Goal: Task Accomplishment & Management: Use online tool/utility

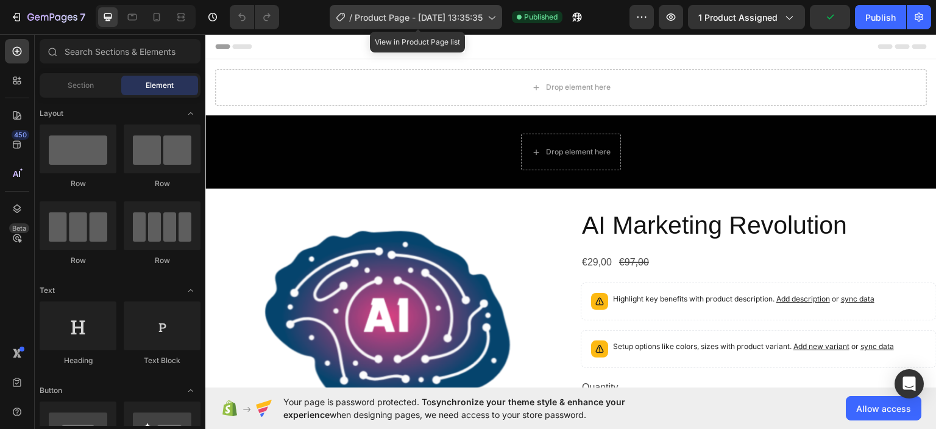
click at [500, 16] on div "/ Product Page - [DATE] 13:35:35" at bounding box center [416, 17] width 173 height 24
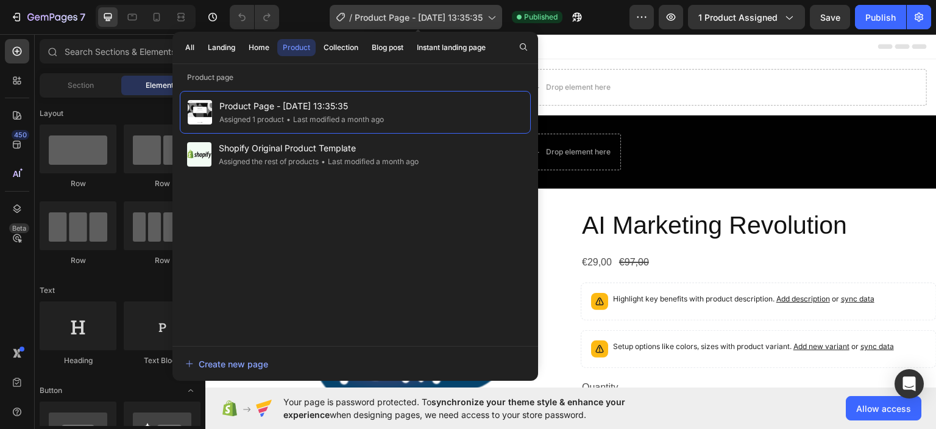
click at [494, 16] on icon at bounding box center [491, 17] width 12 height 12
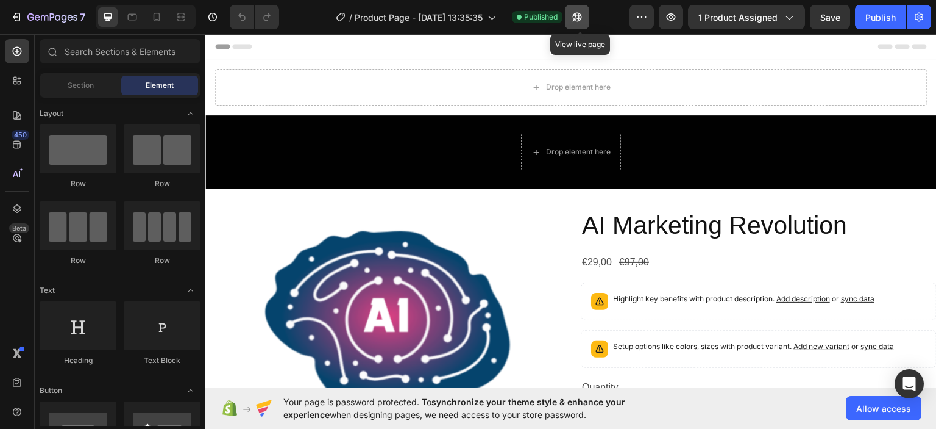
click at [582, 18] on icon "button" at bounding box center [576, 17] width 9 height 9
click at [669, 26] on button "button" at bounding box center [671, 17] width 24 height 24
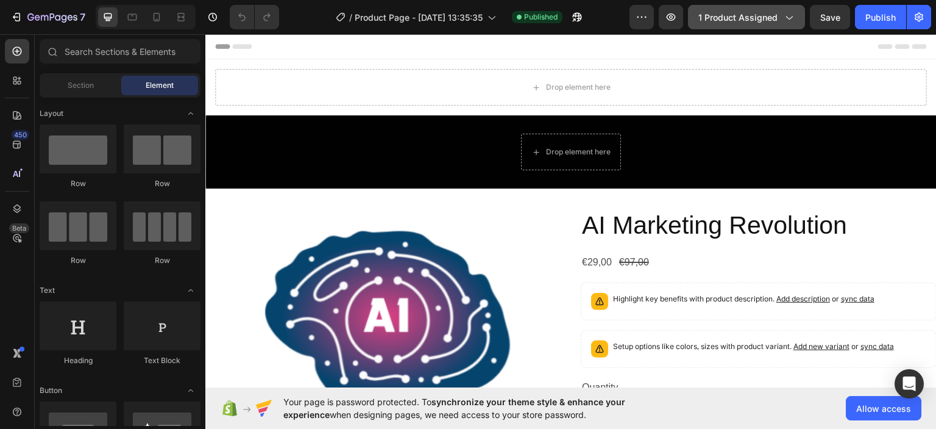
click at [794, 13] on icon "button" at bounding box center [789, 17] width 12 height 12
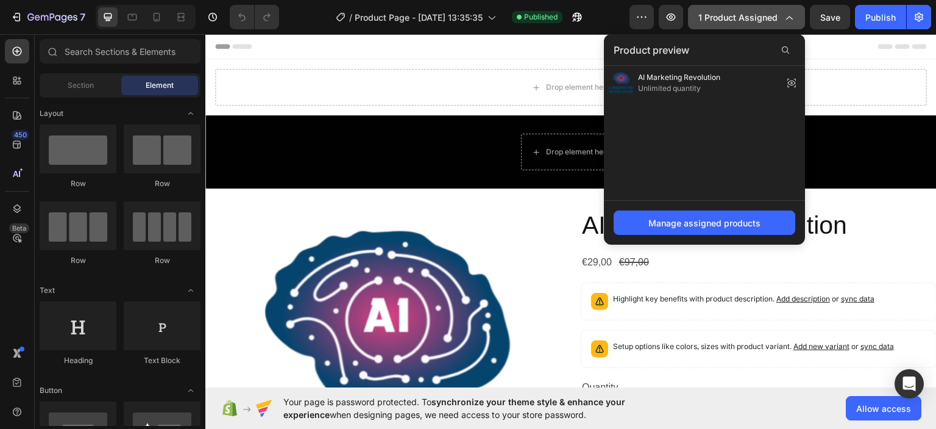
click at [805, 16] on button "1 product assigned" at bounding box center [746, 17] width 117 height 24
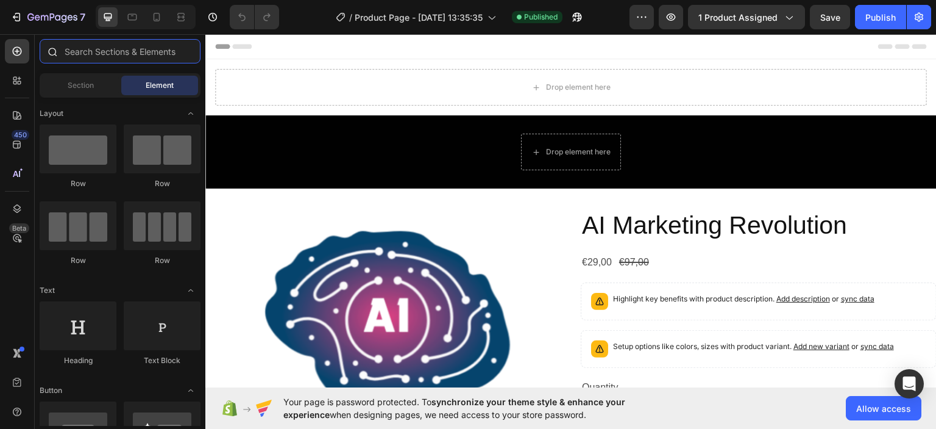
click at [86, 52] on input "text" at bounding box center [120, 51] width 161 height 24
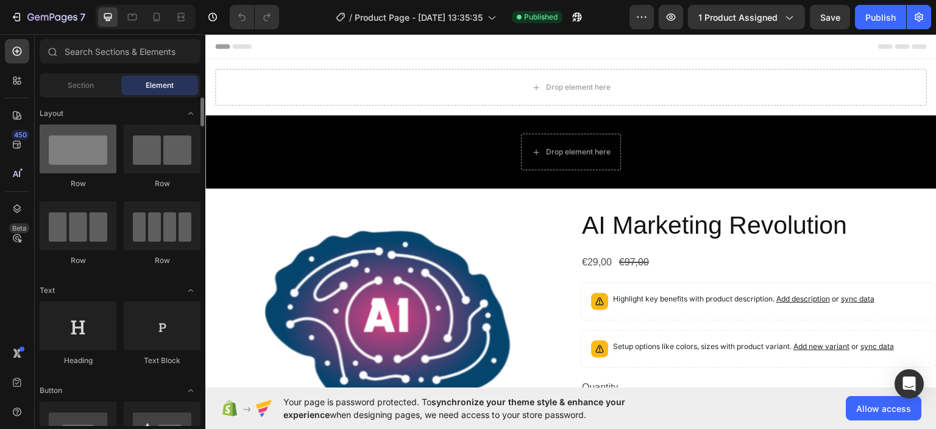
click at [84, 162] on div at bounding box center [78, 148] width 77 height 49
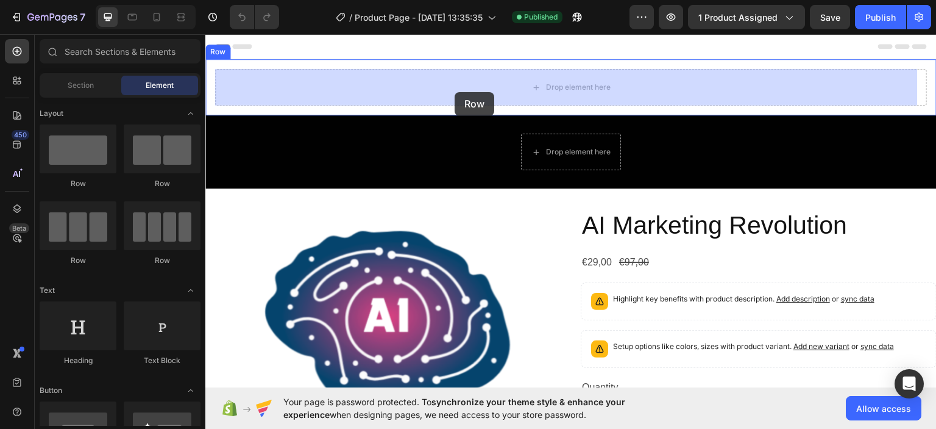
drag, startPoint x: 293, startPoint y: 189, endPoint x: 455, endPoint y: 91, distance: 188.7
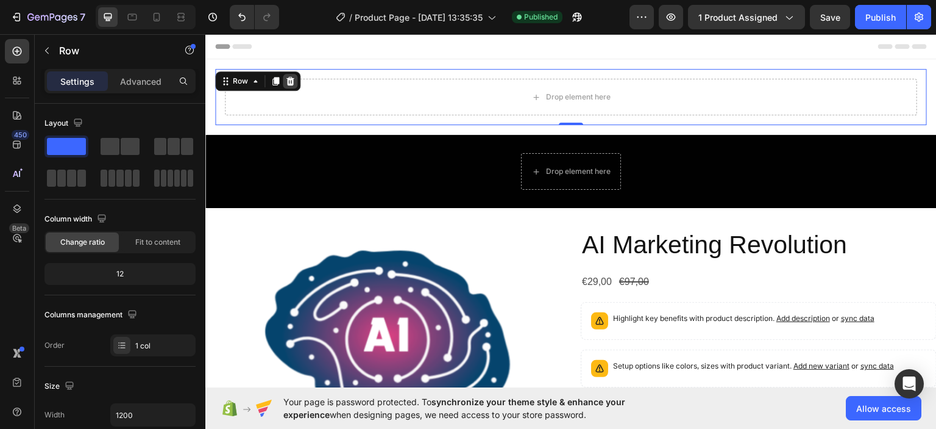
click at [282, 81] on div at bounding box center [275, 80] width 15 height 15
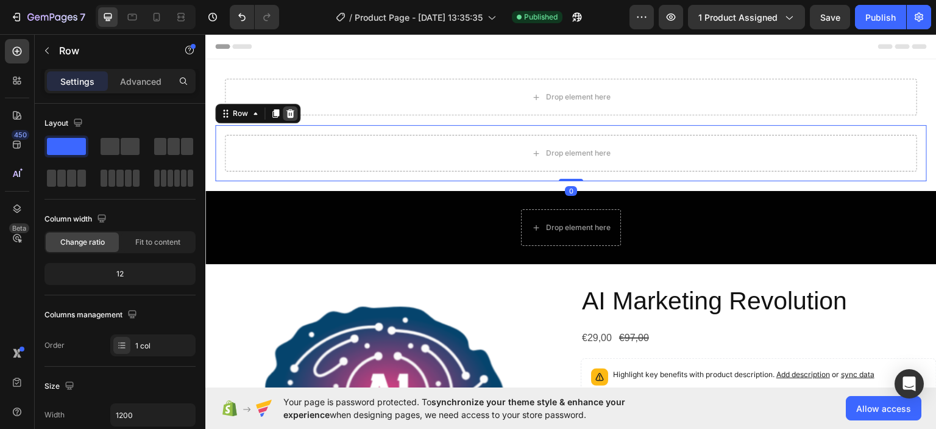
click at [290, 109] on icon at bounding box center [290, 113] width 10 height 10
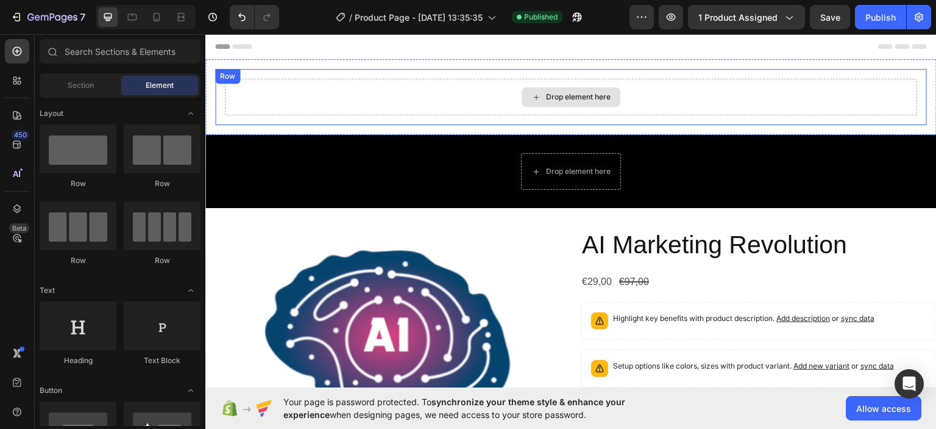
click at [273, 88] on div "Drop element here" at bounding box center [571, 96] width 693 height 37
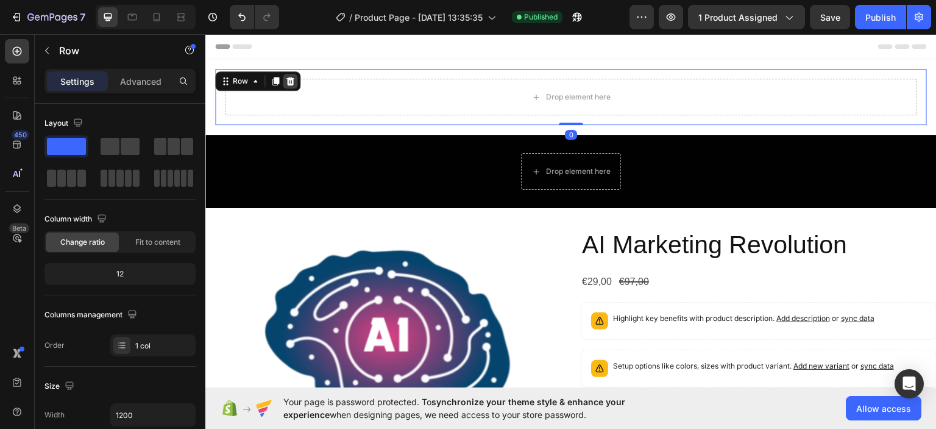
click at [291, 81] on icon at bounding box center [291, 80] width 8 height 9
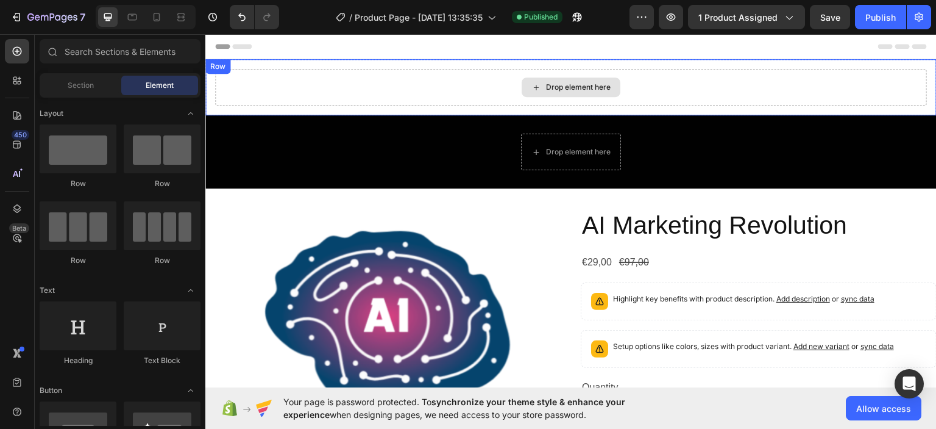
click at [339, 146] on div "Drop element here Row" at bounding box center [571, 151] width 732 height 37
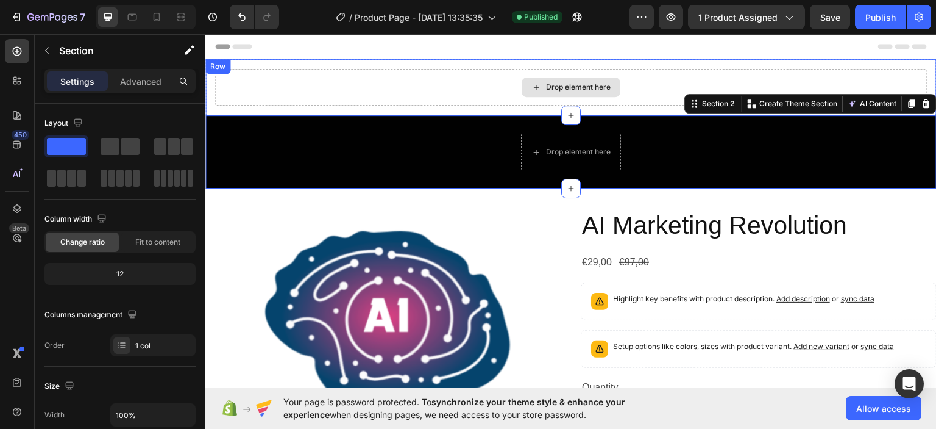
click at [349, 102] on div "Drop element here" at bounding box center [571, 86] width 712 height 37
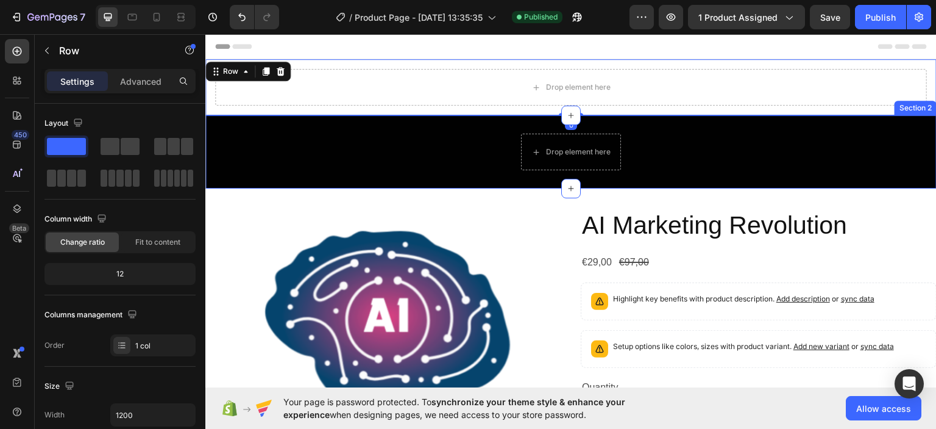
click at [352, 131] on div "Drop element here Row Section 2" at bounding box center [571, 151] width 732 height 73
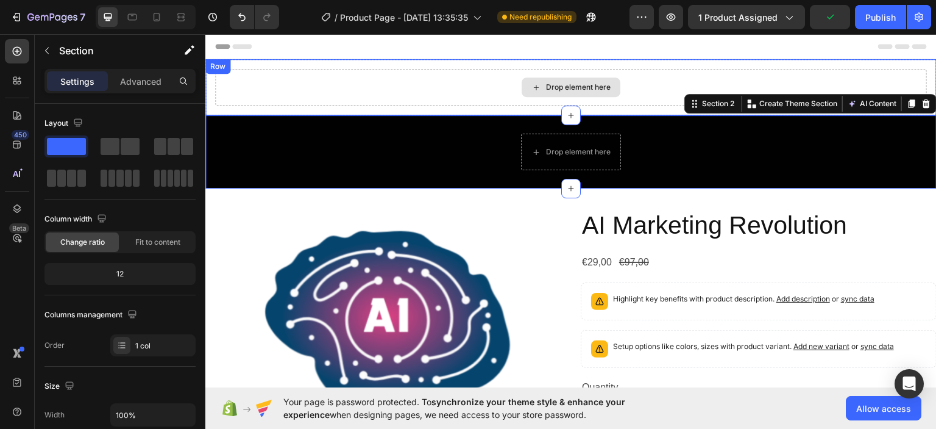
click at [353, 90] on div "Drop element here" at bounding box center [571, 86] width 712 height 37
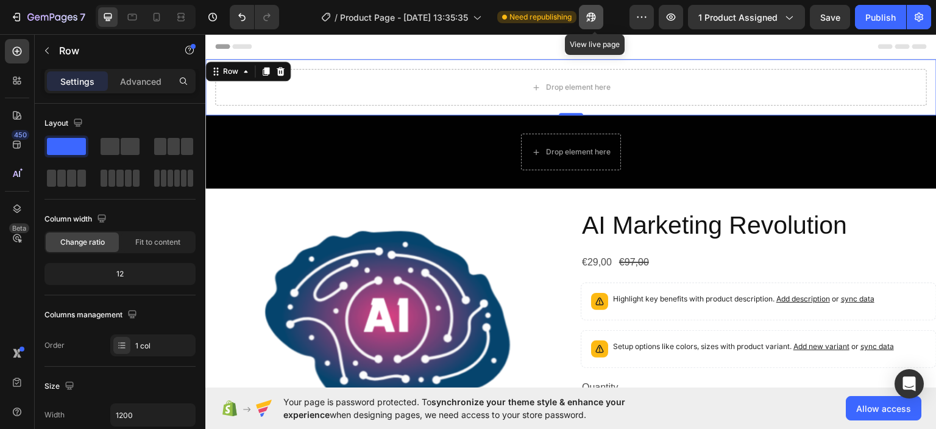
click at [593, 17] on icon "button" at bounding box center [591, 17] width 12 height 12
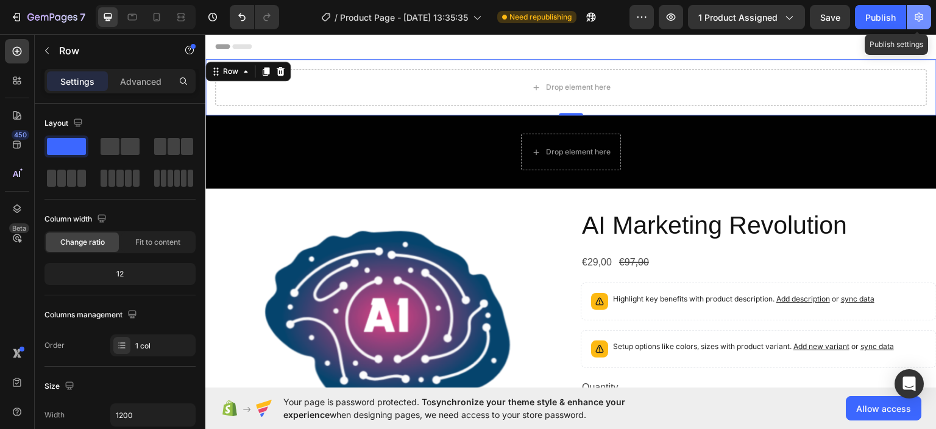
click at [913, 21] on icon "button" at bounding box center [919, 17] width 12 height 12
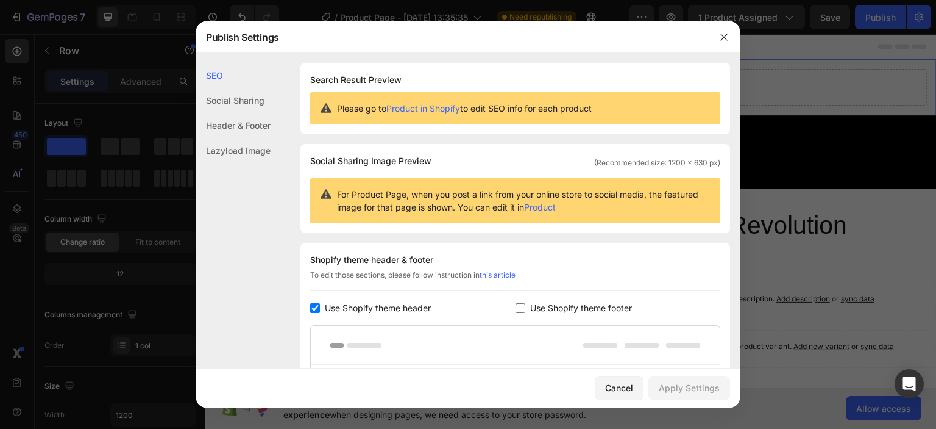
drag, startPoint x: 514, startPoint y: 312, endPoint x: 505, endPoint y: 316, distance: 9.8
click at [516, 313] on div "Use Shopify theme footer" at bounding box center [618, 308] width 205 height 15
checkbox input "true"
click at [706, 389] on div "Apply Settings" at bounding box center [689, 387] width 61 height 13
click at [719, 38] on icon "button" at bounding box center [724, 37] width 10 height 10
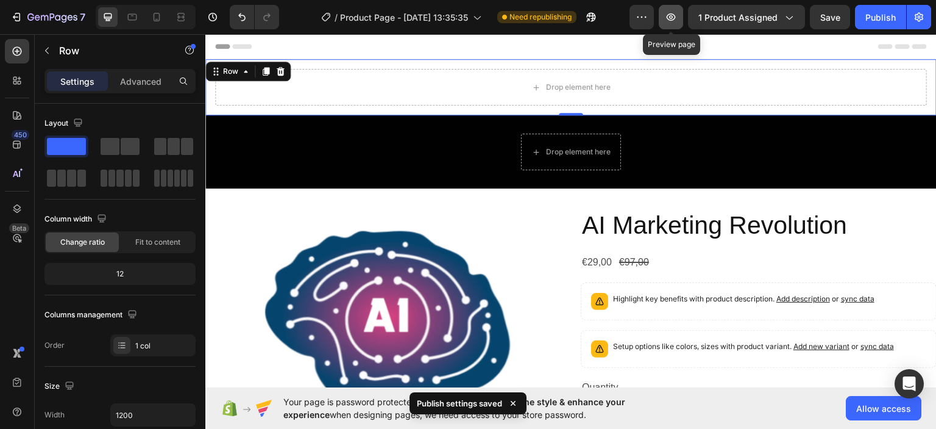
click at [676, 19] on icon "button" at bounding box center [671, 16] width 9 height 7
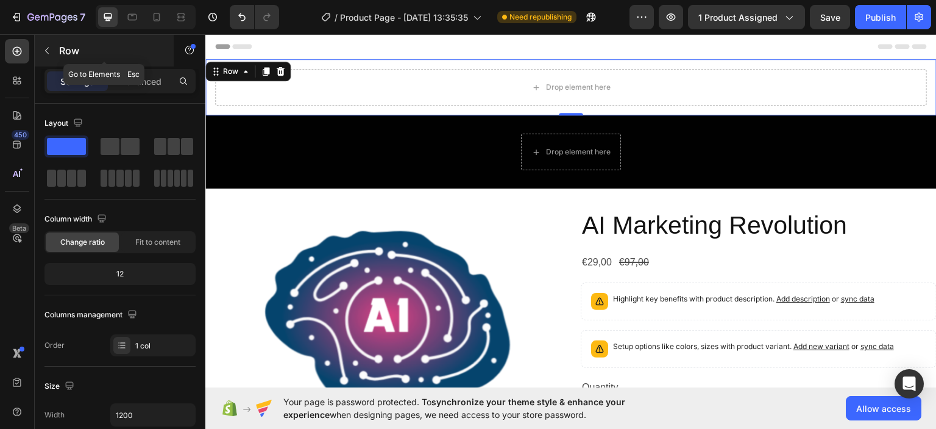
click at [43, 52] on icon "button" at bounding box center [47, 51] width 10 height 10
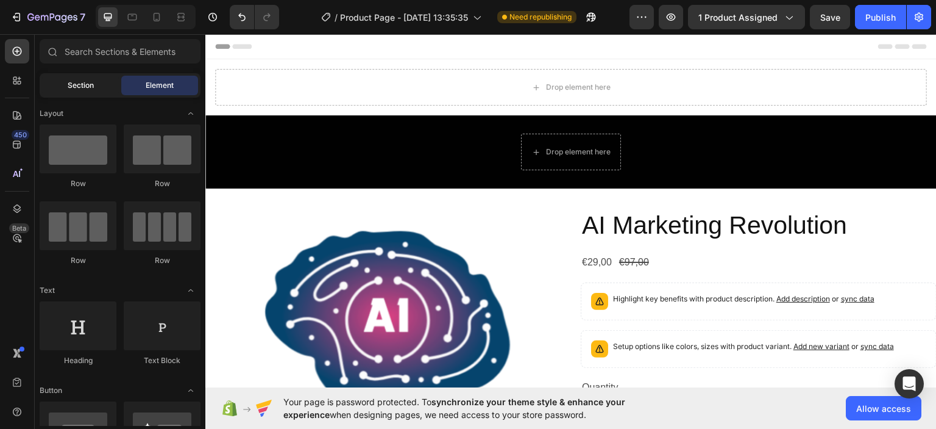
click at [98, 87] on div "Section" at bounding box center [80, 86] width 77 height 20
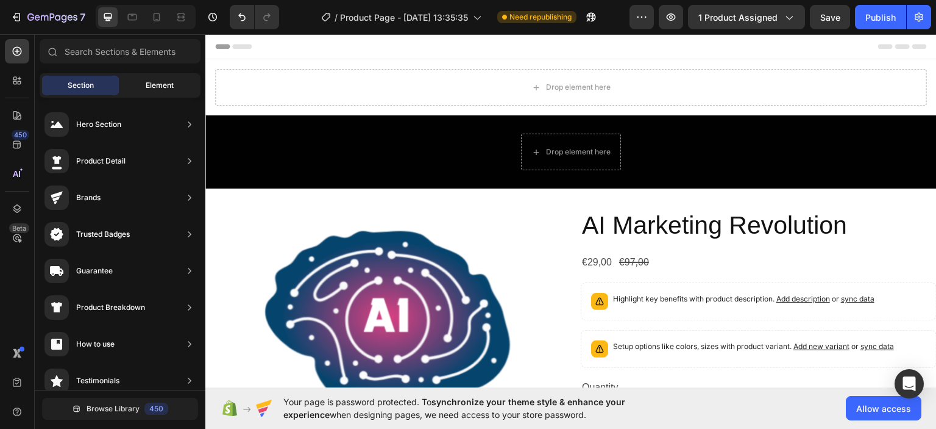
click at [151, 89] on span "Element" at bounding box center [160, 85] width 28 height 11
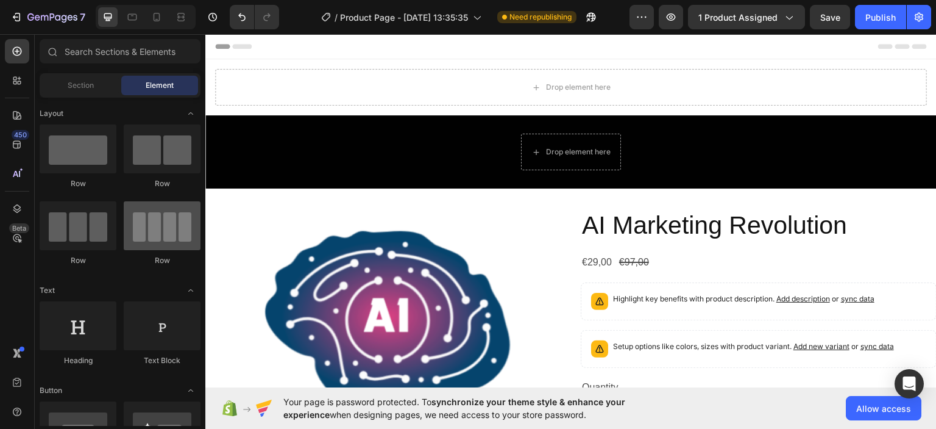
click at [173, 235] on div at bounding box center [162, 225] width 77 height 49
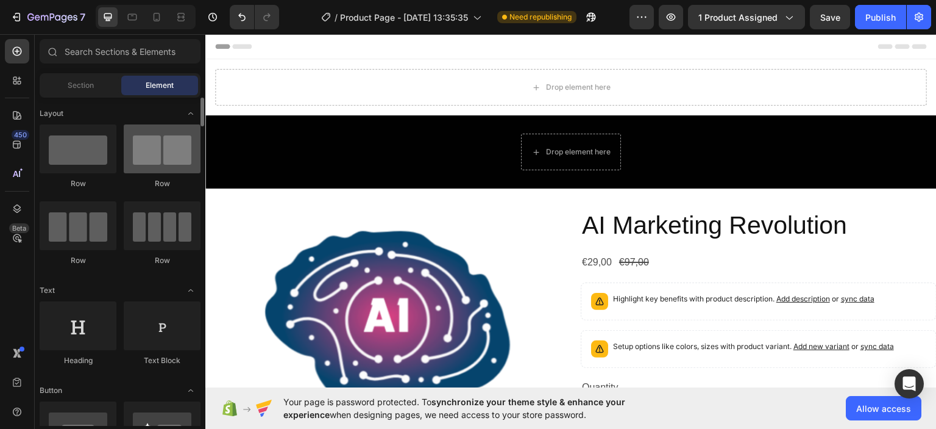
click at [171, 152] on div at bounding box center [162, 148] width 77 height 49
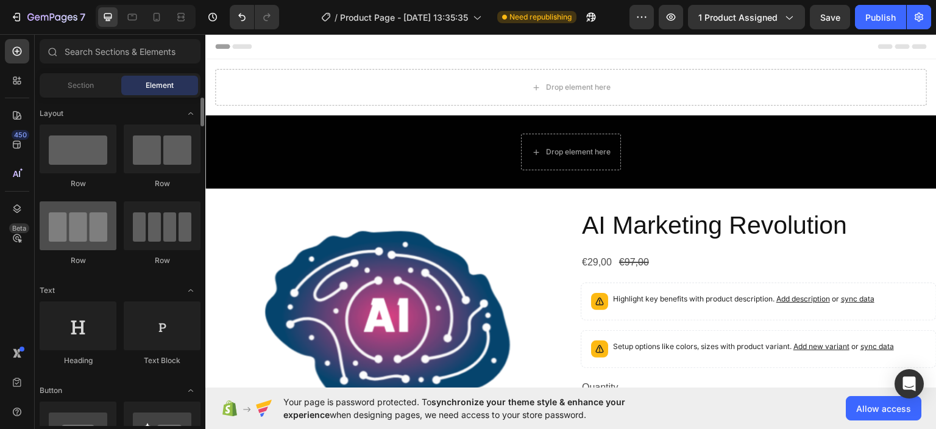
click at [82, 225] on div at bounding box center [78, 225] width 77 height 49
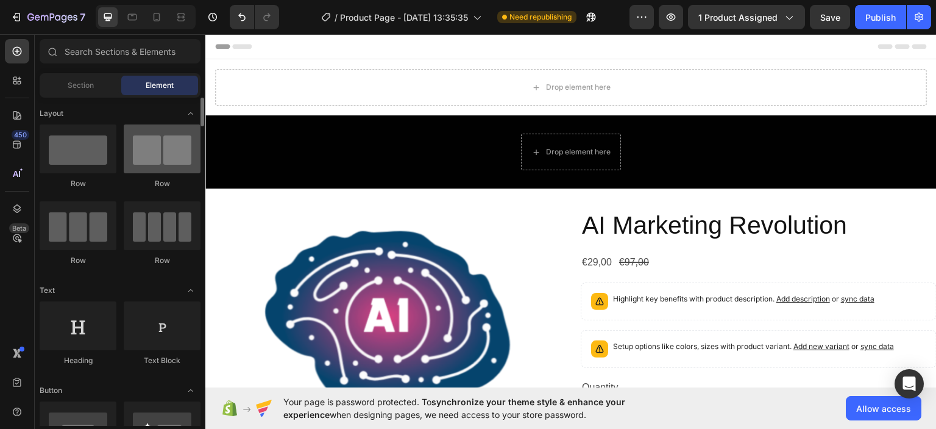
click at [155, 154] on div at bounding box center [162, 148] width 77 height 49
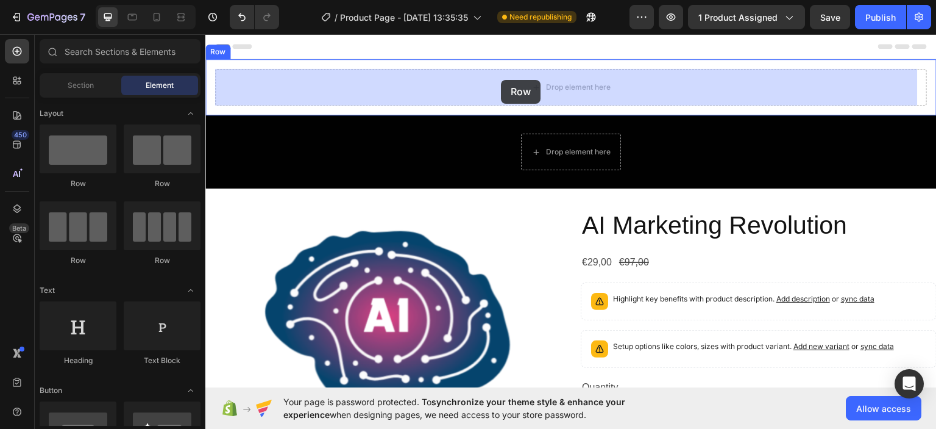
drag, startPoint x: 362, startPoint y: 189, endPoint x: 501, endPoint y: 79, distance: 177.1
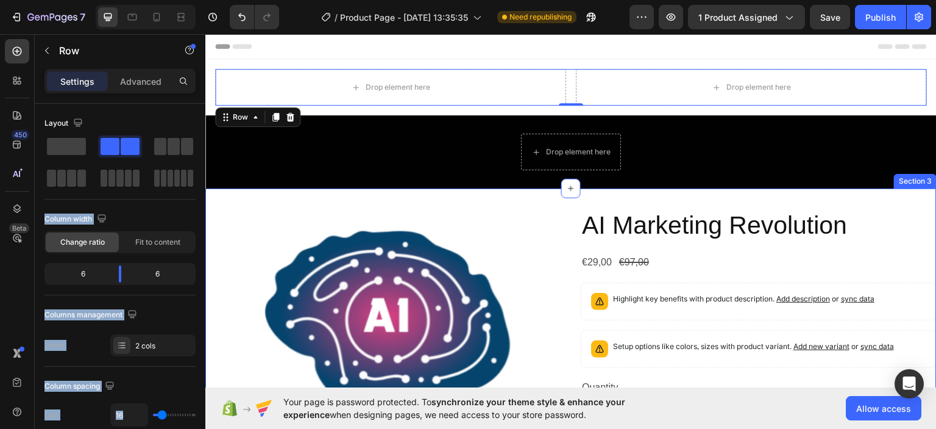
drag, startPoint x: 312, startPoint y: 211, endPoint x: 418, endPoint y: 199, distance: 106.7
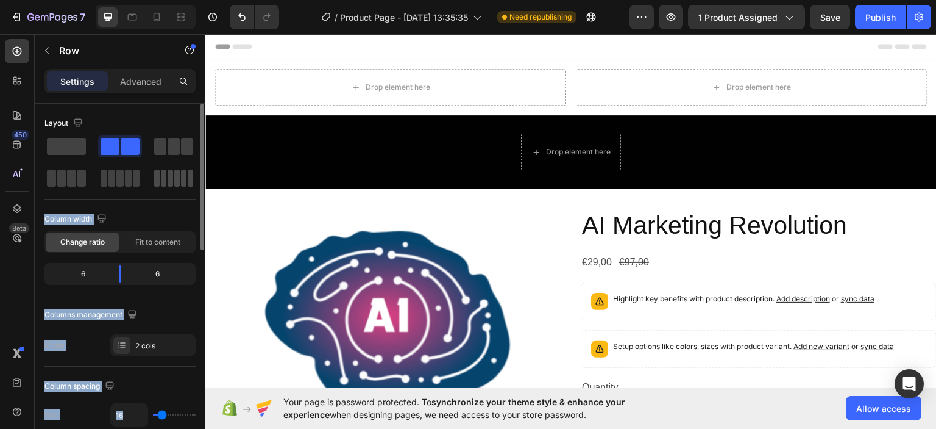
drag, startPoint x: 175, startPoint y: 180, endPoint x: 66, endPoint y: 140, distance: 116.3
click at [175, 180] on span at bounding box center [176, 177] width 5 height 17
click at [175, 179] on span at bounding box center [176, 177] width 5 height 17
click at [121, 175] on span at bounding box center [119, 177] width 7 height 17
click at [147, 138] on div at bounding box center [120, 162] width 151 height 54
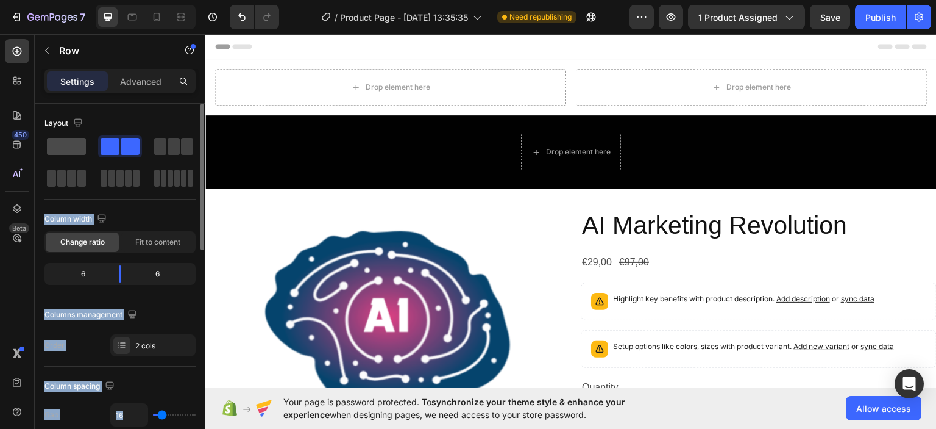
click at [165, 145] on span at bounding box center [160, 146] width 12 height 17
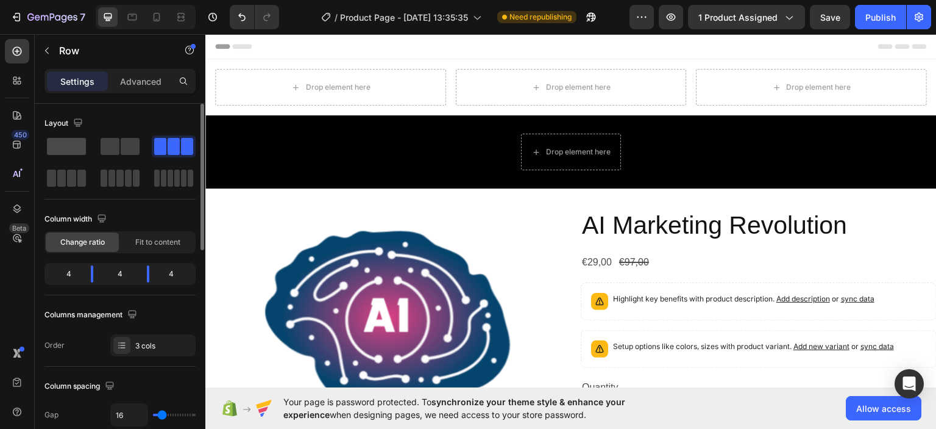
click at [65, 140] on span at bounding box center [66, 146] width 39 height 17
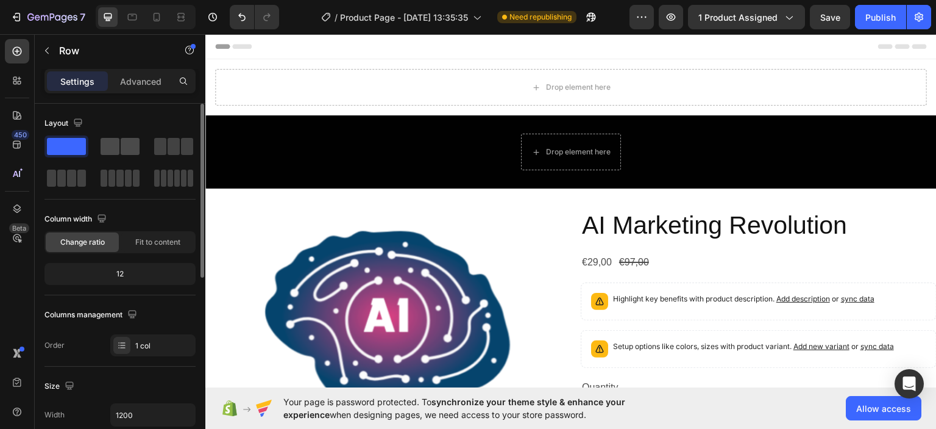
click at [115, 155] on div at bounding box center [120, 146] width 44 height 22
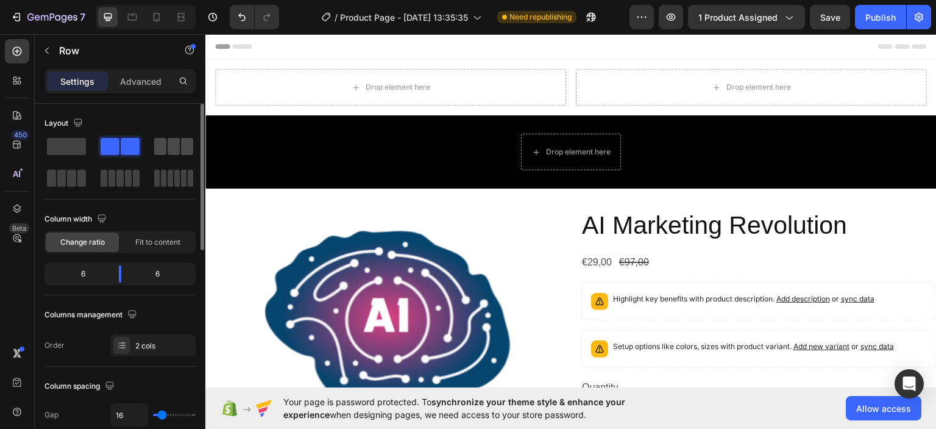
click at [179, 151] on span at bounding box center [174, 146] width 12 height 17
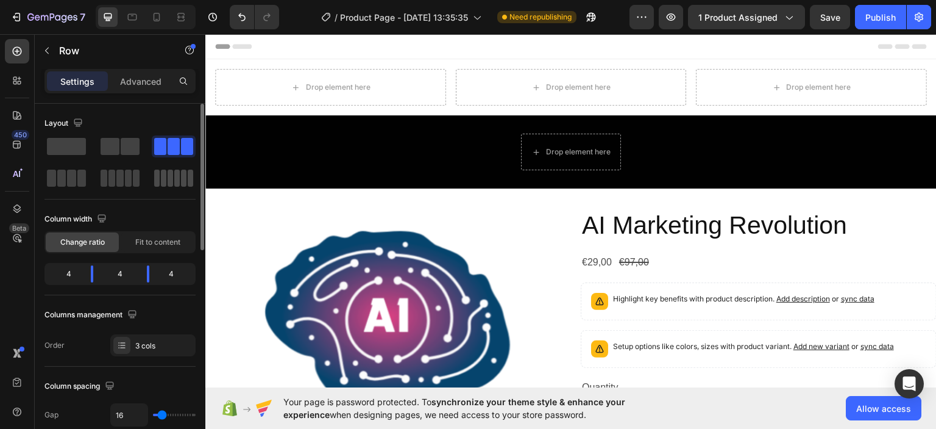
click at [160, 187] on div at bounding box center [174, 178] width 44 height 22
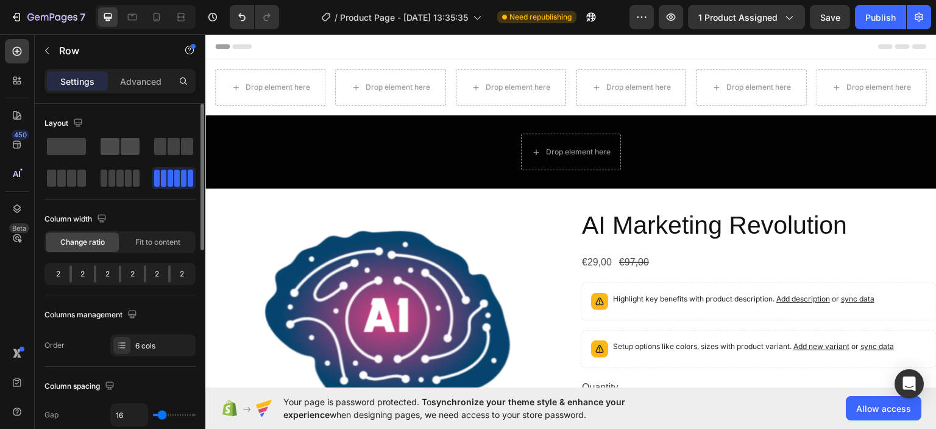
click at [137, 148] on span at bounding box center [130, 146] width 19 height 17
click at [73, 143] on span at bounding box center [66, 146] width 39 height 17
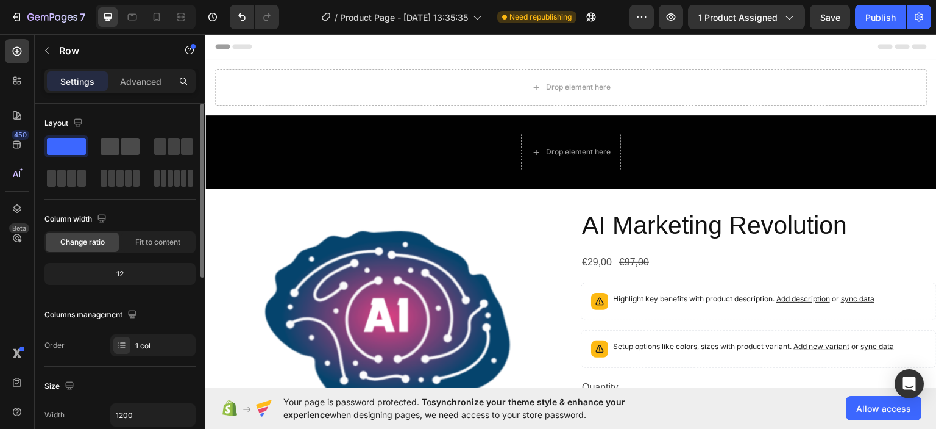
click at [124, 149] on span at bounding box center [130, 146] width 19 height 17
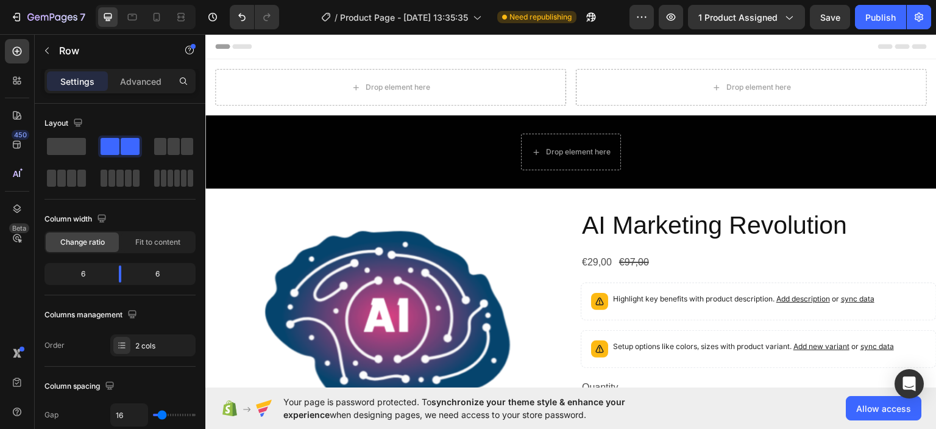
click at [79, 84] on p "Settings" at bounding box center [77, 81] width 34 height 13
click at [40, 55] on button "button" at bounding box center [47, 51] width 20 height 20
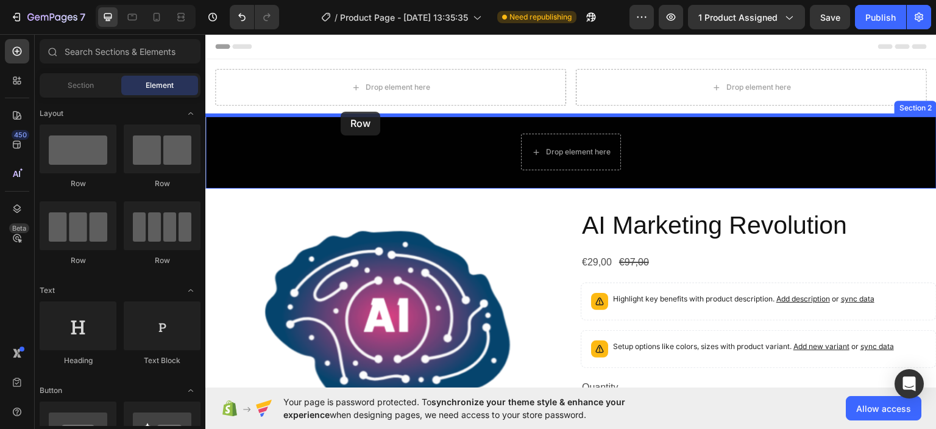
drag, startPoint x: 357, startPoint y: 269, endPoint x: 341, endPoint y: 111, distance: 159.3
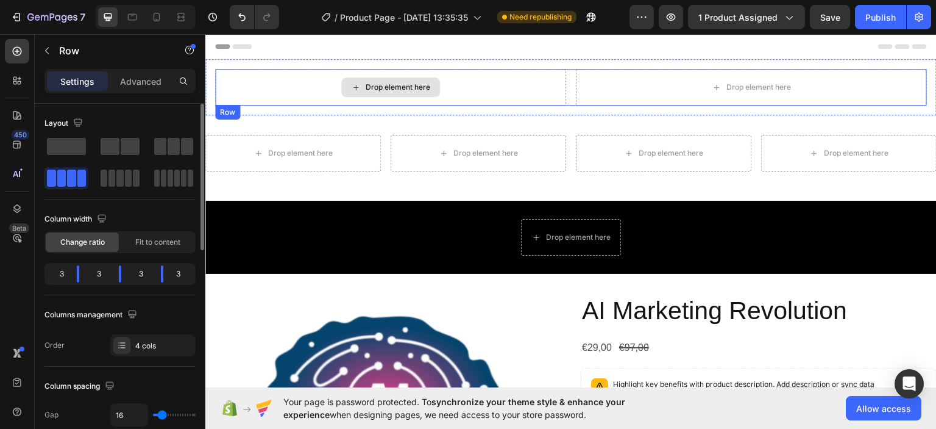
click at [374, 69] on div "Drop element here" at bounding box center [390, 86] width 351 height 37
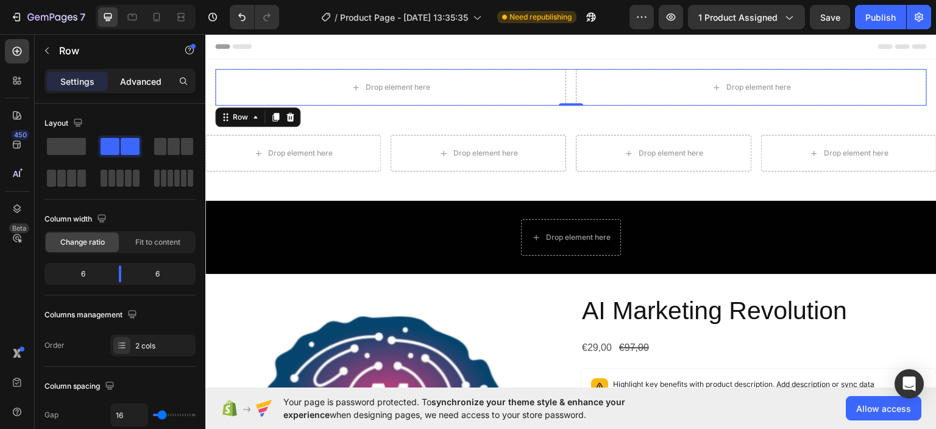
click at [139, 87] on p "Advanced" at bounding box center [140, 81] width 41 height 13
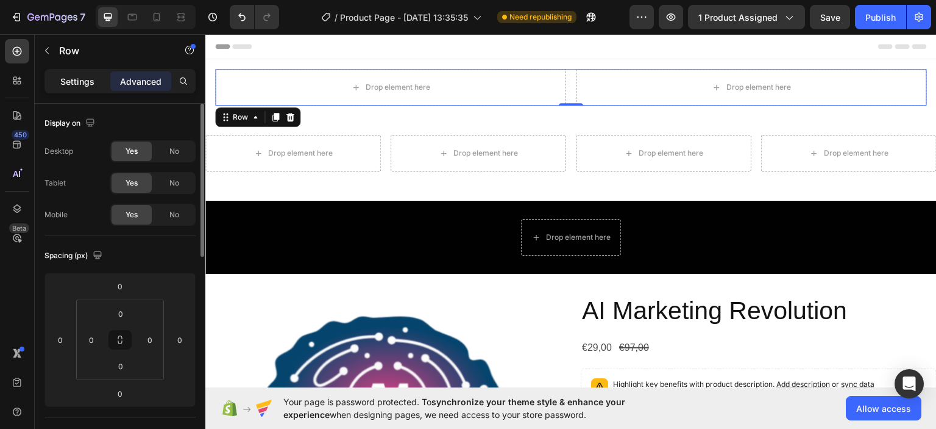
click at [89, 85] on p "Settings" at bounding box center [77, 81] width 34 height 13
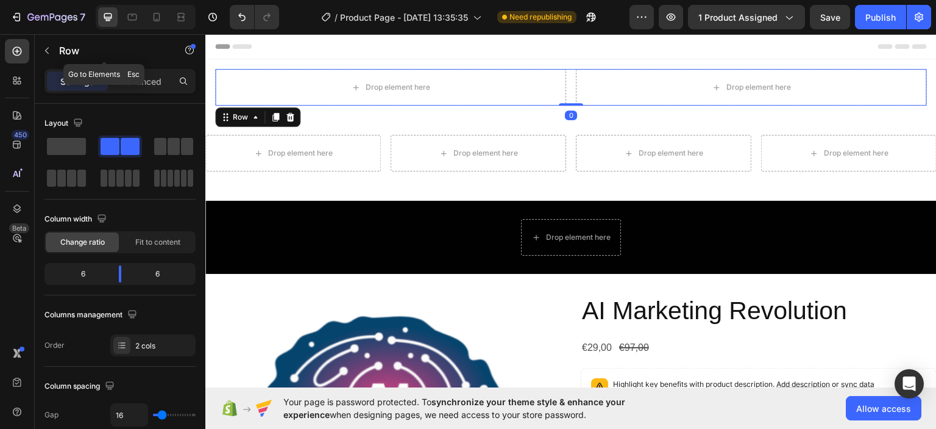
click at [51, 49] on icon "button" at bounding box center [47, 51] width 10 height 10
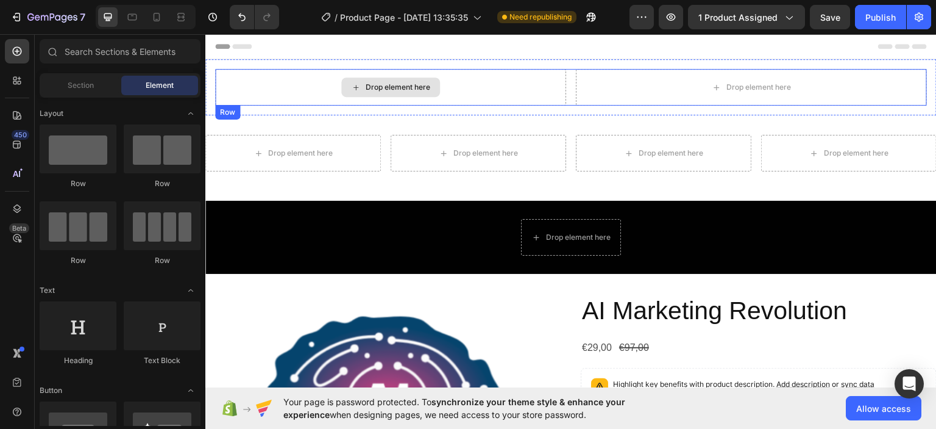
click at [313, 84] on div "Drop element here" at bounding box center [390, 86] width 351 height 37
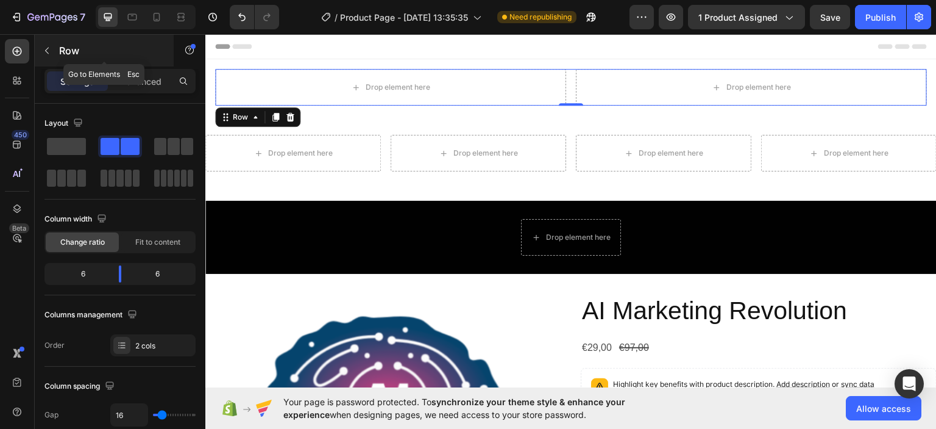
click at [41, 51] on button "button" at bounding box center [47, 51] width 20 height 20
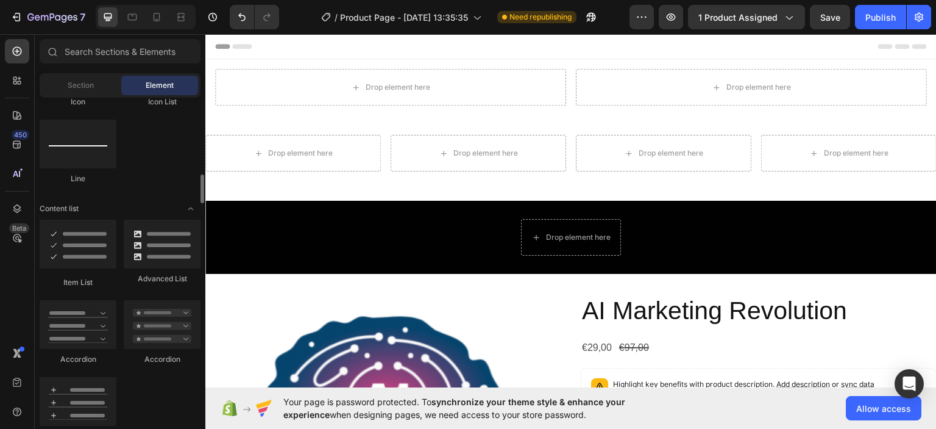
scroll to position [622, 0]
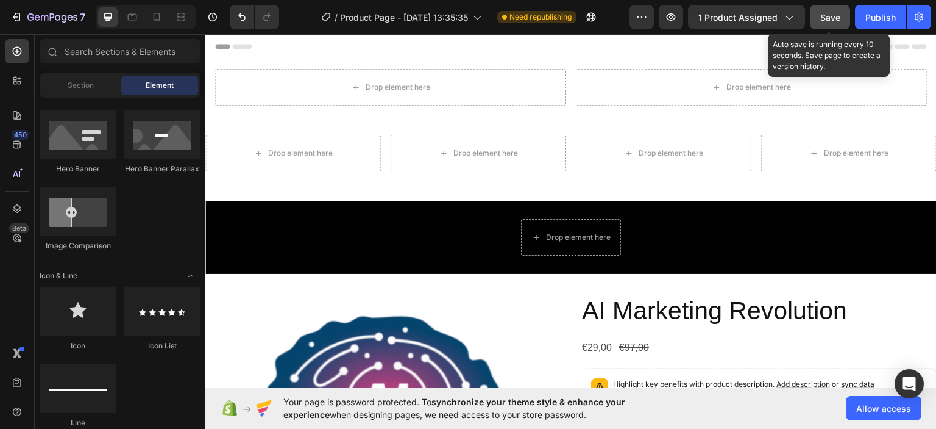
click at [831, 16] on span "Save" at bounding box center [831, 17] width 20 height 10
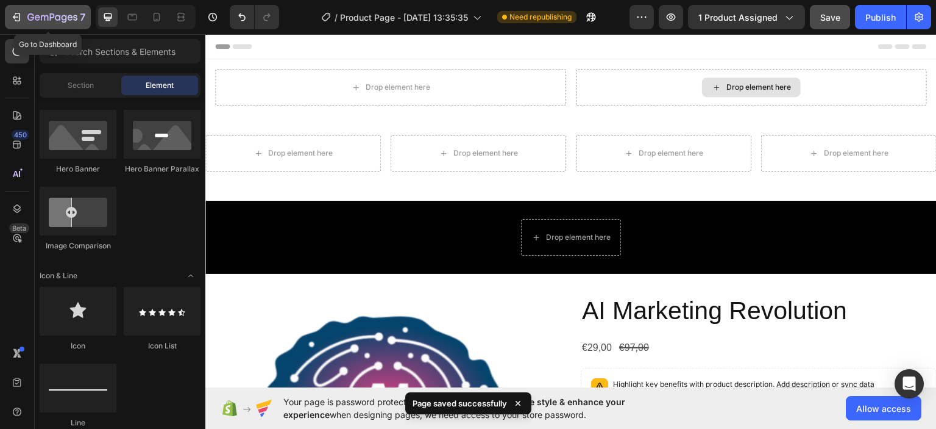
click at [60, 12] on div "7" at bounding box center [56, 17] width 58 height 15
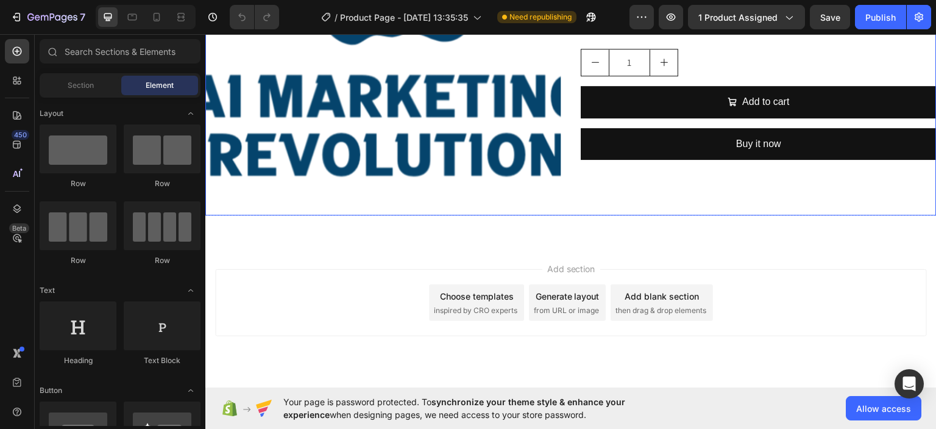
scroll to position [471, 0]
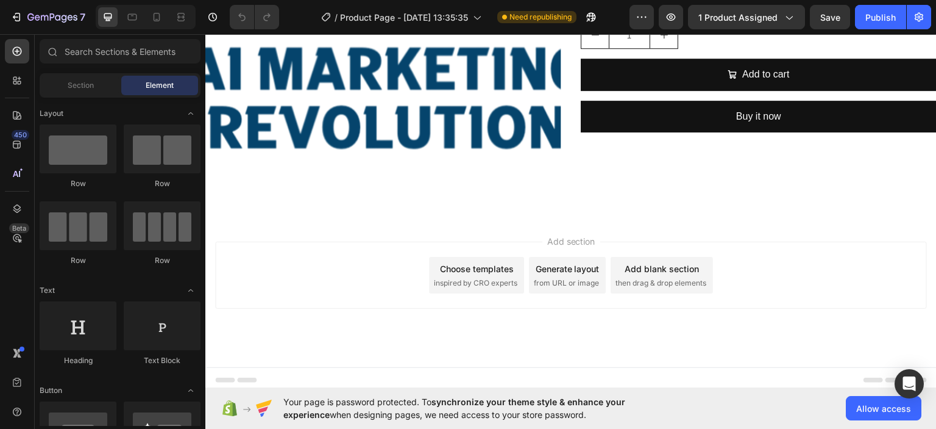
click at [237, 379] on span "Footer" at bounding box center [240, 379] width 23 height 12
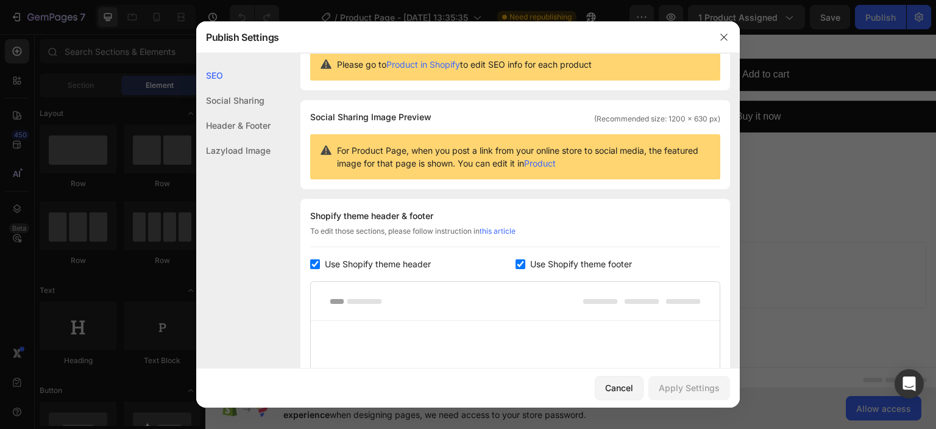
scroll to position [0, 0]
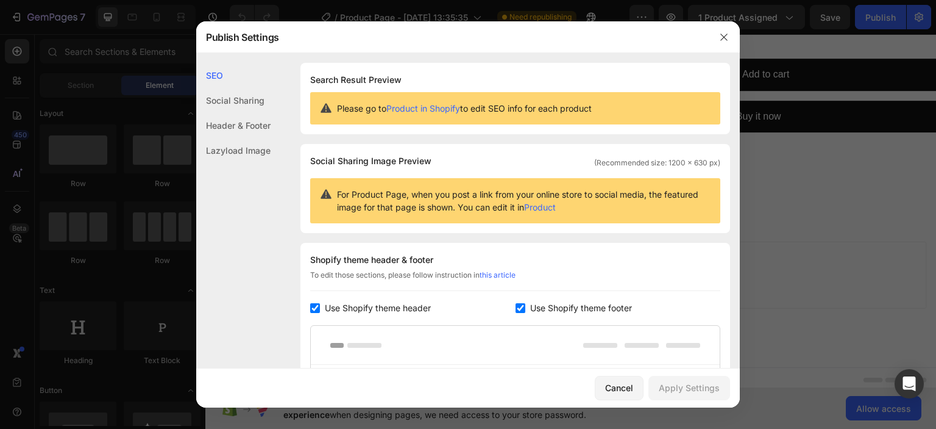
click at [247, 127] on div "Header & Footer" at bounding box center [233, 125] width 74 height 25
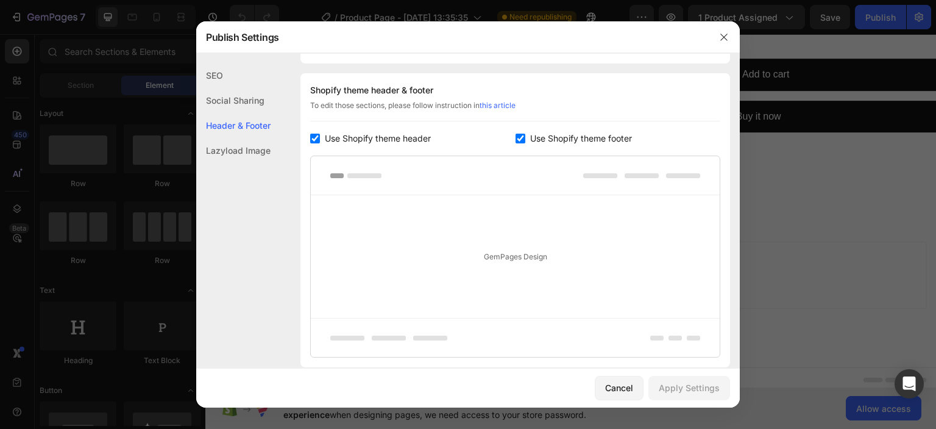
scroll to position [177, 0]
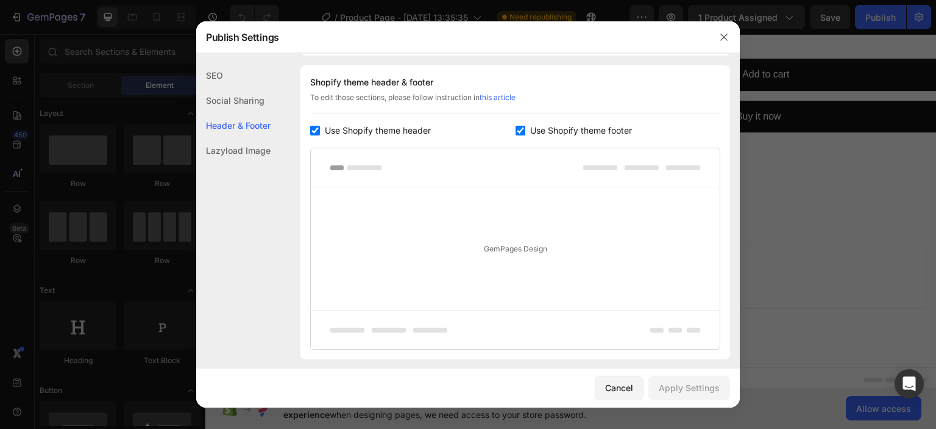
click at [385, 160] on div at bounding box center [515, 167] width 409 height 39
click at [538, 248] on div "GemPages Design" at bounding box center [515, 248] width 409 height 123
click at [721, 37] on icon "button" at bounding box center [724, 37] width 10 height 10
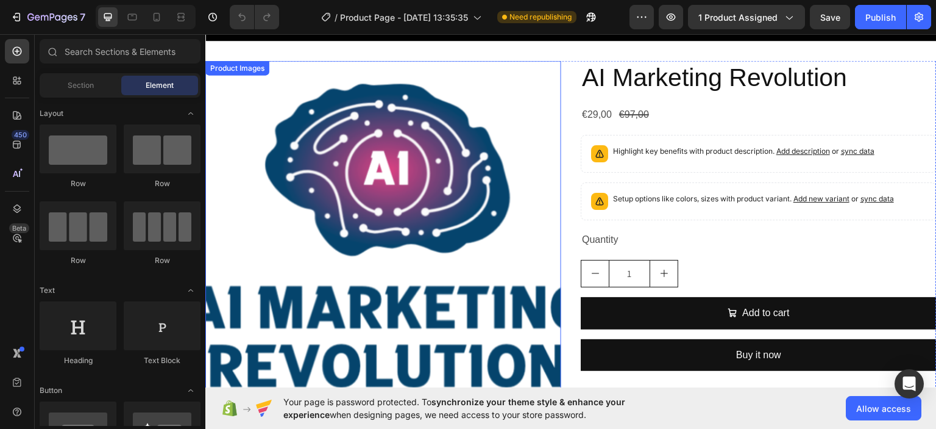
scroll to position [227, 0]
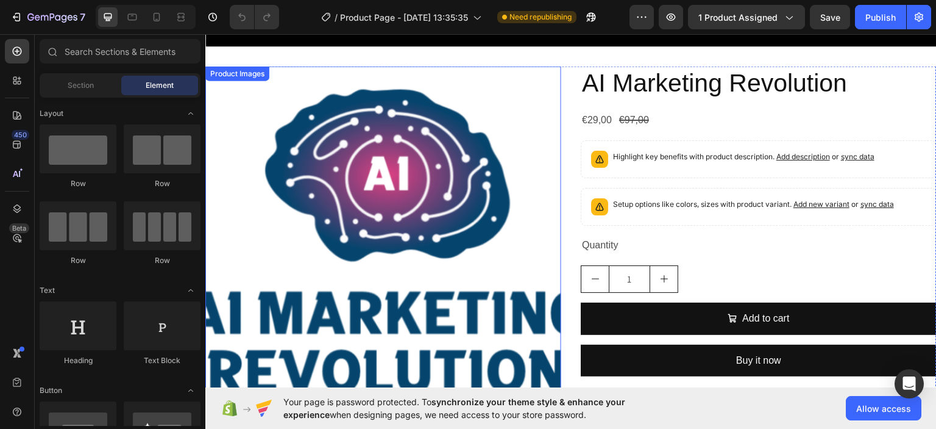
click at [457, 197] on img at bounding box center [383, 243] width 356 height 356
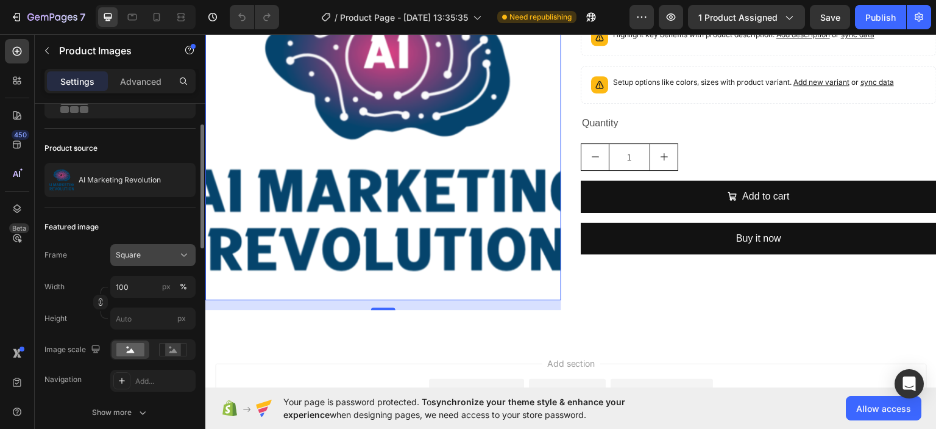
scroll to position [122, 0]
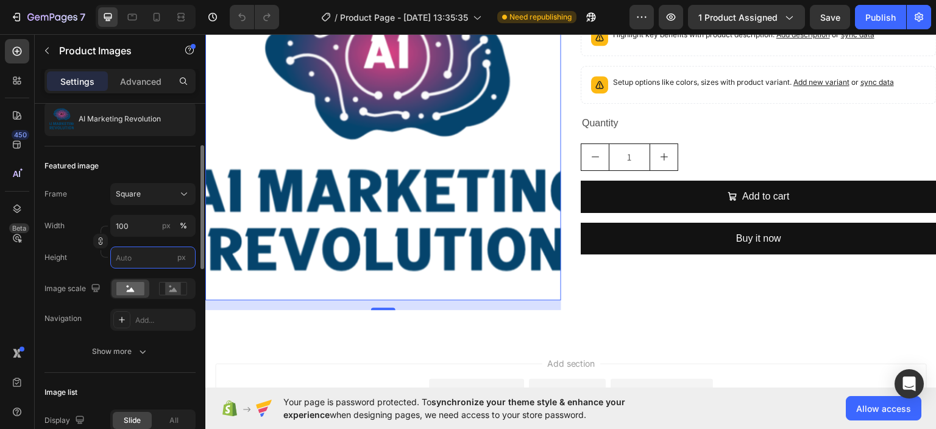
click at [117, 257] on input "px" at bounding box center [152, 257] width 85 height 22
click at [186, 262] on div "px" at bounding box center [182, 257] width 18 height 16
click at [186, 262] on input "px" at bounding box center [152, 257] width 85 height 22
click at [152, 225] on input "100" at bounding box center [152, 226] width 85 height 22
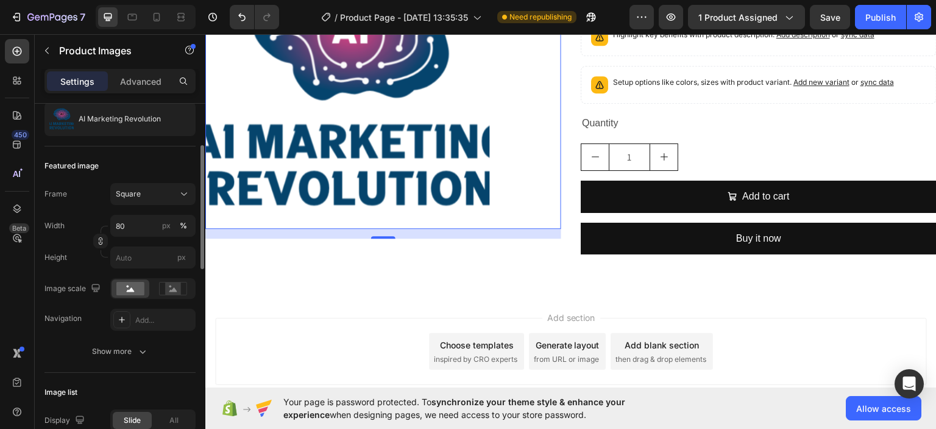
click at [96, 184] on div "Frame Square" at bounding box center [120, 194] width 151 height 22
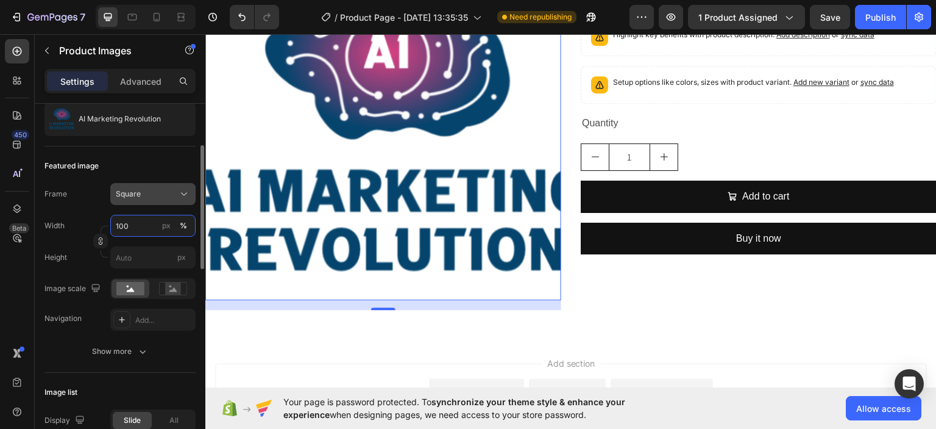
type input "100"
click at [179, 193] on icon at bounding box center [184, 194] width 12 height 12
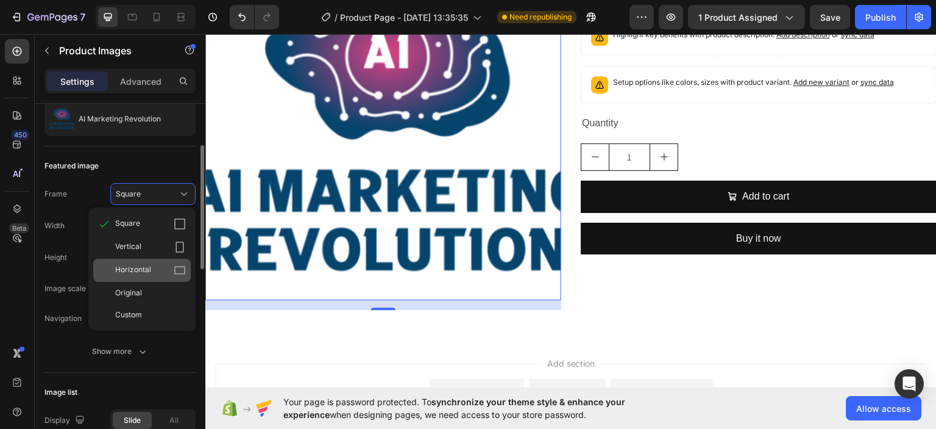
click at [178, 278] on div "Horizontal" at bounding box center [142, 269] width 98 height 23
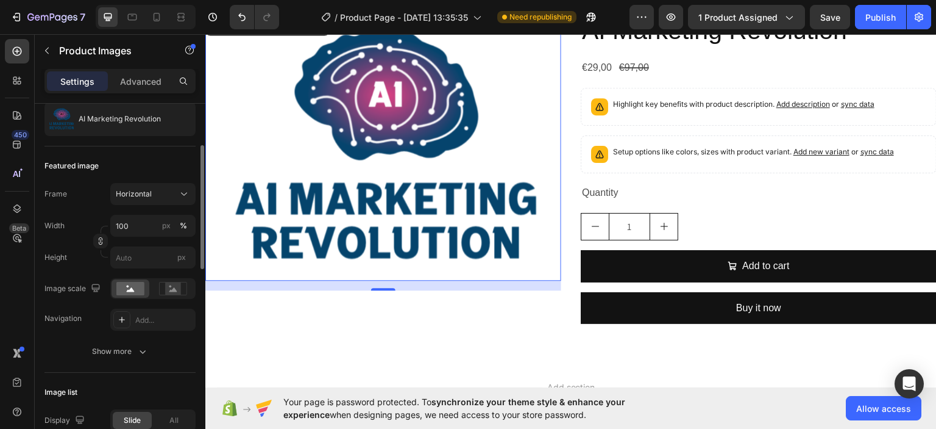
scroll to position [288, 0]
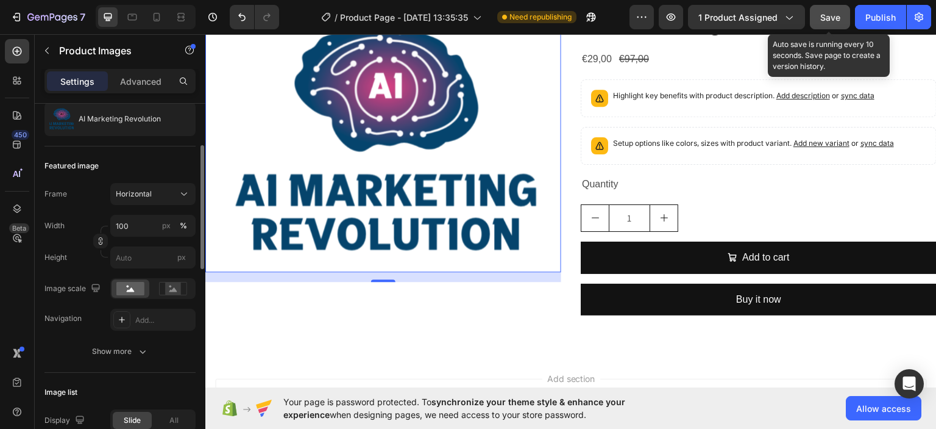
click at [817, 10] on button "Save" at bounding box center [830, 17] width 40 height 24
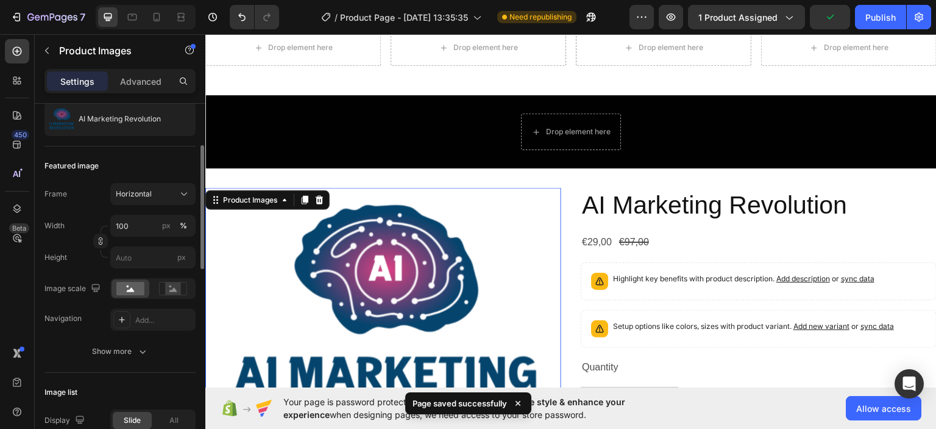
scroll to position [0, 0]
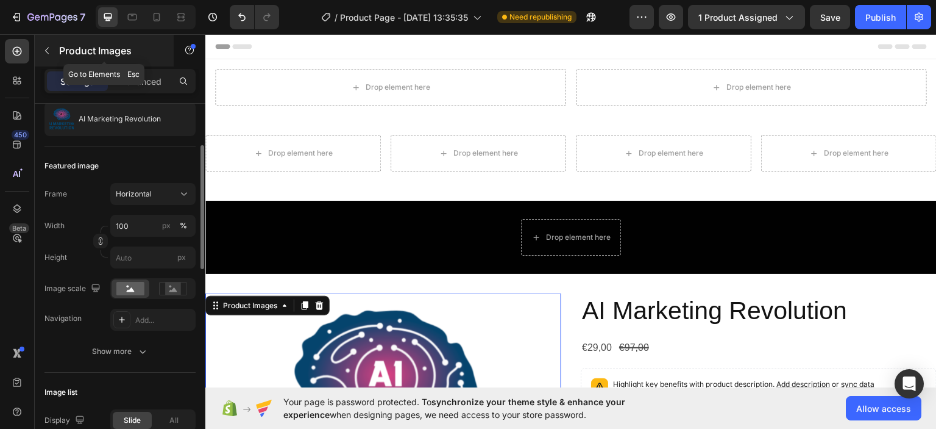
click at [48, 48] on icon "button" at bounding box center [47, 51] width 10 height 10
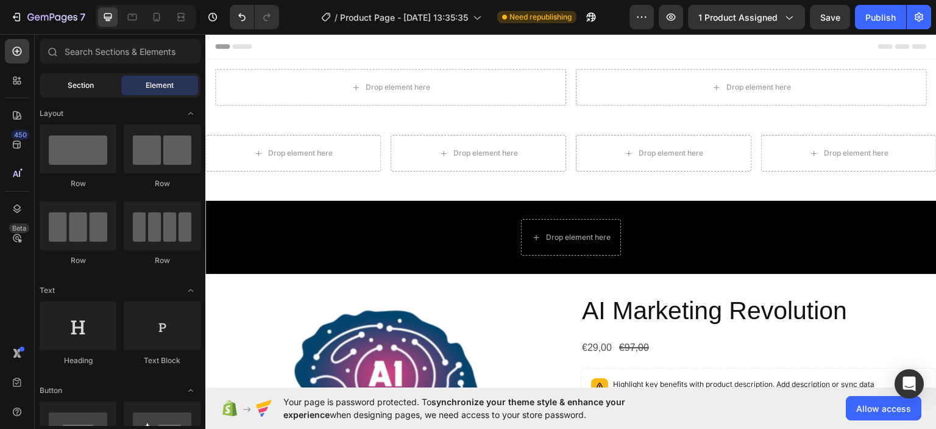
click at [98, 79] on div "Section" at bounding box center [80, 86] width 77 height 20
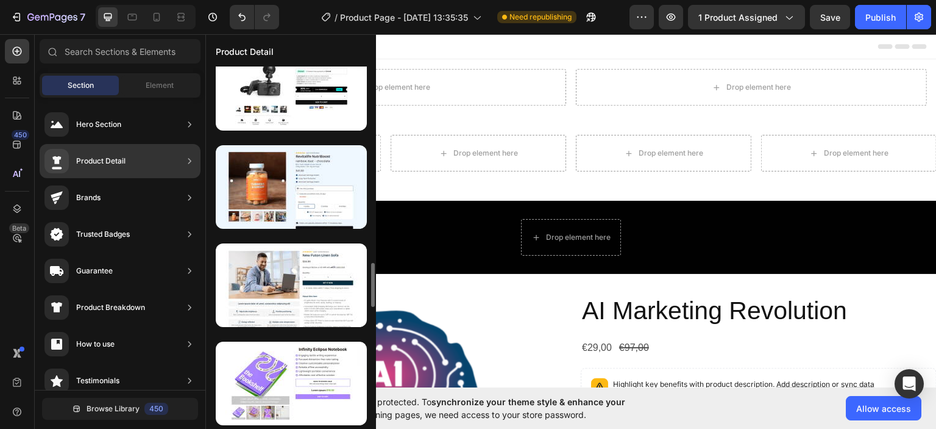
scroll to position [1715, 0]
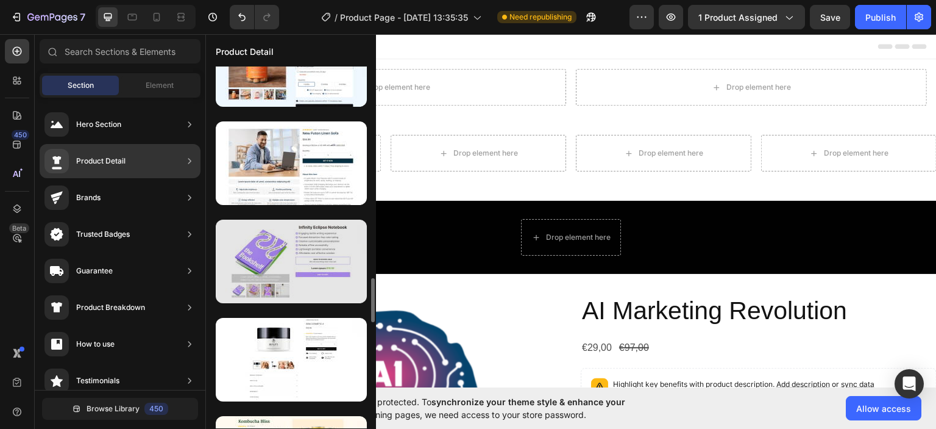
click at [278, 255] on div at bounding box center [291, 261] width 151 height 84
click at [265, 263] on div at bounding box center [291, 261] width 151 height 84
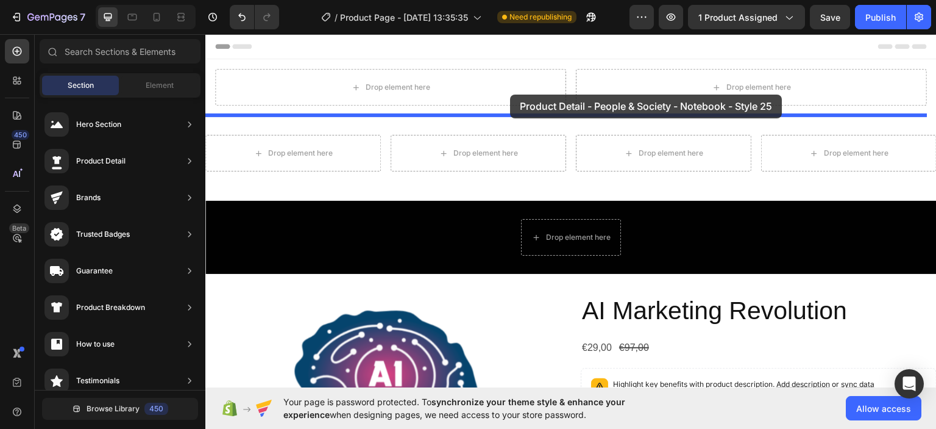
drag, startPoint x: 470, startPoint y: 297, endPoint x: 511, endPoint y: 94, distance: 206.5
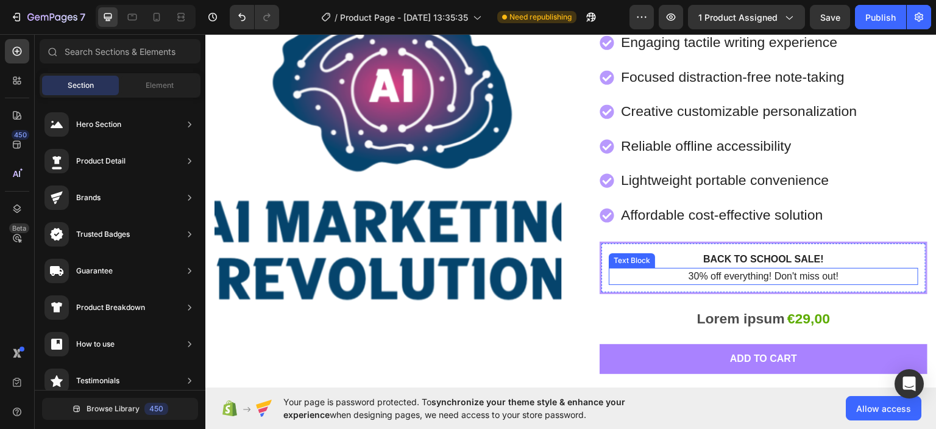
scroll to position [122, 0]
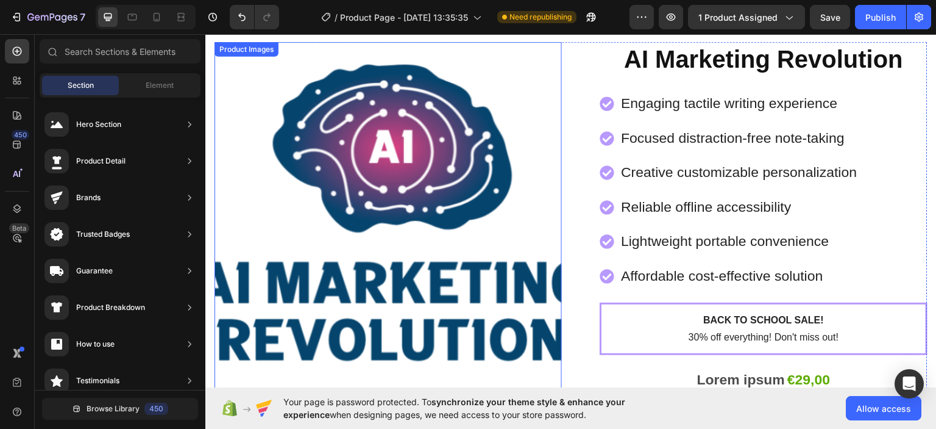
click at [449, 235] on img at bounding box center [388, 214] width 347 height 347
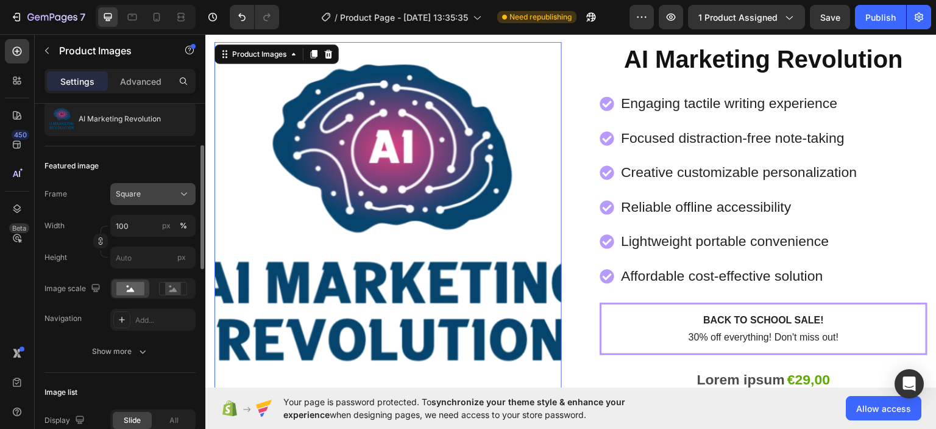
click at [130, 194] on span "Square" at bounding box center [128, 193] width 25 height 11
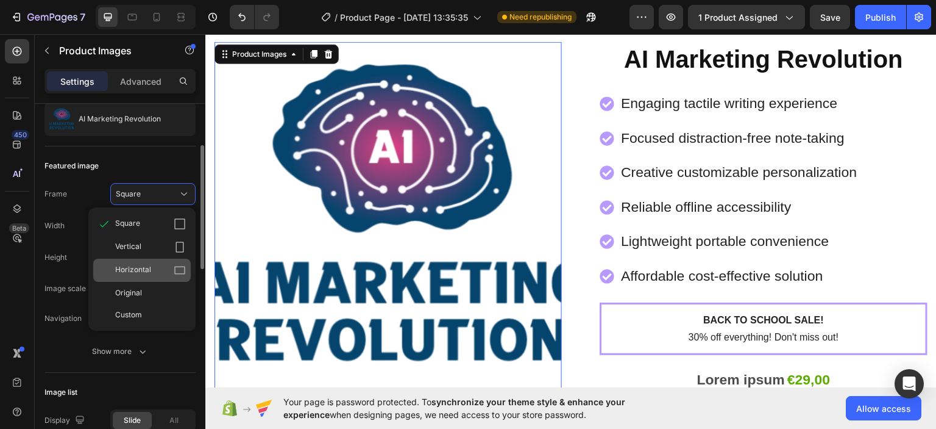
click at [157, 268] on div "Horizontal" at bounding box center [150, 270] width 71 height 12
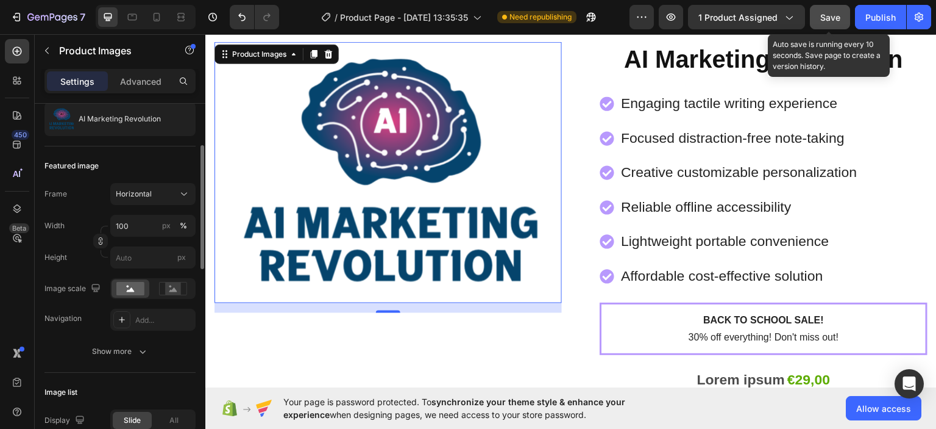
click at [829, 18] on span "Save" at bounding box center [831, 17] width 20 height 10
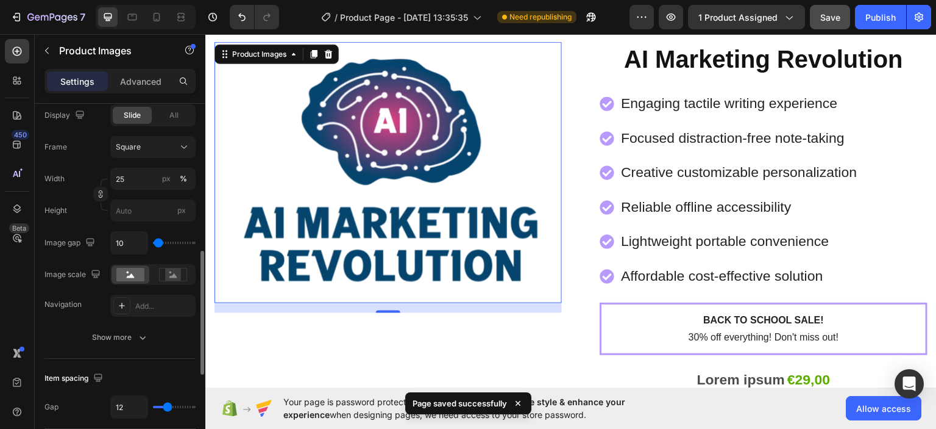
scroll to position [549, 0]
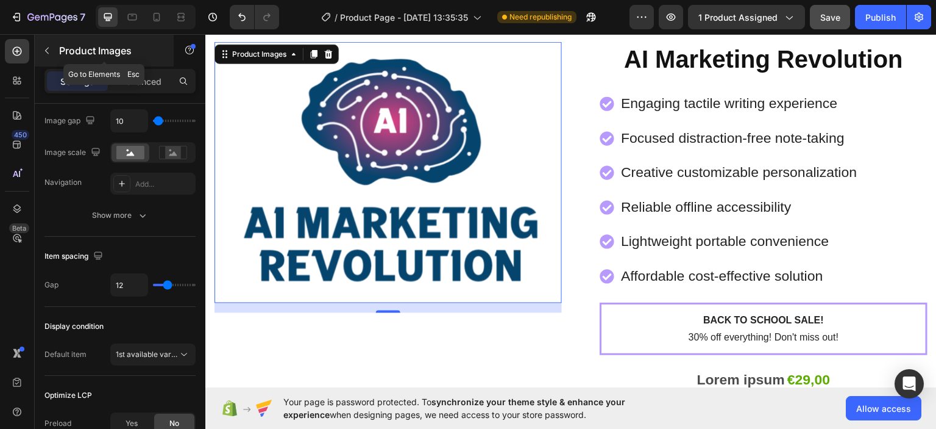
click at [48, 48] on icon "button" at bounding box center [47, 51] width 10 height 10
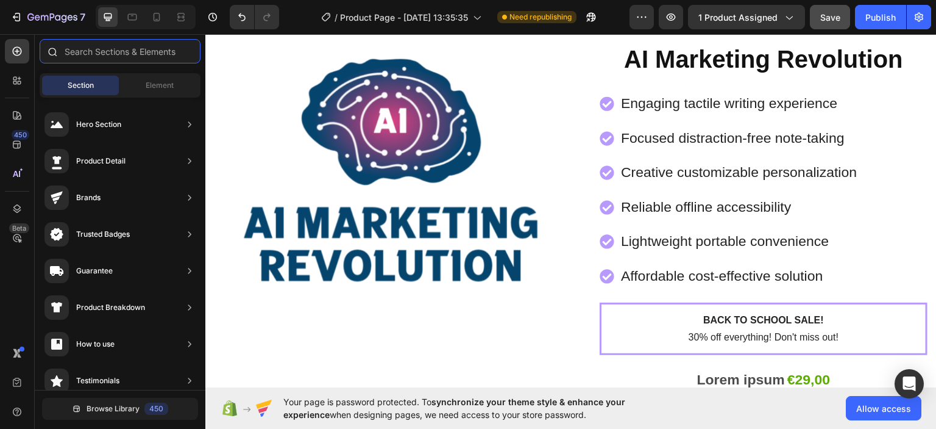
click at [90, 52] on input "text" at bounding box center [120, 51] width 161 height 24
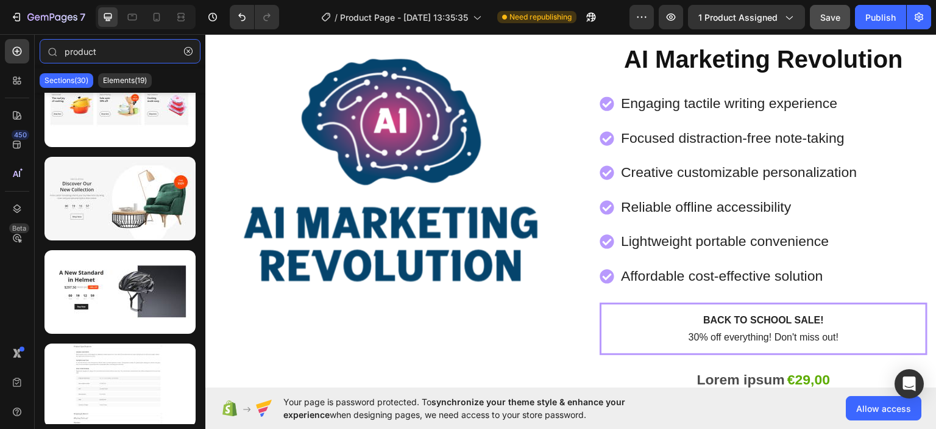
scroll to position [694, 0]
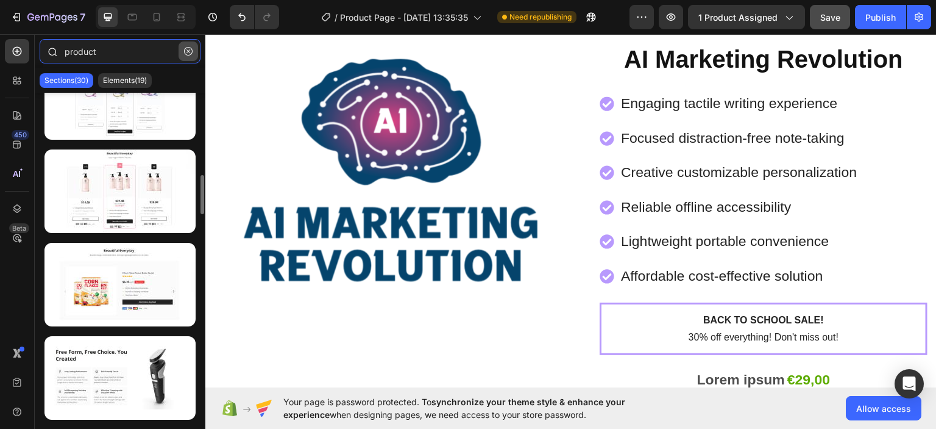
type input "product"
click at [184, 51] on icon "button" at bounding box center [188, 51] width 9 height 9
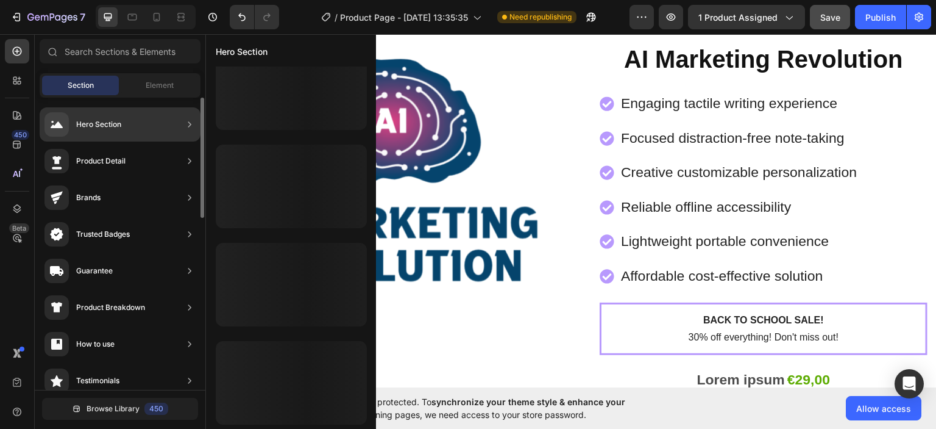
scroll to position [612, 0]
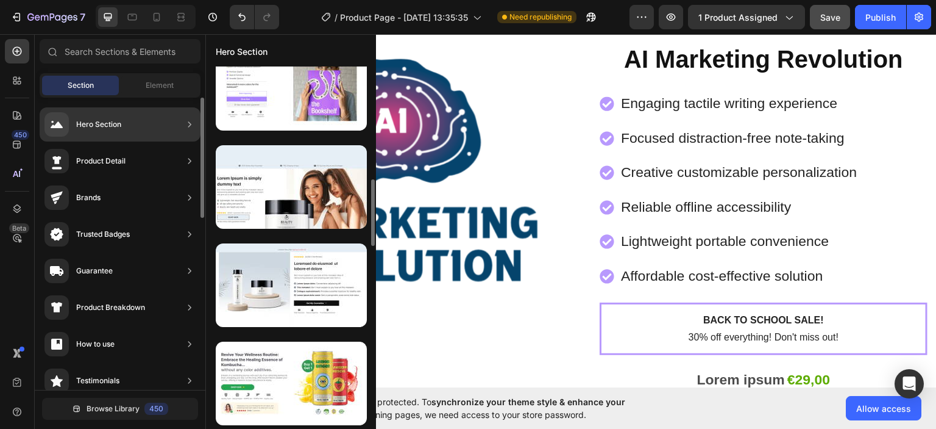
click at [143, 163] on div "Product Detail" at bounding box center [120, 161] width 161 height 34
click at [177, 163] on div "Product Detail" at bounding box center [120, 161] width 161 height 34
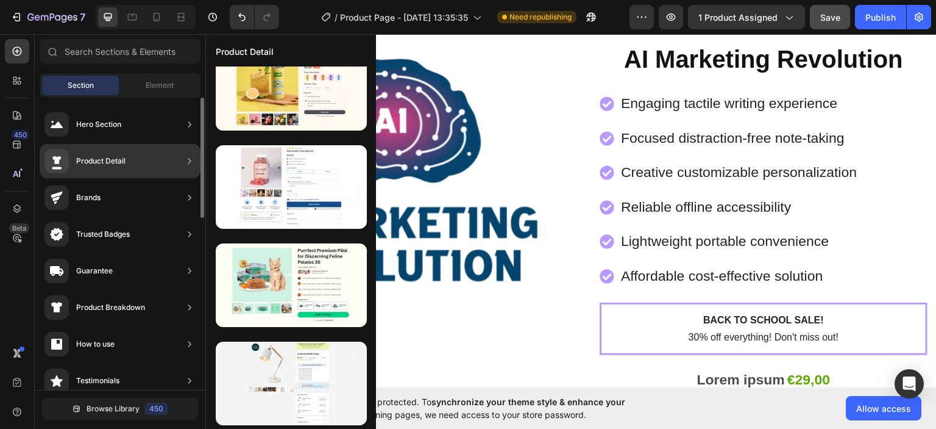
click at [126, 163] on div "Product Detail" at bounding box center [120, 161] width 161 height 34
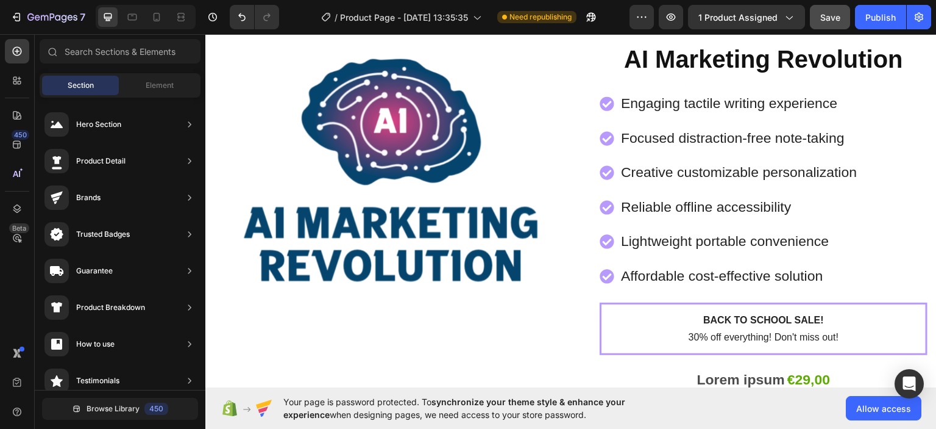
click at [149, 97] on div "Section Element" at bounding box center [120, 85] width 161 height 24
click at [146, 87] on span "Element" at bounding box center [160, 85] width 28 height 11
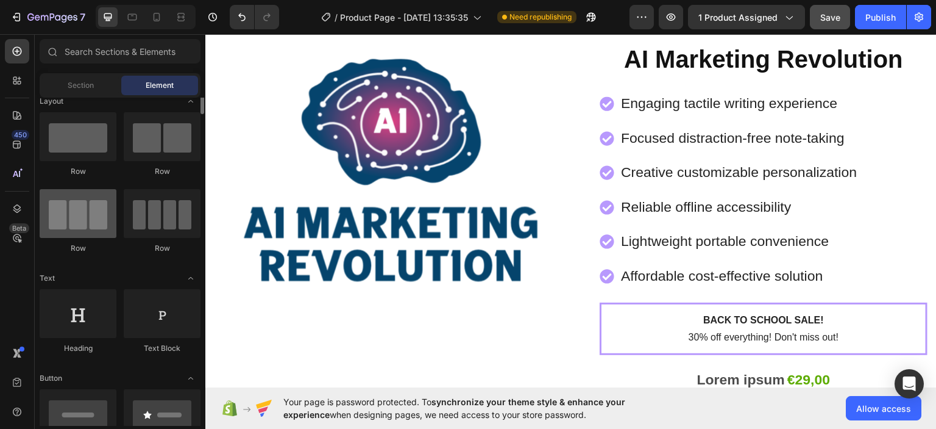
scroll to position [0, 0]
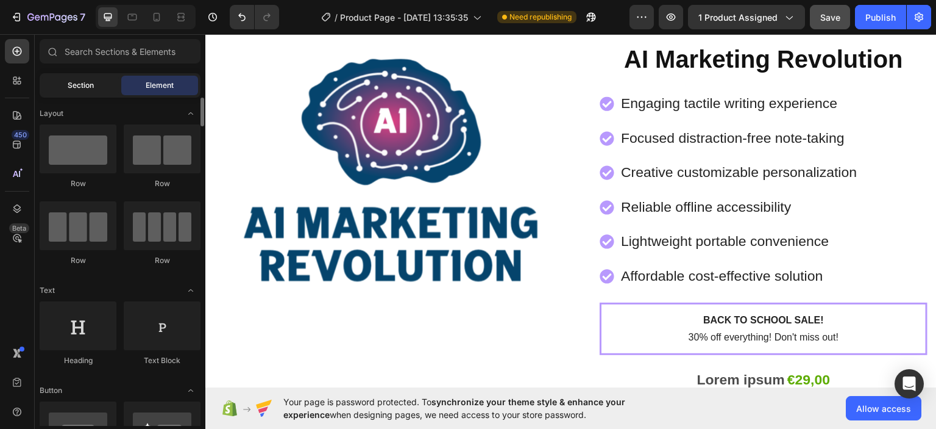
click at [88, 76] on div "Section" at bounding box center [80, 86] width 77 height 20
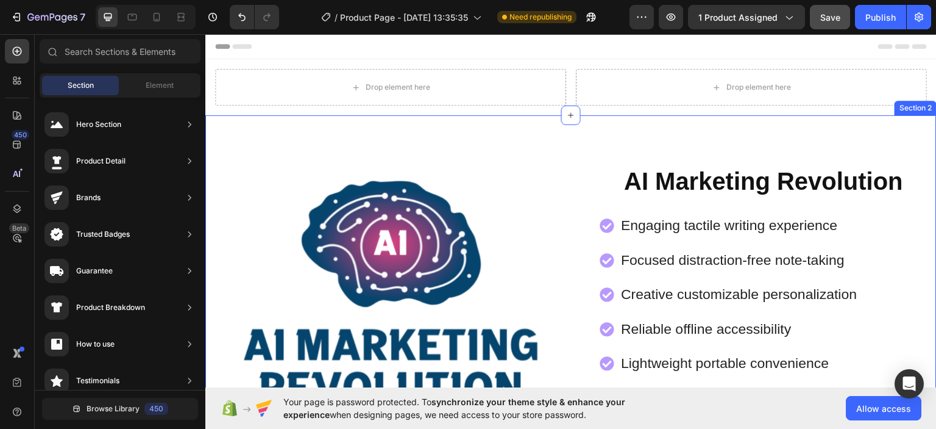
click at [491, 148] on div "Product Images AI Marketing Revolution Product Title Engaging tactile writing e…" at bounding box center [571, 350] width 732 height 471
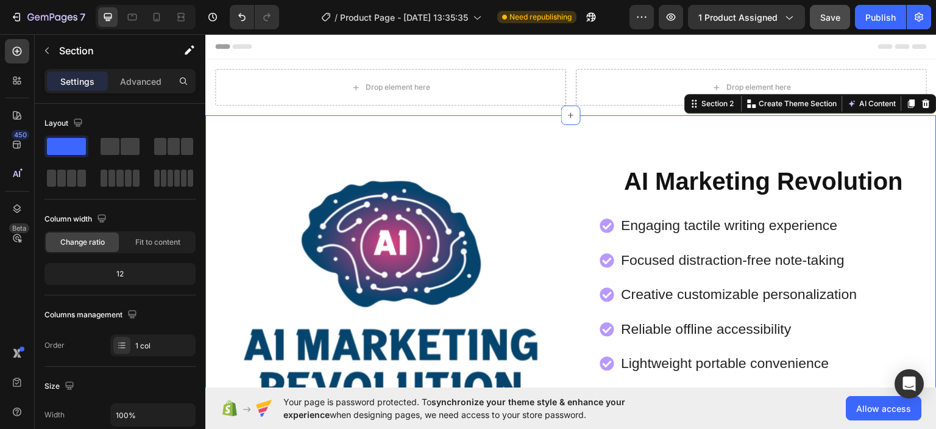
click at [490, 146] on div "Product Images AI Marketing Revolution Product Title Engaging tactile writing e…" at bounding box center [571, 350] width 732 height 471
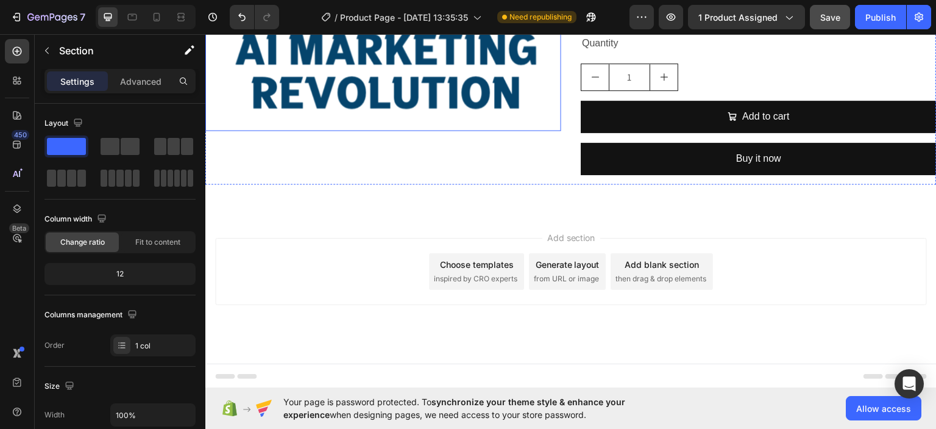
scroll to position [898, 0]
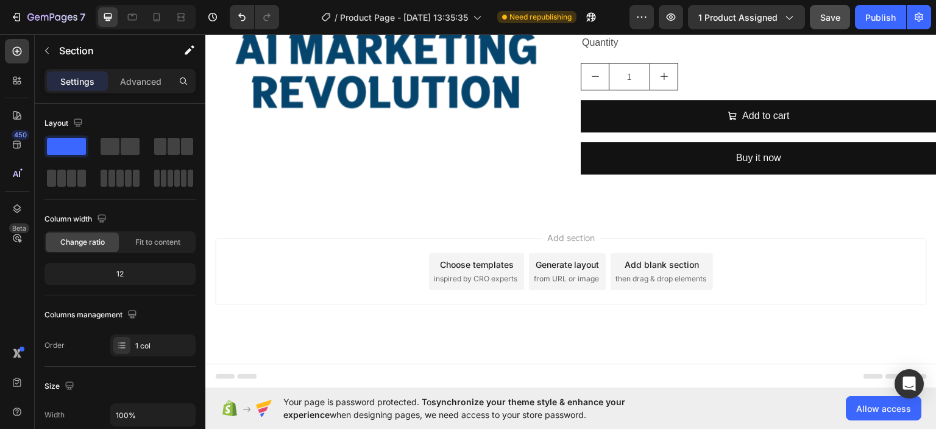
click at [556, 263] on div "Generate layout" at bounding box center [568, 263] width 64 height 13
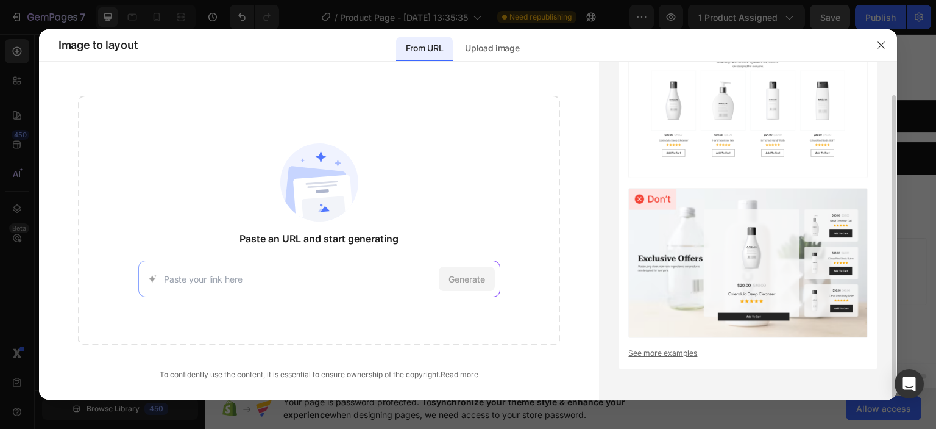
scroll to position [0, 0]
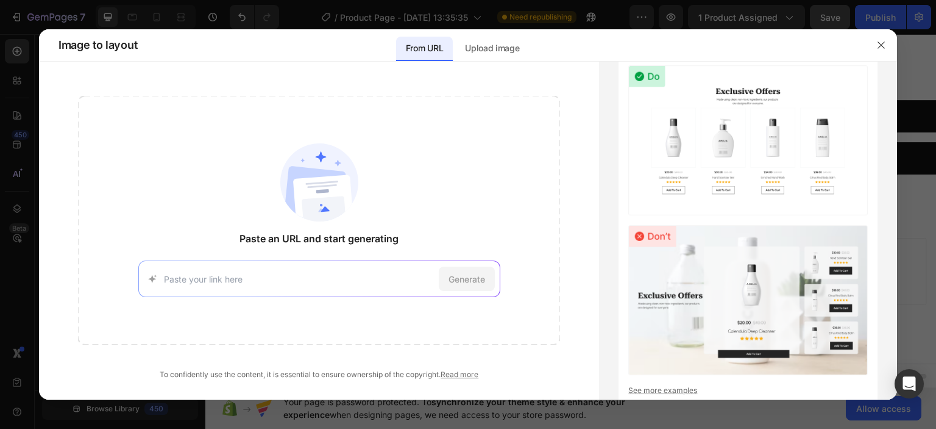
click at [337, 268] on div "Generate" at bounding box center [319, 278] width 362 height 37
click at [343, 279] on input at bounding box center [299, 278] width 270 height 13
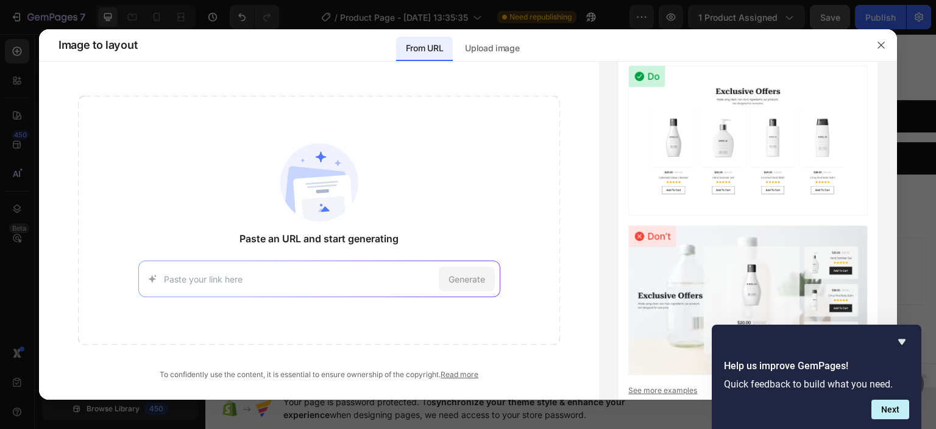
click at [322, 277] on input at bounding box center [299, 278] width 270 height 13
paste input "https://brandlume.com/digital-marketing-revolution/"
type input "https://brandlume.com/digital-marketing-revolution/"
click at [459, 272] on span "Generate" at bounding box center [467, 278] width 37 height 13
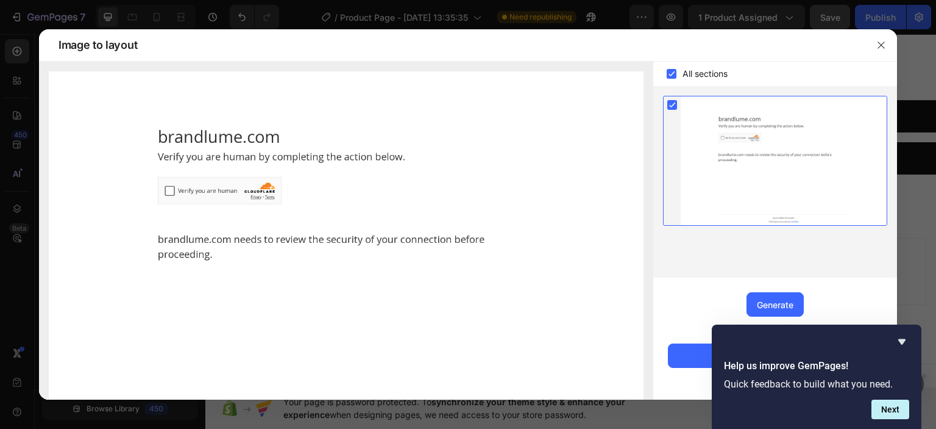
click at [168, 189] on img at bounding box center [346, 256] width 595 height 371
click at [900, 346] on icon "Hide survey" at bounding box center [902, 341] width 15 height 15
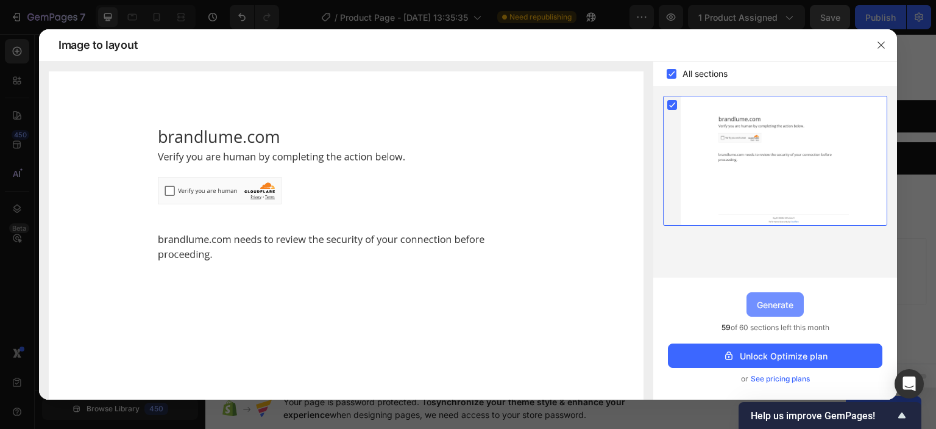
click at [769, 304] on div "Generate" at bounding box center [775, 304] width 37 height 13
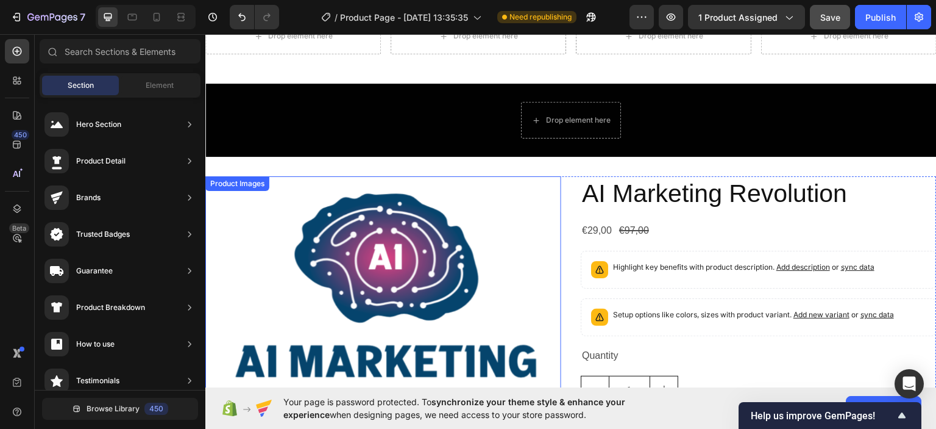
scroll to position [572, 0]
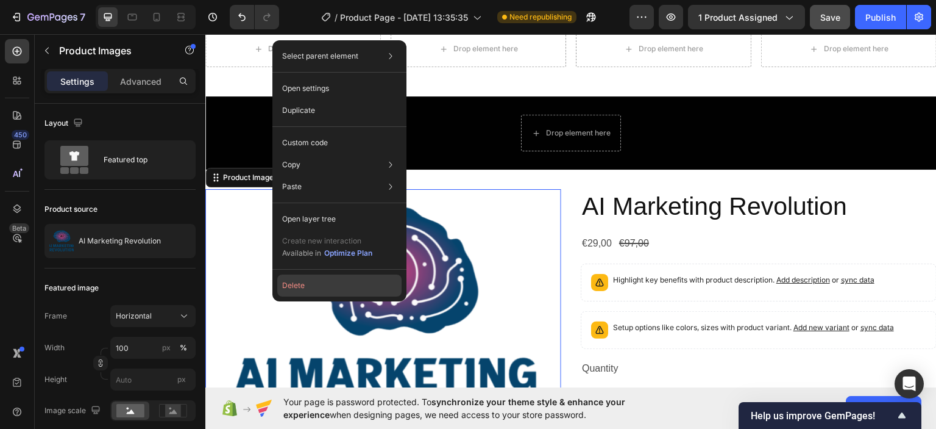
click at [305, 280] on button "Delete" at bounding box center [339, 285] width 124 height 22
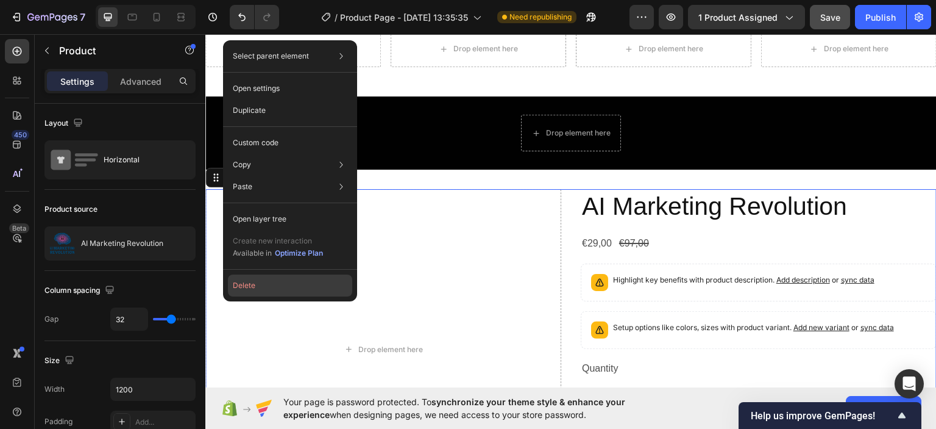
click at [272, 280] on button "Delete" at bounding box center [290, 285] width 124 height 22
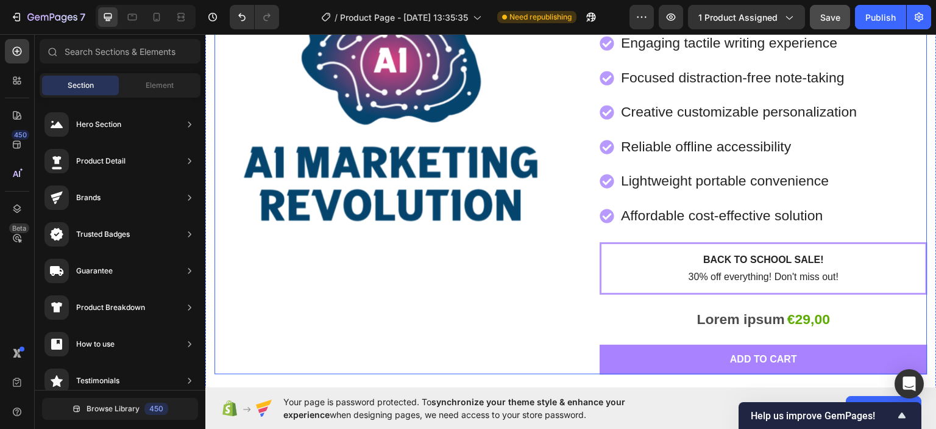
scroll to position [85, 0]
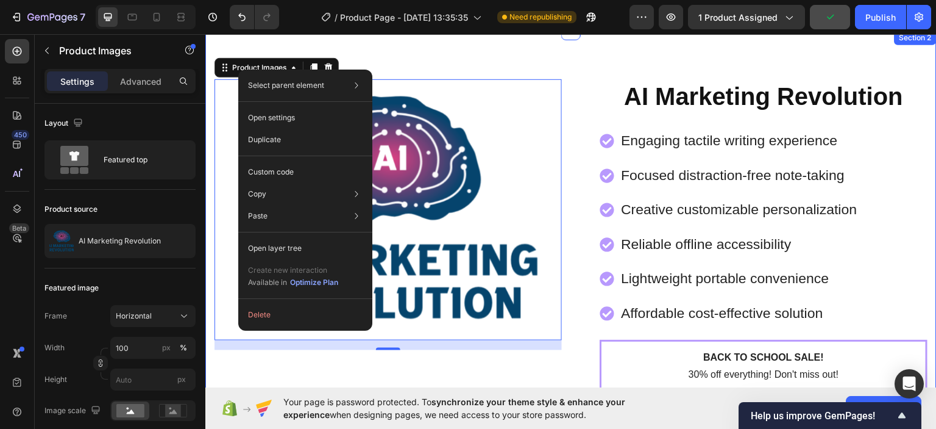
click at [557, 68] on div "Product Images 16 AI Marketing Revolution Product Title Engaging tactile writin…" at bounding box center [571, 265] width 732 height 471
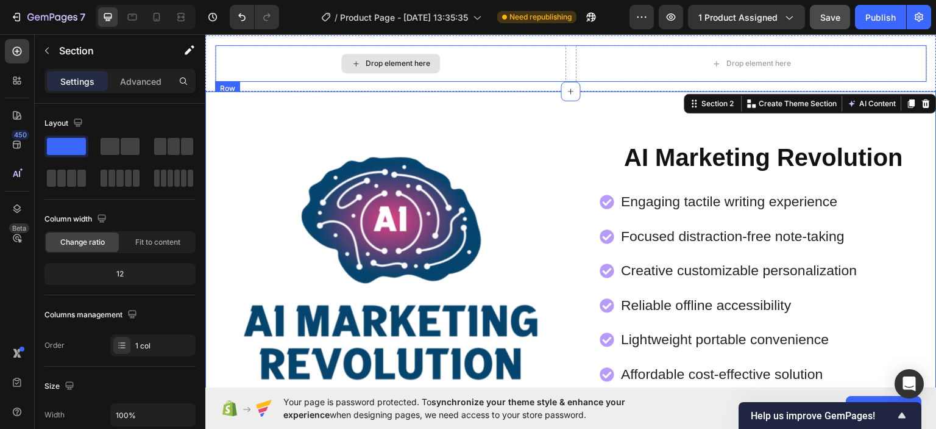
scroll to position [0, 0]
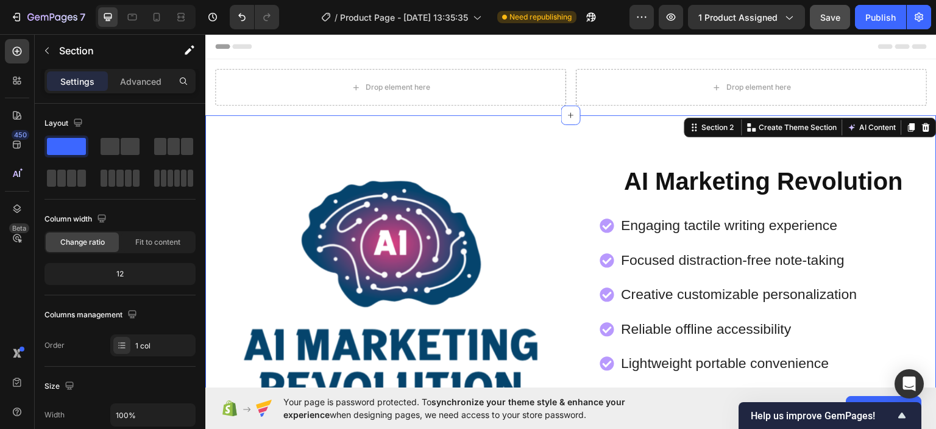
click at [255, 116] on div "Product Images AI Marketing Revolution Product Title Engaging tactile writing e…" at bounding box center [571, 350] width 732 height 471
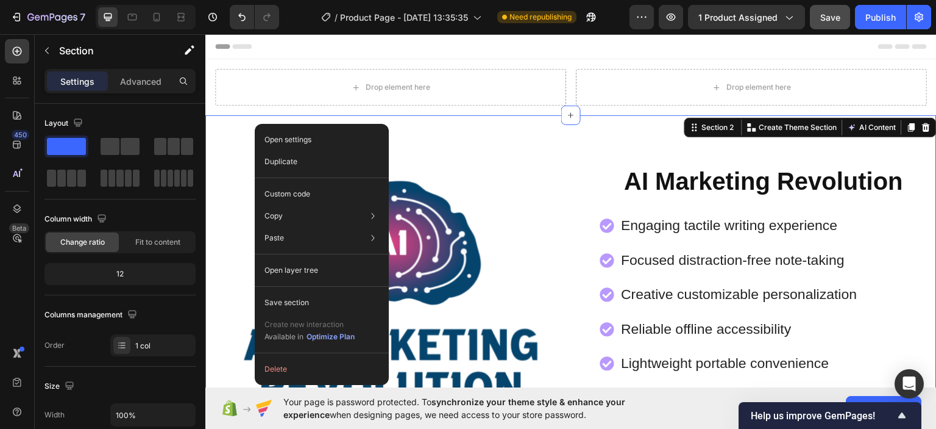
click at [248, 126] on div "Product Images AI Marketing Revolution Product Title Engaging tactile writing e…" at bounding box center [571, 350] width 732 height 471
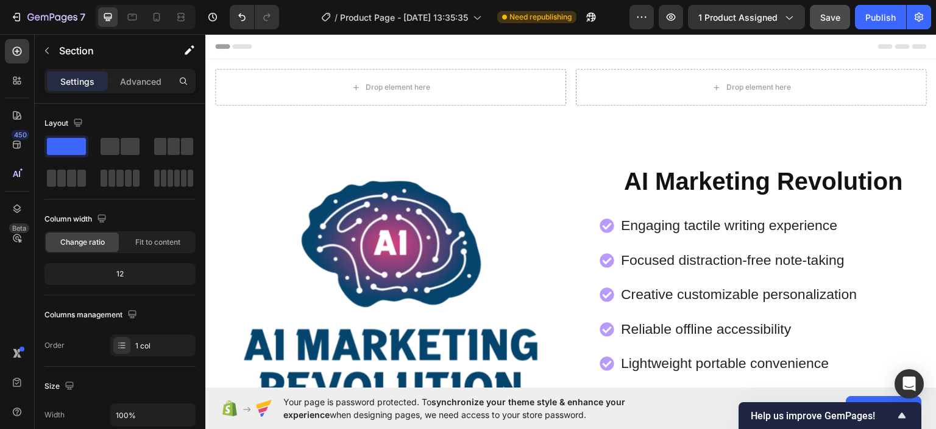
click at [351, 137] on div "Product Images AI Marketing Revolution Product Title Engaging tactile writing e…" at bounding box center [571, 350] width 732 height 471
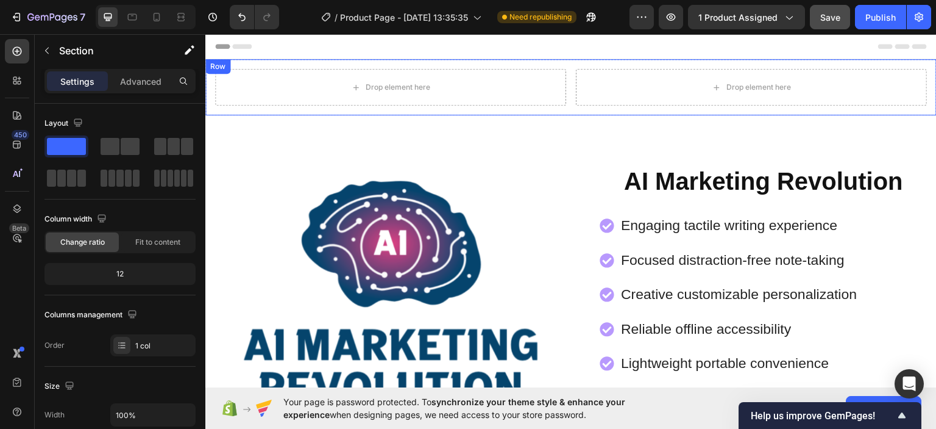
click at [305, 104] on div "Drop element here" at bounding box center [390, 86] width 351 height 37
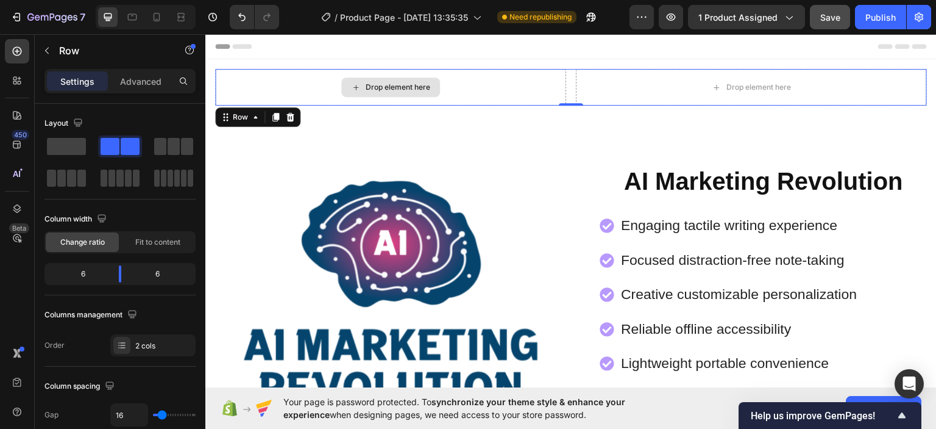
click at [310, 84] on div "Drop element here" at bounding box center [390, 86] width 351 height 37
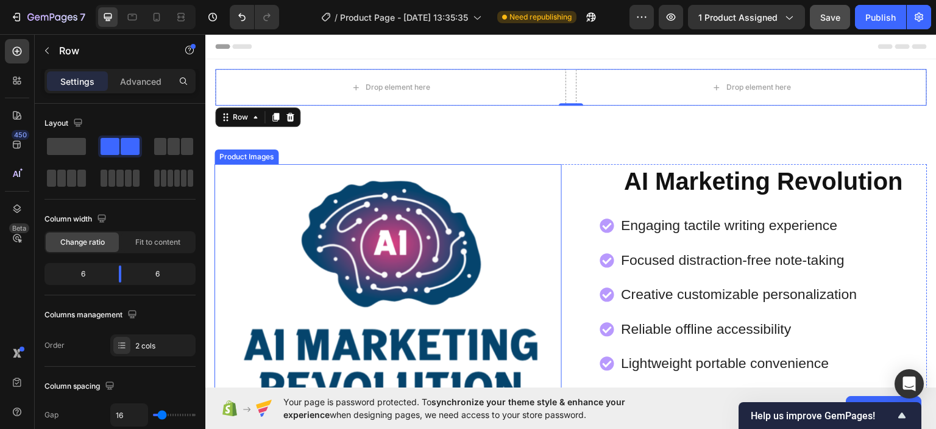
click at [319, 179] on img at bounding box center [388, 293] width 347 height 261
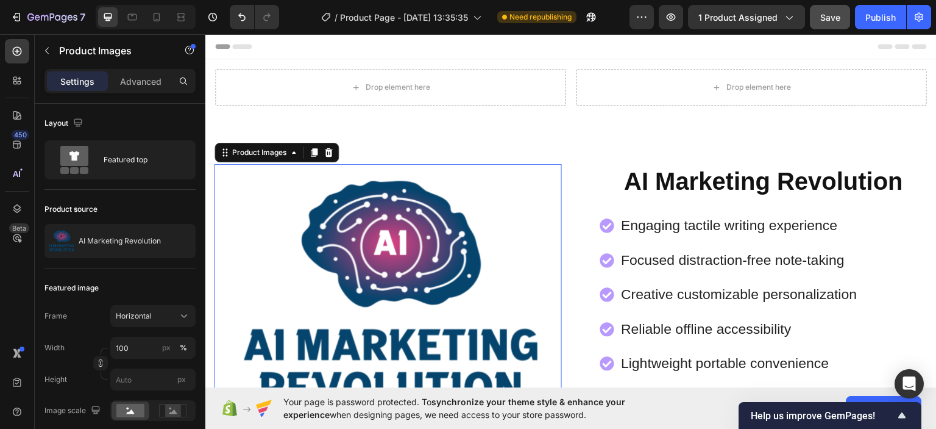
click at [365, 148] on div "Product Images 16 AI Marketing Revolution Product Title Engaging tactile writin…" at bounding box center [571, 350] width 732 height 471
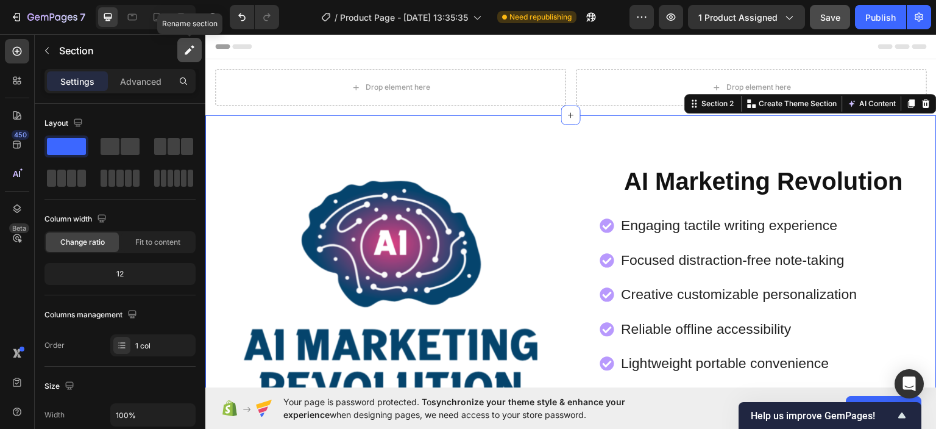
click at [190, 49] on icon "button" at bounding box center [188, 51] width 7 height 7
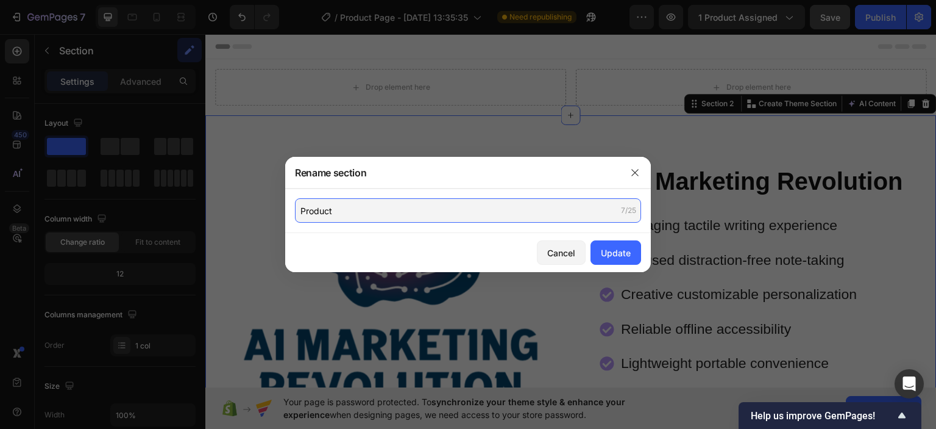
type input "Product"
click at [617, 233] on div "Cancel Update" at bounding box center [468, 252] width 366 height 39
click at [621, 251] on div "Update" at bounding box center [616, 252] width 30 height 13
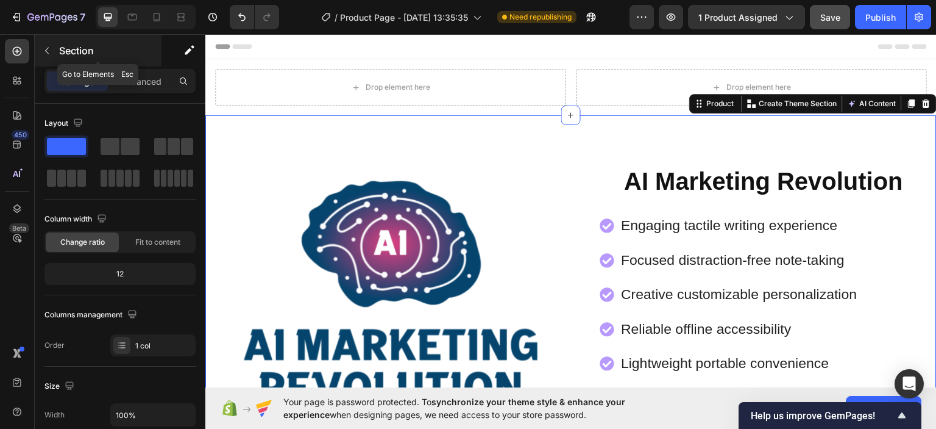
click at [49, 48] on icon "button" at bounding box center [47, 51] width 10 height 10
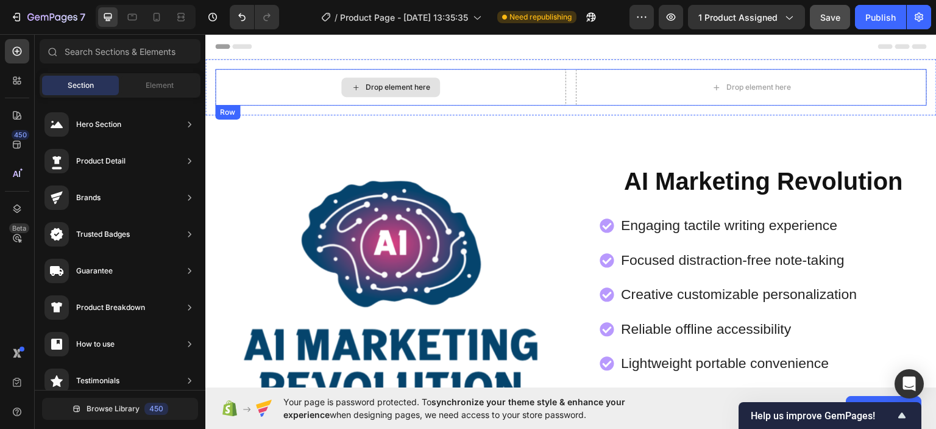
click at [444, 72] on div "Drop element here" at bounding box center [390, 86] width 351 height 37
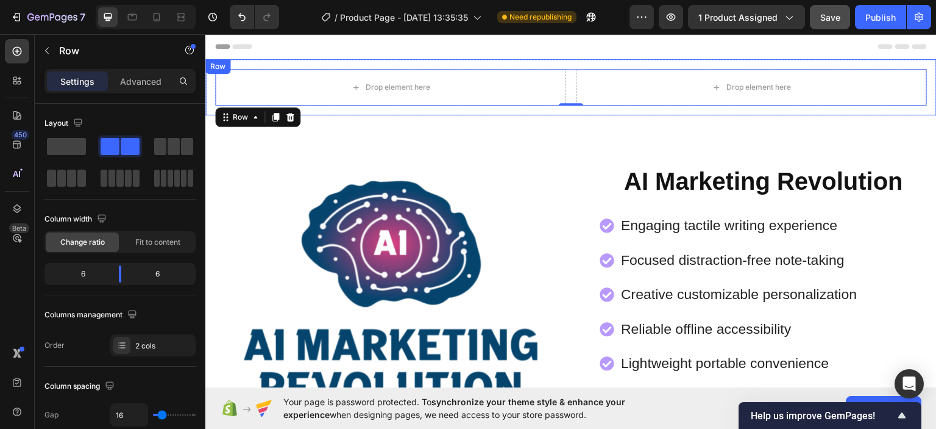
click at [468, 154] on div "Product Images AI Marketing Revolution Product Title Engaging tactile writing e…" at bounding box center [571, 350] width 732 height 471
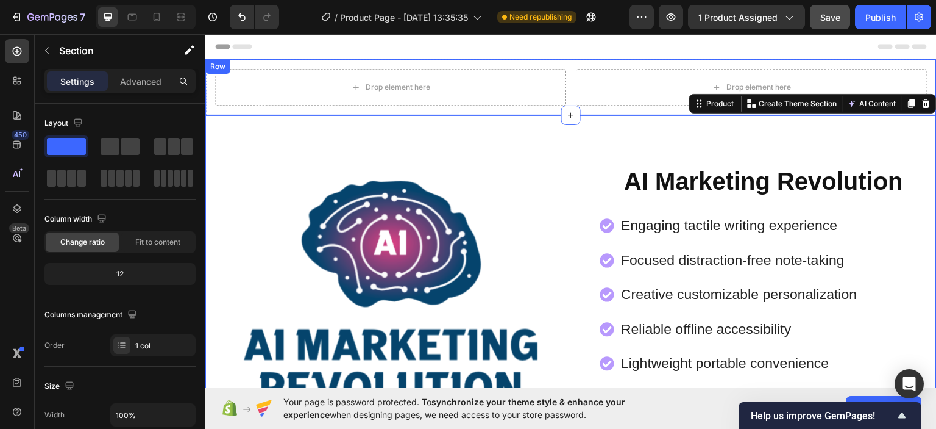
click at [477, 109] on div "Drop element here Drop element here Row Row" at bounding box center [571, 87] width 732 height 56
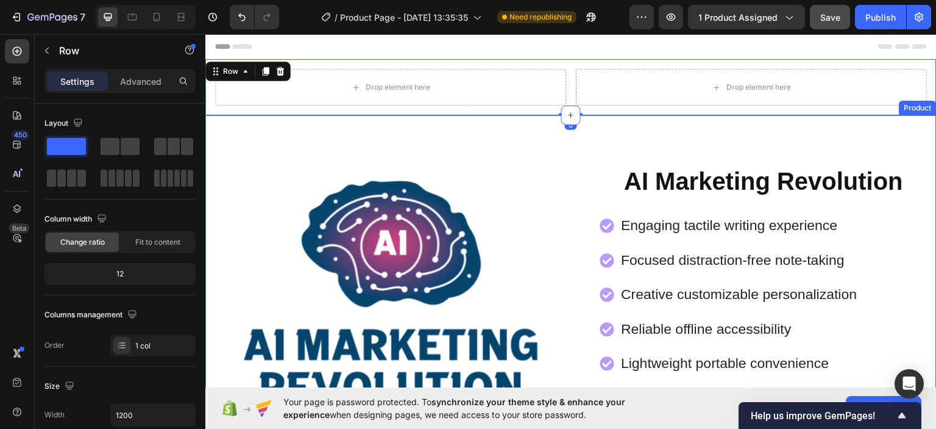
click at [474, 123] on div "Product Images AI Marketing Revolution Product Title Engaging tactile writing e…" at bounding box center [571, 350] width 732 height 471
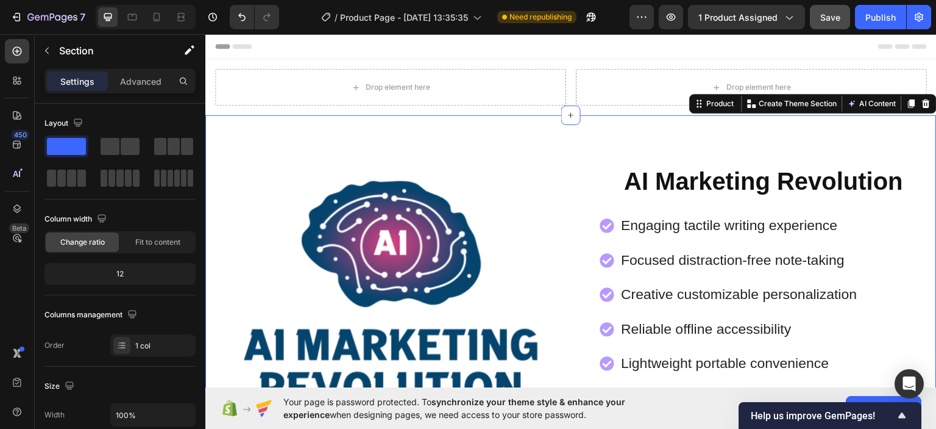
click at [484, 116] on div "Product Images AI Marketing Revolution Product Title Engaging tactile writing e…" at bounding box center [571, 350] width 732 height 471
click at [643, 112] on div "Drop element here Drop element here Row Row" at bounding box center [571, 87] width 732 height 56
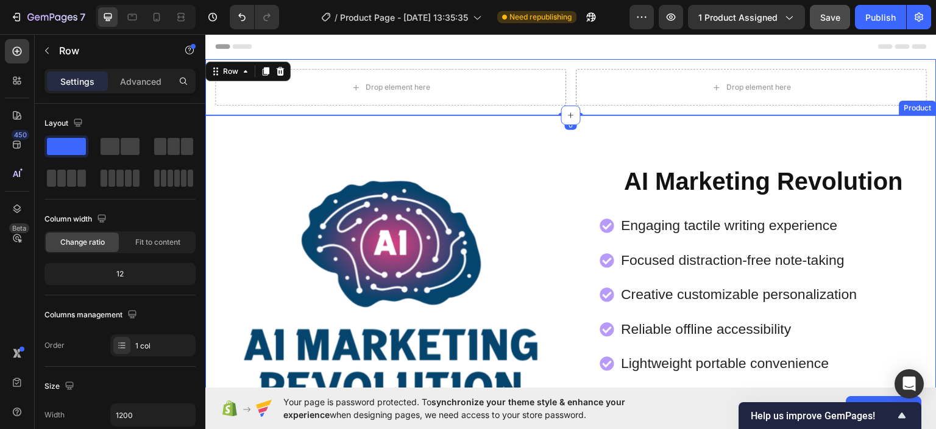
click at [655, 133] on div "Product Images AI Marketing Revolution Product Title Engaging tactile writing e…" at bounding box center [571, 350] width 732 height 471
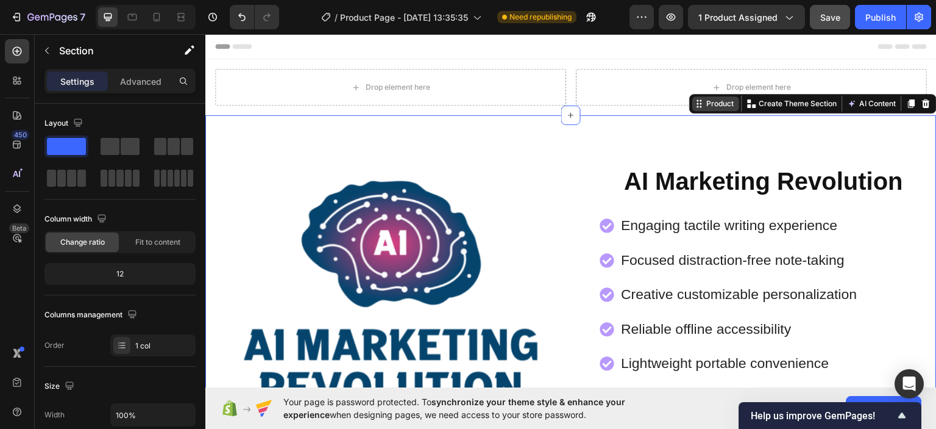
click at [705, 105] on div "Product" at bounding box center [721, 103] width 32 height 11
click at [705, 104] on div "Product" at bounding box center [721, 103] width 32 height 11
click at [655, 142] on div "Product Images AI Marketing Revolution Product Title Engaging tactile writing e…" at bounding box center [571, 350] width 732 height 471
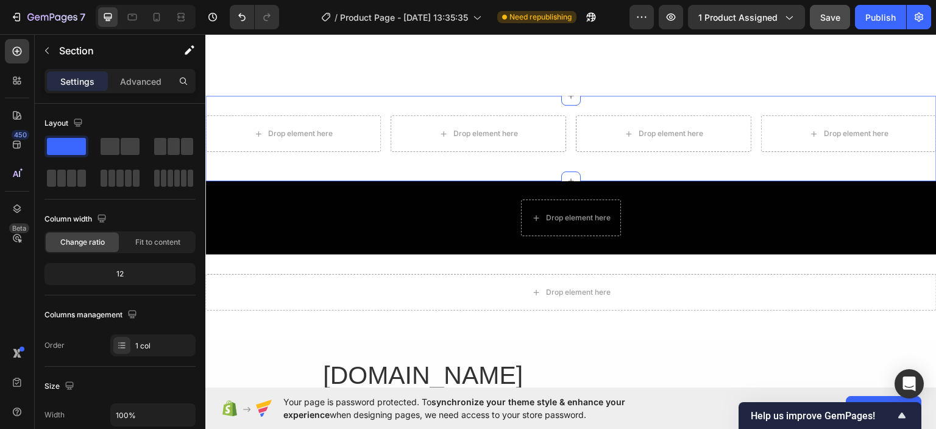
scroll to position [732, 0]
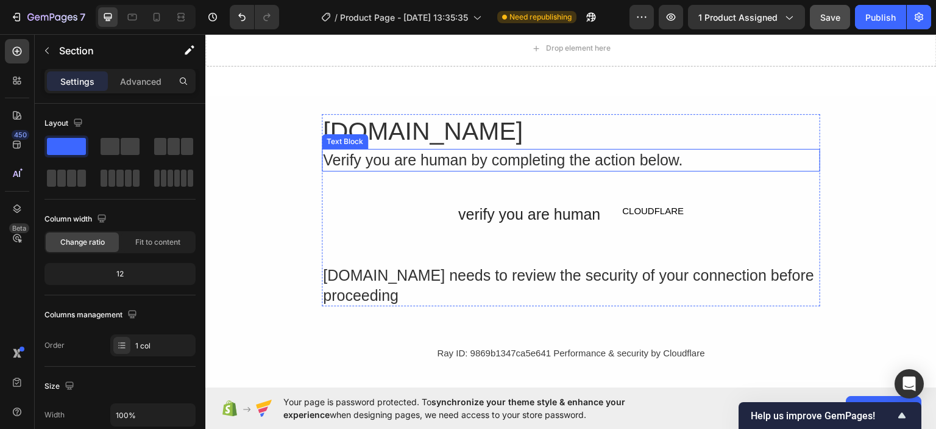
click at [469, 158] on div "Verify you are human by completing the action below." at bounding box center [571, 159] width 499 height 23
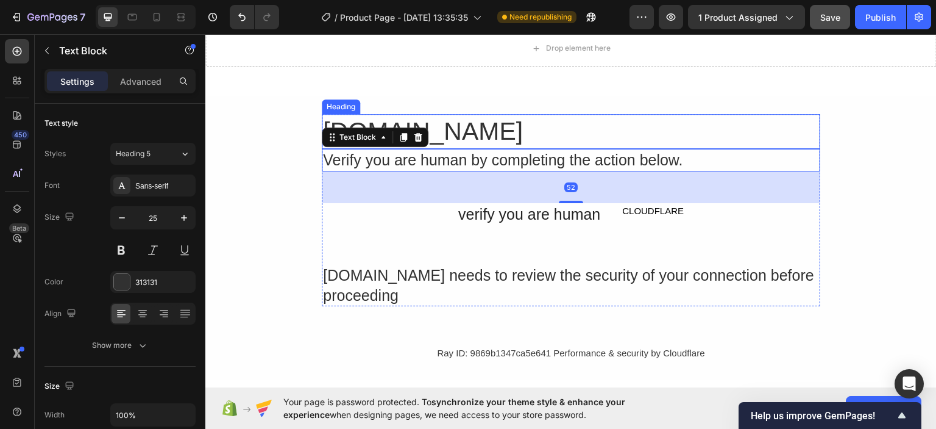
click at [527, 126] on h2 "brandlume.com" at bounding box center [571, 130] width 499 height 35
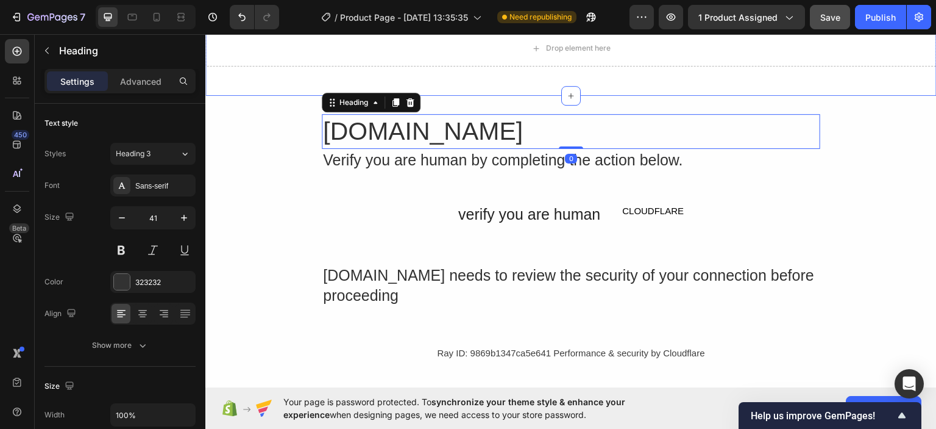
click at [596, 88] on div "Drop element here Row Section 5" at bounding box center [571, 52] width 732 height 85
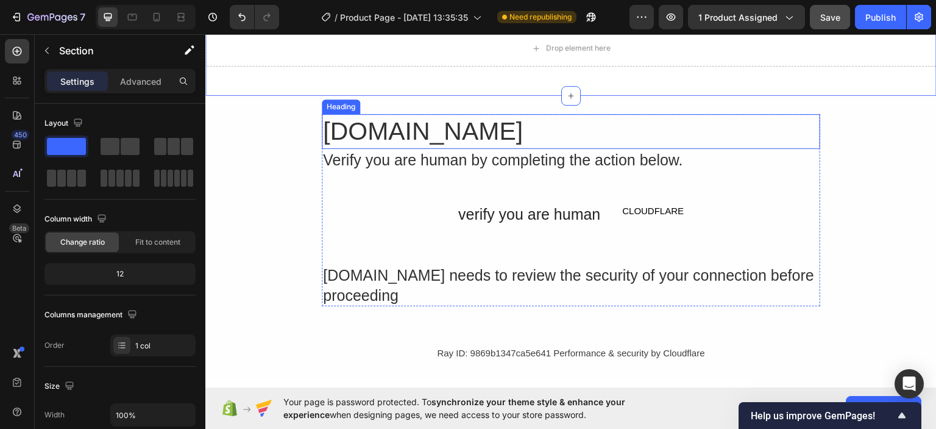
click at [704, 152] on div "Verify you are human by completing the action below." at bounding box center [571, 159] width 499 height 23
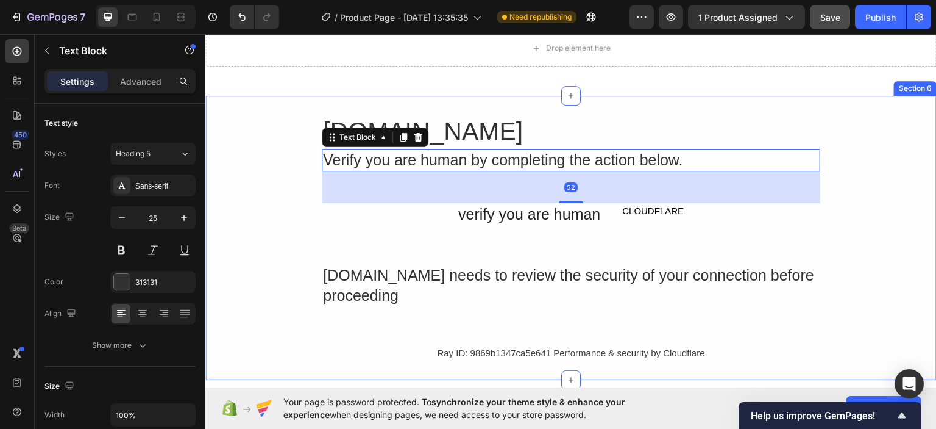
click at [817, 112] on div "brandlume.com Heading Verify you are human by completing the action below. Text…" at bounding box center [571, 237] width 732 height 284
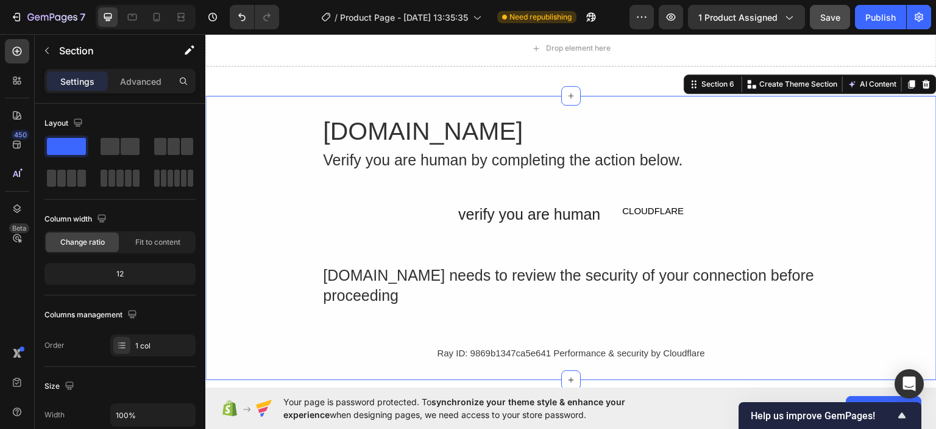
click at [861, 212] on div "brandlume.com Heading Verify you are human by completing the action below. Text…" at bounding box center [571, 236] width 732 height 247
click at [869, 80] on button "AI Content" at bounding box center [873, 83] width 54 height 15
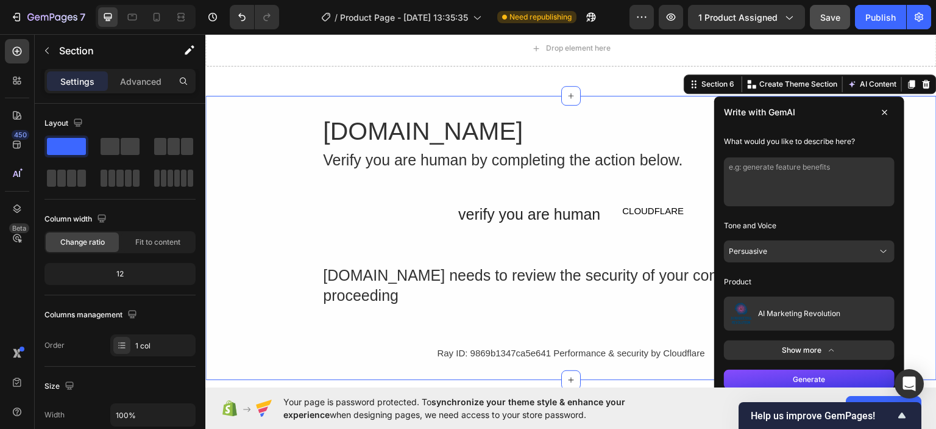
scroll to position [792, 0]
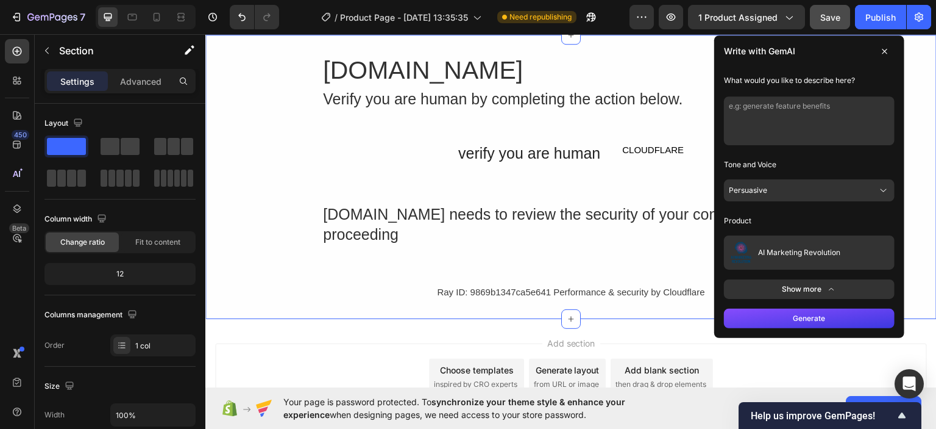
click at [810, 247] on span "AI Marketing Revolution" at bounding box center [799, 252] width 82 height 10
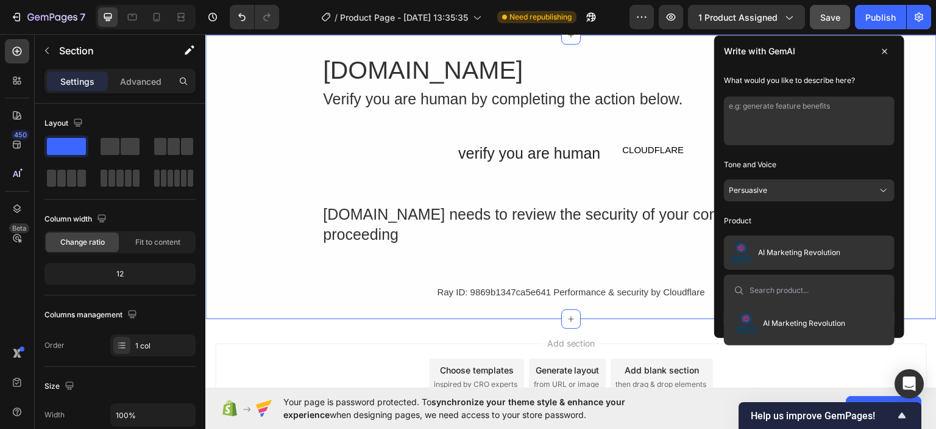
click at [810, 322] on span "AI Marketing Revolution" at bounding box center [804, 323] width 82 height 10
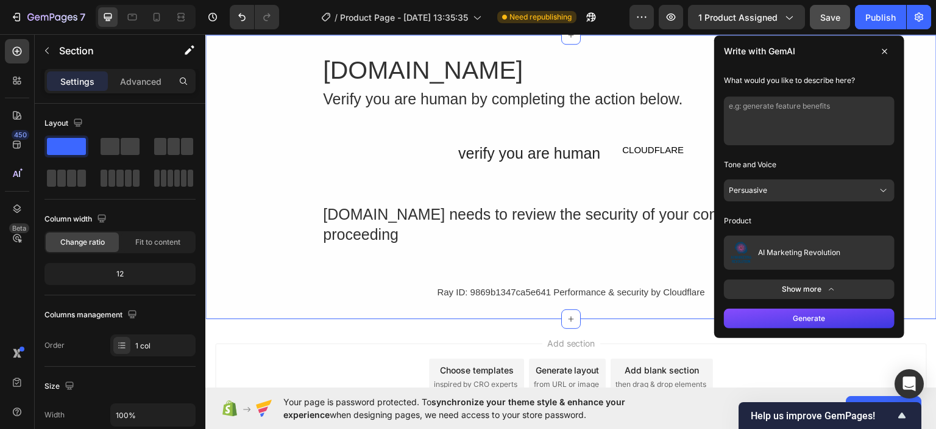
scroll to position [732, 0]
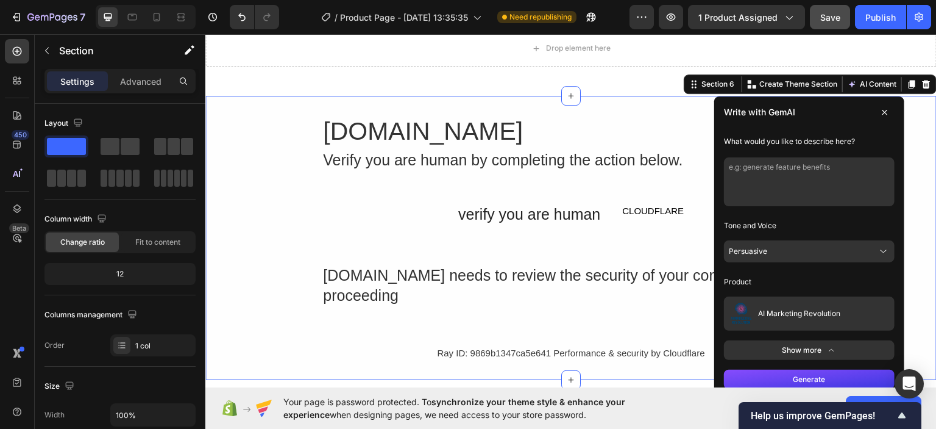
click at [780, 179] on textarea at bounding box center [809, 181] width 171 height 49
click at [883, 111] on icon at bounding box center [885, 111] width 5 height 5
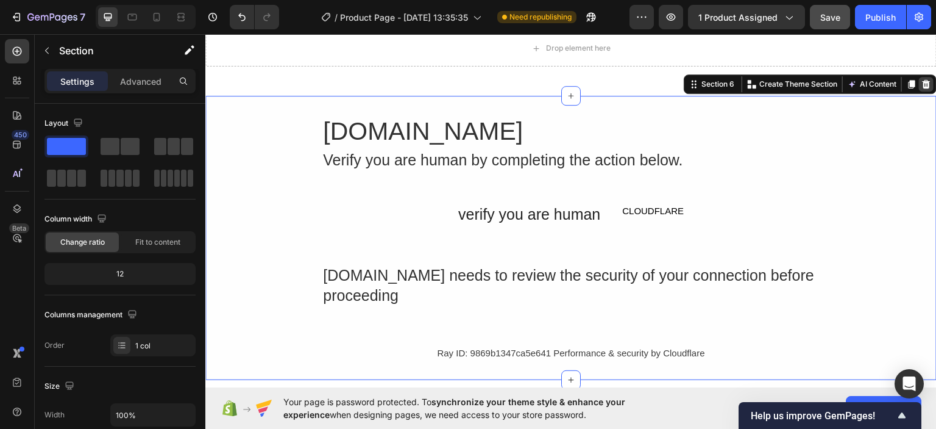
click at [924, 88] on div at bounding box center [926, 83] width 15 height 15
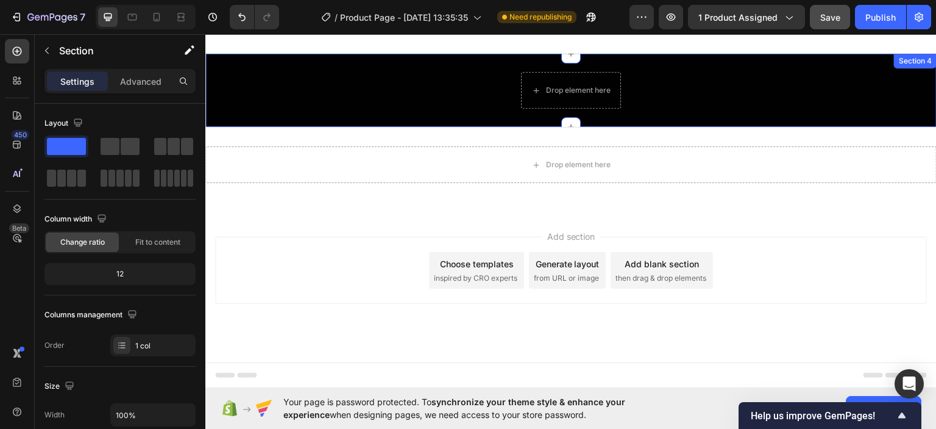
scroll to position [614, 0]
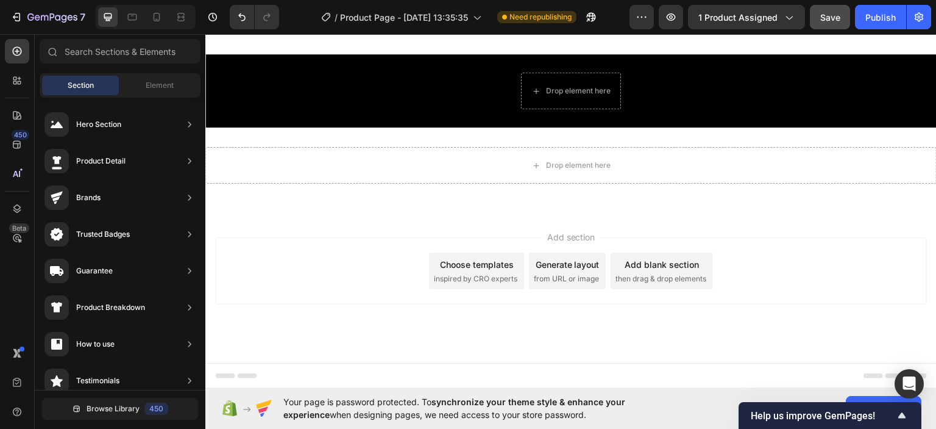
click at [565, 270] on div "Generate layout from URL or image" at bounding box center [567, 270] width 77 height 37
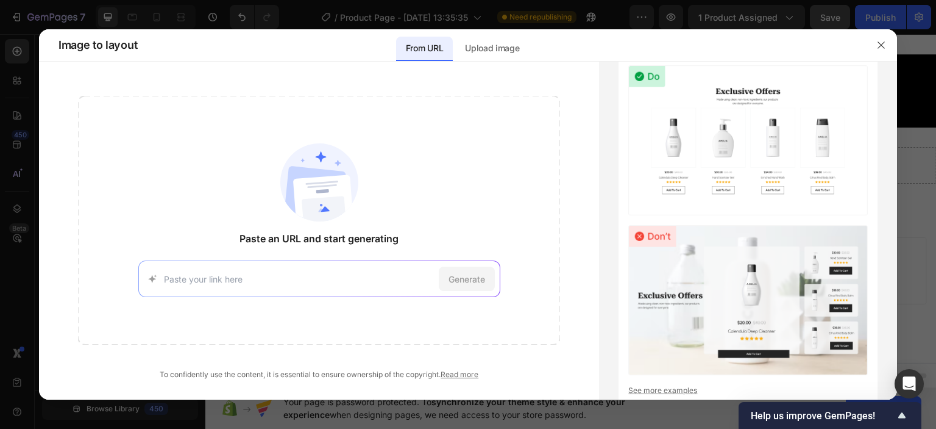
click at [387, 265] on div "Generate" at bounding box center [319, 278] width 362 height 37
drag, startPoint x: 376, startPoint y: 271, endPoint x: 339, endPoint y: 280, distance: 37.6
click at [339, 280] on input at bounding box center [299, 278] width 270 height 13
paste input "https://brandlume.com/wp-content/uploads/2013/02/Digital-Marketing-Revolution.j…"
type input "https://brandlume.com/wp-content/uploads/2013/02/Digital-Marketing-Revolution.j…"
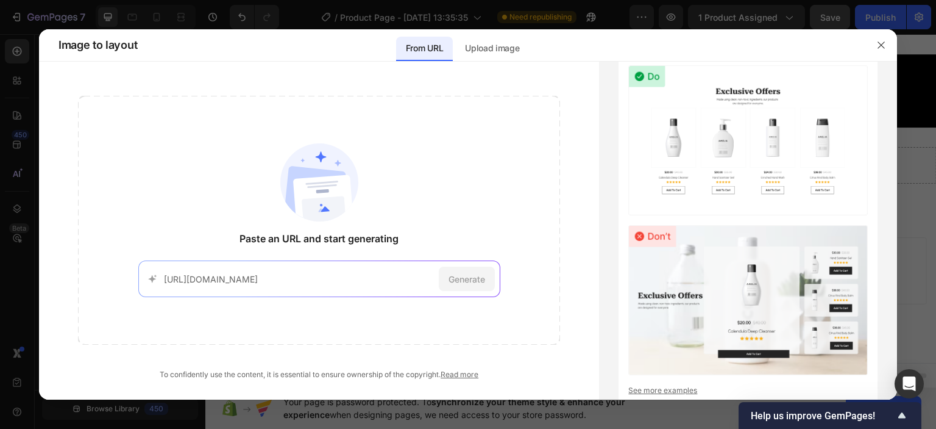
scroll to position [0, 77]
click at [479, 282] on span "Generate" at bounding box center [467, 278] width 37 height 13
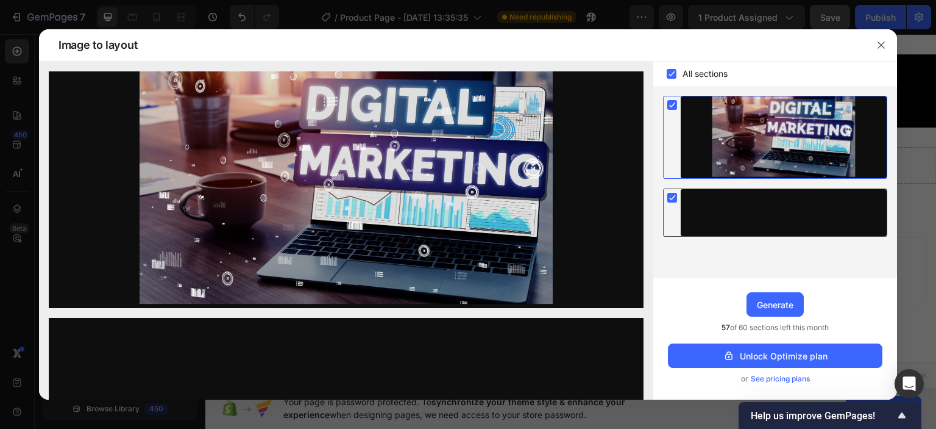
click at [674, 196] on icon at bounding box center [672, 198] width 5 height 5
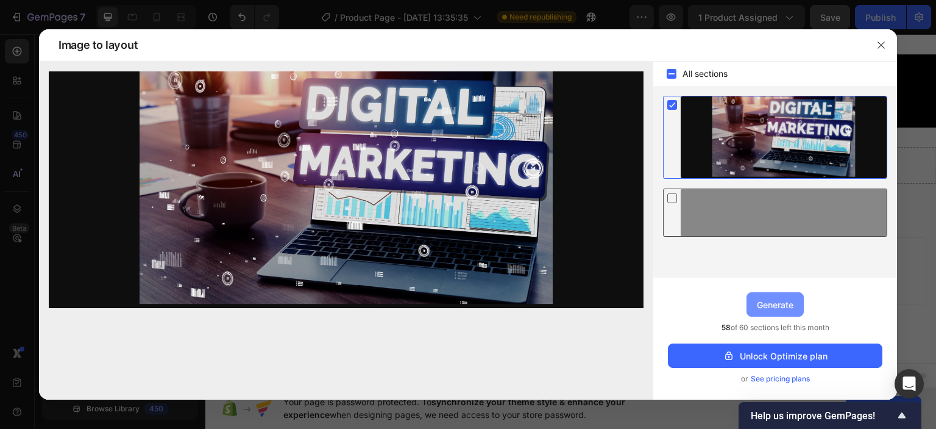
click at [783, 304] on div "Generate" at bounding box center [775, 304] width 37 height 13
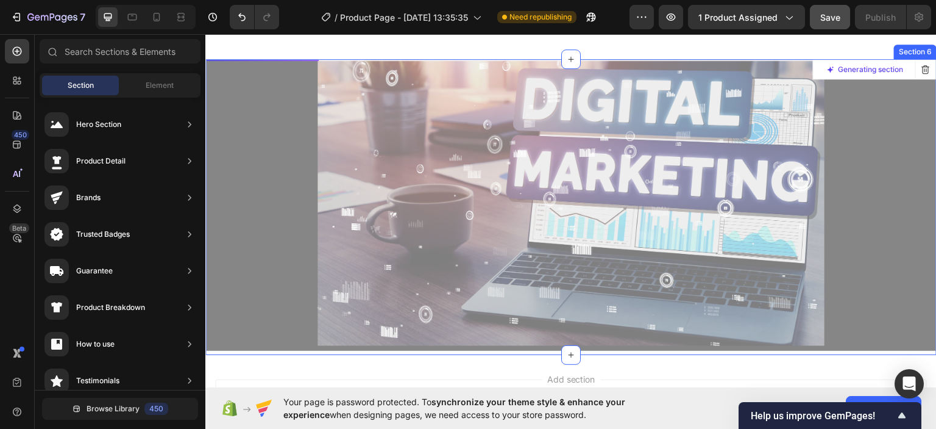
scroll to position [792, 0]
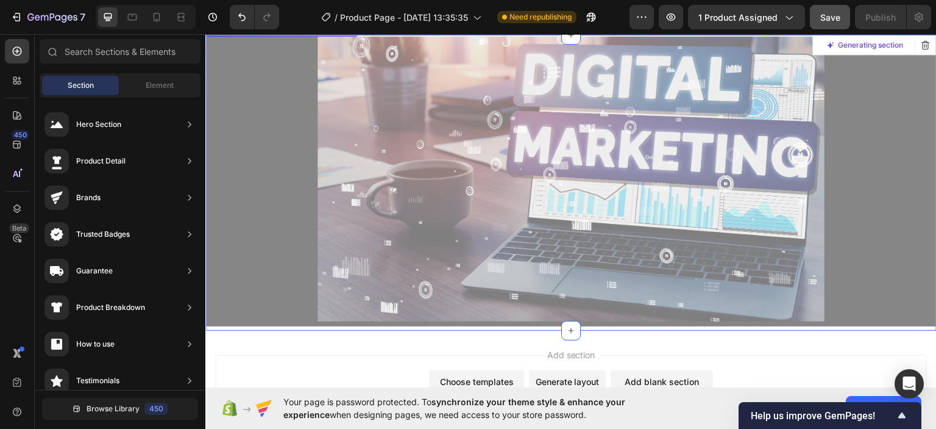
click at [682, 241] on div at bounding box center [571, 180] width 730 height 291
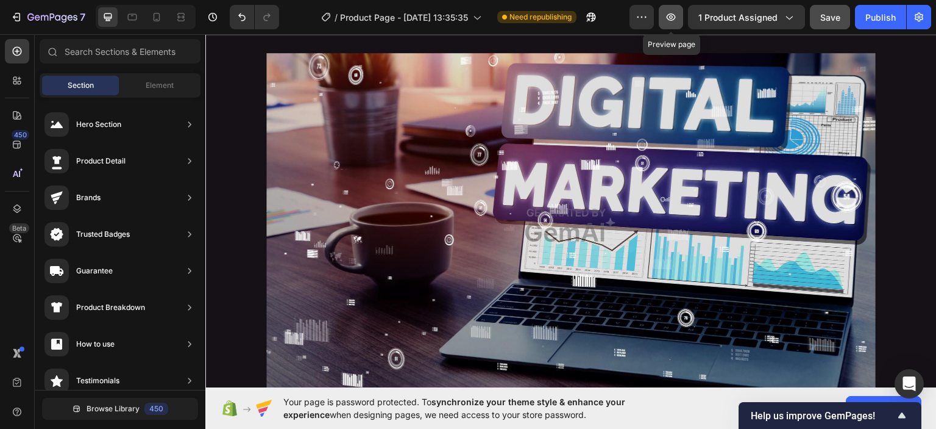
click at [672, 18] on icon "button" at bounding box center [671, 17] width 4 height 4
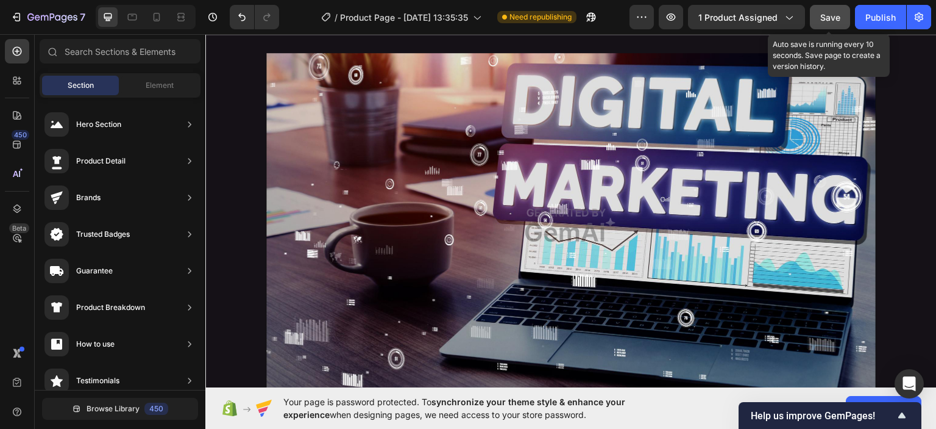
click at [836, 24] on button "Save" at bounding box center [830, 17] width 40 height 24
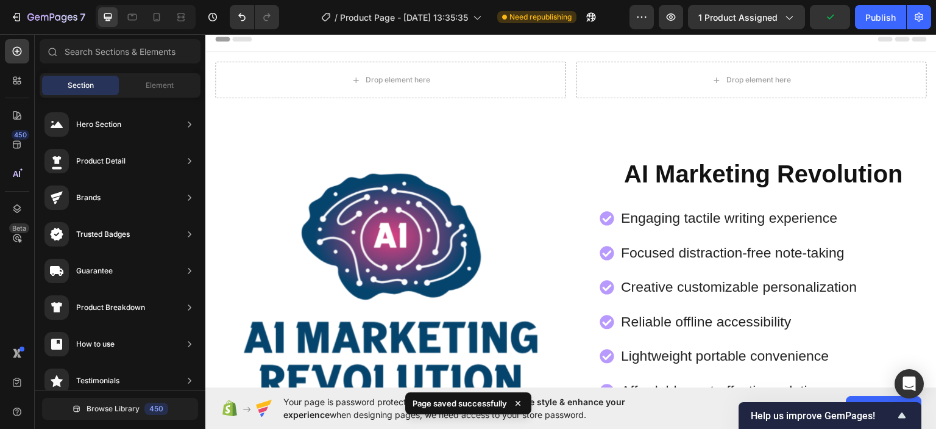
scroll to position [0, 0]
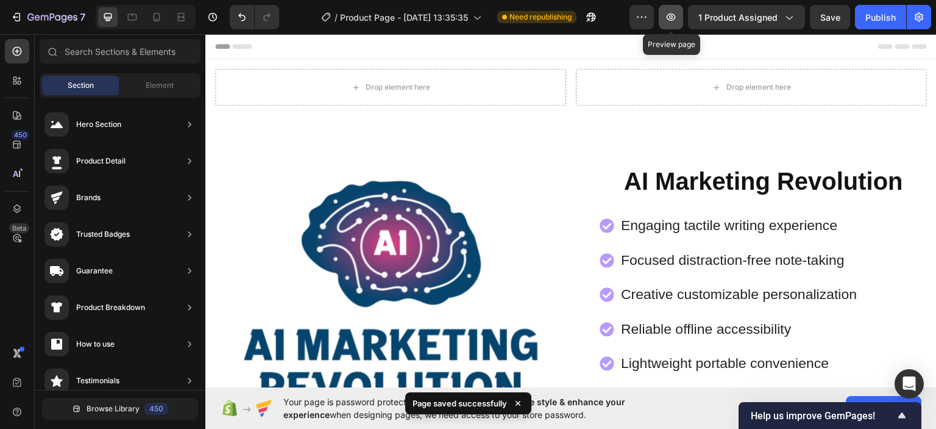
click at [668, 15] on icon "button" at bounding box center [671, 17] width 12 height 12
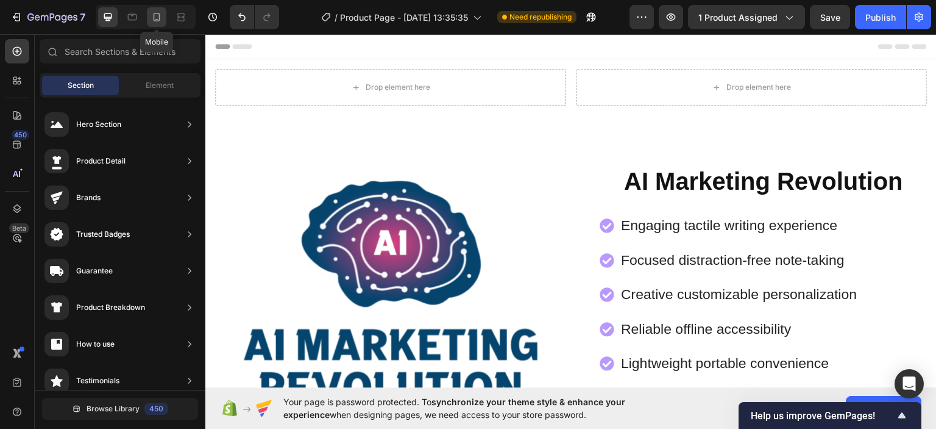
click at [163, 12] on div at bounding box center [157, 17] width 20 height 20
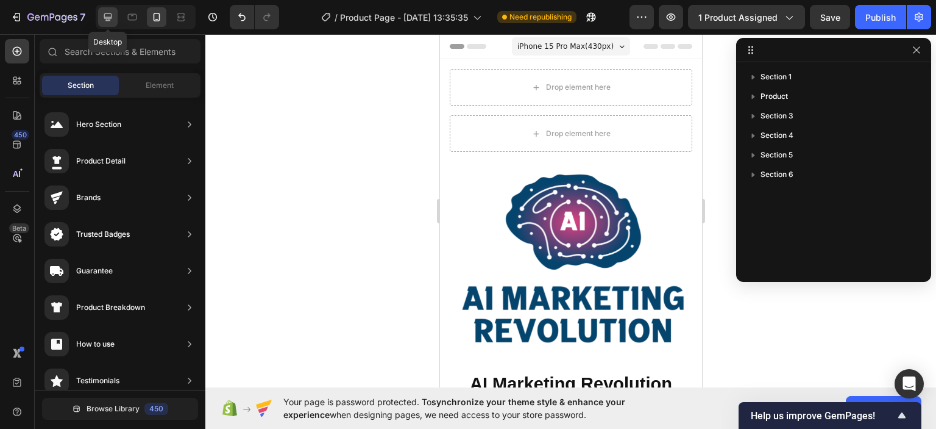
click at [116, 13] on div at bounding box center [108, 17] width 20 height 20
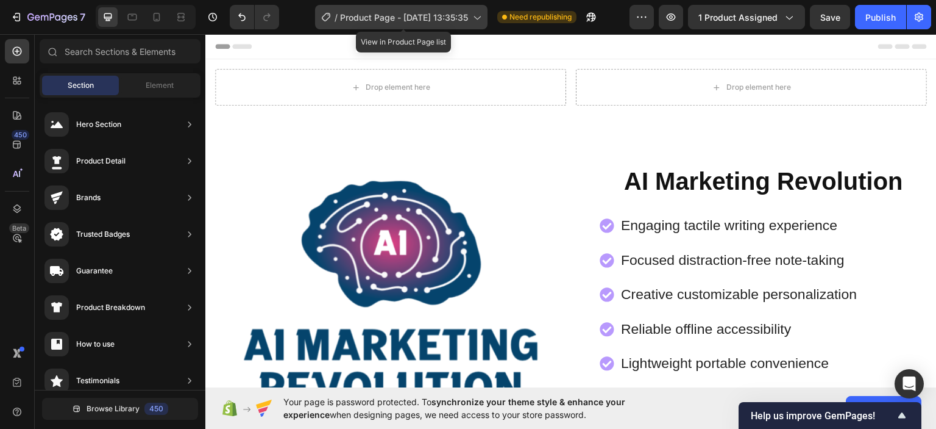
click at [481, 13] on icon at bounding box center [477, 17] width 12 height 12
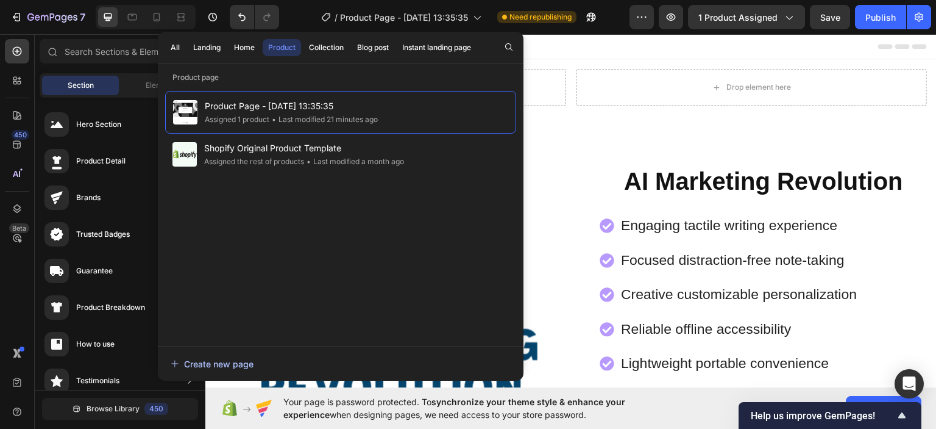
click at [218, 360] on div "Create new page" at bounding box center [212, 363] width 83 height 13
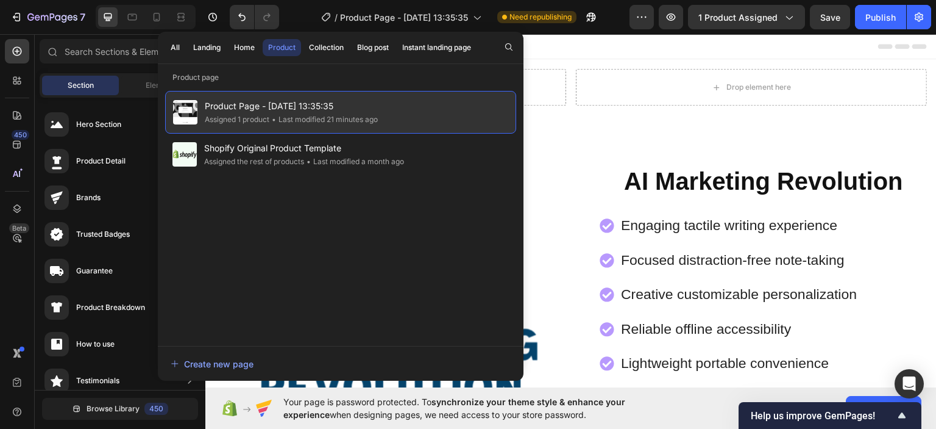
click at [354, 103] on span "Product Page - Aug 29, 13:35:35" at bounding box center [291, 106] width 173 height 15
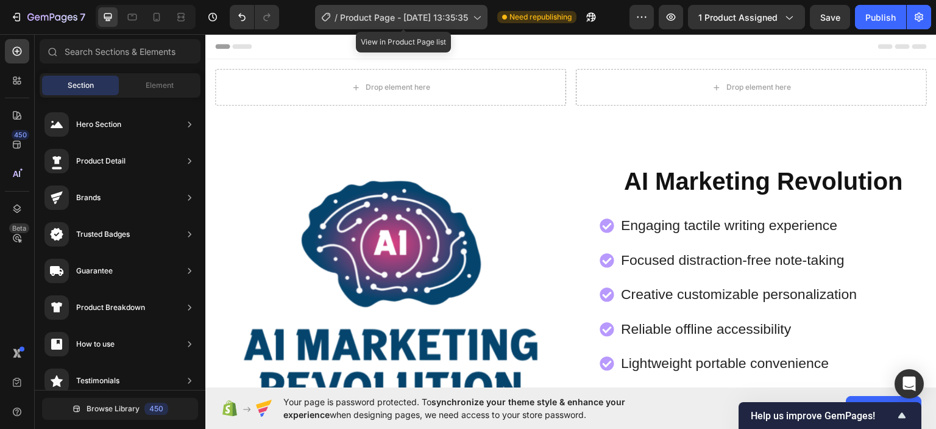
click at [475, 16] on icon at bounding box center [477, 17] width 12 height 12
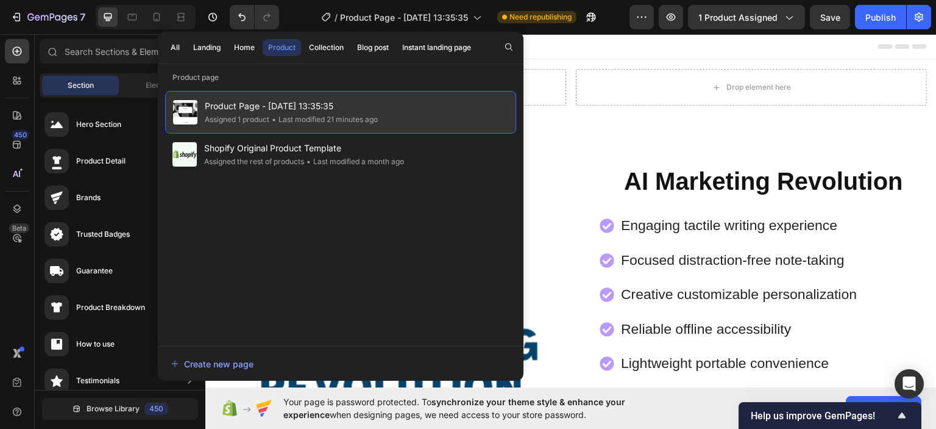
drag, startPoint x: 327, startPoint y: 124, endPoint x: 416, endPoint y: 99, distance: 91.7
click at [416, 99] on div "Product Page - Aug 29, 13:35:35 Assigned 1 product • Last modified 21 minutes a…" at bounding box center [340, 112] width 351 height 43
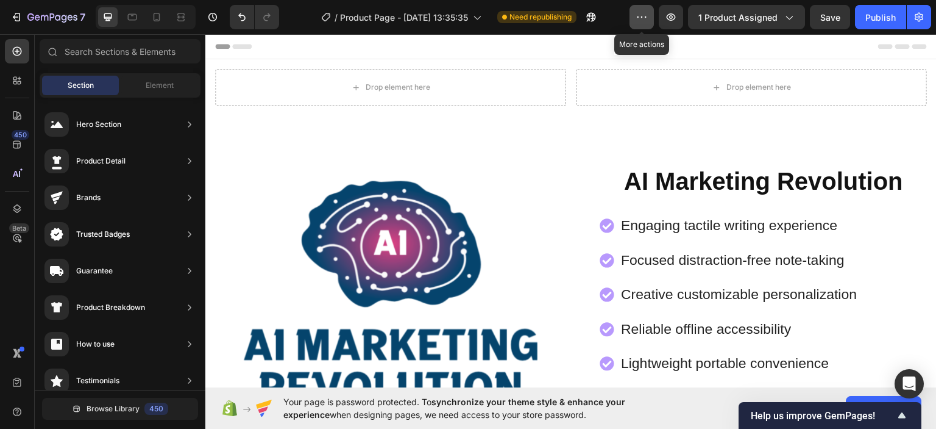
click at [644, 7] on button "button" at bounding box center [642, 17] width 24 height 24
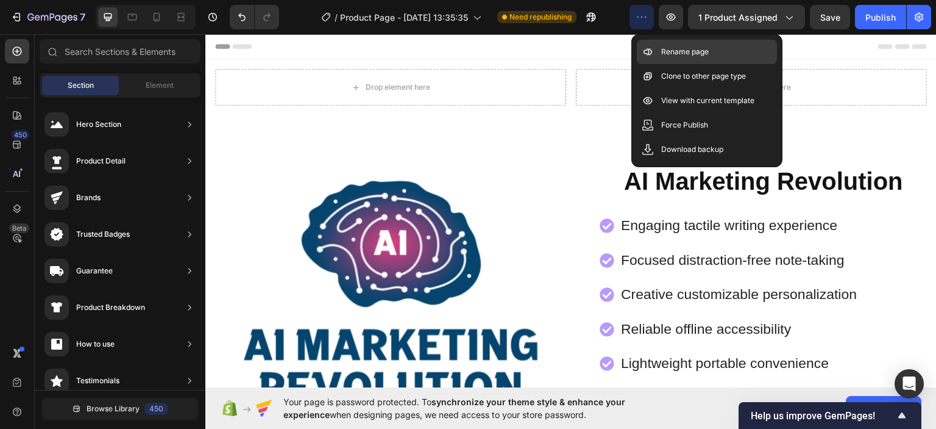
click at [688, 50] on p "Rename page" at bounding box center [685, 52] width 48 height 12
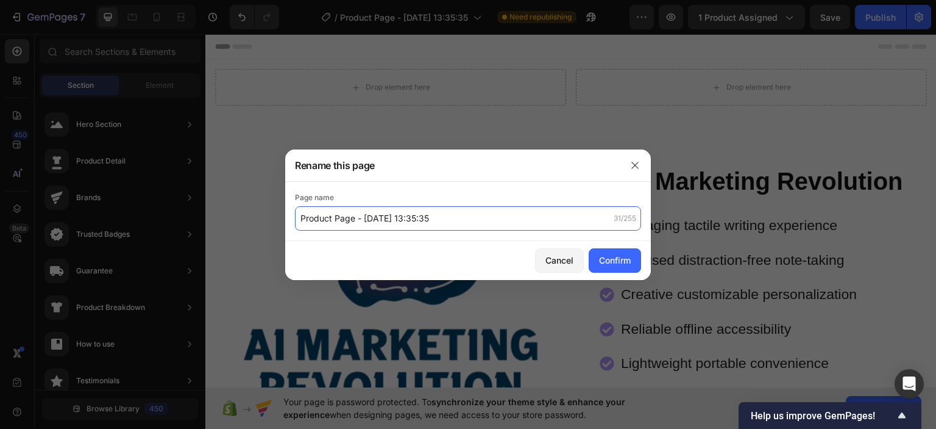
click at [319, 219] on input "Product Page - Aug 29, 13:35:35" at bounding box center [468, 218] width 346 height 24
drag, startPoint x: 347, startPoint y: 216, endPoint x: 332, endPoint y: 214, distance: 15.4
click at [332, 214] on input "Product Page - Aug 29, 13:35:35" at bounding box center [468, 218] width 346 height 24
type input "Marketing Revolution - [DATE] 13:35:35"
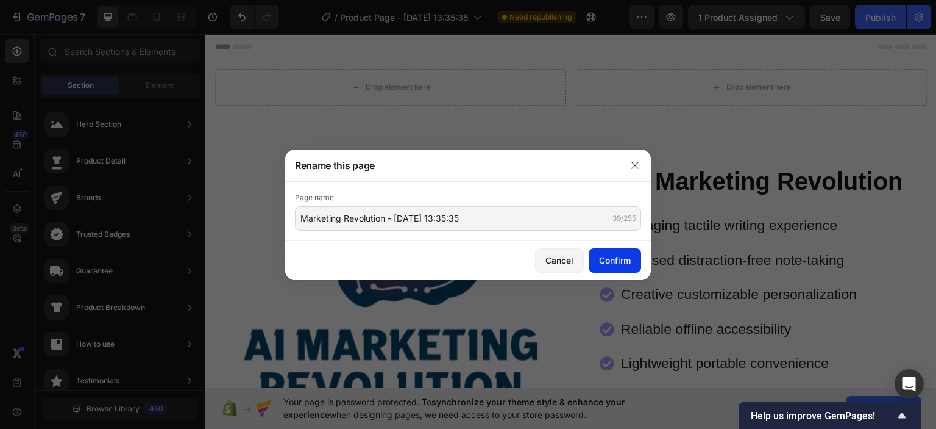
click at [613, 260] on div "Confirm" at bounding box center [615, 260] width 32 height 13
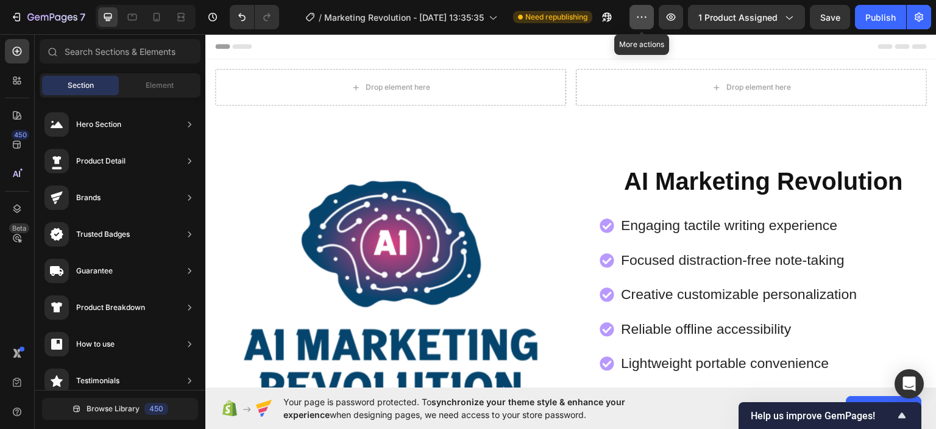
click at [647, 16] on icon "button" at bounding box center [646, 16] width 2 height 1
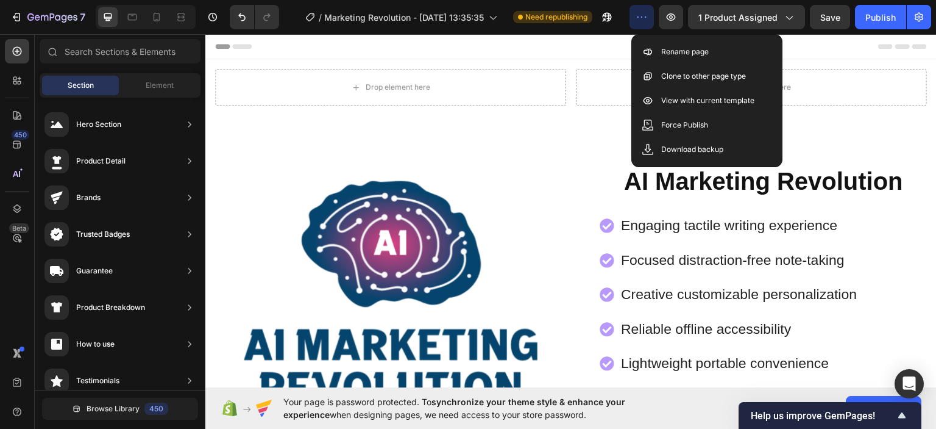
click at [644, 20] on icon "button" at bounding box center [642, 17] width 12 height 12
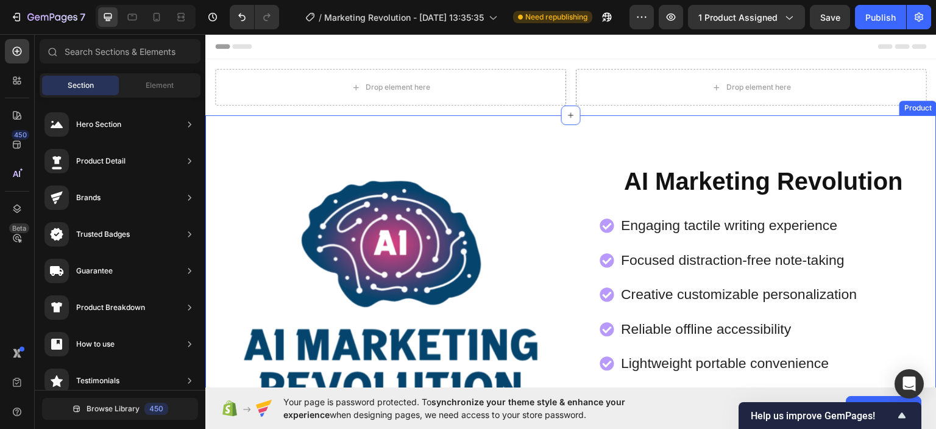
click at [488, 125] on div "Product Images AI Marketing Revolution Product Title Engaging tactile writing e…" at bounding box center [571, 350] width 732 height 471
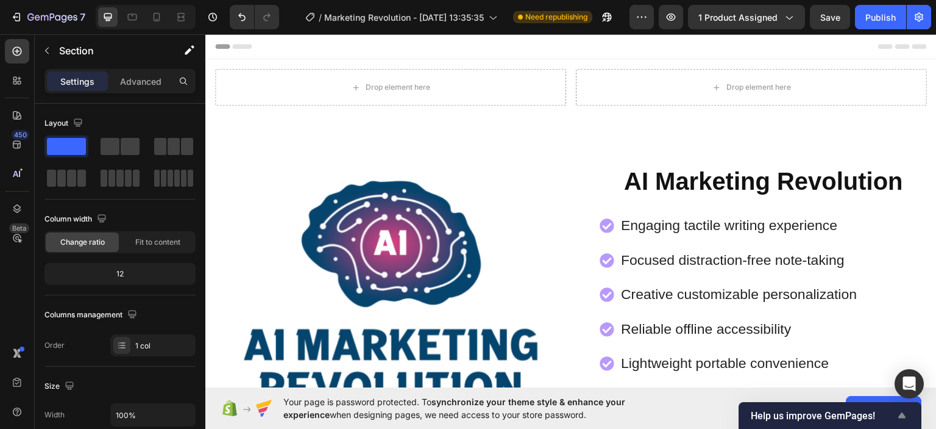
click at [905, 421] on icon "Show survey - Help us improve GemPages!" at bounding box center [902, 415] width 15 height 15
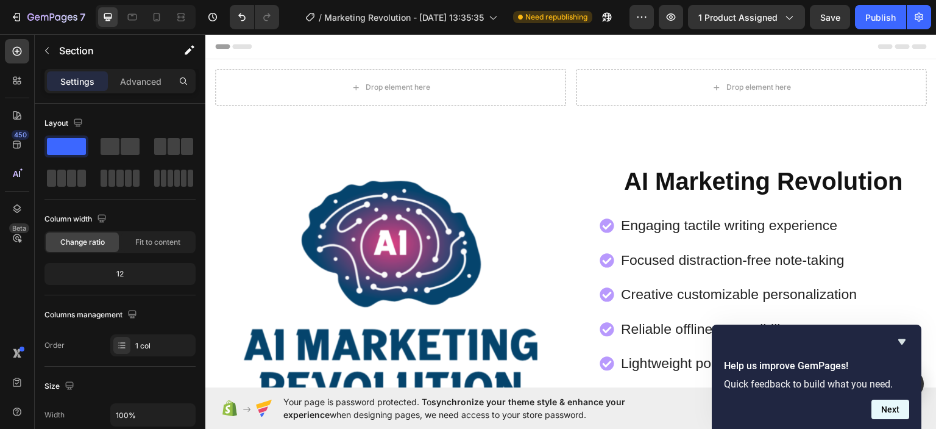
click at [892, 407] on button "Next" at bounding box center [891, 409] width 38 height 20
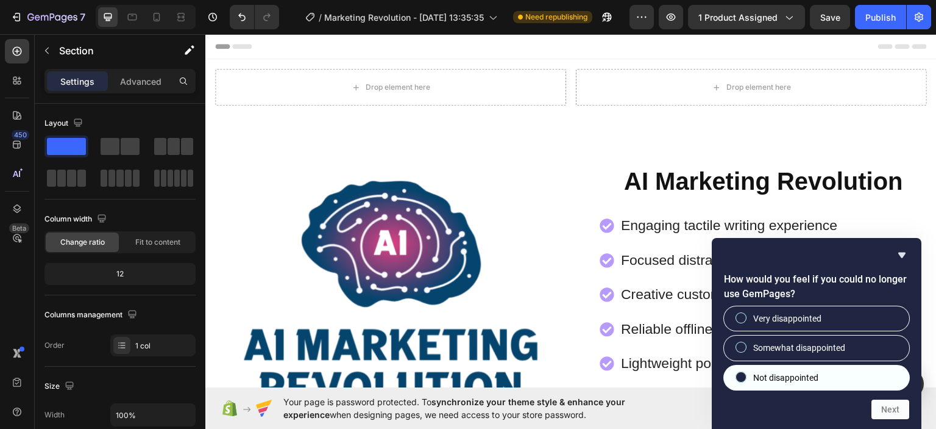
click at [739, 376] on input "Not disappointed" at bounding box center [742, 376] width 8 height 8
radio input "true"
click at [894, 411] on button "Next" at bounding box center [891, 409] width 38 height 20
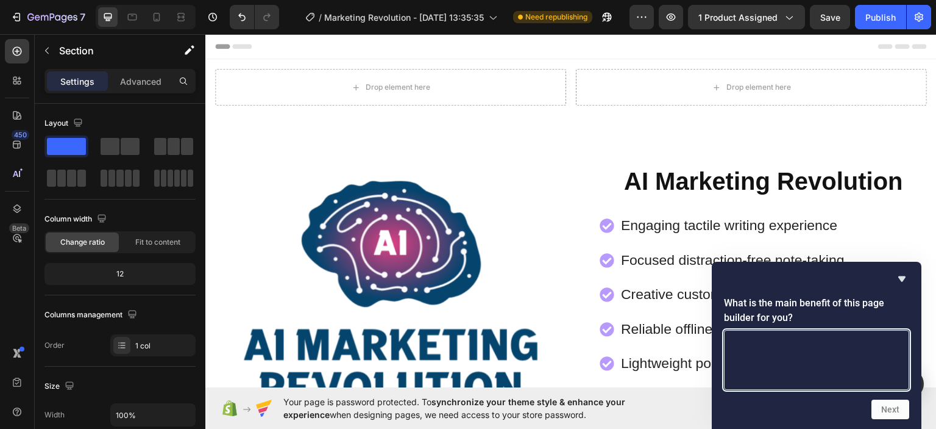
click at [860, 365] on textarea at bounding box center [816, 360] width 185 height 60
type textarea "easy construction"
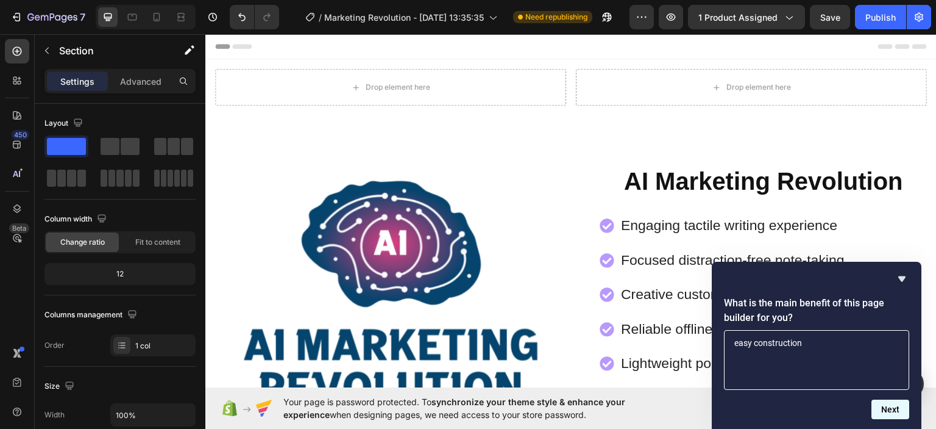
click at [885, 409] on button "Next" at bounding box center [891, 409] width 38 height 20
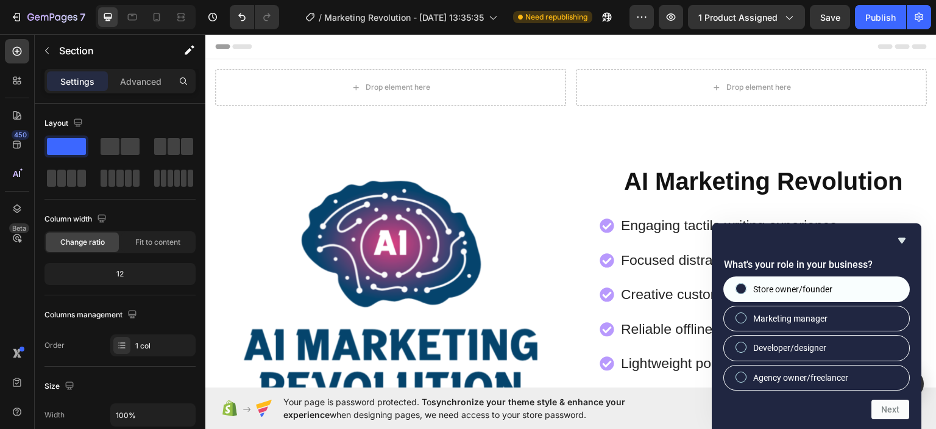
click at [841, 290] on label "Store owner/founder" at bounding box center [816, 289] width 185 height 24
click at [746, 290] on input "Store owner/founder" at bounding box center [742, 288] width 8 height 8
radio input "true"
click at [890, 410] on button "Next" at bounding box center [891, 409] width 38 height 20
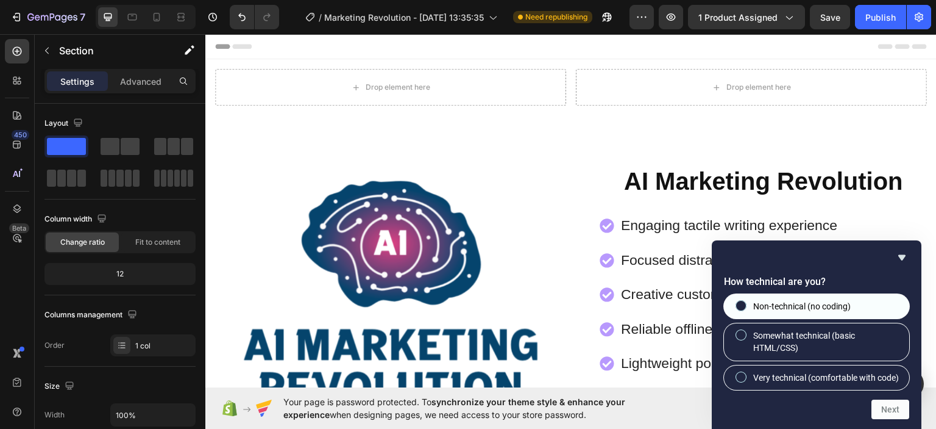
click at [841, 294] on label "Non-technical (no coding)" at bounding box center [816, 306] width 185 height 24
click at [746, 301] on input "Non-technical (no coding)" at bounding box center [742, 305] width 8 height 8
radio input "true"
click at [899, 404] on button "Next" at bounding box center [891, 409] width 38 height 20
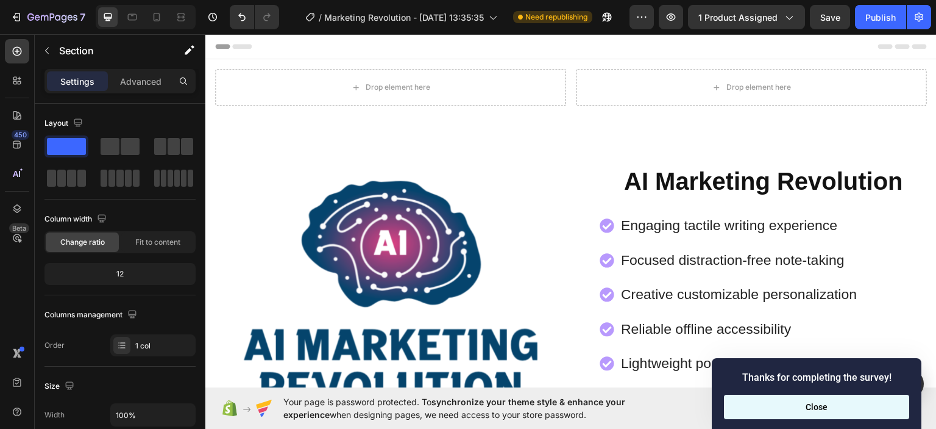
click at [843, 404] on button "Close" at bounding box center [816, 406] width 185 height 24
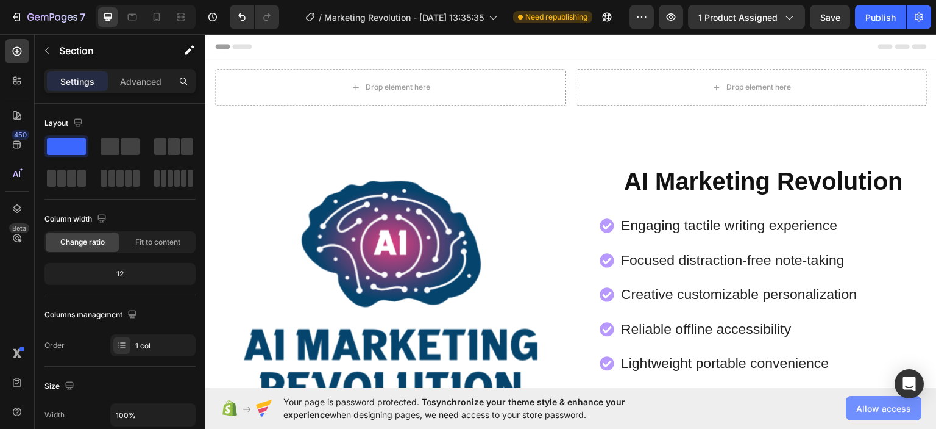
click at [877, 407] on span "Allow access" at bounding box center [883, 408] width 55 height 13
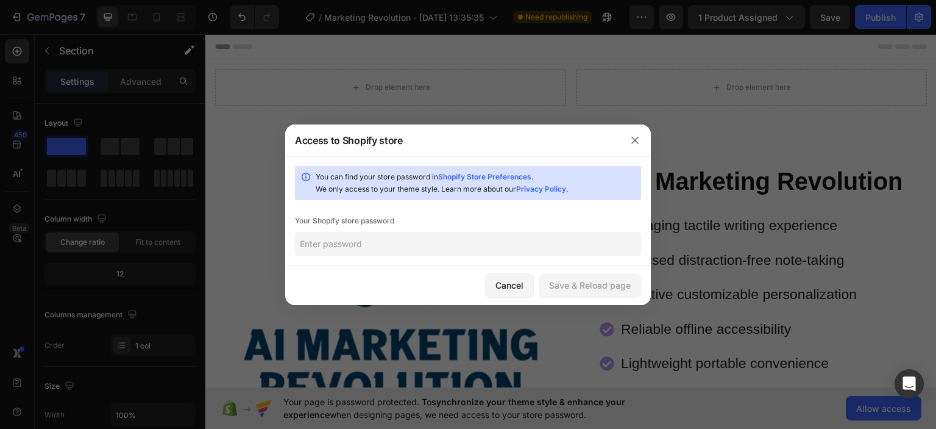
click at [393, 237] on input "text" at bounding box center [468, 244] width 346 height 24
click at [394, 237] on input "text" at bounding box center [468, 244] width 346 height 24
click at [395, 238] on input "text" at bounding box center [468, 244] width 346 height 24
click at [400, 241] on input "text" at bounding box center [468, 244] width 346 height 24
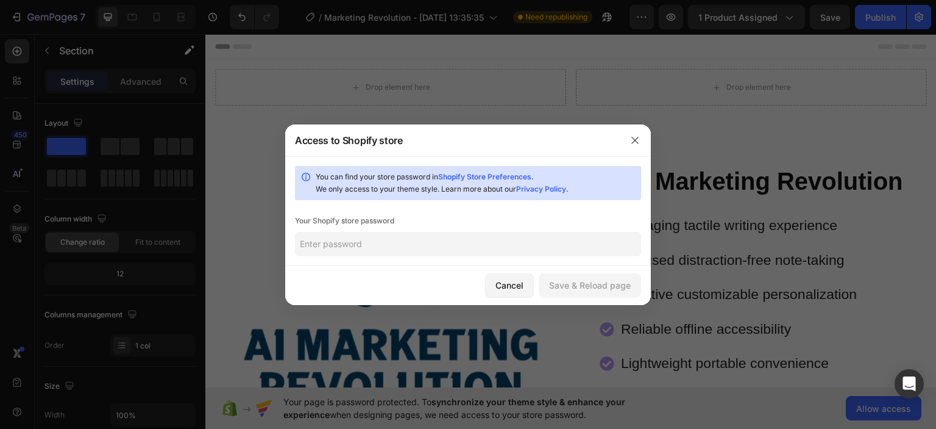
click at [400, 241] on input "text" at bounding box center [468, 244] width 346 height 24
type input "Wsampdoria82!"
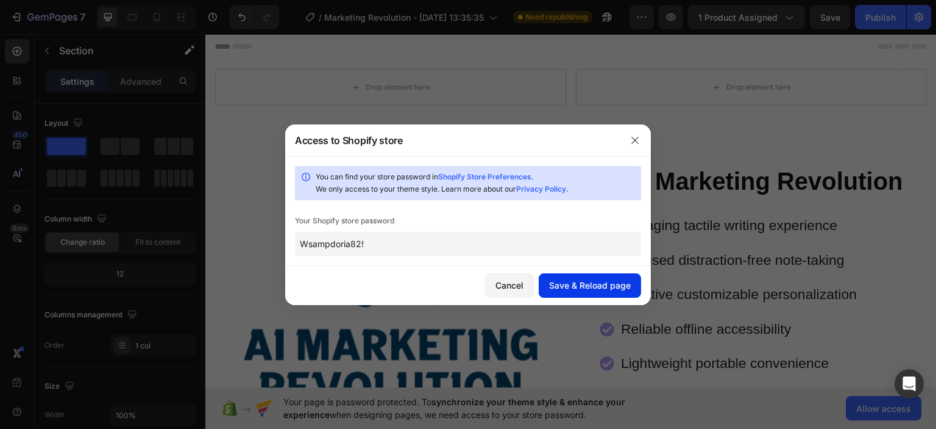
click at [583, 287] on div "Save & Reload page" at bounding box center [590, 285] width 82 height 13
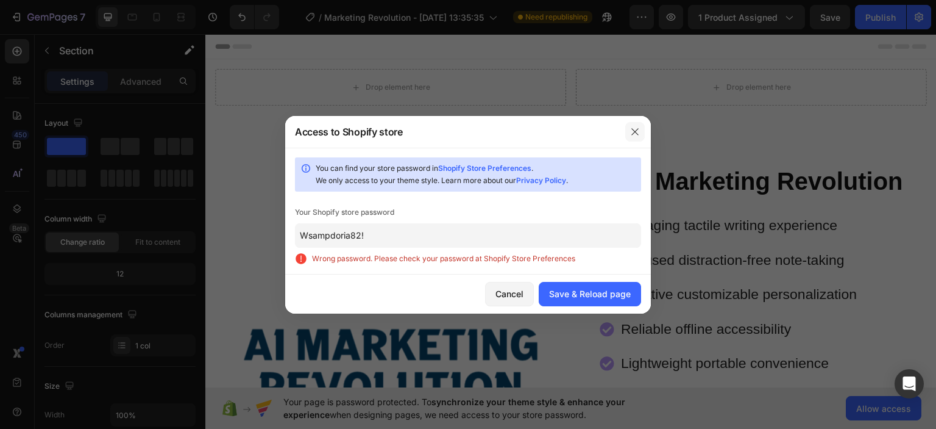
click at [639, 132] on icon "button" at bounding box center [635, 132] width 10 height 10
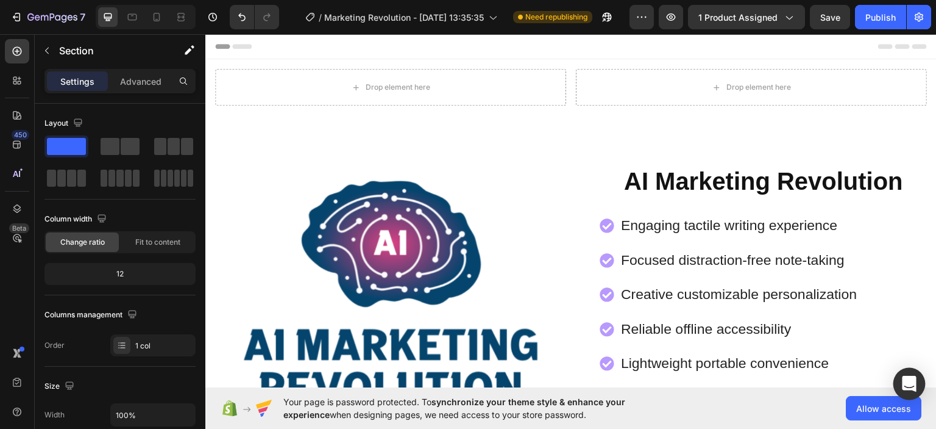
click at [908, 383] on icon "Open Intercom Messenger" at bounding box center [909, 384] width 14 height 16
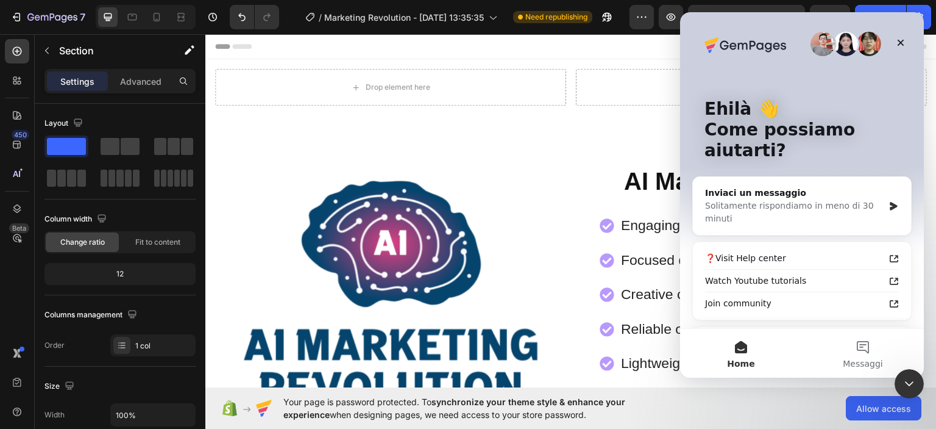
click at [908, 383] on icon "Chiudi il messenger Intercom" at bounding box center [909, 383] width 15 height 15
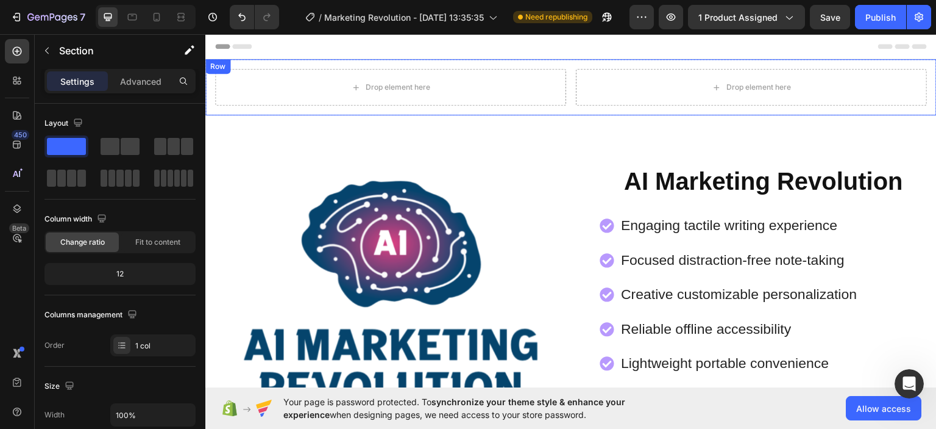
click at [797, 104] on div "Drop element here" at bounding box center [751, 86] width 351 height 37
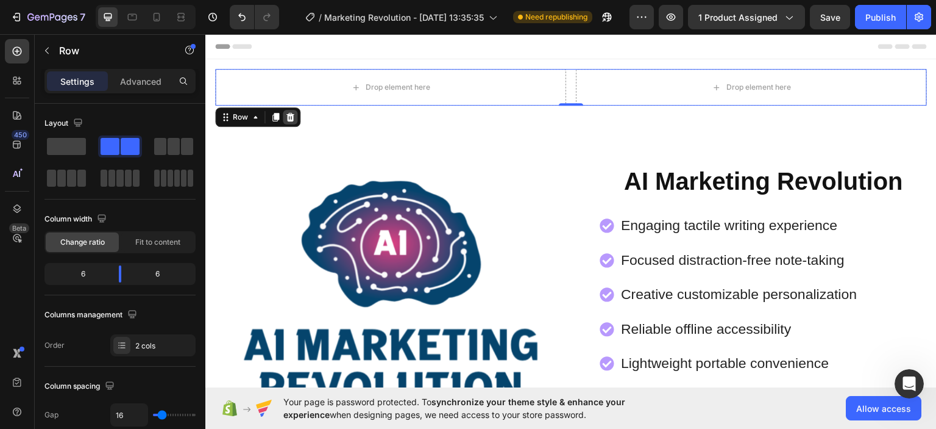
click at [296, 118] on div at bounding box center [290, 116] width 15 height 15
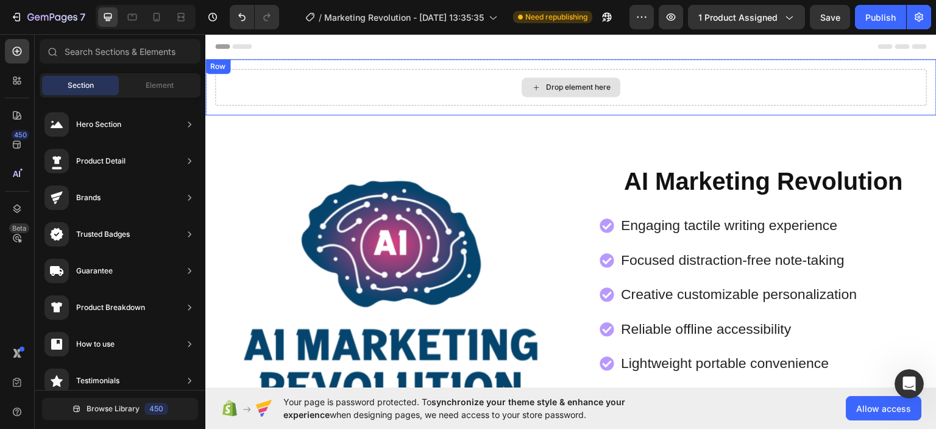
click at [387, 84] on div "Drop element here" at bounding box center [571, 86] width 712 height 37
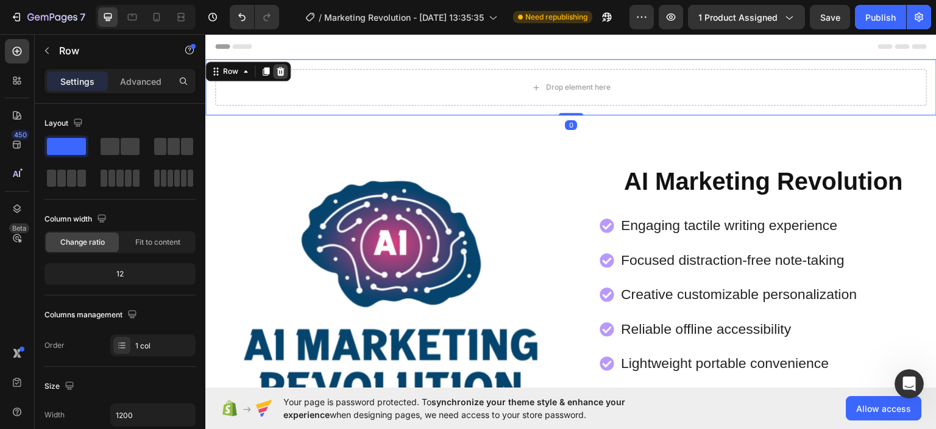
click at [280, 69] on icon at bounding box center [281, 70] width 8 height 9
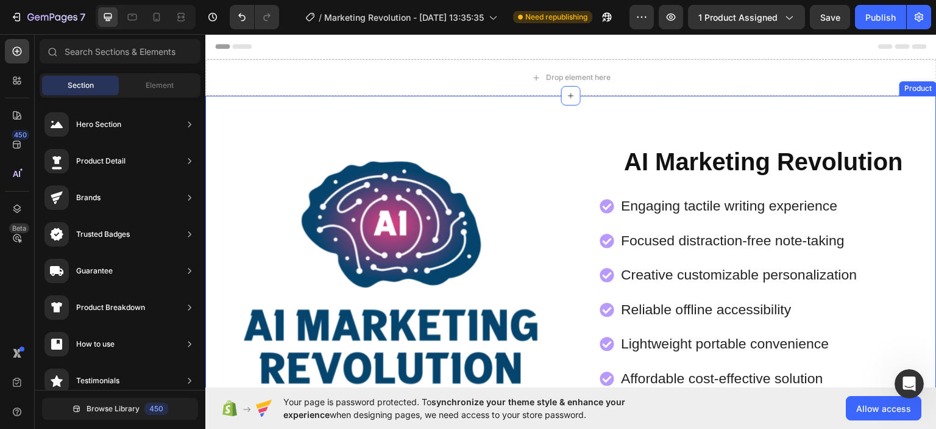
click at [374, 88] on div "Drop element here" at bounding box center [571, 77] width 732 height 37
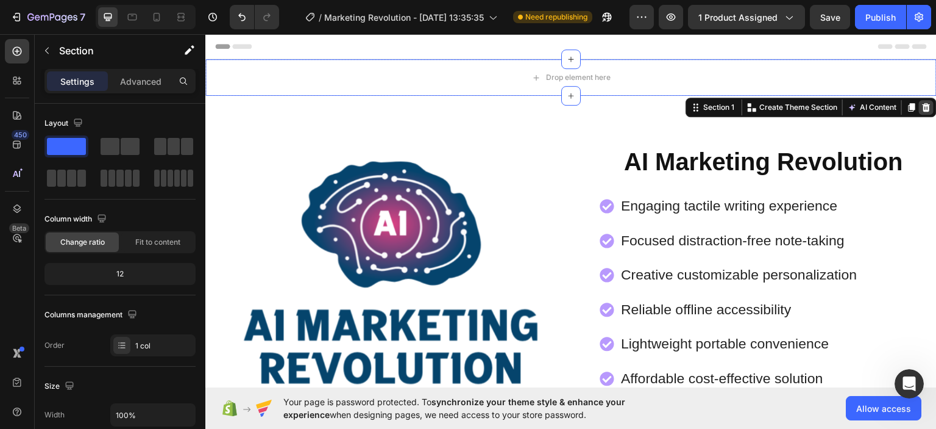
click at [923, 107] on icon at bounding box center [927, 106] width 8 height 9
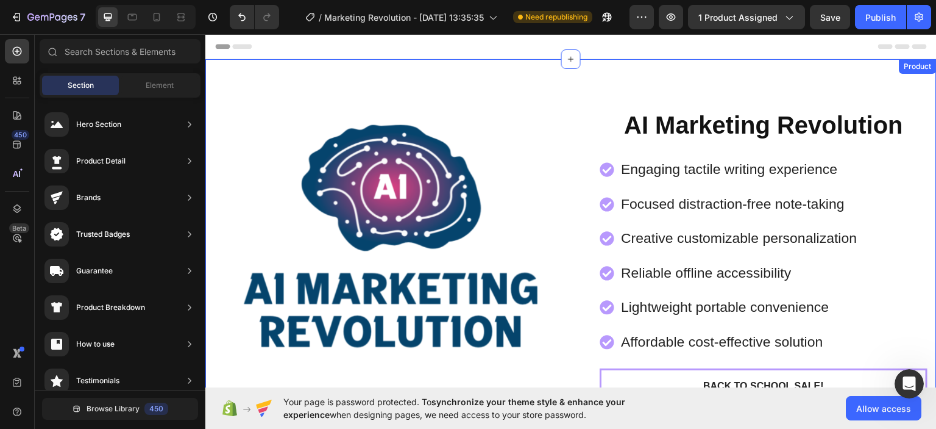
click at [324, 78] on div "Product Images AI Marketing Revolution Product Title Engaging tactile writing e…" at bounding box center [571, 294] width 732 height 471
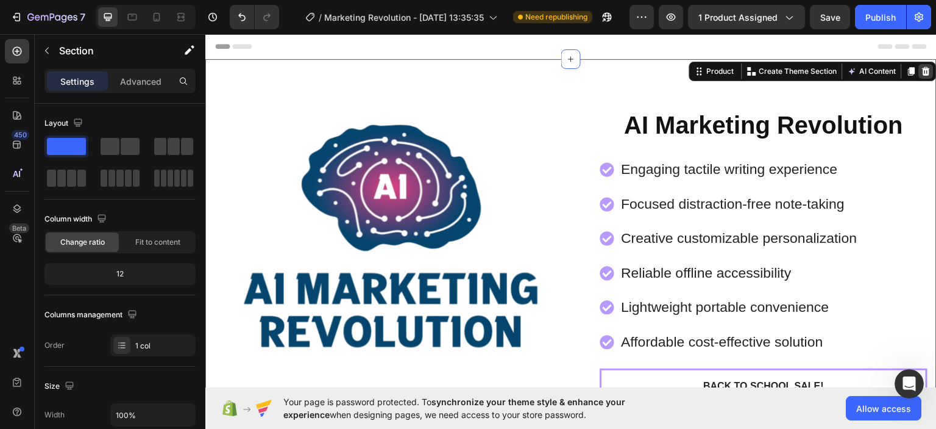
click at [922, 69] on div at bounding box center [926, 70] width 15 height 15
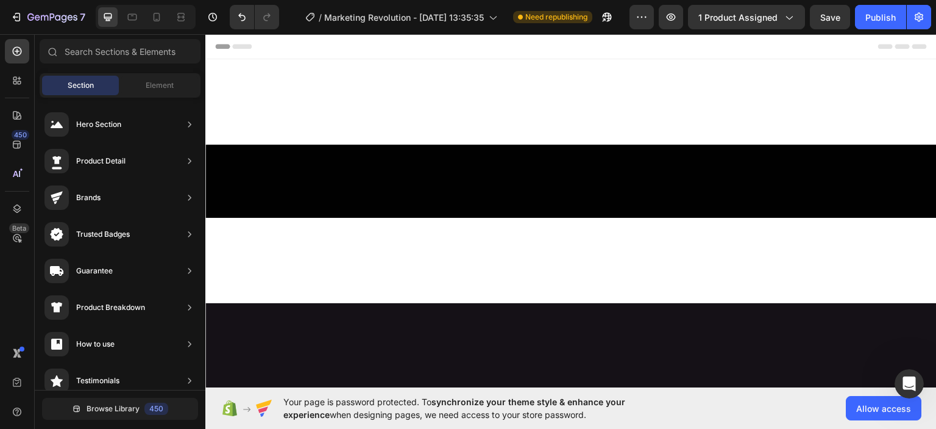
click at [492, 82] on div at bounding box center [571, 101] width 732 height 85
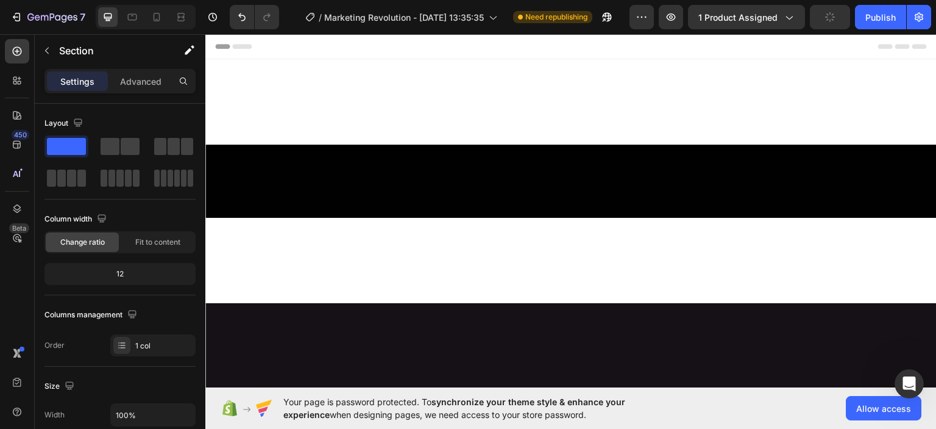
click at [528, 123] on div at bounding box center [571, 101] width 732 height 85
click at [559, 187] on div at bounding box center [571, 180] width 732 height 73
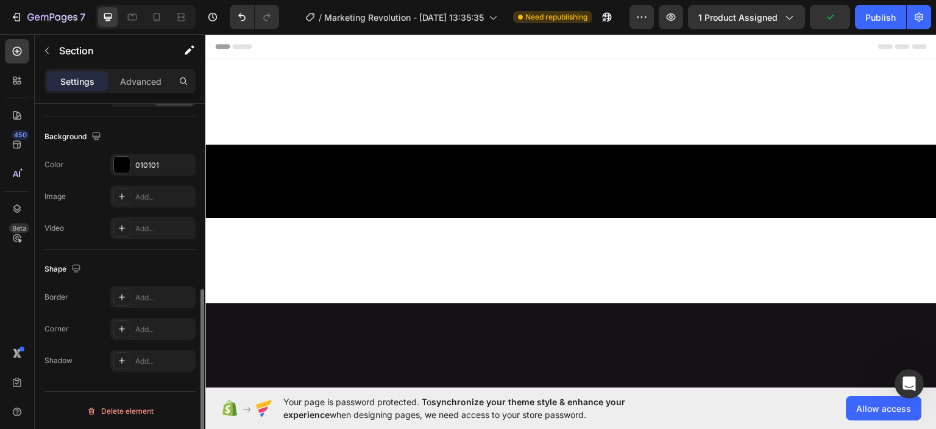
click at [569, 116] on div at bounding box center [571, 101] width 732 height 85
click at [892, 84] on div at bounding box center [571, 101] width 732 height 85
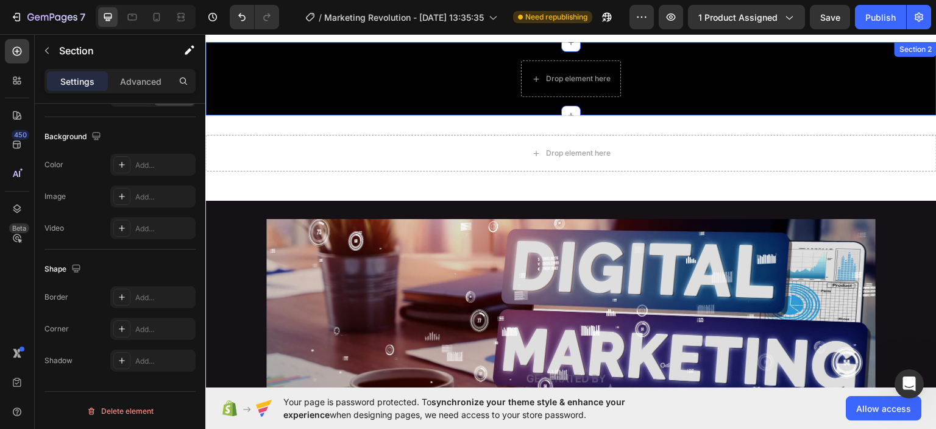
scroll to position [105, 0]
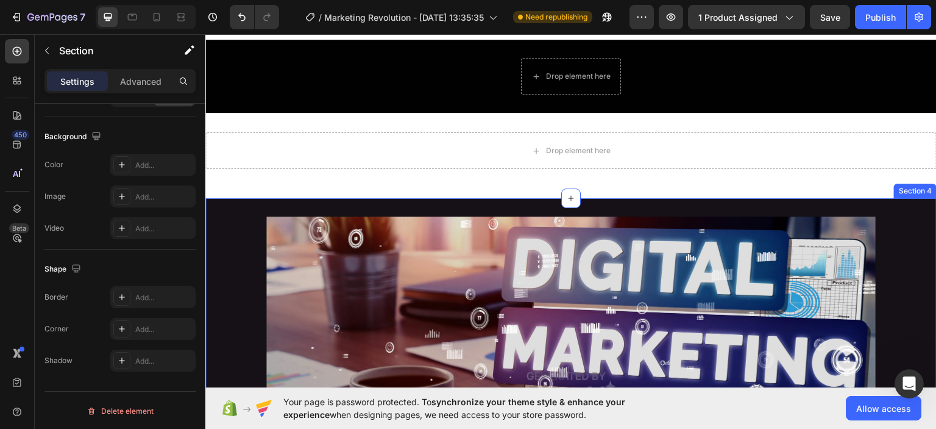
click at [772, 183] on div "Drop element here Row Section 3" at bounding box center [571, 154] width 732 height 85
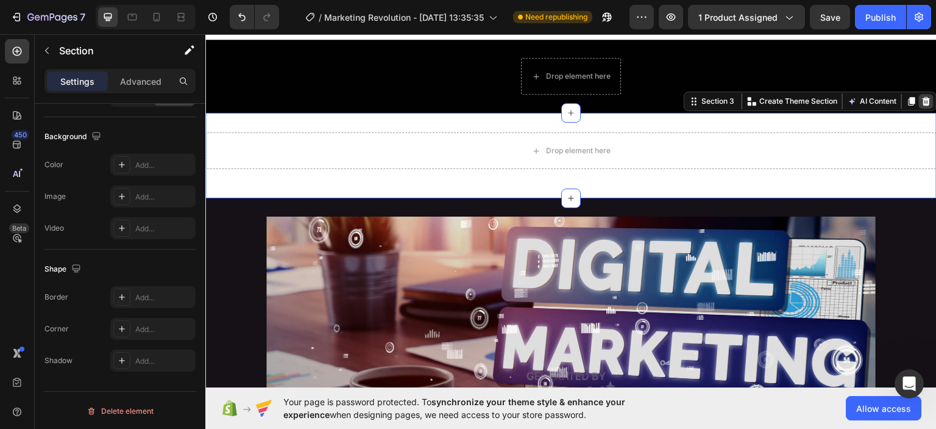
click at [922, 96] on icon at bounding box center [927, 101] width 10 height 10
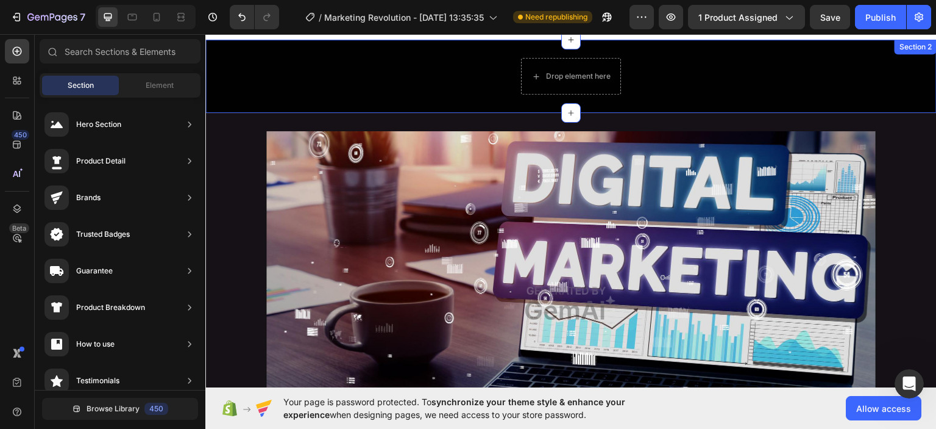
click at [829, 112] on div "Image Row Section 3" at bounding box center [571, 302] width 732 height 380
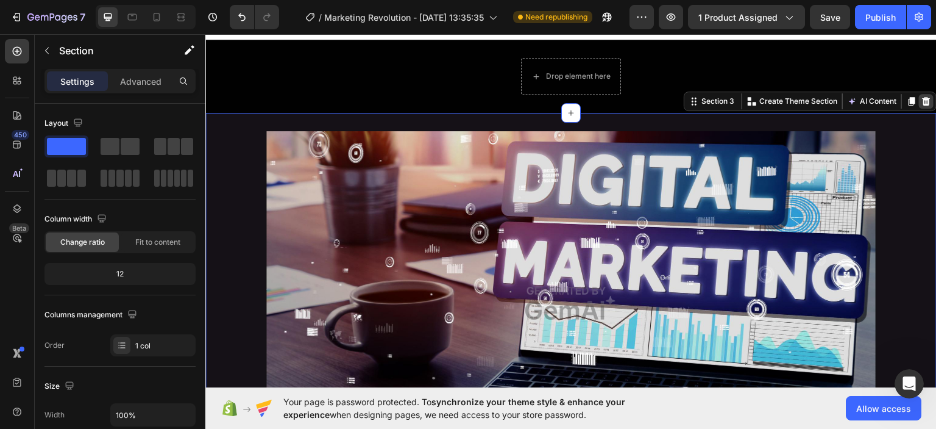
click at [923, 102] on icon at bounding box center [927, 100] width 8 height 9
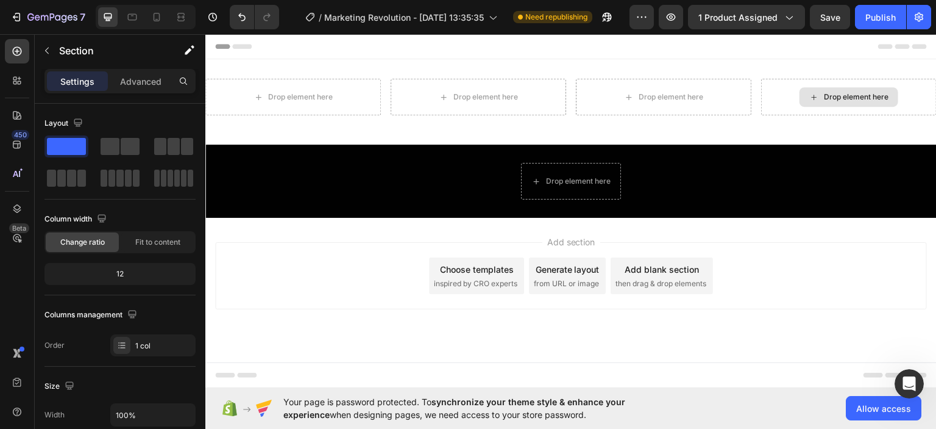
scroll to position [0, 0]
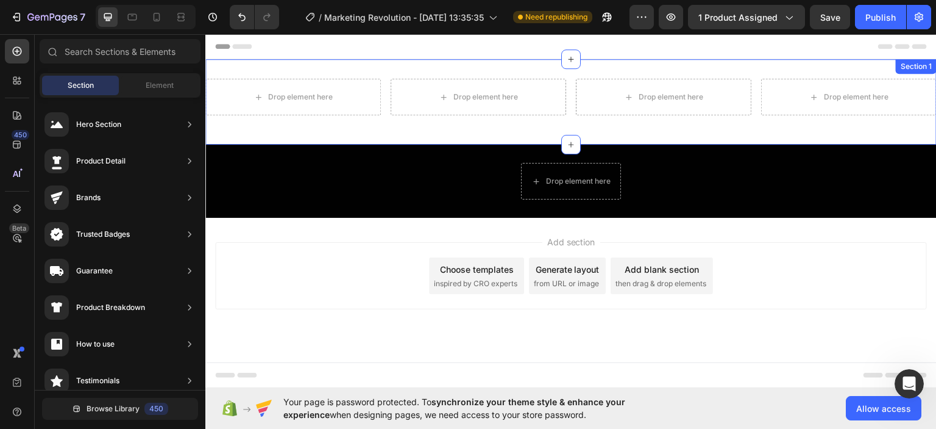
click at [772, 90] on div "Drop element here" at bounding box center [849, 96] width 176 height 37
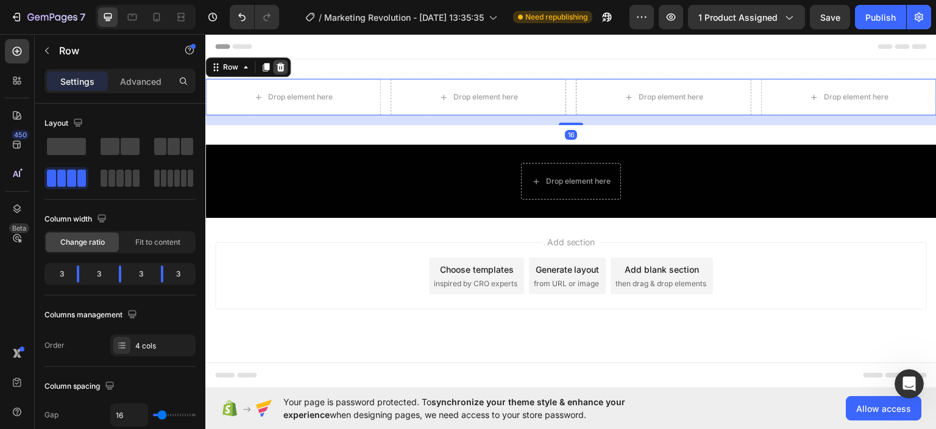
click at [278, 63] on icon at bounding box center [281, 66] width 8 height 9
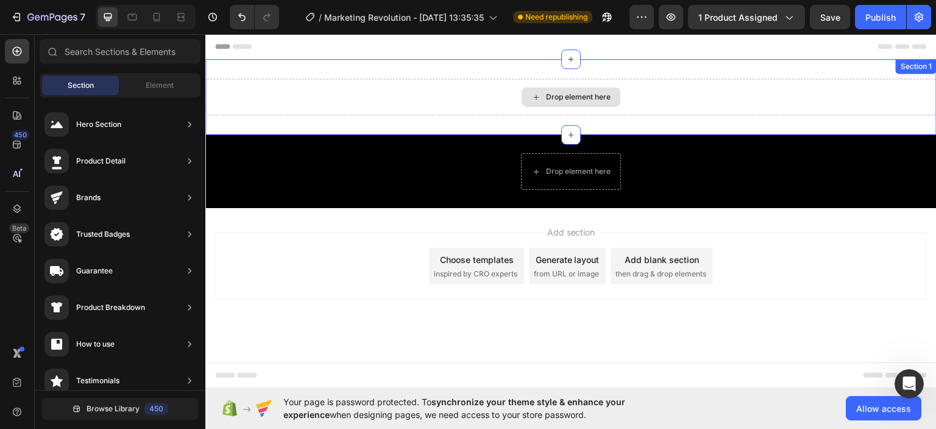
click at [416, 96] on div "Drop element here" at bounding box center [571, 96] width 732 height 37
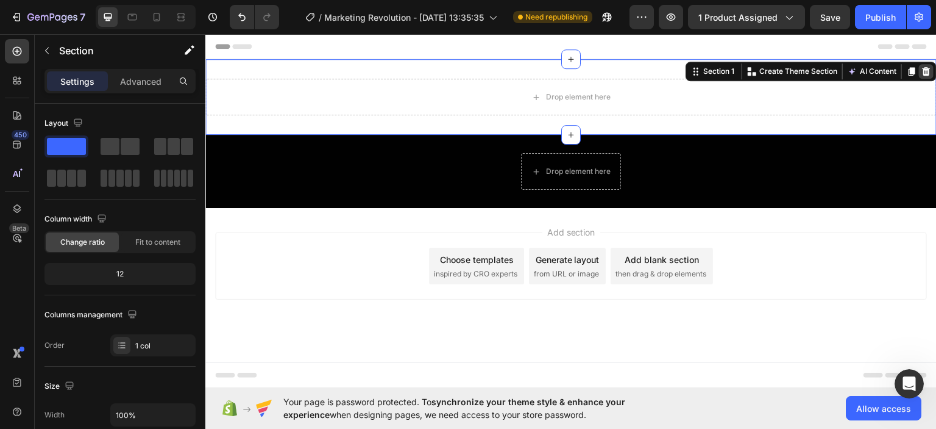
click at [922, 63] on div at bounding box center [926, 70] width 15 height 15
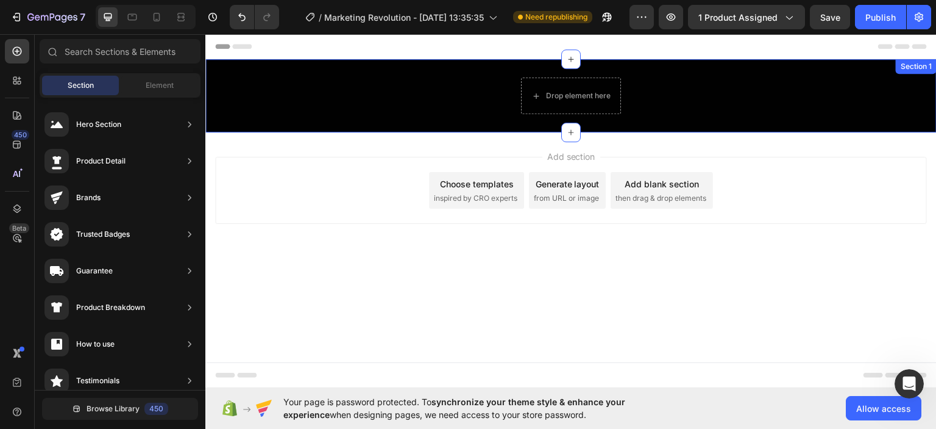
click at [873, 84] on div "Drop element here Row" at bounding box center [571, 95] width 732 height 37
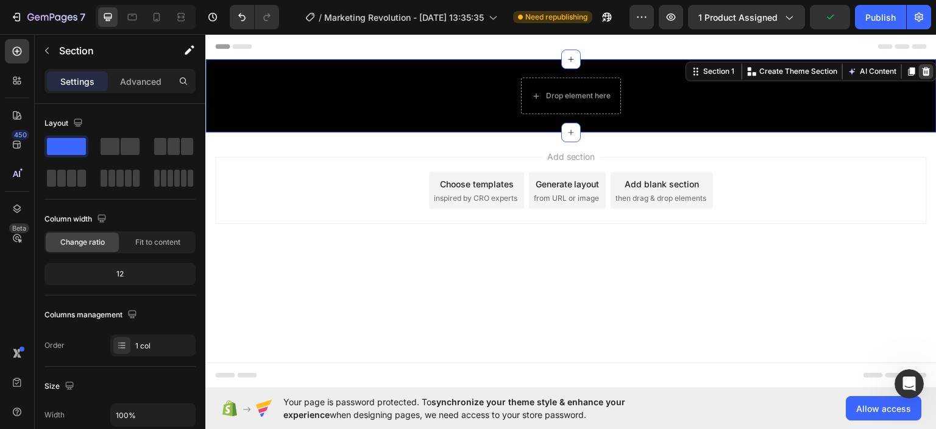
click at [927, 69] on icon at bounding box center [927, 70] width 8 height 9
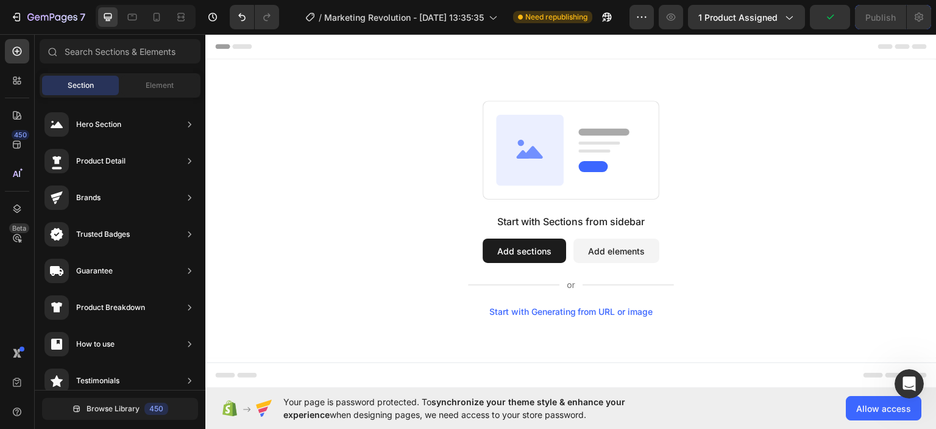
click at [800, 143] on div "Start with Sections from sidebar Add sections Add elements Start with Generatin…" at bounding box center [571, 208] width 644 height 216
click at [57, 17] on icon "button" at bounding box center [52, 18] width 50 height 10
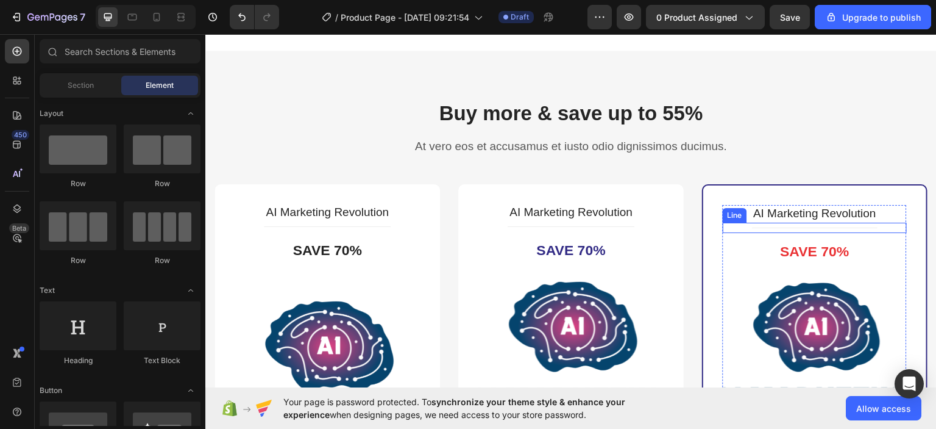
scroll to position [2776, 0]
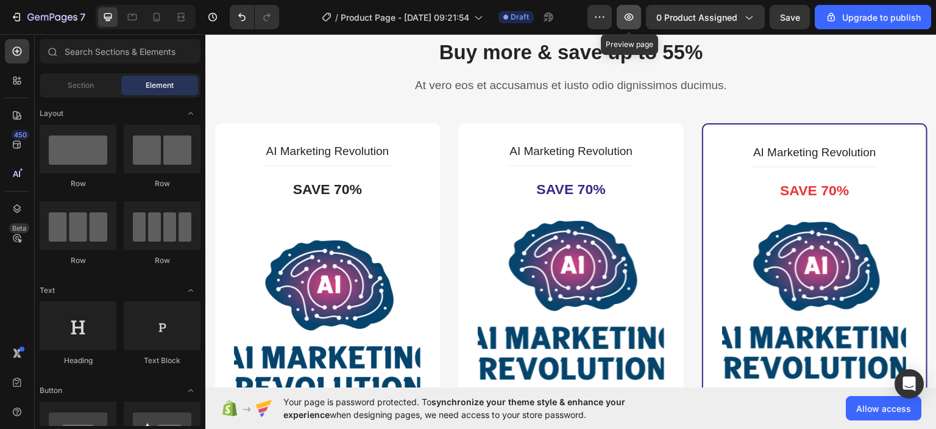
click at [633, 16] on icon "button" at bounding box center [629, 17] width 12 height 12
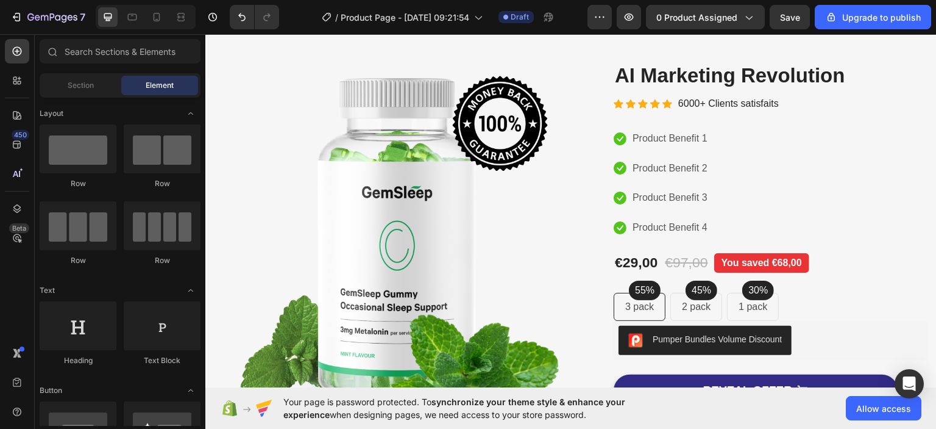
scroll to position [0, 0]
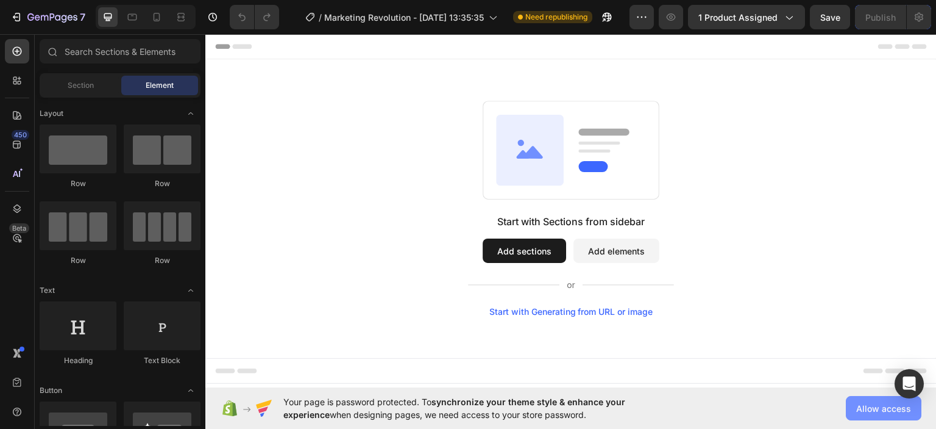
click at [883, 411] on span "Allow access" at bounding box center [883, 408] width 55 height 13
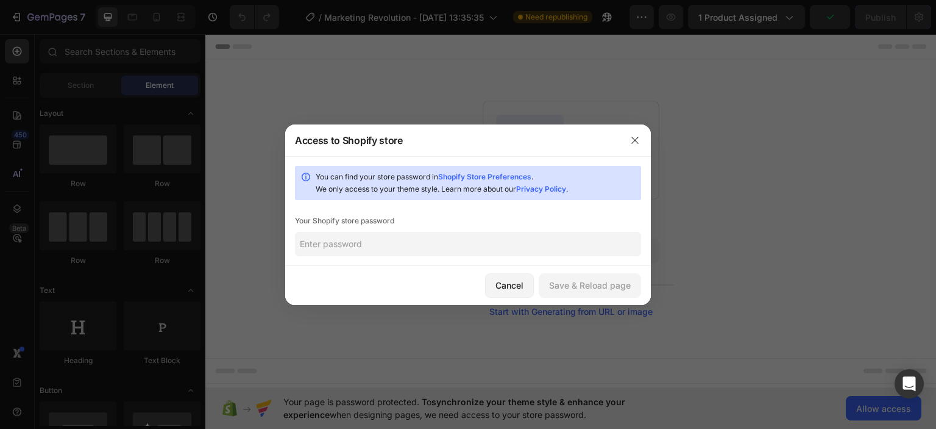
click at [373, 253] on input "text" at bounding box center [468, 244] width 346 height 24
type input "Wsampdoria82!"
click at [593, 280] on div "Save & Reload page" at bounding box center [590, 285] width 82 height 13
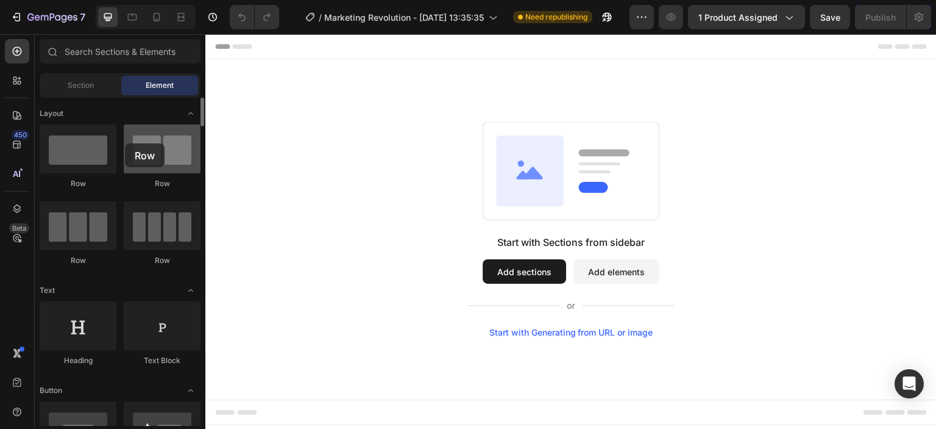
drag, startPoint x: 142, startPoint y: 163, endPoint x: 125, endPoint y: 143, distance: 25.9
click at [125, 143] on div at bounding box center [162, 148] width 77 height 49
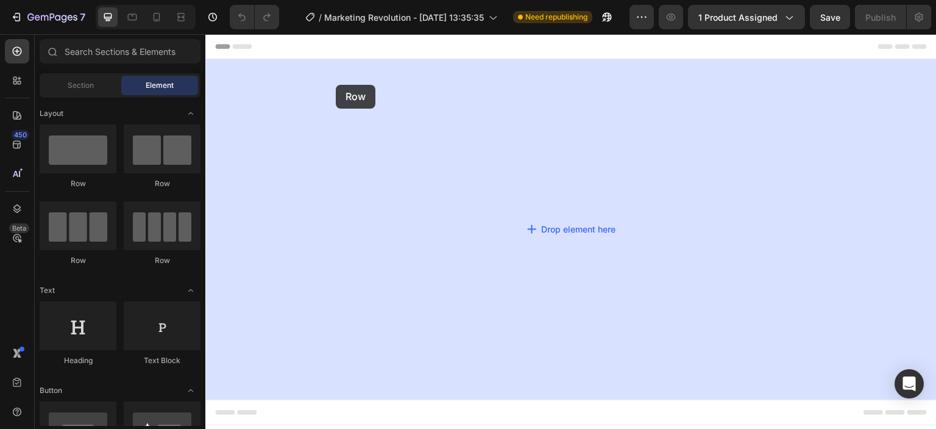
drag, startPoint x: 341, startPoint y: 168, endPoint x: 336, endPoint y: 85, distance: 83.0
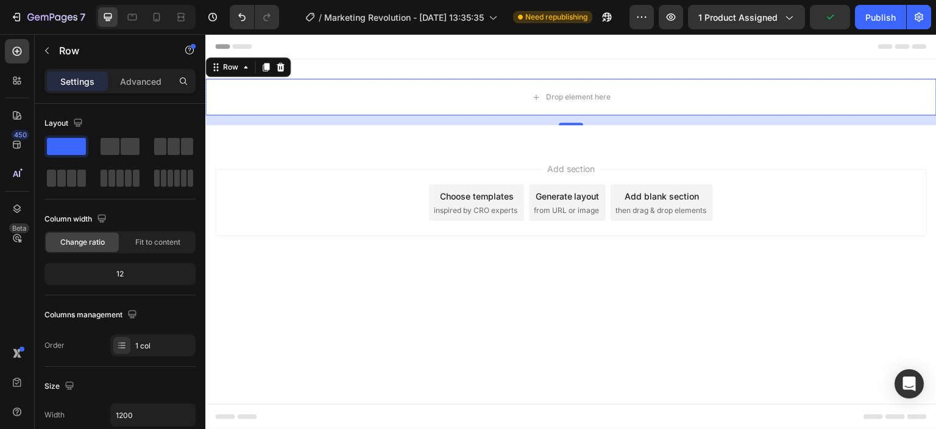
click at [281, 75] on div "Row" at bounding box center [247, 67] width 85 height 20
click at [281, 68] on icon at bounding box center [281, 67] width 10 height 10
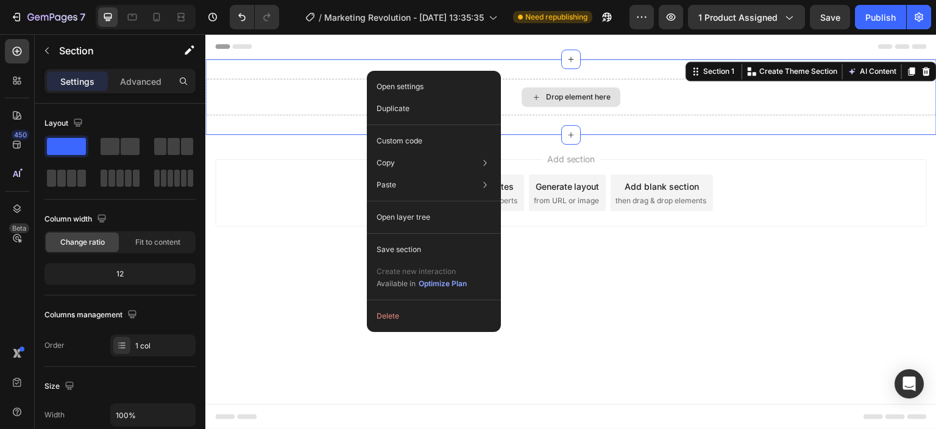
click at [306, 82] on div "Drop element here" at bounding box center [571, 97] width 732 height 37
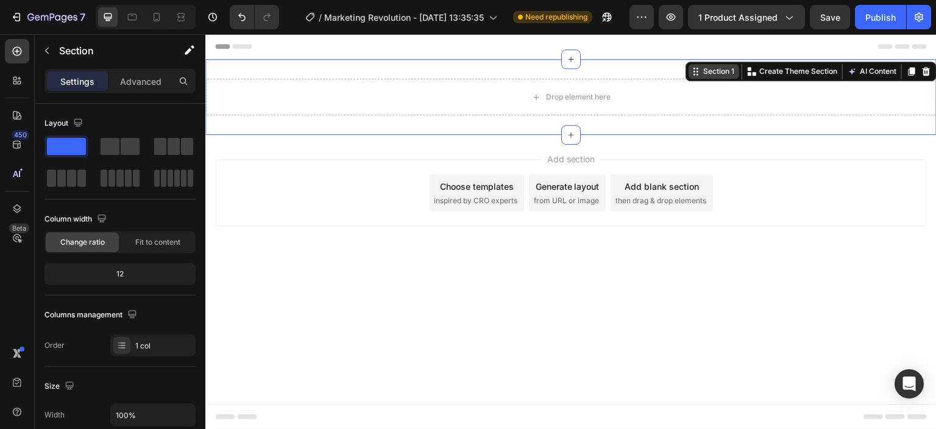
click at [727, 66] on div "Section 1" at bounding box center [719, 71] width 36 height 11
click at [719, 75] on div "Section 1" at bounding box center [719, 71] width 36 height 11
click at [913, 78] on div at bounding box center [912, 71] width 15 height 15
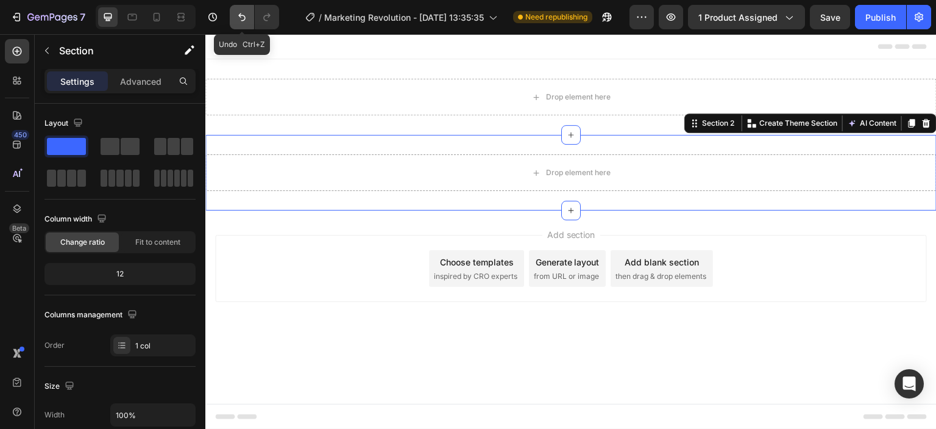
click at [249, 18] on button "Undo/Redo" at bounding box center [242, 17] width 24 height 24
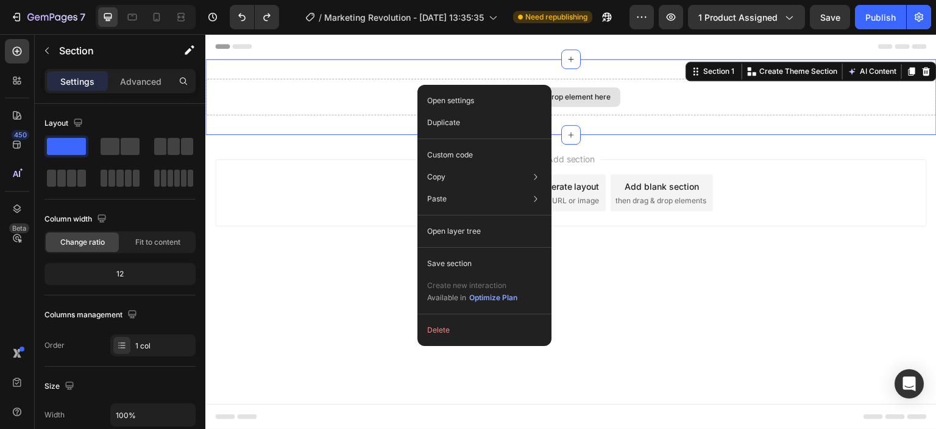
click at [334, 95] on div "Drop element here" at bounding box center [571, 97] width 732 height 37
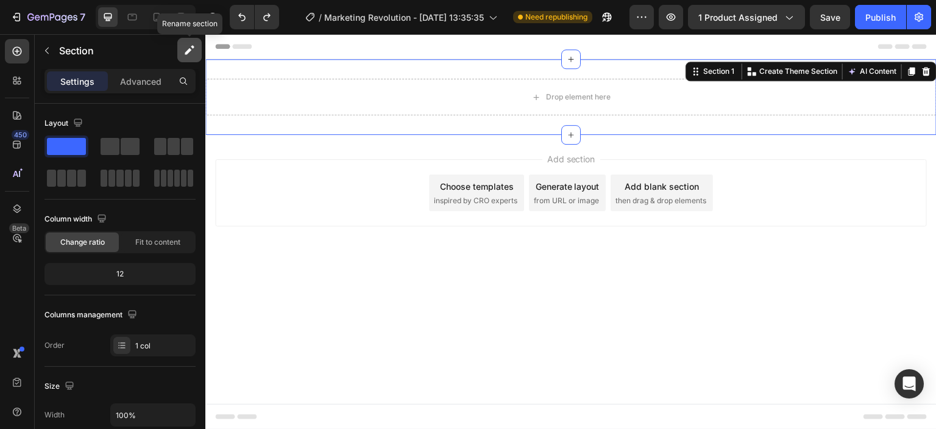
click at [183, 48] on icon "button" at bounding box center [189, 50] width 12 height 12
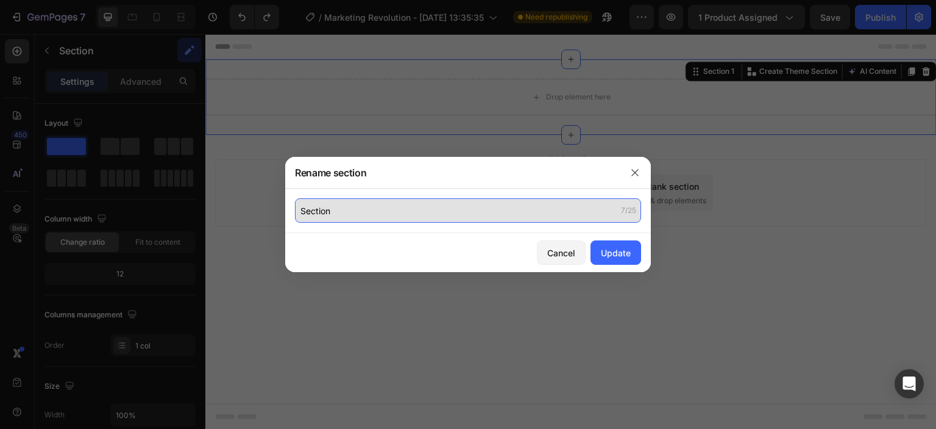
click at [405, 212] on input "Section" at bounding box center [468, 210] width 346 height 24
type input "Primo Scroll"
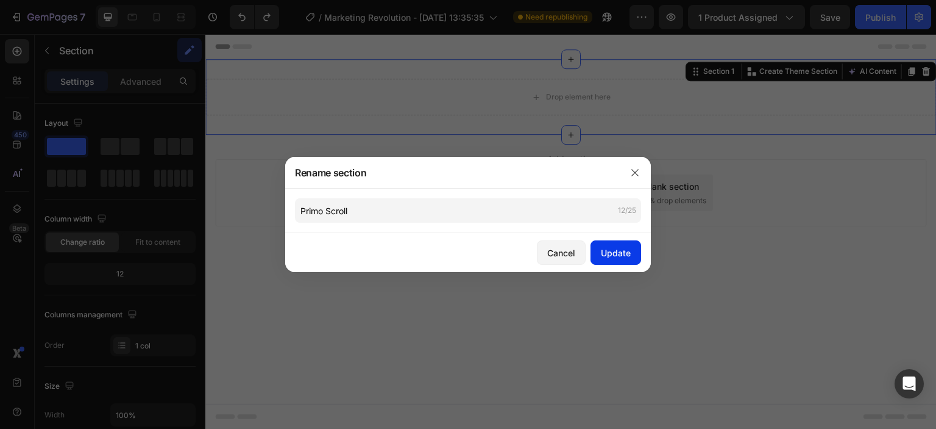
click at [616, 251] on div "Update" at bounding box center [616, 252] width 30 height 13
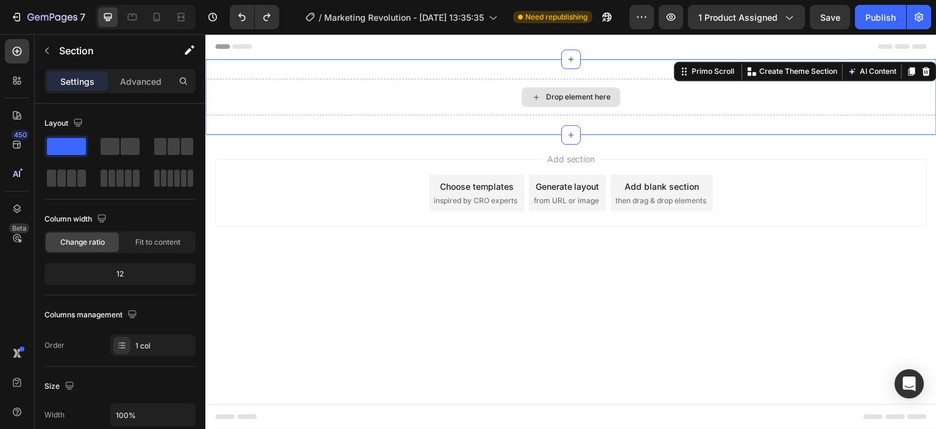
click at [398, 107] on div "Drop element here" at bounding box center [571, 97] width 732 height 37
click at [410, 74] on div "Drop element here Primo Scroll You can create reusable sections Create Theme Se…" at bounding box center [571, 97] width 732 height 76
click at [698, 74] on div "Primo Scroll" at bounding box center [713, 71] width 48 height 11
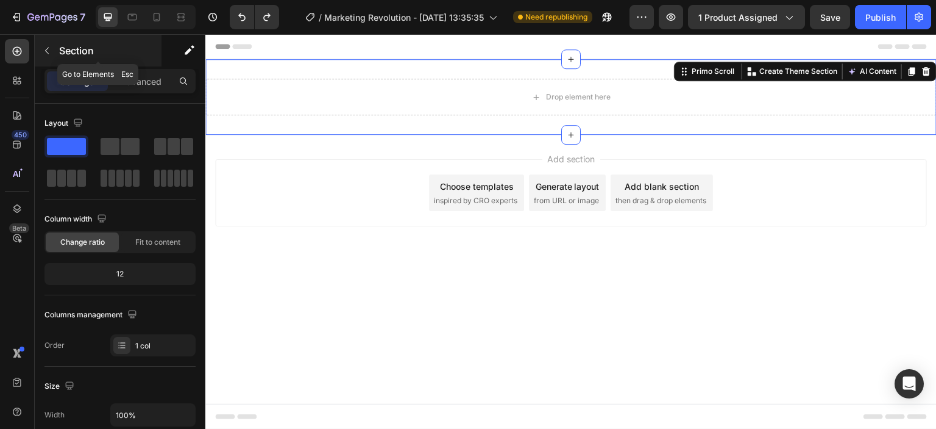
click at [51, 46] on icon "button" at bounding box center [47, 51] width 10 height 10
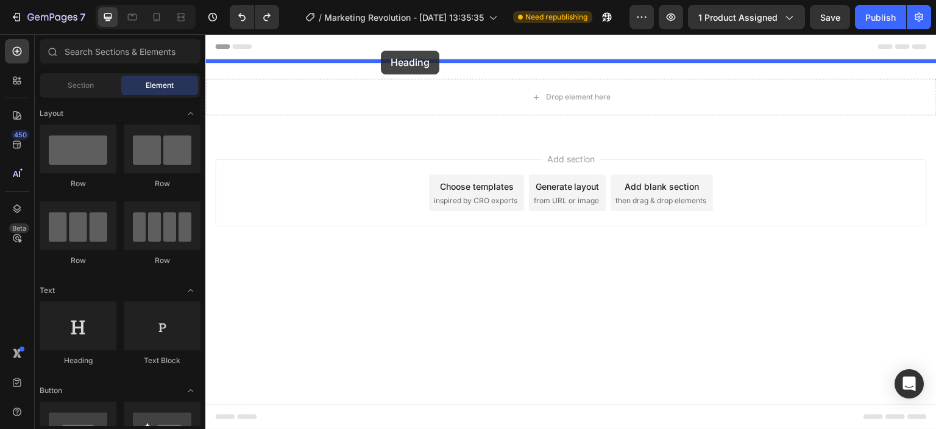
drag, startPoint x: 283, startPoint y: 373, endPoint x: 381, endPoint y: 51, distance: 336.9
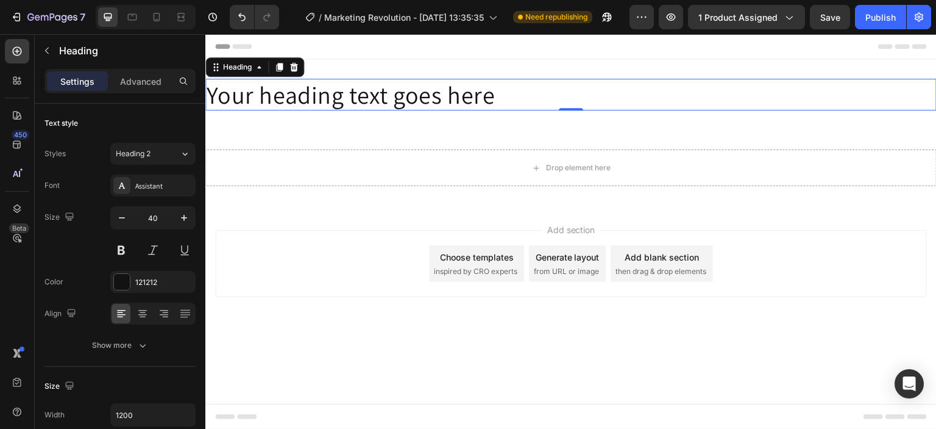
click at [685, 80] on h2 "Your heading text goes here" at bounding box center [571, 95] width 732 height 32
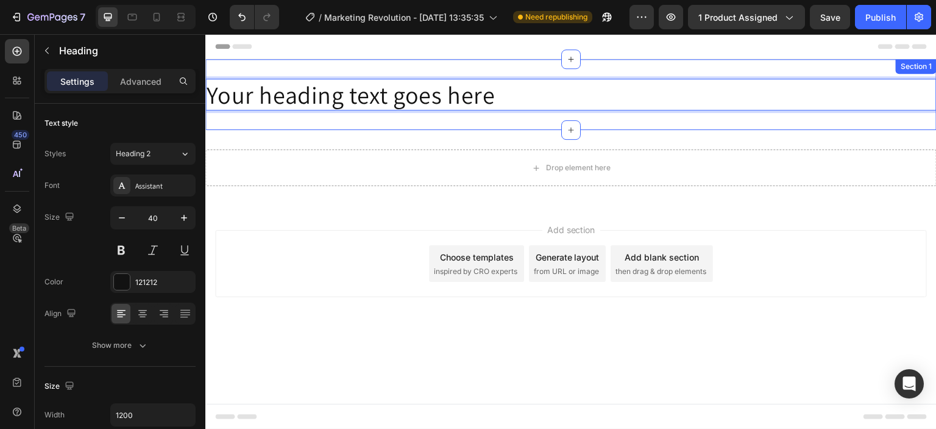
click at [695, 64] on div "Your heading text goes here Heading 0 Section 1" at bounding box center [571, 94] width 732 height 71
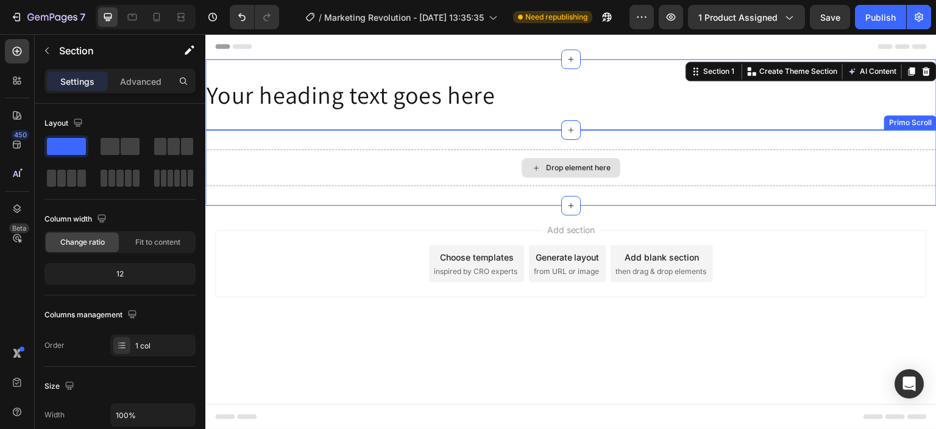
click at [661, 154] on div "Drop element here" at bounding box center [571, 167] width 732 height 37
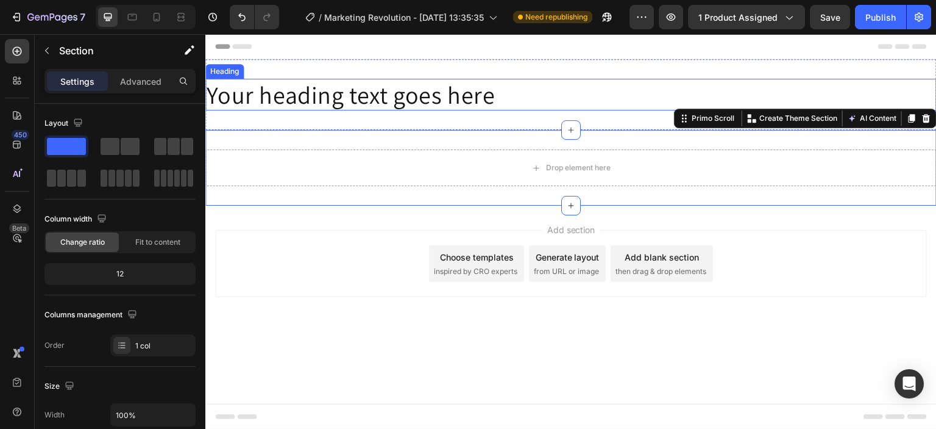
click at [604, 59] on div "Your heading text goes here Heading Section 1" at bounding box center [571, 94] width 732 height 71
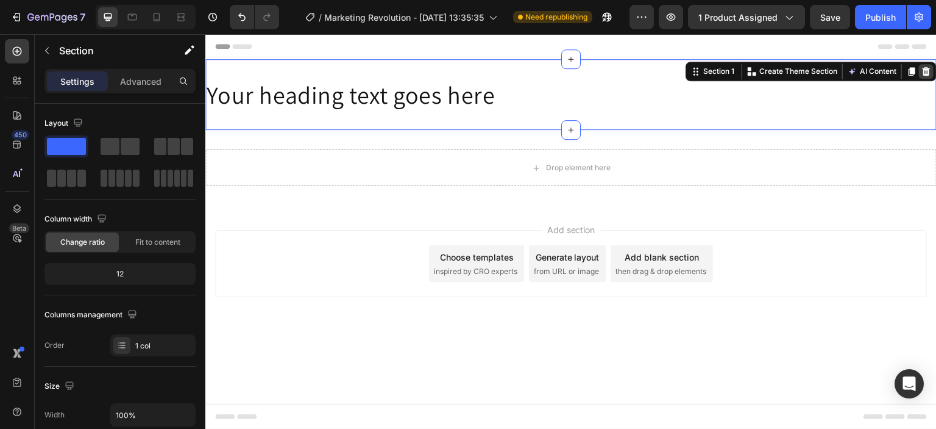
click at [924, 68] on icon at bounding box center [927, 71] width 8 height 9
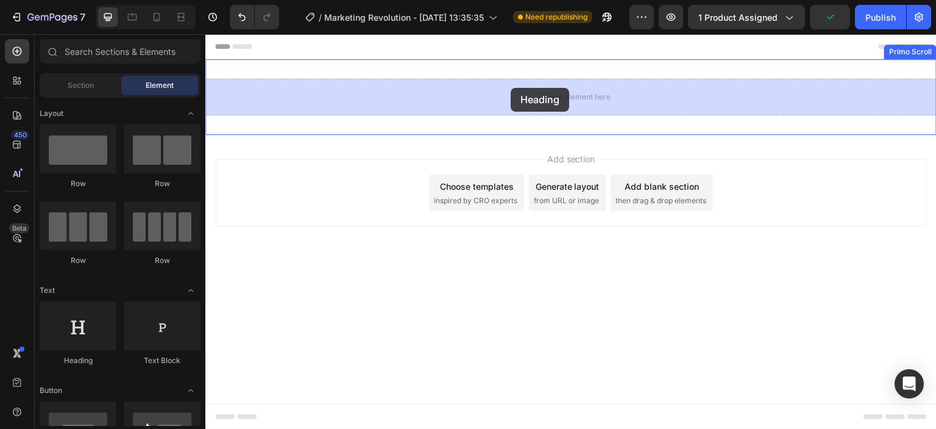
drag, startPoint x: 406, startPoint y: 315, endPoint x: 511, endPoint y: 90, distance: 248.2
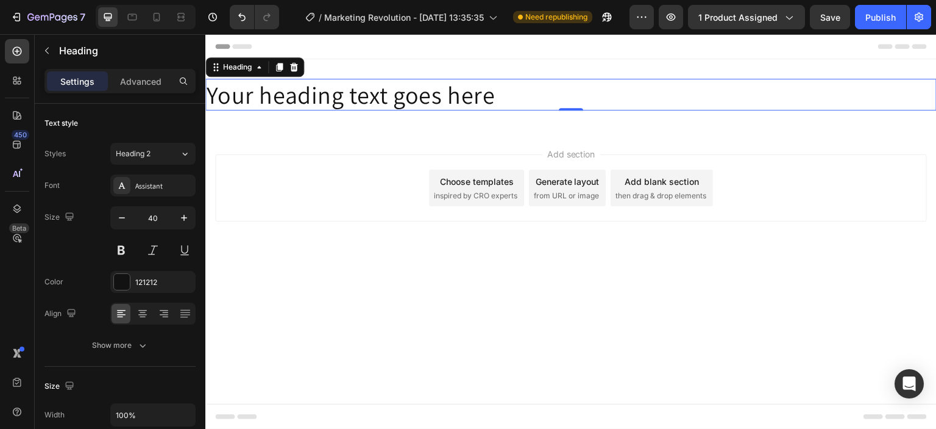
click at [425, 92] on h2 "Your heading text goes here" at bounding box center [571, 95] width 732 height 32
click at [426, 92] on p "Your heading text goes here" at bounding box center [571, 94] width 729 height 29
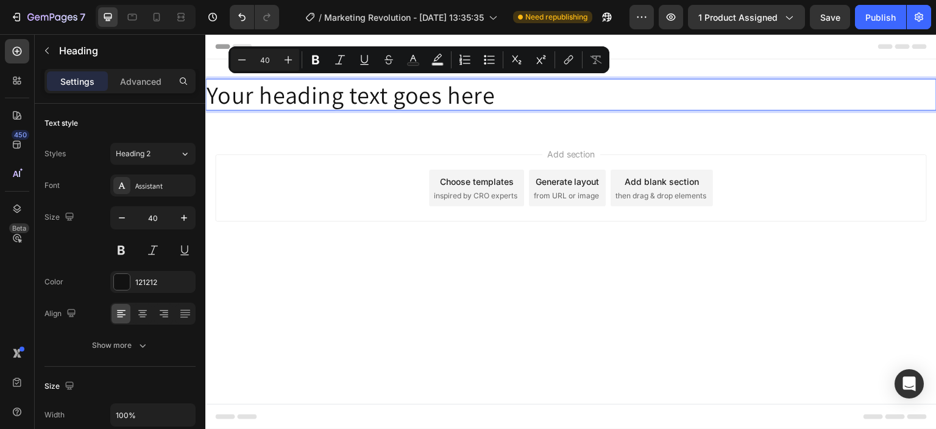
click at [488, 98] on p "Your heading text goes here" at bounding box center [571, 94] width 729 height 29
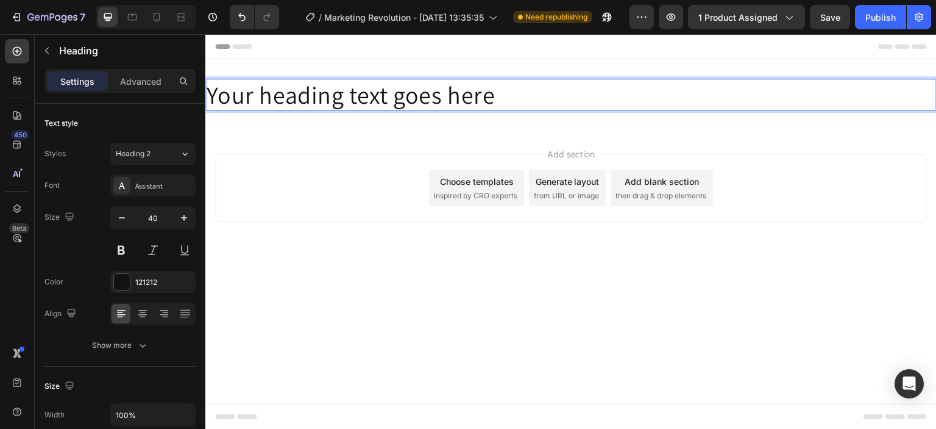
click at [488, 98] on p "Your heading text goes here" at bounding box center [571, 94] width 729 height 29
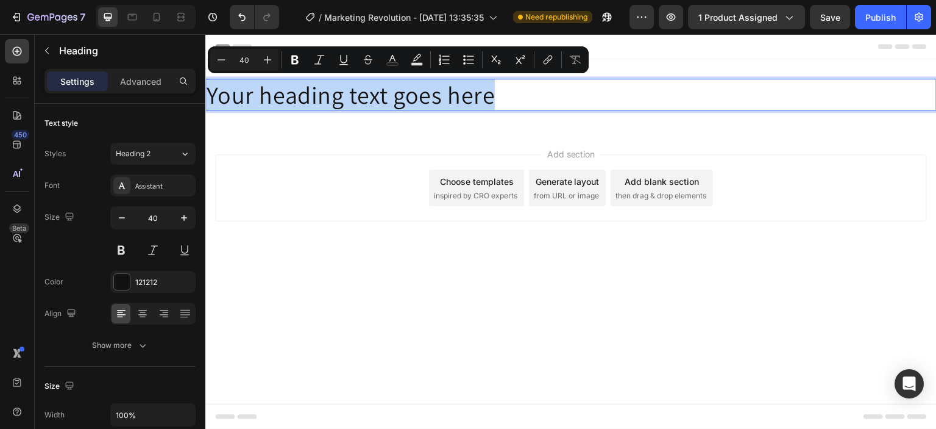
drag, startPoint x: 319, startPoint y: 96, endPoint x: 204, endPoint y: 93, distance: 114.6
click at [205, 93] on html "Header Your heading text goes here Heading 0 Primo Scroll Root Start with Secti…" at bounding box center [571, 231] width 732 height 395
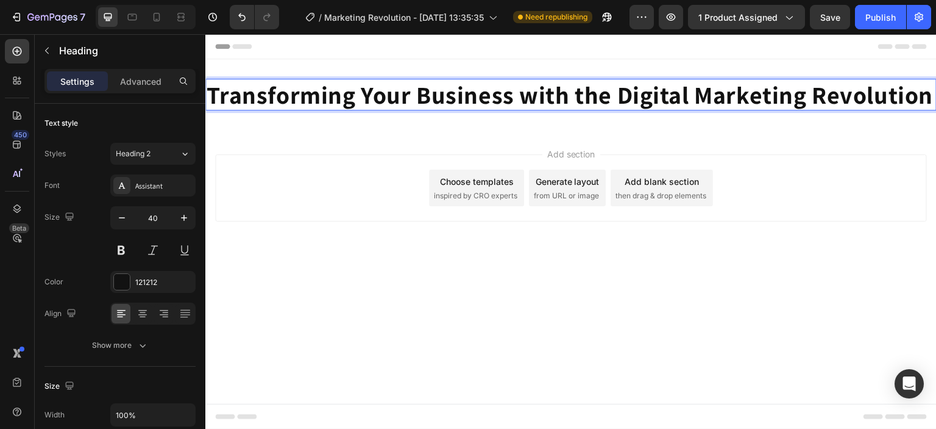
click at [668, 282] on body "Header Transforming Your Business with the Digital Marketing Revolution Heading…" at bounding box center [571, 231] width 732 height 395
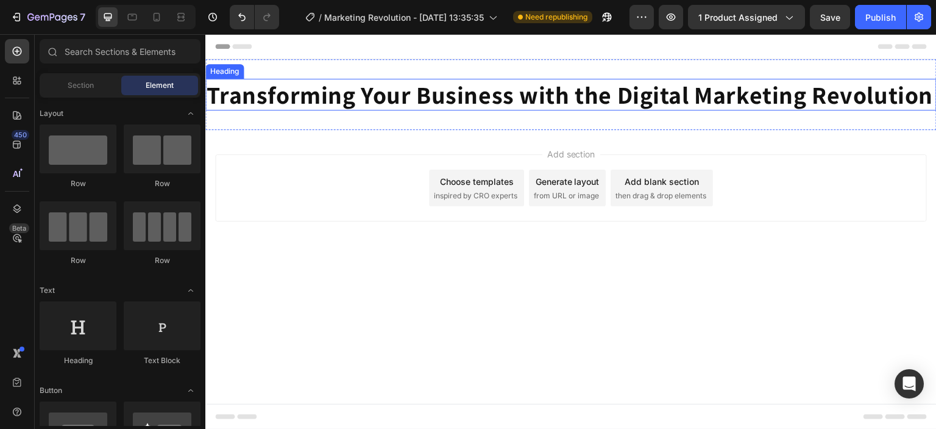
click at [688, 105] on strong "Transforming Your Business with the Digital Marketing Revolution" at bounding box center [570, 95] width 727 height 32
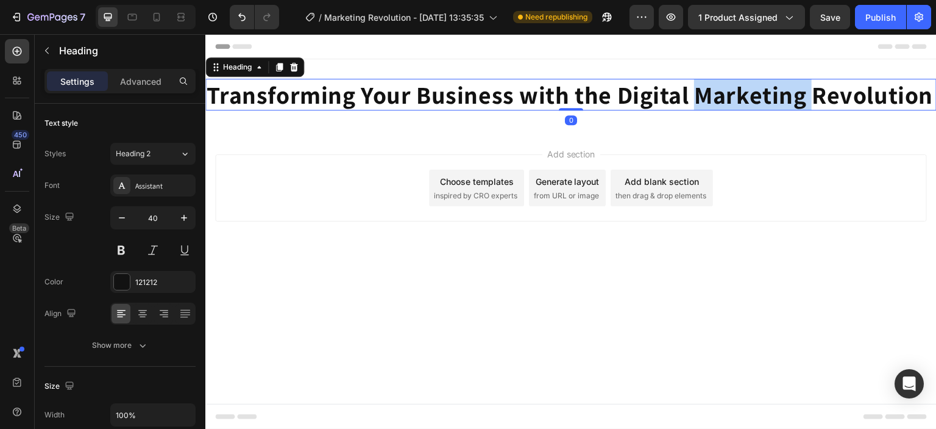
click at [692, 97] on strong "Transforming Your Business with the Digital Marketing Revolution" at bounding box center [570, 95] width 727 height 32
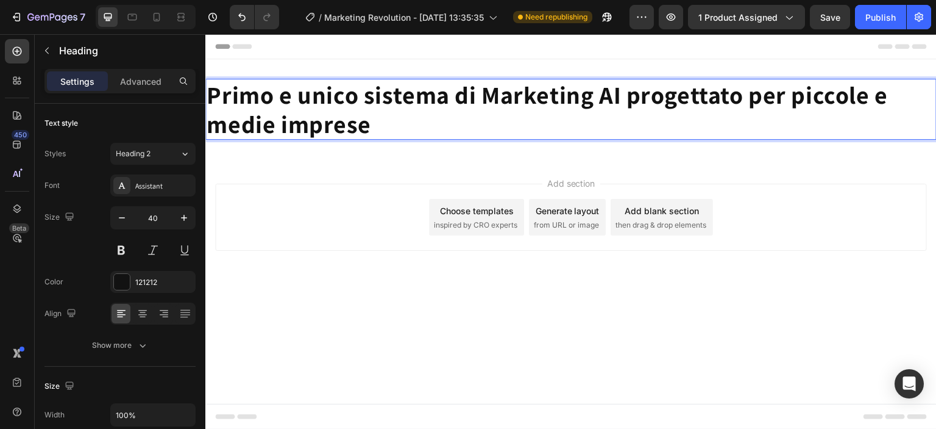
click at [384, 216] on div "Add section Choose templates inspired by CRO experts Generate layout from URL o…" at bounding box center [571, 216] width 712 height 67
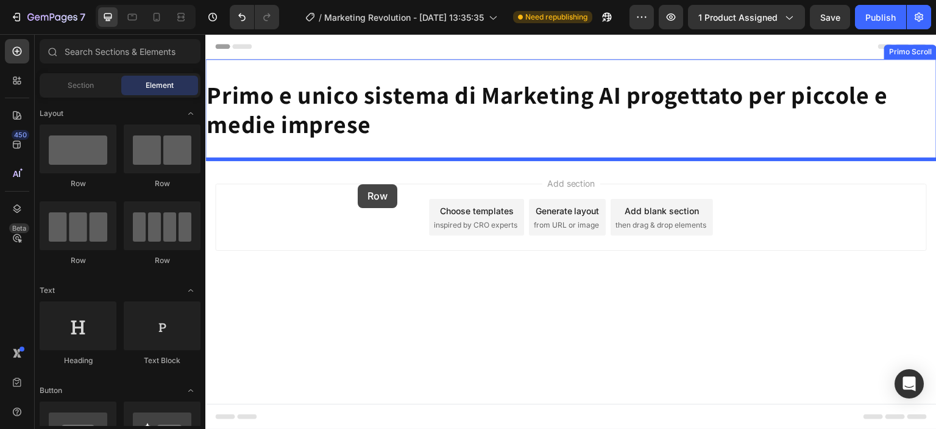
drag, startPoint x: 381, startPoint y: 202, endPoint x: 358, endPoint y: 177, distance: 34.1
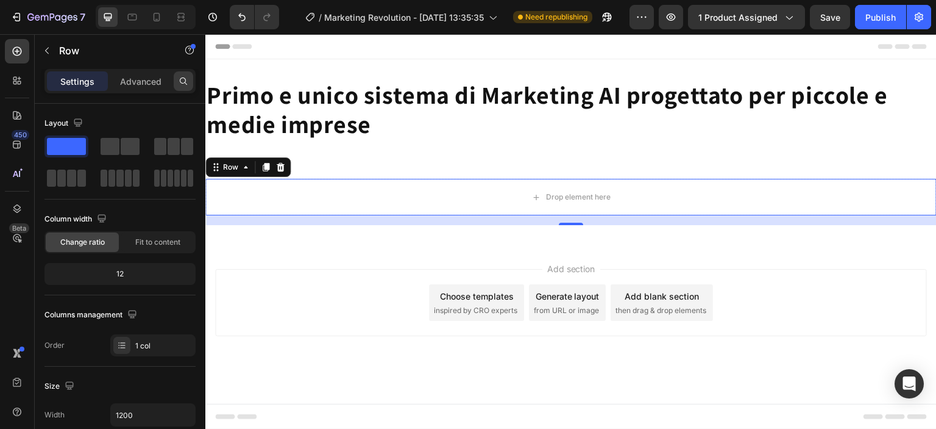
click at [185, 84] on icon at bounding box center [184, 81] width 10 height 10
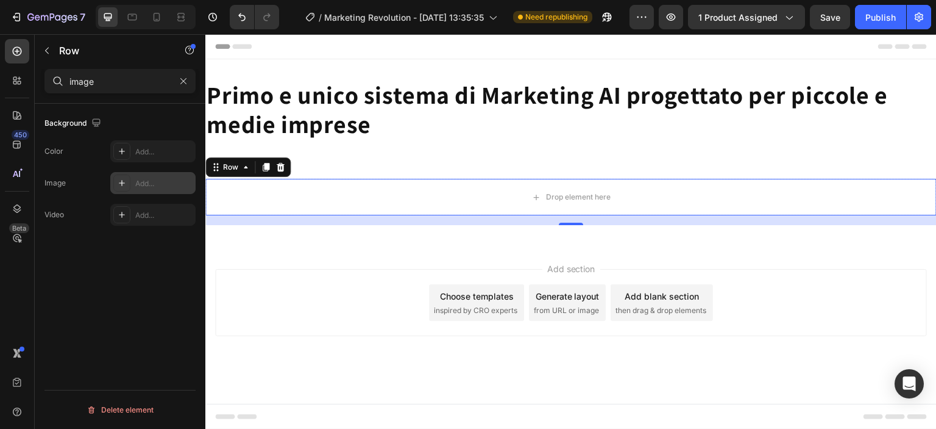
type input "image"
click at [119, 181] on icon at bounding box center [122, 183] width 10 height 10
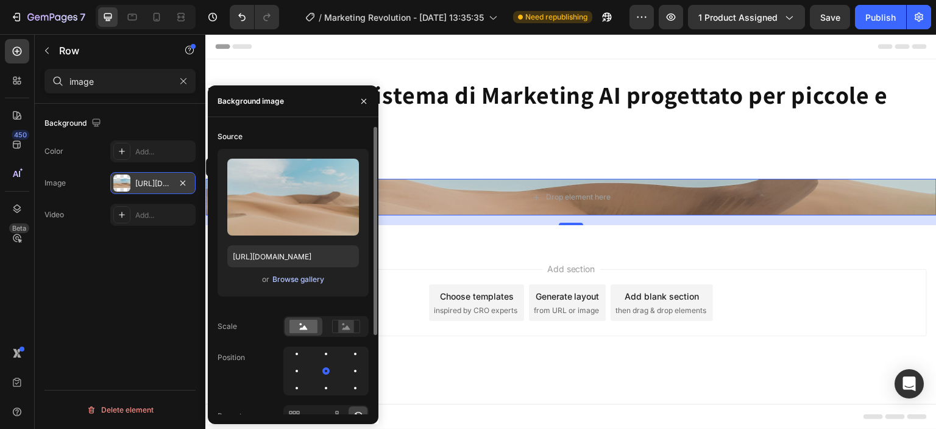
click at [294, 276] on div "Browse gallery" at bounding box center [298, 279] width 52 height 11
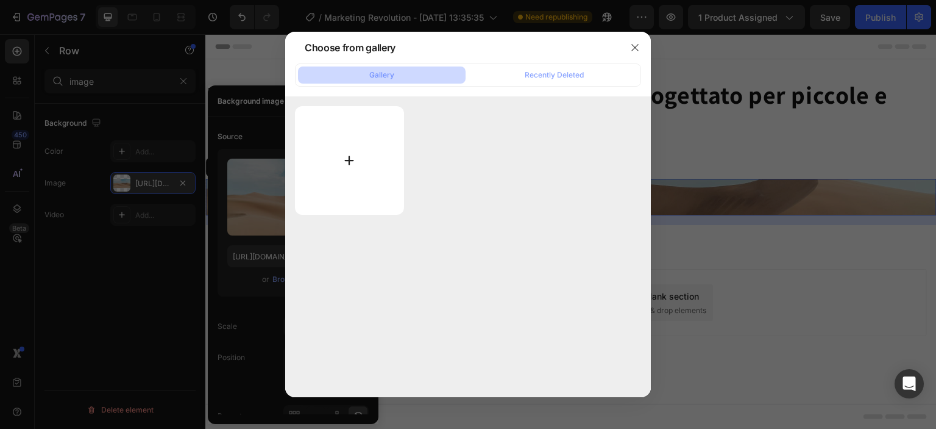
click at [357, 153] on input "file" at bounding box center [349, 160] width 109 height 109
type input "C:\fakepath\Mockup Guida.png"
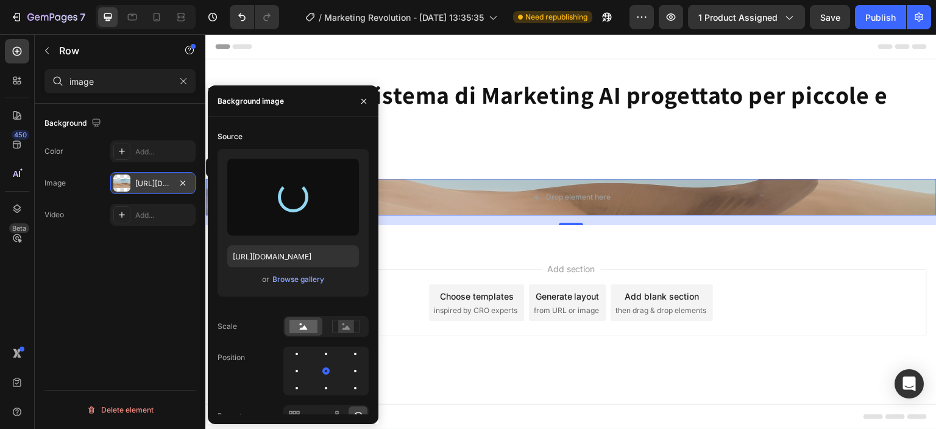
type input "[URL][DOMAIN_NAME]"
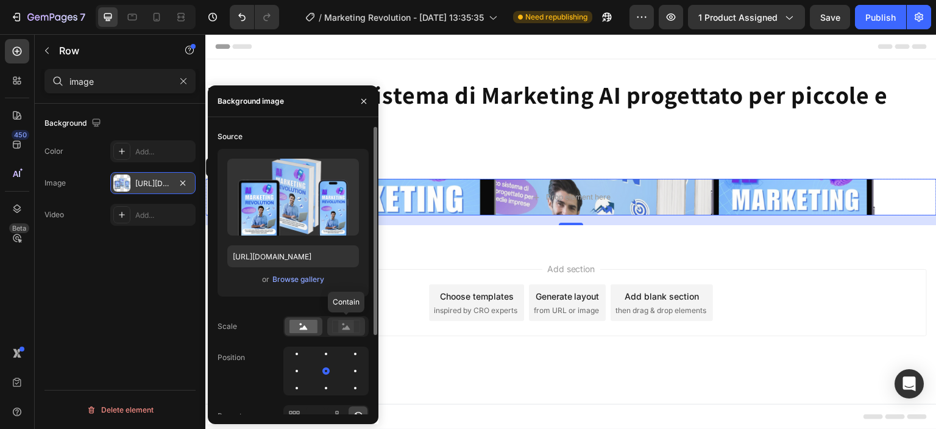
click at [348, 325] on rect at bounding box center [346, 326] width 16 height 12
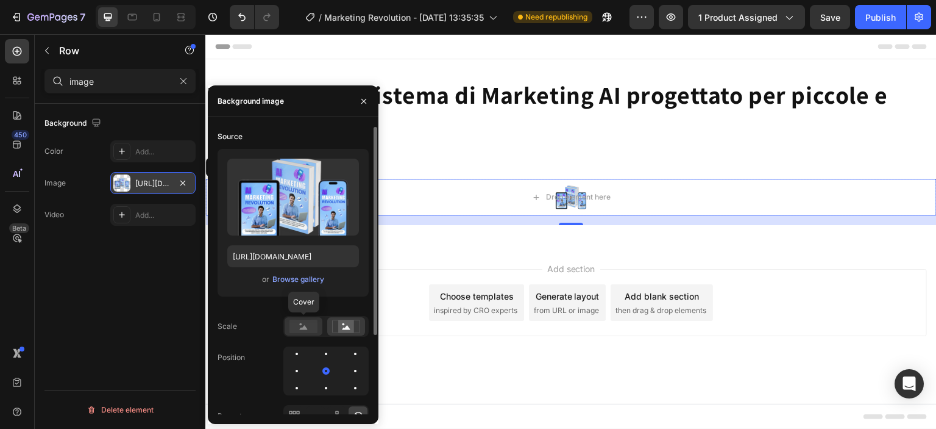
click at [302, 329] on icon at bounding box center [304, 327] width 8 height 4
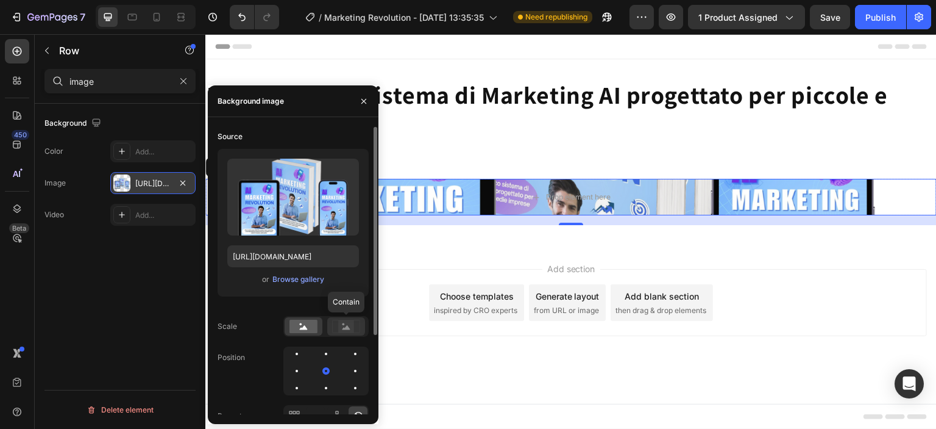
click at [354, 325] on rect at bounding box center [346, 326] width 16 height 12
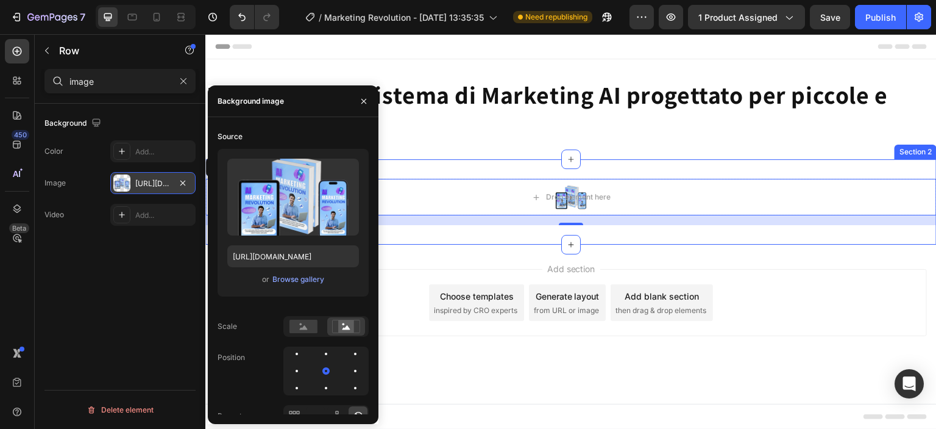
click at [775, 241] on div "Drop element here Row 16 Section 2" at bounding box center [571, 201] width 732 height 85
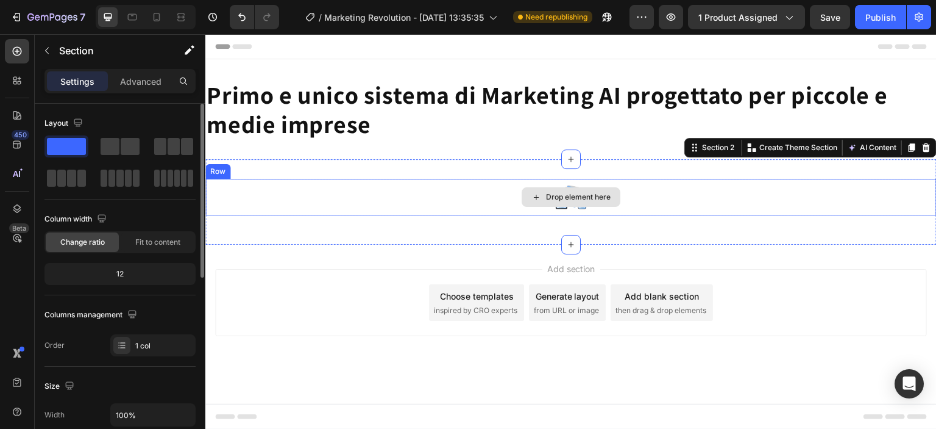
click at [699, 191] on div "Drop element here" at bounding box center [571, 197] width 732 height 37
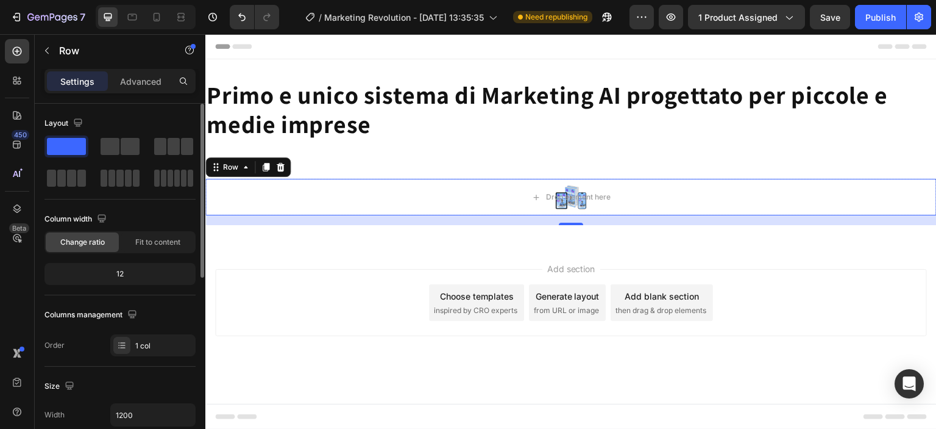
click at [101, 243] on span "Change ratio" at bounding box center [82, 242] width 45 height 11
click at [99, 241] on span "Change ratio" at bounding box center [82, 242] width 45 height 11
click at [153, 248] on div "Fit to content" at bounding box center [157, 242] width 73 height 20
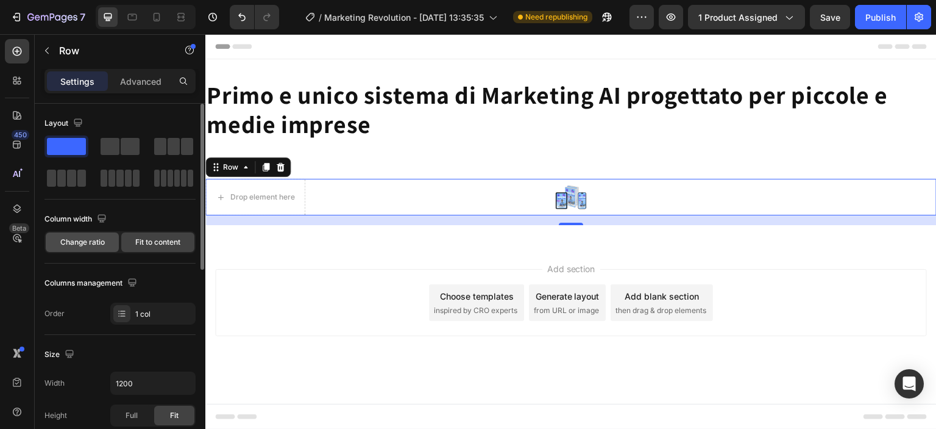
click at [93, 239] on span "Change ratio" at bounding box center [82, 242] width 45 height 11
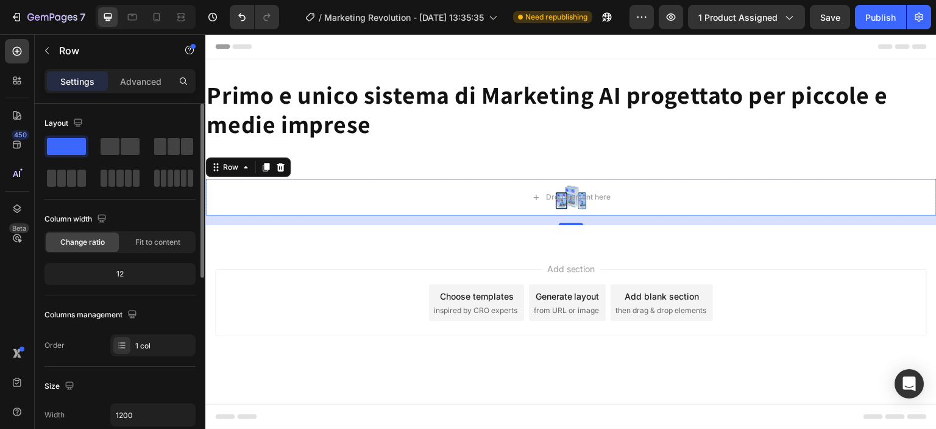
click at [103, 238] on span "Change ratio" at bounding box center [82, 242] width 45 height 11
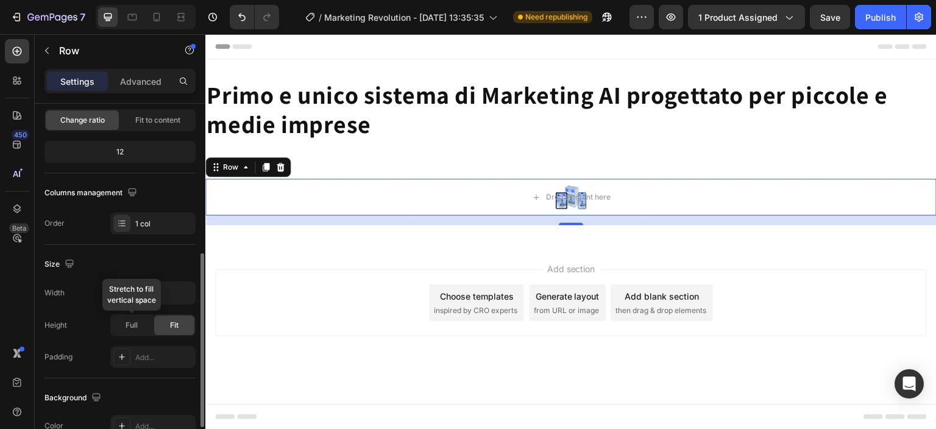
scroll to position [183, 0]
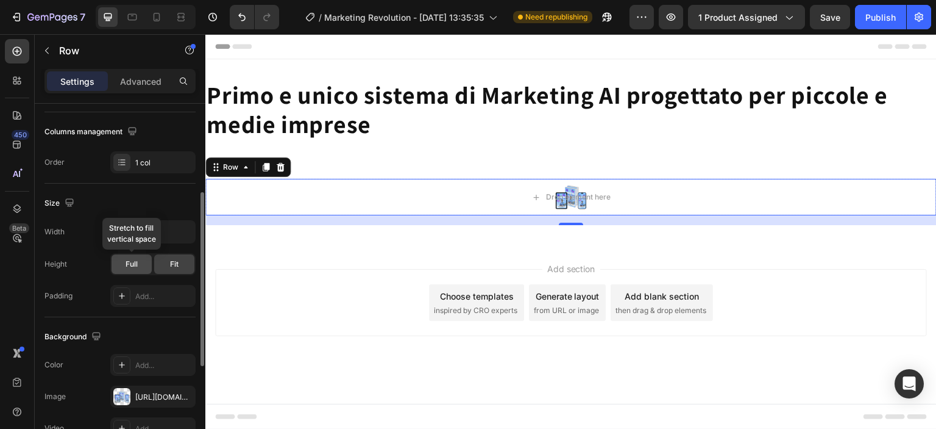
click at [138, 265] on div "Full" at bounding box center [132, 264] width 40 height 20
click at [179, 267] on div "Fit" at bounding box center [174, 264] width 40 height 20
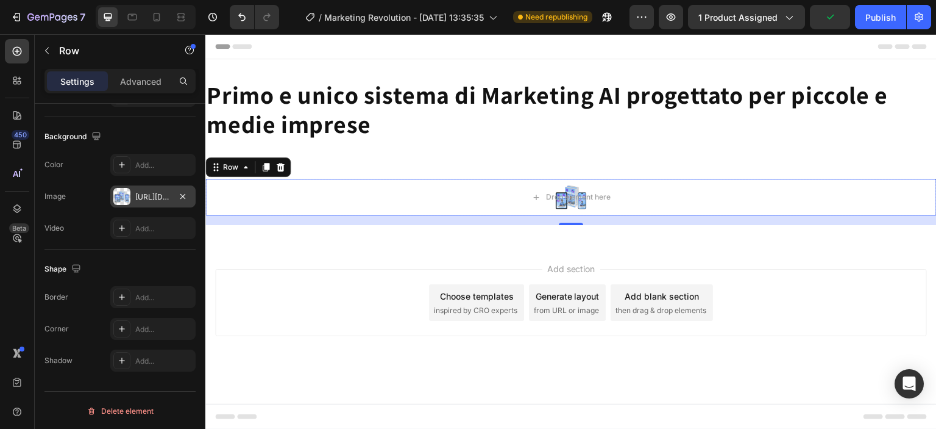
scroll to position [0, 0]
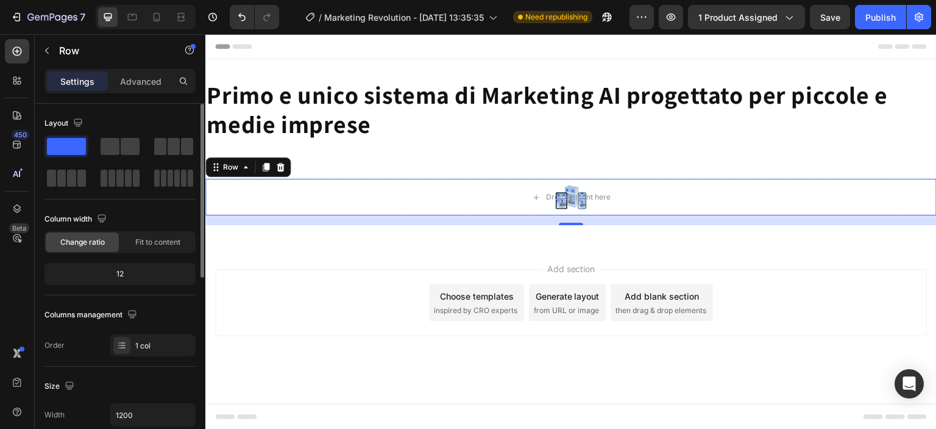
click at [132, 280] on div "12" at bounding box center [120, 273] width 146 height 17
click at [129, 267] on div "12" at bounding box center [120, 273] width 146 height 17
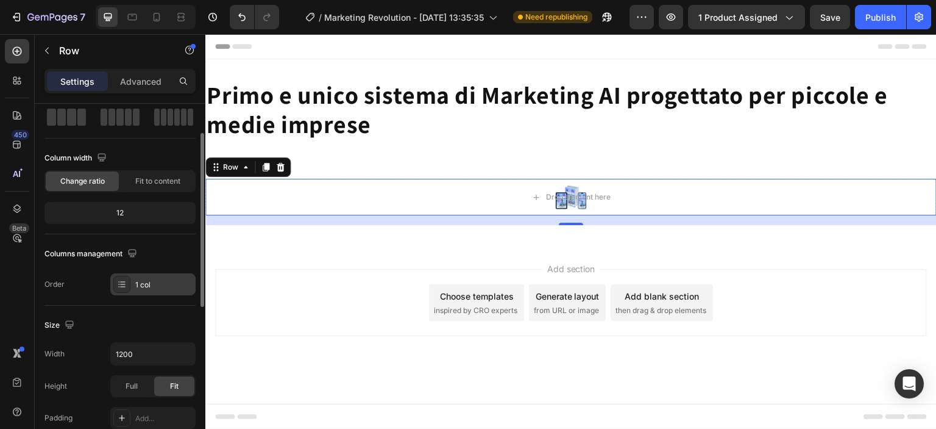
click at [169, 284] on div "1 col" at bounding box center [163, 284] width 57 height 11
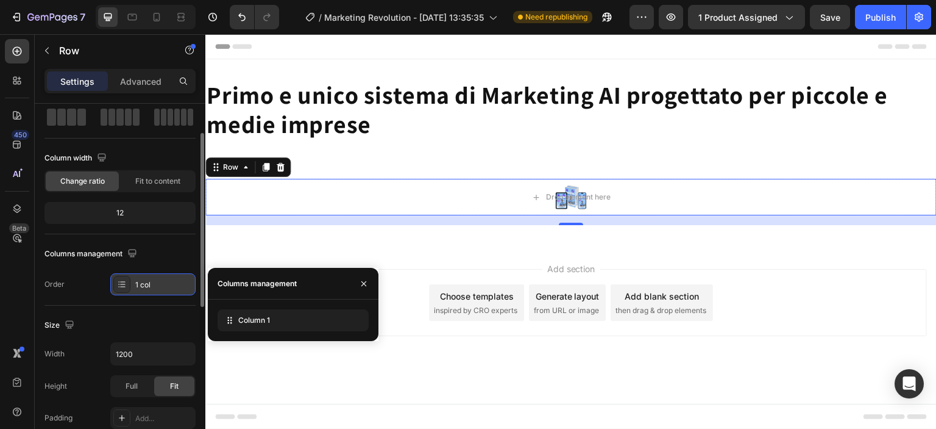
click at [168, 283] on div "1 col" at bounding box center [163, 284] width 57 height 11
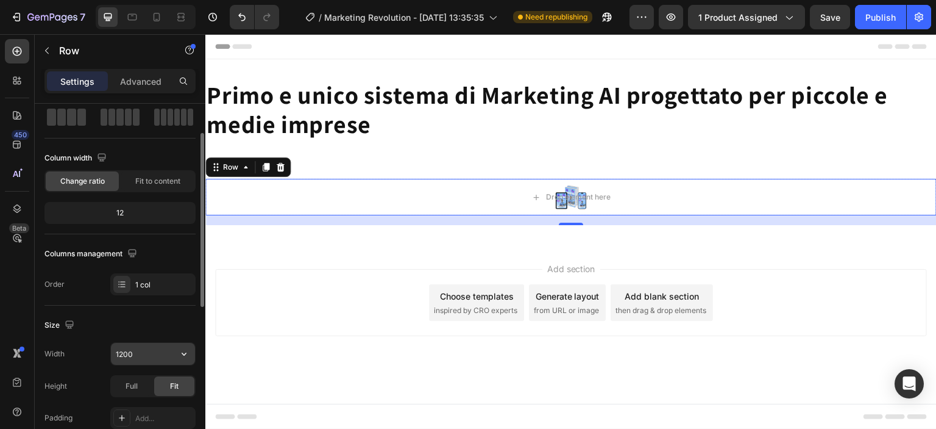
click at [154, 351] on input "1200" at bounding box center [153, 354] width 84 height 22
click at [182, 355] on icon "button" at bounding box center [184, 353] width 12 height 12
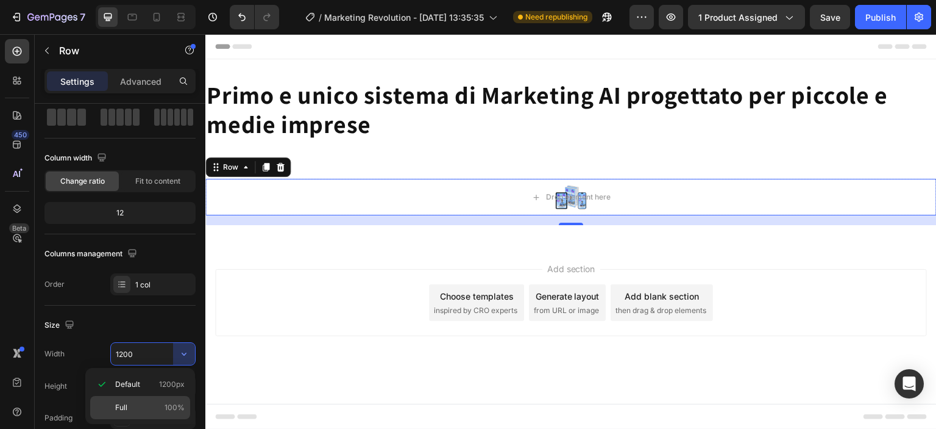
click at [142, 402] on p "Full 100%" at bounding box center [149, 407] width 69 height 11
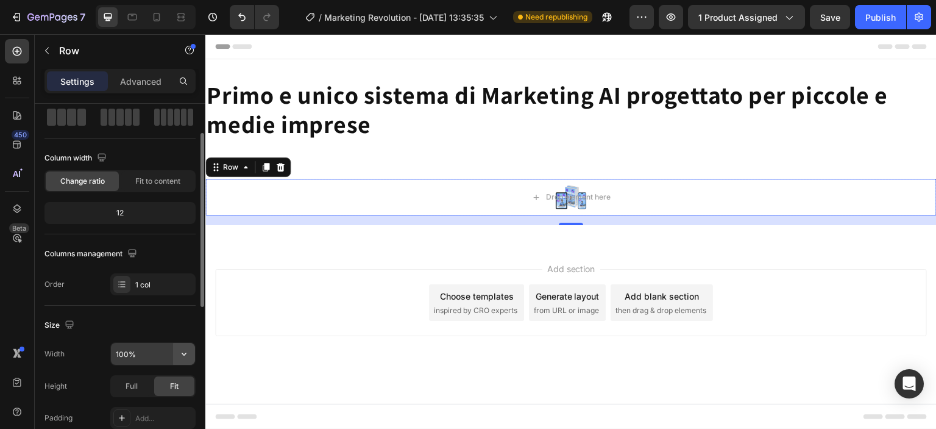
click at [174, 354] on button "button" at bounding box center [184, 354] width 22 height 22
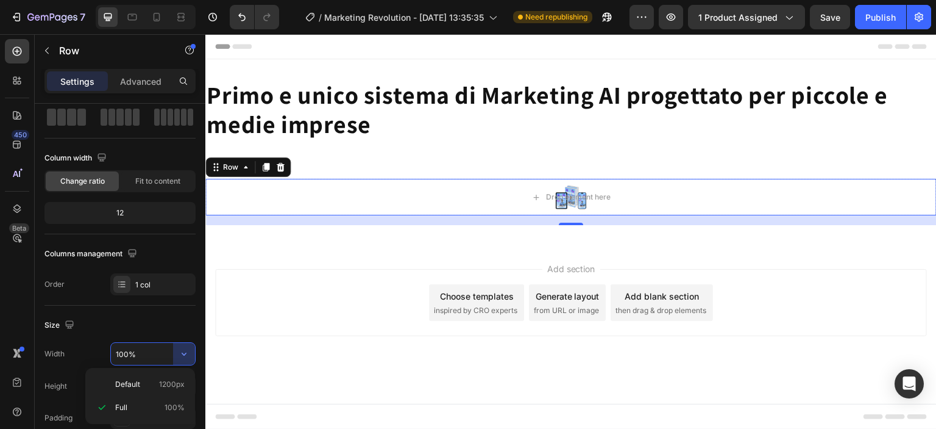
click at [146, 369] on div "Default 1200px Full 100%" at bounding box center [140, 396] width 110 height 56
click at [143, 384] on p "Default 1200px" at bounding box center [149, 384] width 69 height 11
type input "1200"
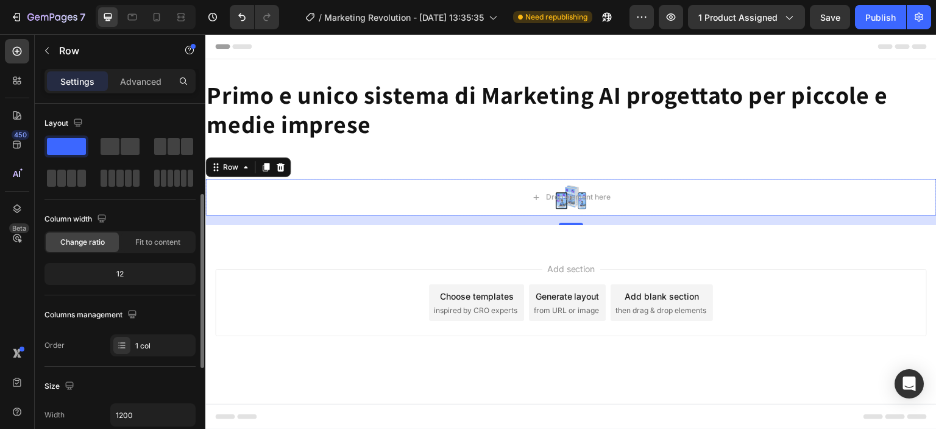
scroll to position [122, 0]
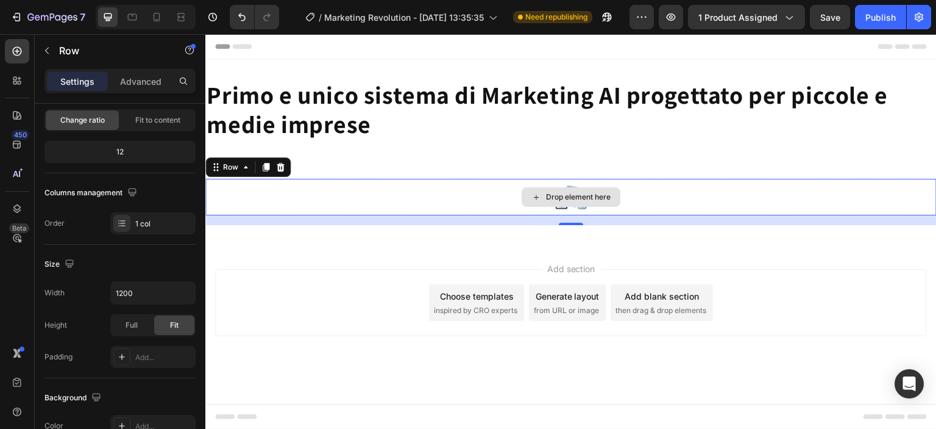
click at [600, 202] on div "Drop element here" at bounding box center [571, 197] width 99 height 20
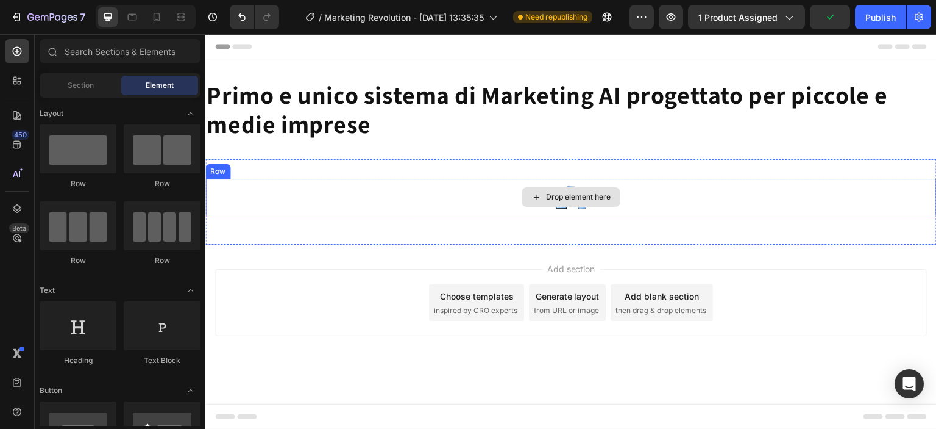
click at [661, 205] on div "Drop element here" at bounding box center [571, 197] width 732 height 37
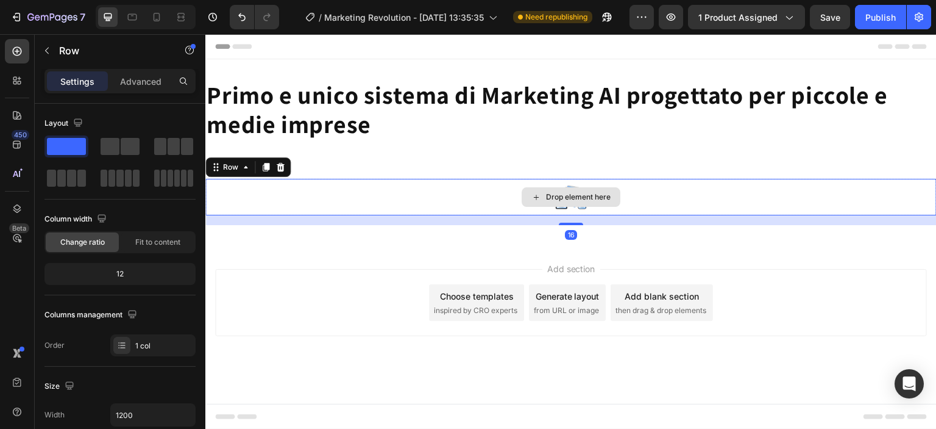
click at [653, 202] on div "Drop element here" at bounding box center [571, 197] width 732 height 37
click at [650, 182] on div "Drop element here" at bounding box center [571, 197] width 732 height 37
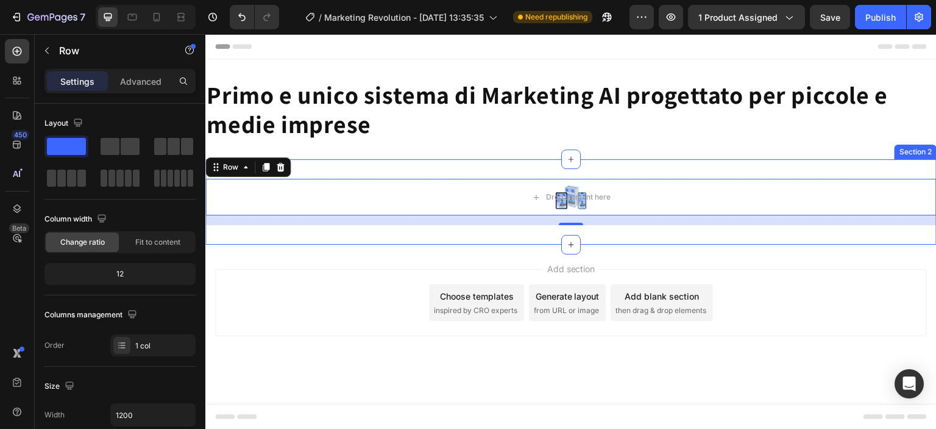
click at [646, 145] on div "⁠⁠⁠⁠⁠⁠⁠ Primo e unico sistema di Marketing AI progettato per piccole e medie im…" at bounding box center [571, 109] width 732 height 100
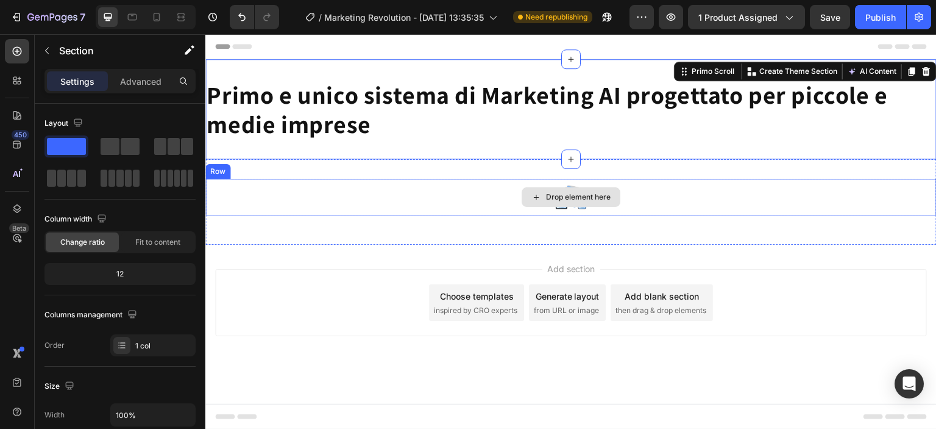
click at [594, 191] on div "Drop element here" at bounding box center [571, 197] width 99 height 20
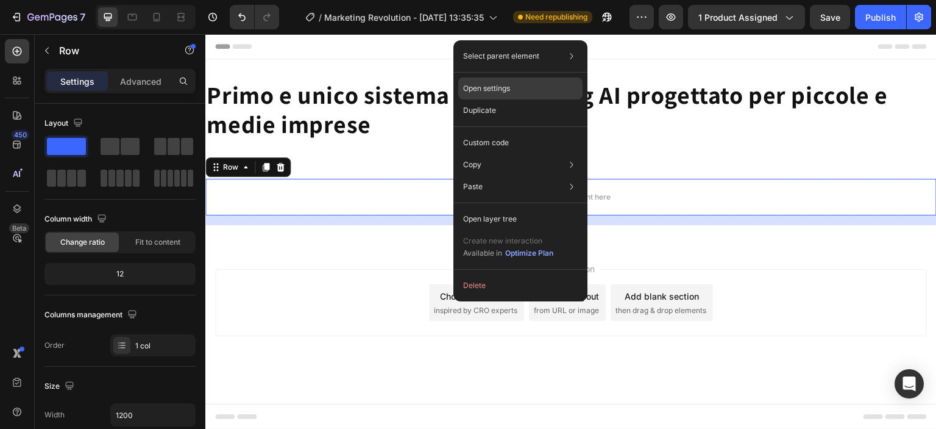
click at [501, 87] on p "Open settings" at bounding box center [486, 88] width 47 height 11
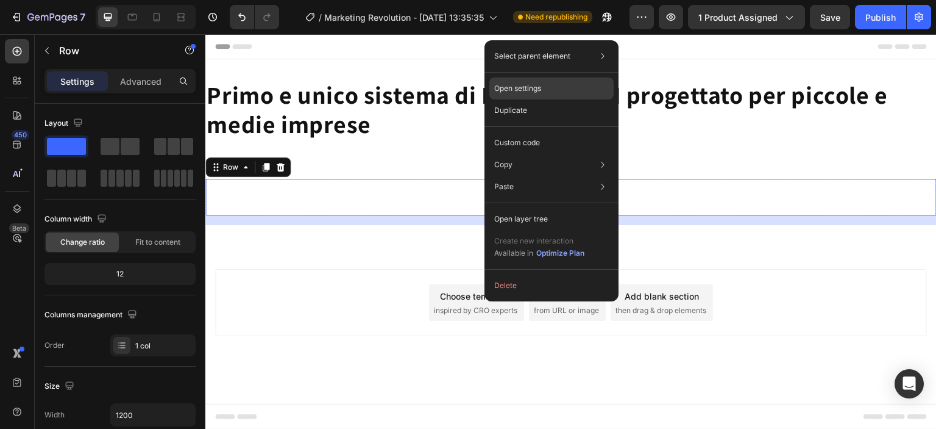
click at [535, 87] on p "Open settings" at bounding box center [517, 88] width 47 height 11
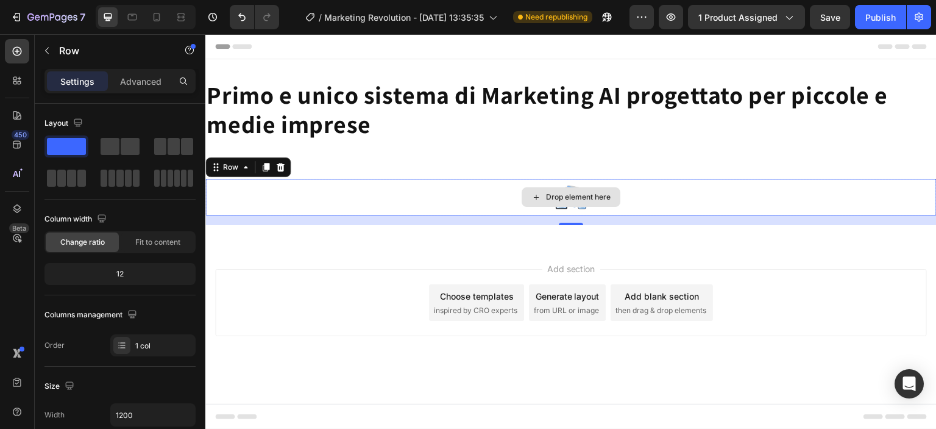
click at [658, 204] on div "Drop element here" at bounding box center [571, 197] width 732 height 37
click at [656, 204] on div "Drop element here" at bounding box center [571, 197] width 732 height 37
click at [652, 191] on div "Drop element here" at bounding box center [571, 197] width 732 height 37
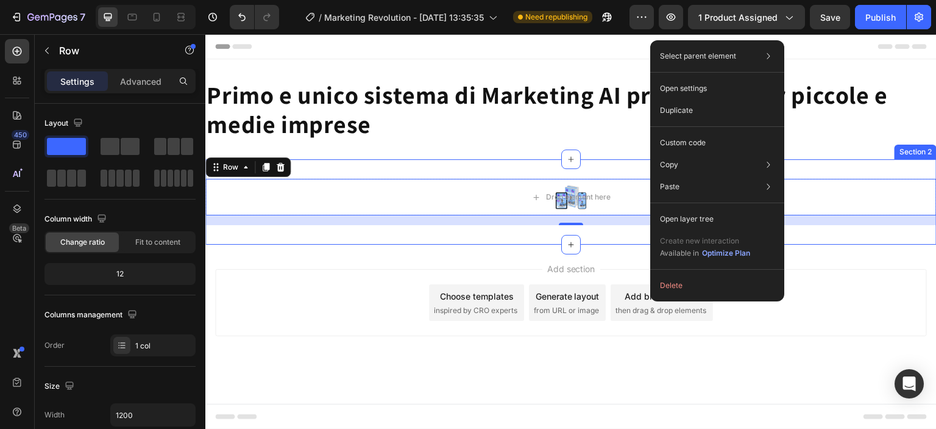
click at [379, 244] on div "Add section Choose templates inspired by CRO experts Generate layout from URL o…" at bounding box center [571, 319] width 732 height 150
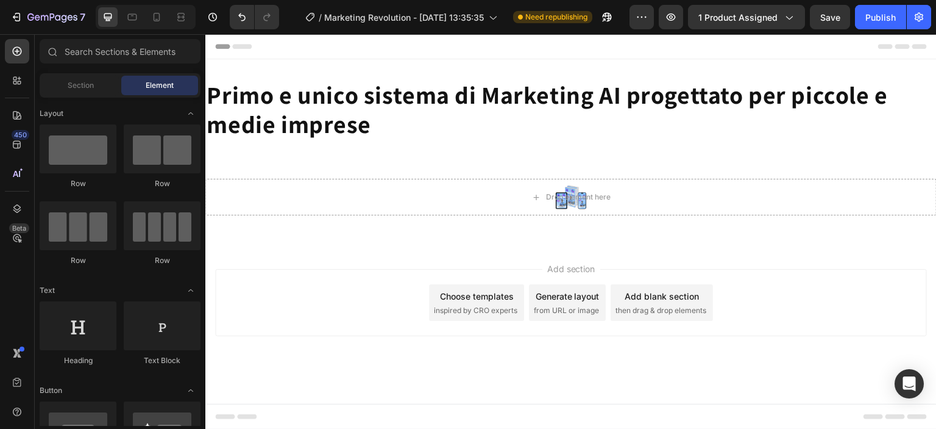
click at [357, 307] on div "Add section Choose templates inspired by CRO experts Generate layout from URL o…" at bounding box center [571, 302] width 712 height 67
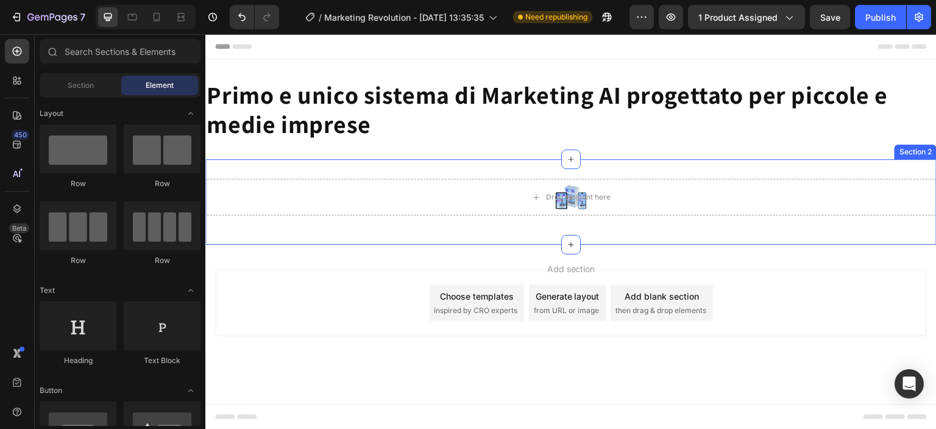
click at [376, 216] on div "Drop element here Row" at bounding box center [571, 202] width 732 height 46
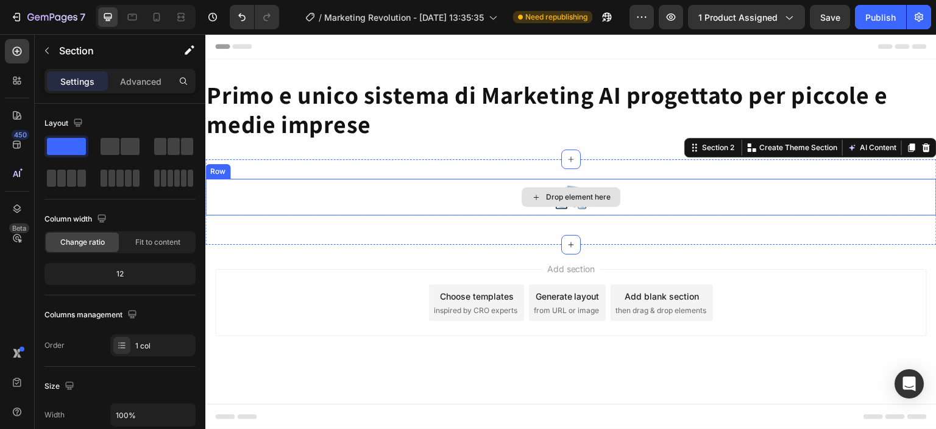
click at [396, 196] on div "Drop element here" at bounding box center [571, 197] width 732 height 37
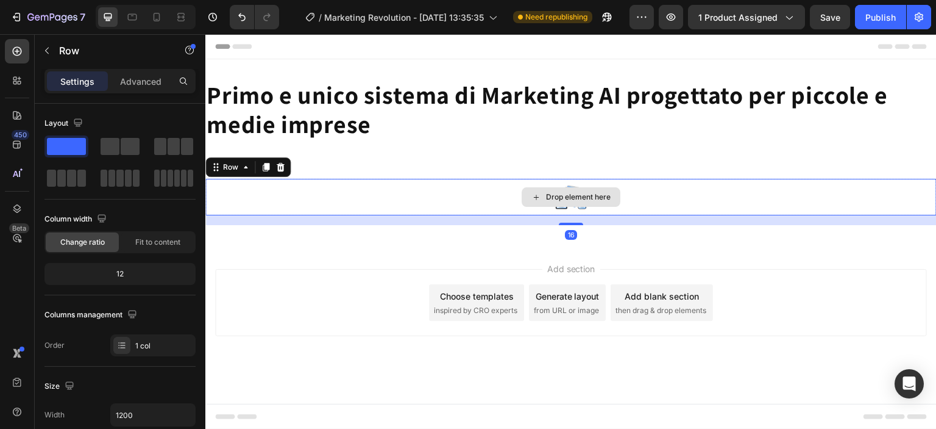
click at [396, 198] on div "Drop element here" at bounding box center [571, 197] width 732 height 37
click at [252, 173] on div "Row" at bounding box center [247, 167] width 85 height 20
click at [246, 169] on icon at bounding box center [246, 167] width 10 height 10
click at [405, 222] on div "16" at bounding box center [571, 220] width 732 height 10
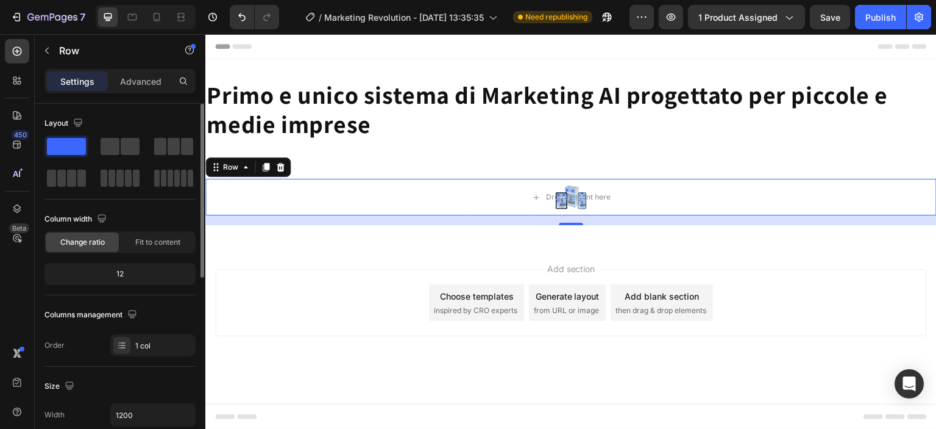
click at [56, 237] on div "Change ratio" at bounding box center [82, 242] width 73 height 20
click at [62, 238] on span "Change ratio" at bounding box center [82, 242] width 45 height 11
click at [102, 234] on div "Change ratio" at bounding box center [82, 242] width 73 height 20
click at [92, 242] on span "Change ratio" at bounding box center [82, 242] width 45 height 11
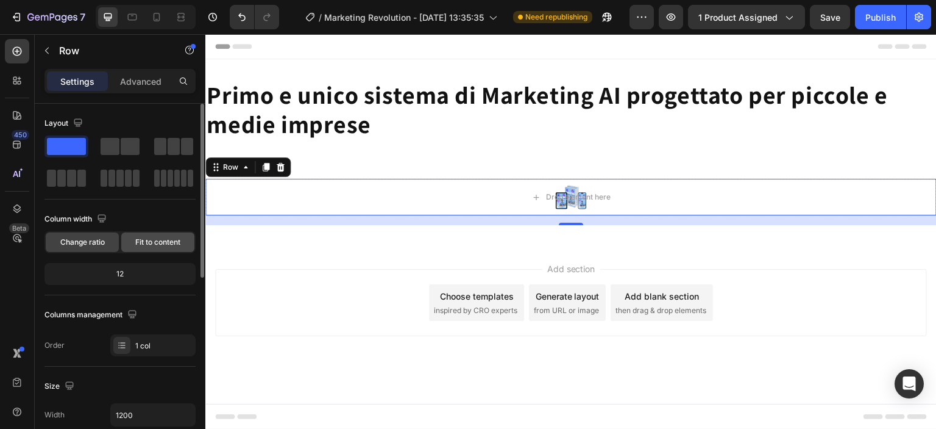
click at [129, 241] on div "Fit to content" at bounding box center [157, 242] width 73 height 20
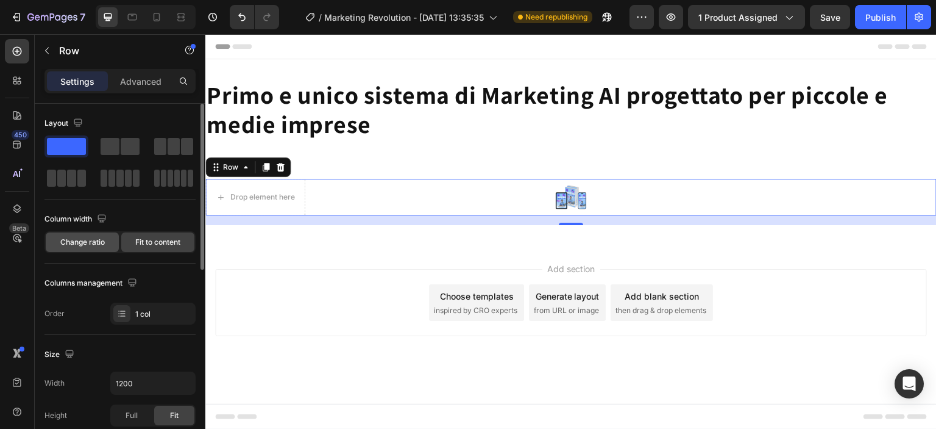
click at [103, 241] on span "Change ratio" at bounding box center [82, 242] width 45 height 11
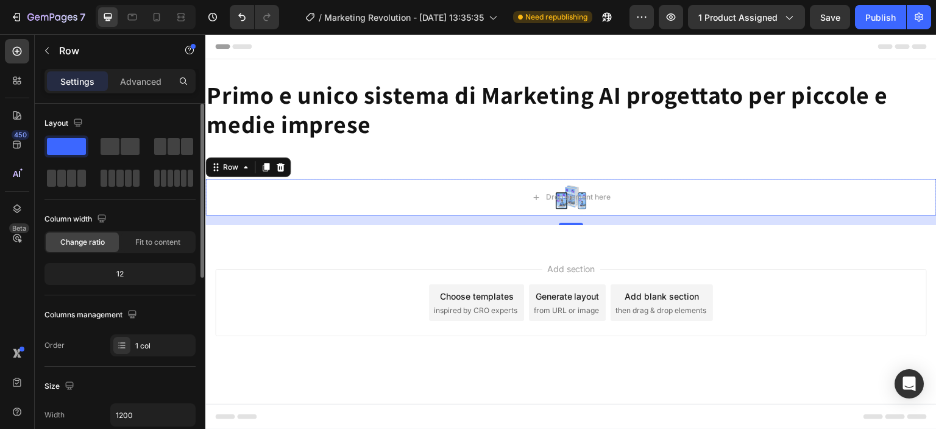
click at [98, 272] on div "12" at bounding box center [120, 273] width 146 height 17
click at [104, 269] on div "12" at bounding box center [120, 273] width 146 height 17
click at [125, 272] on div "12" at bounding box center [120, 273] width 146 height 17
click at [126, 273] on div "12" at bounding box center [120, 273] width 146 height 17
click at [119, 270] on div "12" at bounding box center [120, 273] width 146 height 17
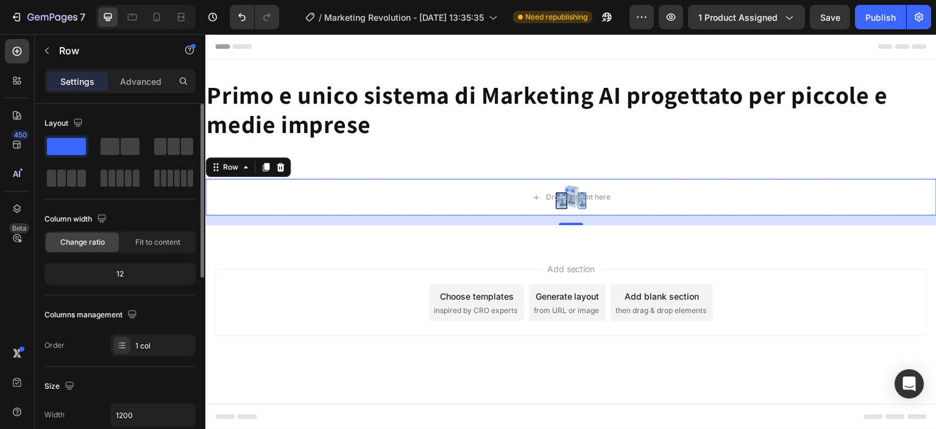
click at [119, 270] on div "12" at bounding box center [120, 273] width 146 height 17
click at [118, 267] on div "12" at bounding box center [120, 273] width 146 height 17
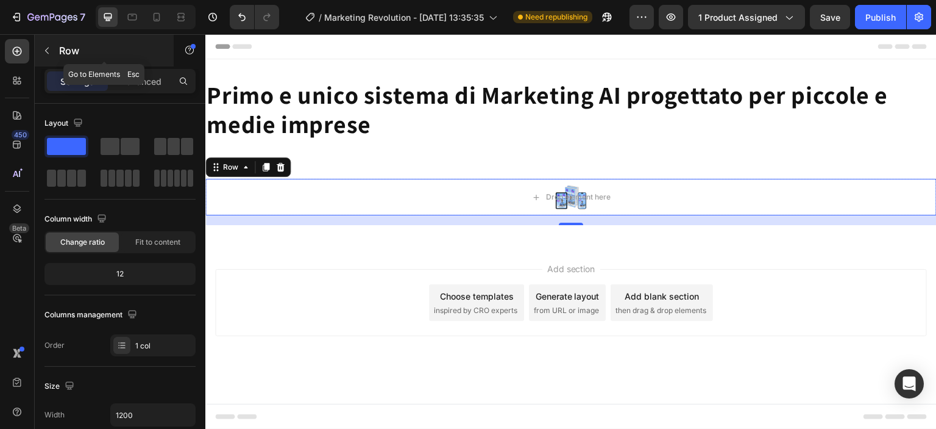
click at [80, 46] on p "Row" at bounding box center [111, 50] width 104 height 15
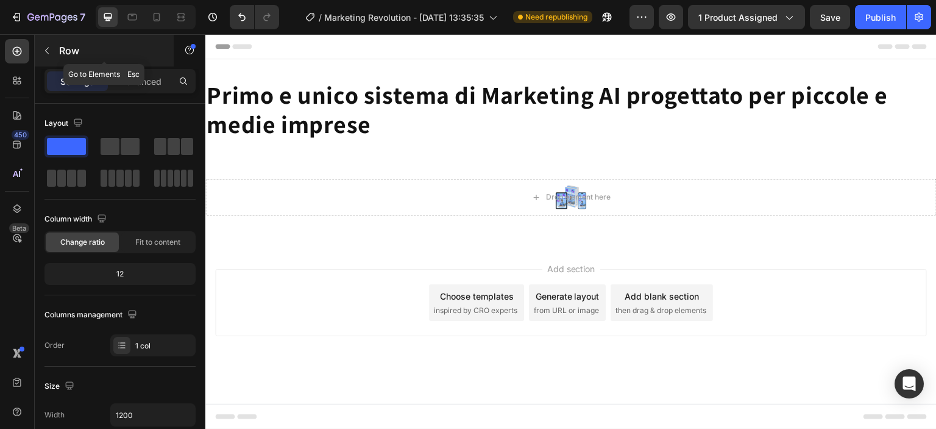
click at [0, 0] on input "text" at bounding box center [0, 0] width 0 height 0
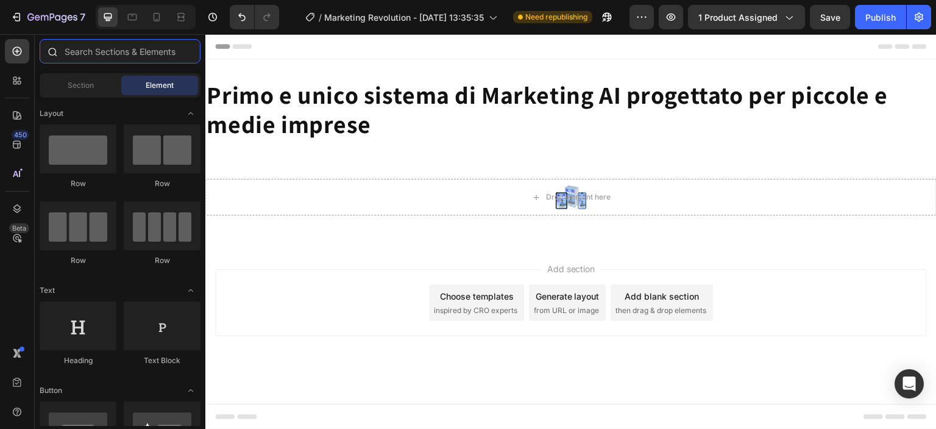
click at [95, 51] on input "text" at bounding box center [120, 51] width 161 height 24
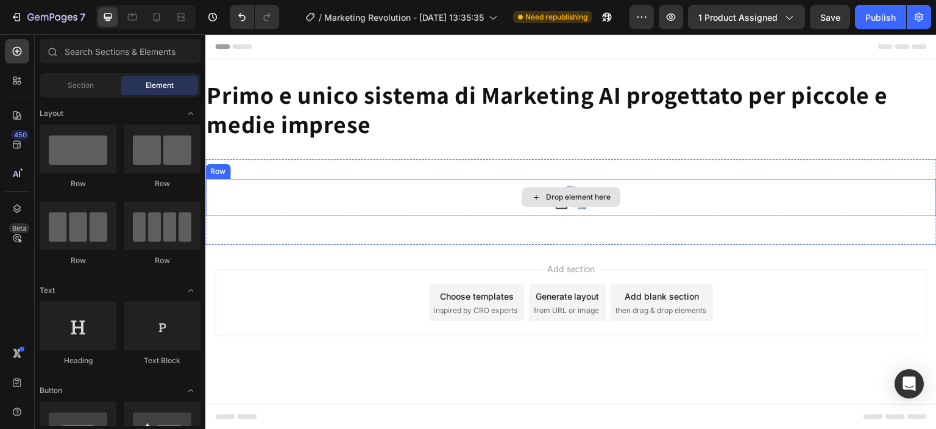
click at [593, 206] on div "Drop element here" at bounding box center [571, 197] width 99 height 20
click at [369, 202] on div "Drop element here" at bounding box center [571, 197] width 732 height 37
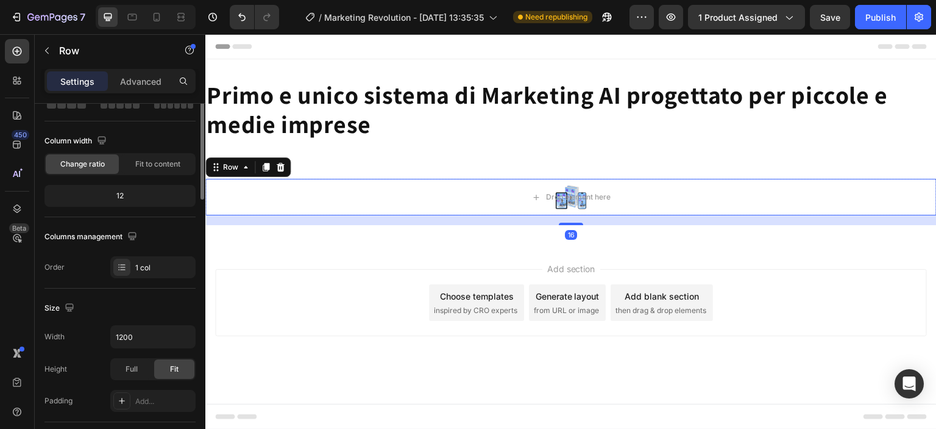
scroll to position [0, 0]
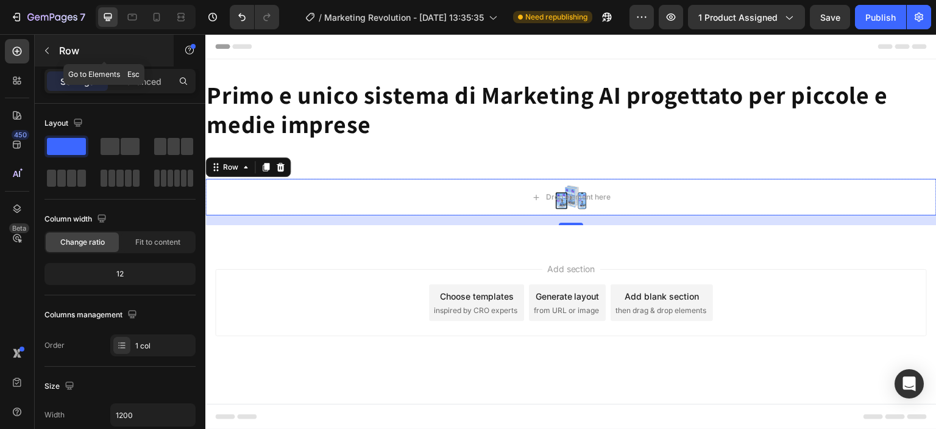
click at [52, 51] on button "button" at bounding box center [47, 51] width 20 height 20
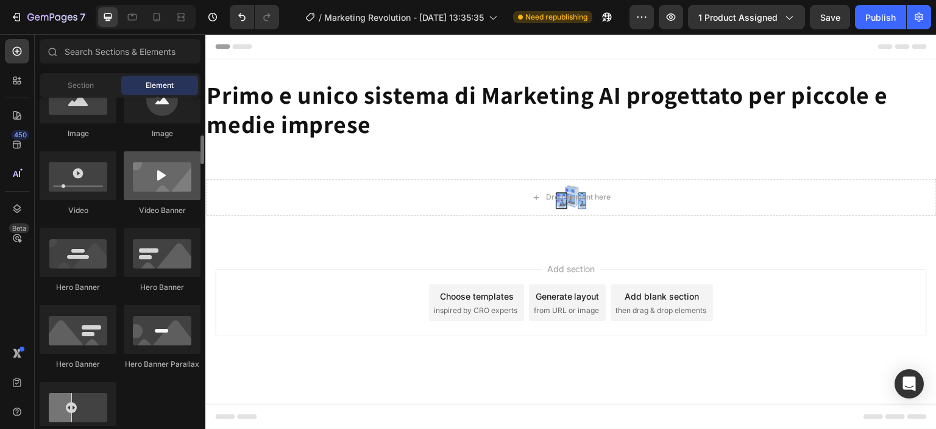
scroll to position [366, 0]
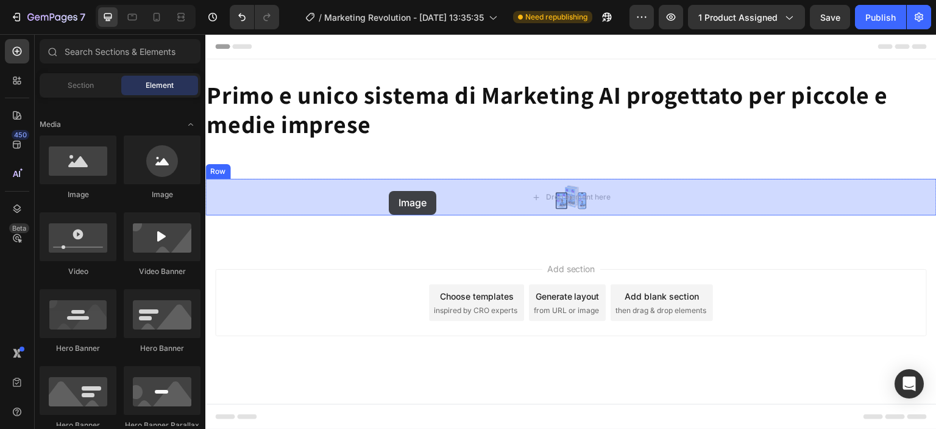
drag, startPoint x: 287, startPoint y: 204, endPoint x: 412, endPoint y: 191, distance: 126.2
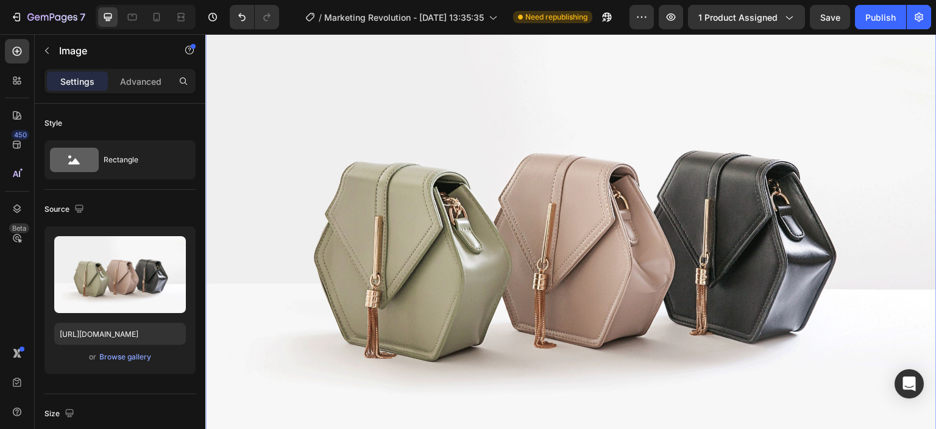
scroll to position [244, 0]
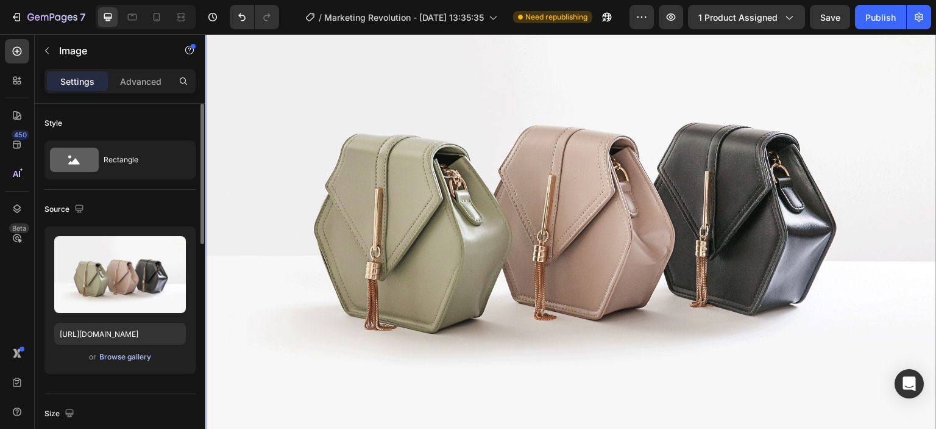
click at [115, 355] on div "Browse gallery" at bounding box center [125, 356] width 52 height 11
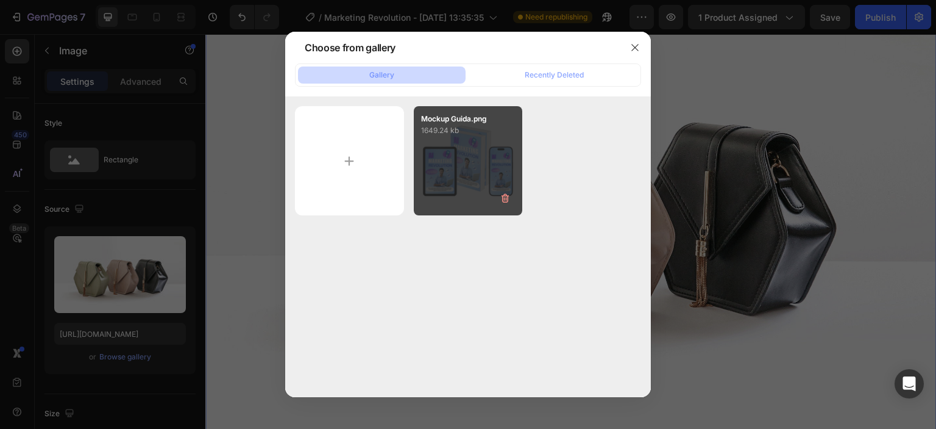
click at [464, 165] on div "Mockup Guida.png 1649.24 kb" at bounding box center [468, 160] width 109 height 109
type input "[URL][DOMAIN_NAME]"
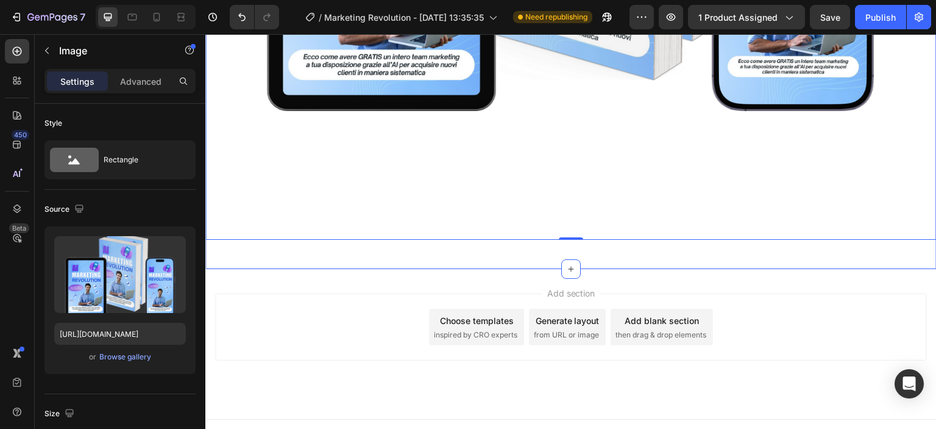
scroll to position [676, 0]
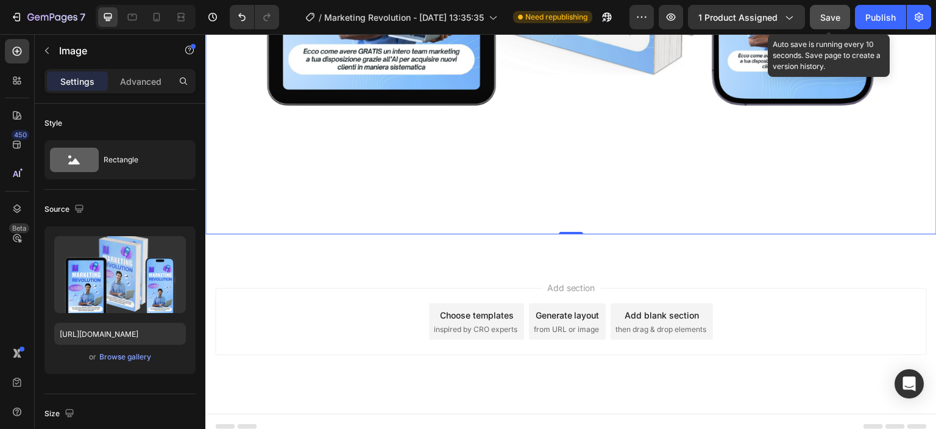
click at [824, 9] on button "Save" at bounding box center [830, 17] width 40 height 24
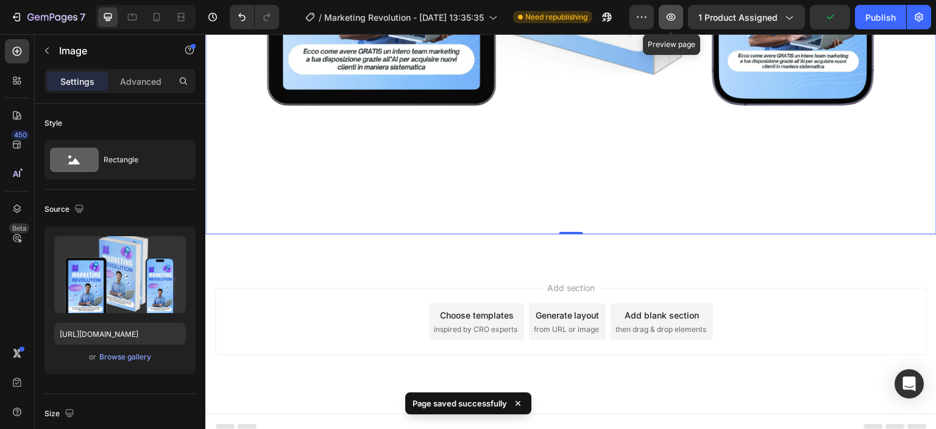
click at [667, 8] on button "button" at bounding box center [671, 17] width 24 height 24
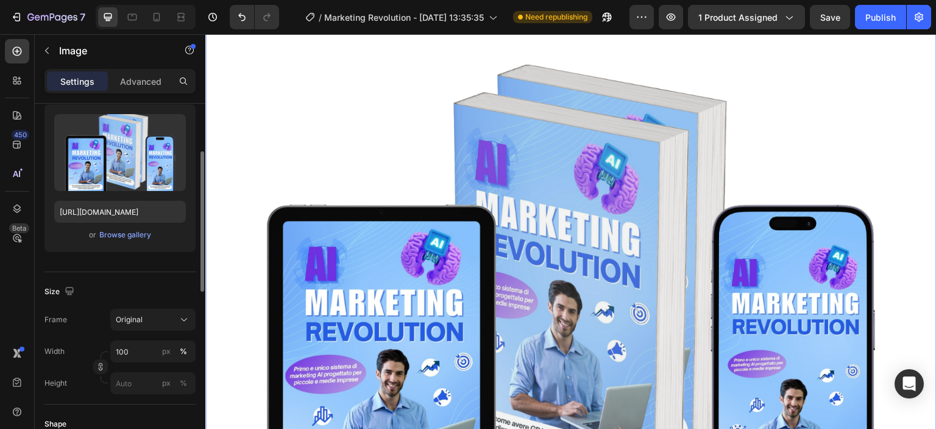
scroll to position [183, 0]
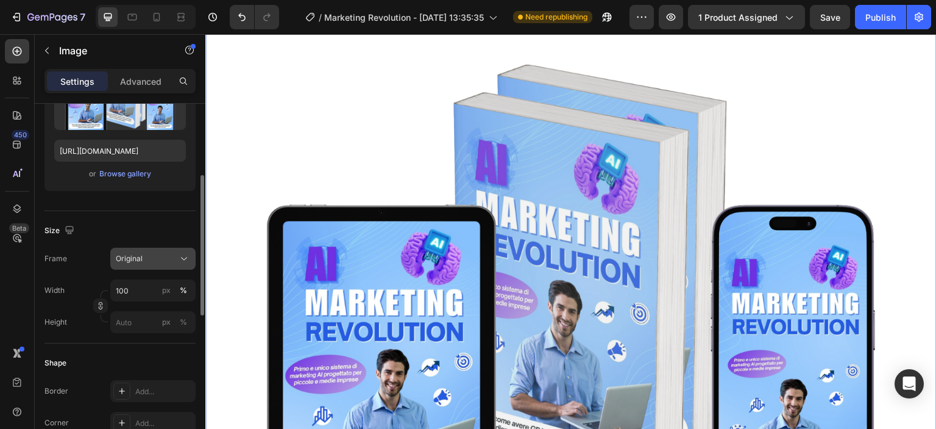
click at [159, 260] on div "Original" at bounding box center [146, 258] width 60 height 11
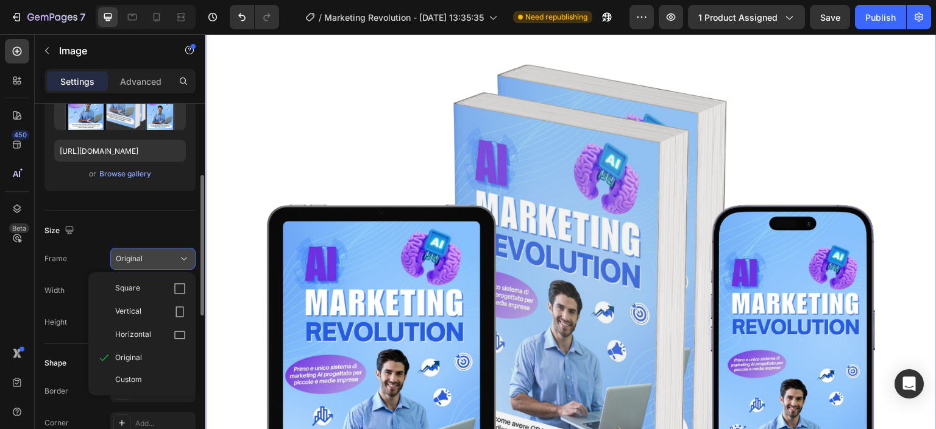
click at [163, 258] on div "Original" at bounding box center [146, 258] width 60 height 11
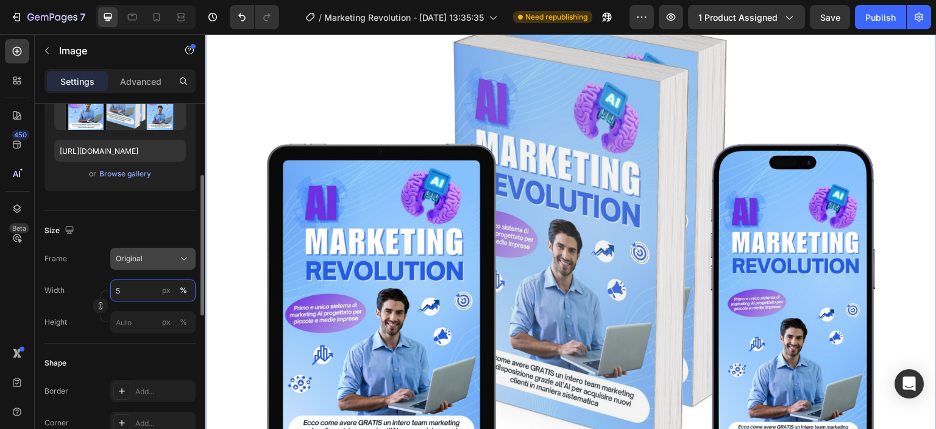
scroll to position [0, 0]
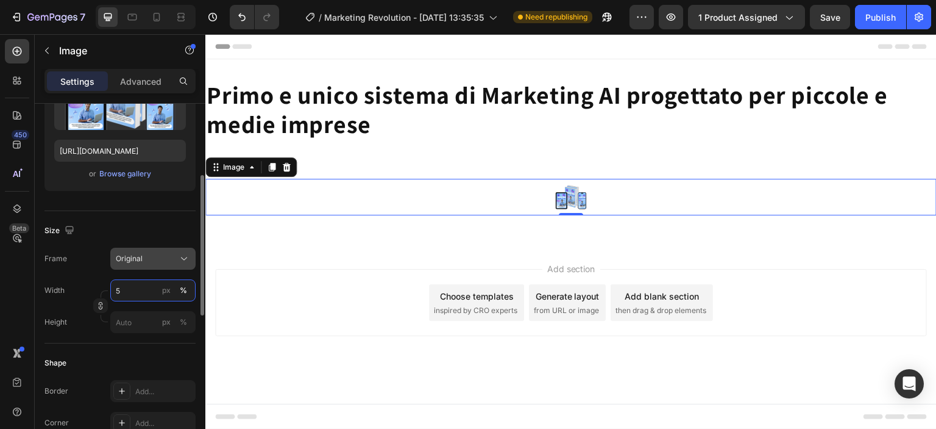
type input "50"
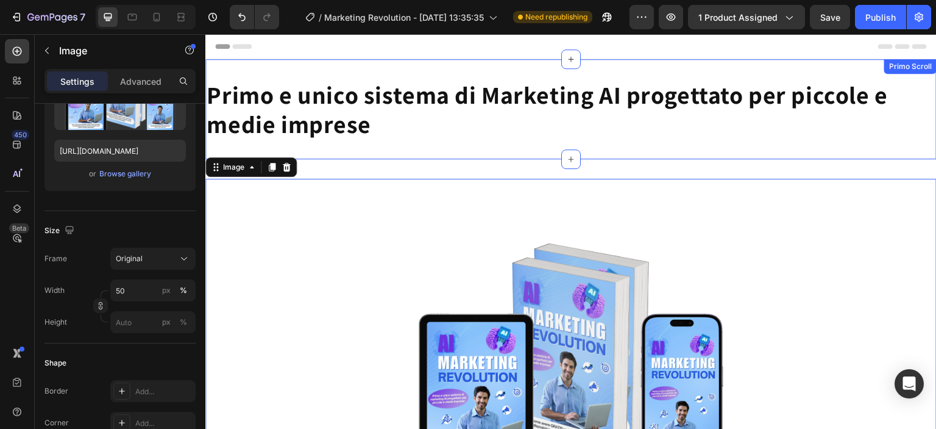
click at [508, 125] on h2 "Primo e unico sistema di Marketing AI progettato per piccole e medie imprese" at bounding box center [571, 109] width 732 height 61
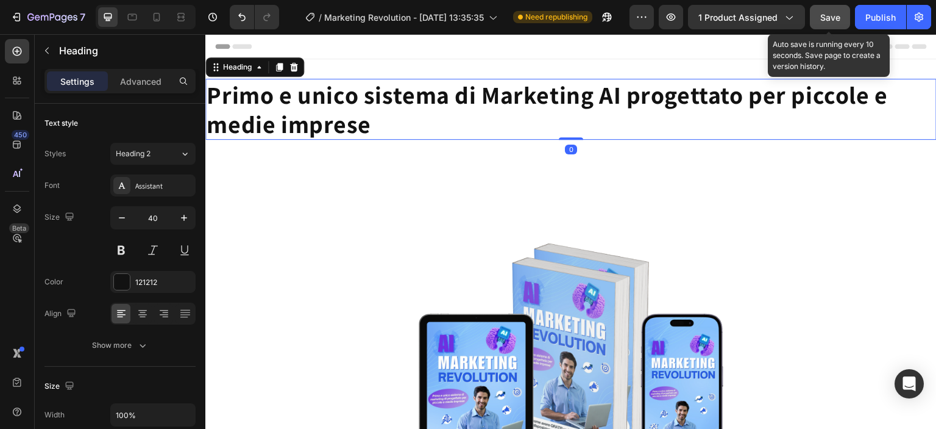
click at [827, 24] on button "Save" at bounding box center [830, 17] width 40 height 24
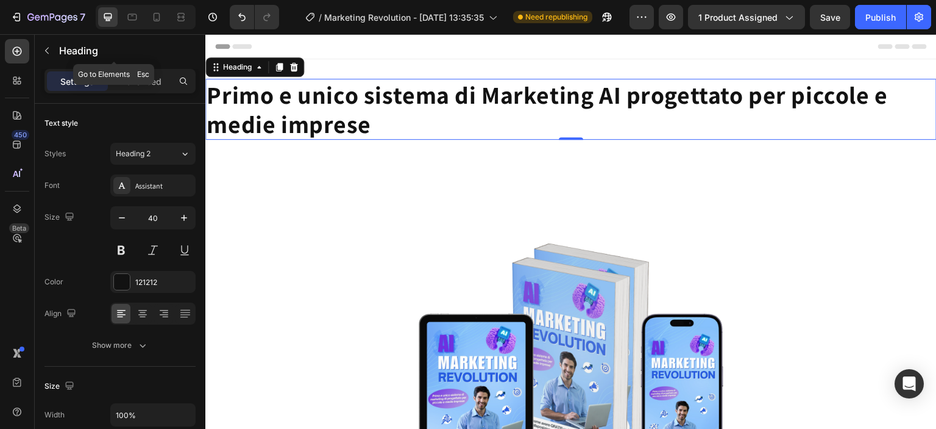
click at [56, 49] on button "button" at bounding box center [47, 51] width 20 height 20
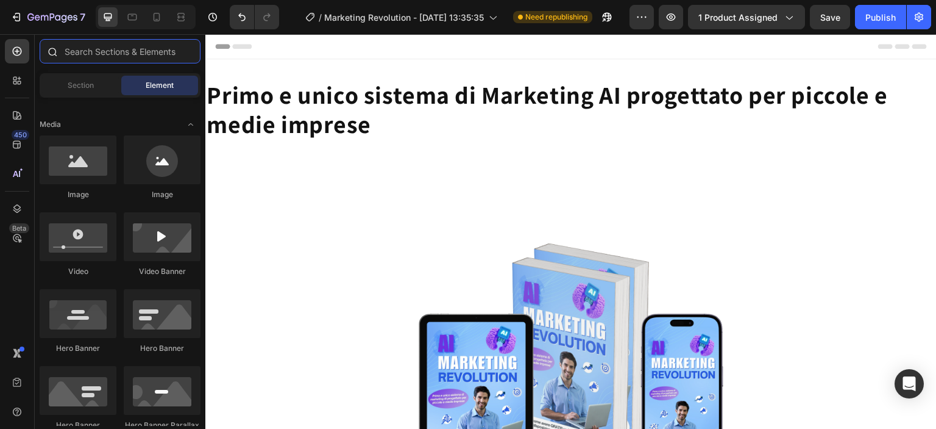
click at [114, 53] on input "text" at bounding box center [120, 51] width 161 height 24
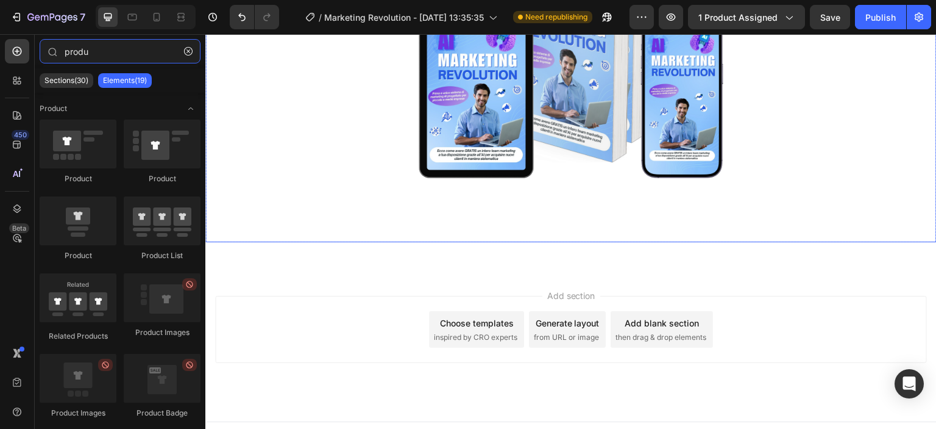
scroll to position [315, 0]
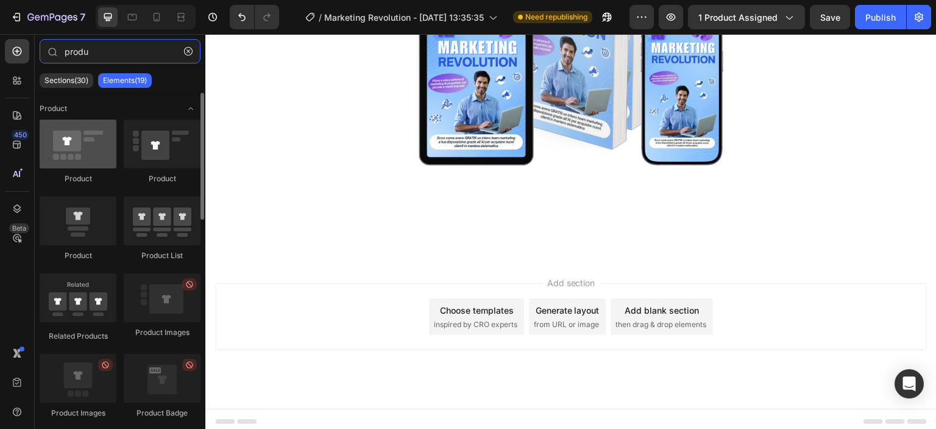
type input "produ"
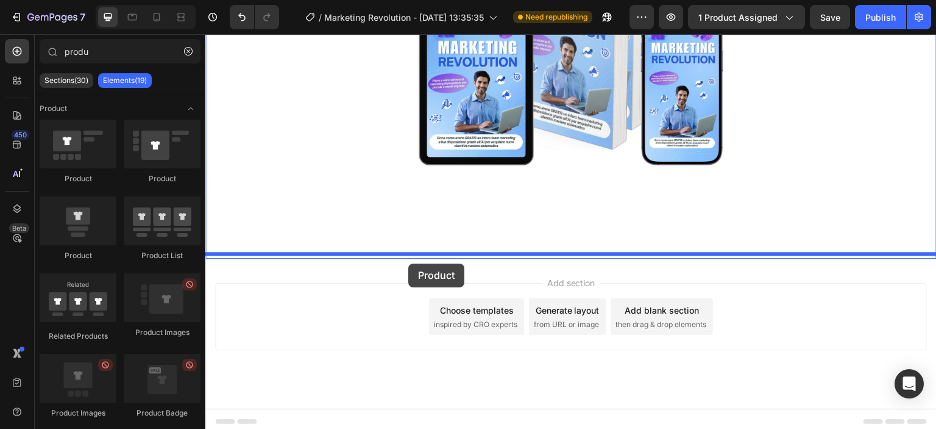
drag, startPoint x: 276, startPoint y: 180, endPoint x: 422, endPoint y: 198, distance: 147.3
click at [415, 243] on div "Image Row Section 2" at bounding box center [571, 51] width 732 height 415
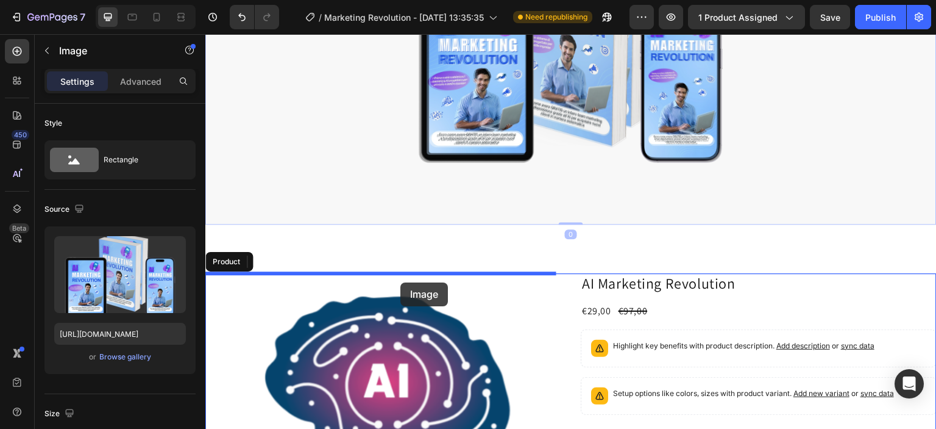
drag, startPoint x: 422, startPoint y: 198, endPoint x: 401, endPoint y: 282, distance: 87.5
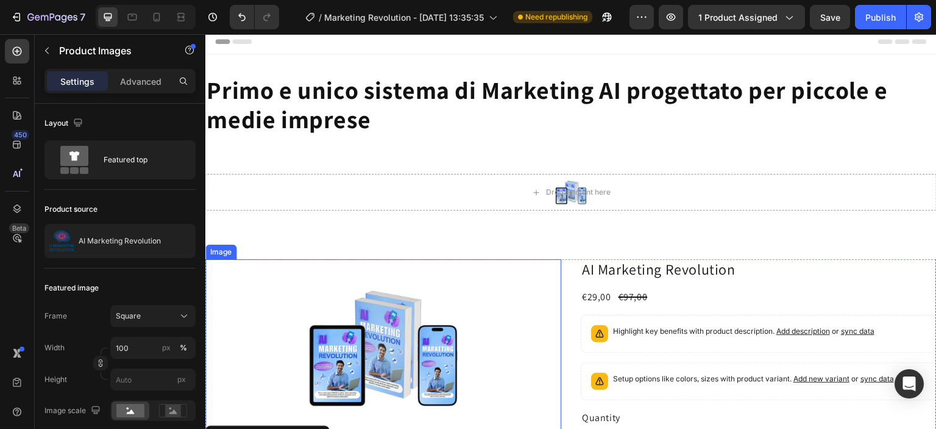
scroll to position [0, 0]
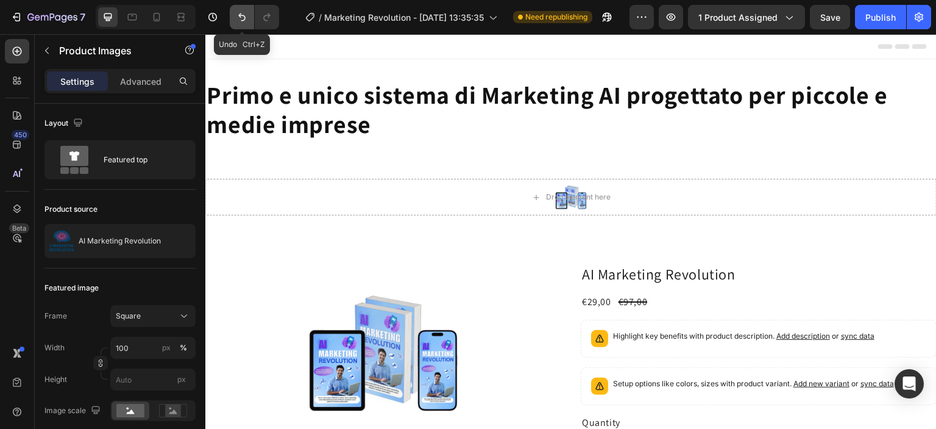
click at [252, 18] on button "Undo/Redo" at bounding box center [242, 17] width 24 height 24
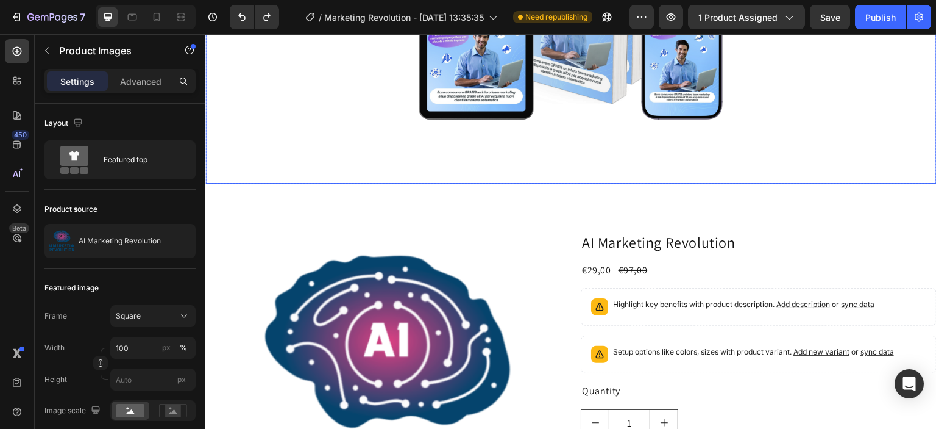
scroll to position [427, 0]
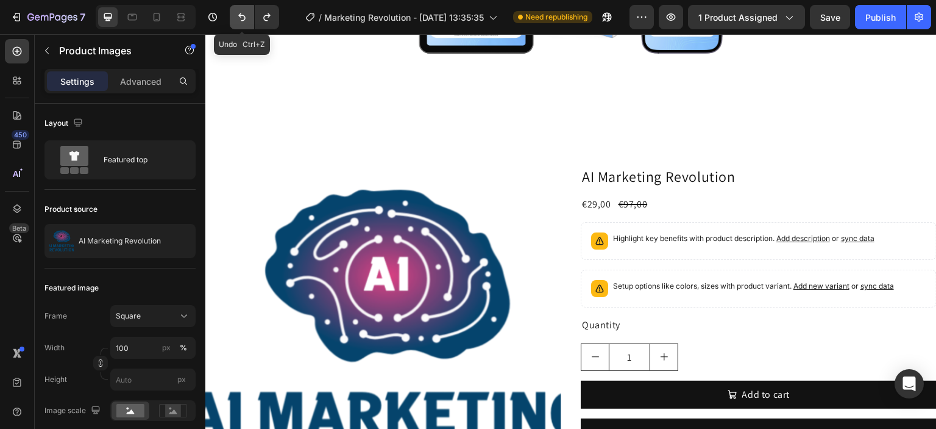
click at [243, 15] on icon "Undo/Redo" at bounding box center [241, 17] width 7 height 8
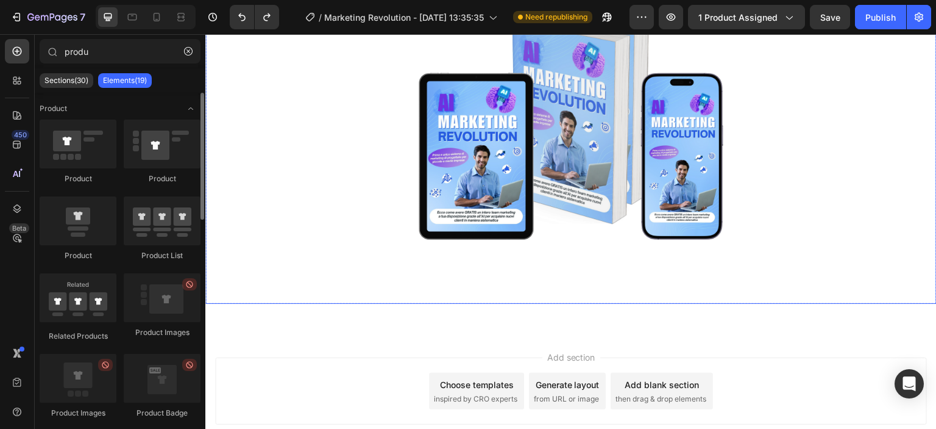
scroll to position [315, 0]
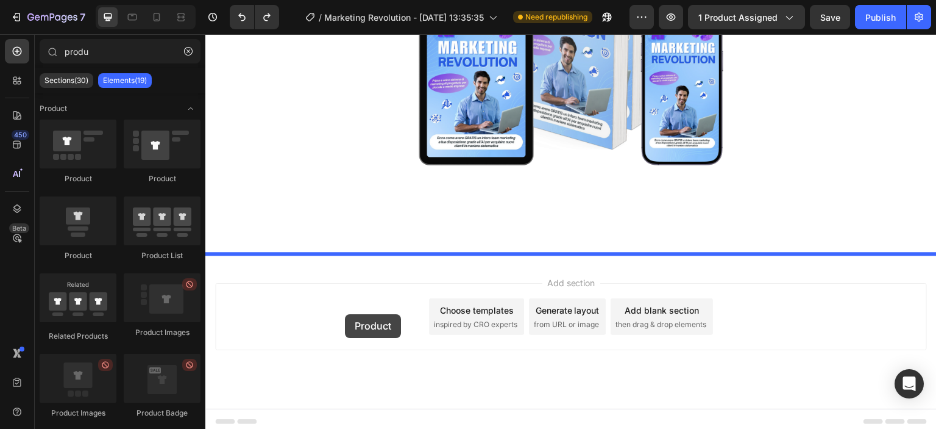
drag, startPoint x: 281, startPoint y: 183, endPoint x: 345, endPoint y: 314, distance: 145.9
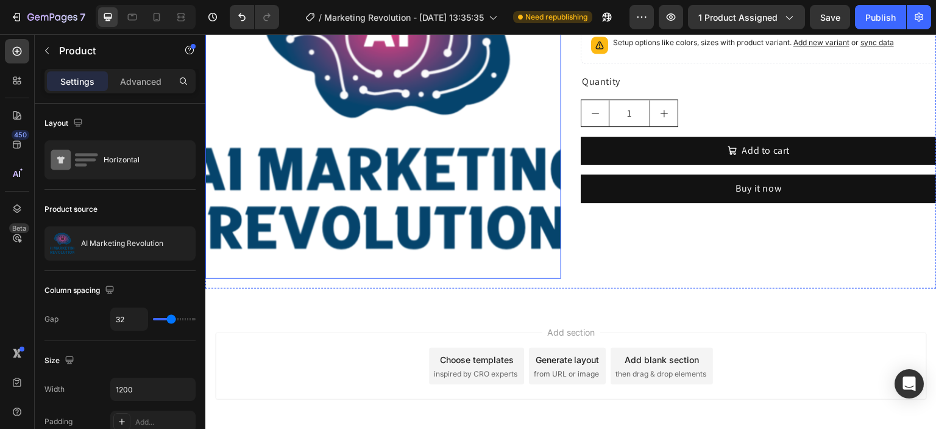
scroll to position [654, 0]
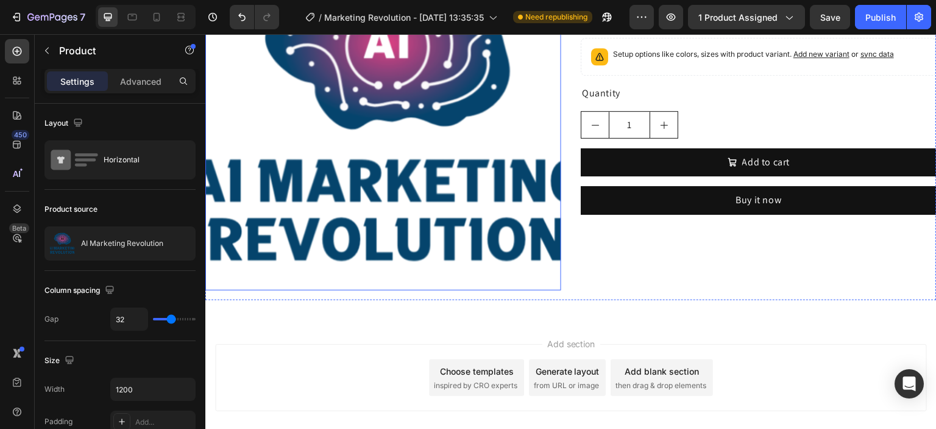
click at [455, 205] on img at bounding box center [383, 112] width 356 height 356
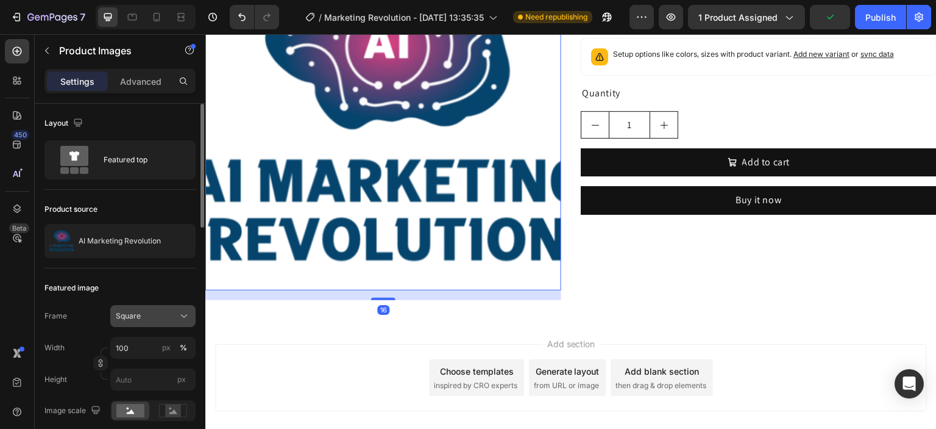
click at [178, 315] on div "Square" at bounding box center [153, 316] width 74 height 12
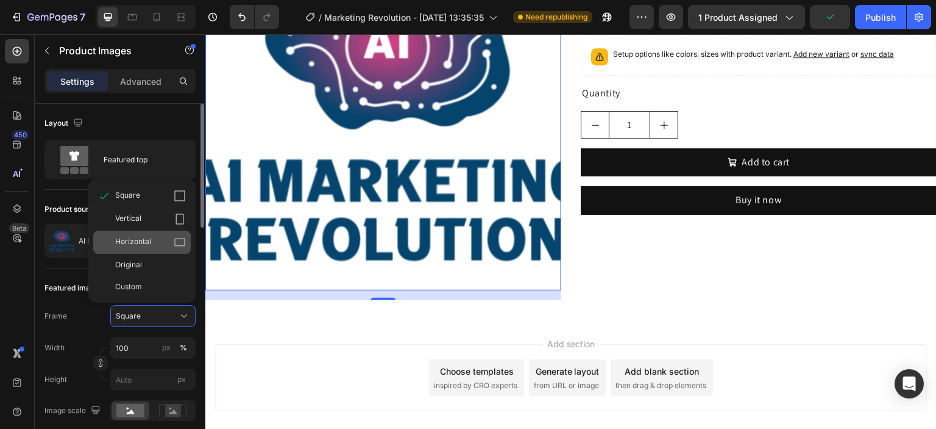
click at [168, 245] on div "Horizontal" at bounding box center [150, 242] width 71 height 12
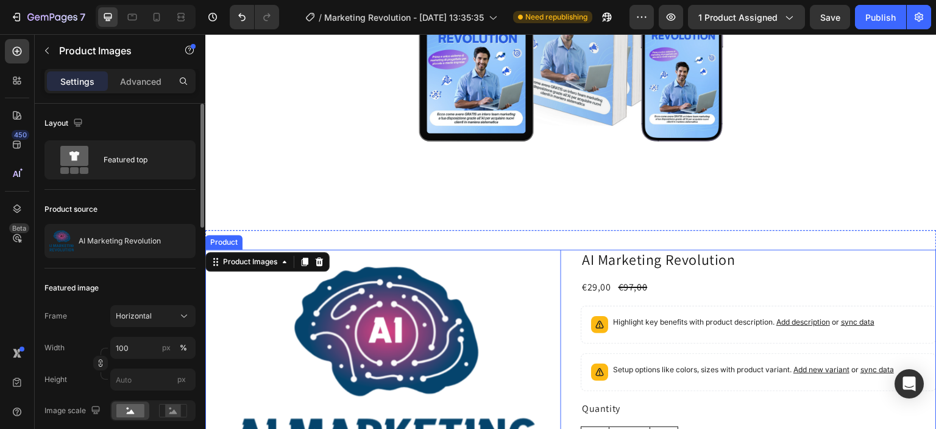
scroll to position [0, 0]
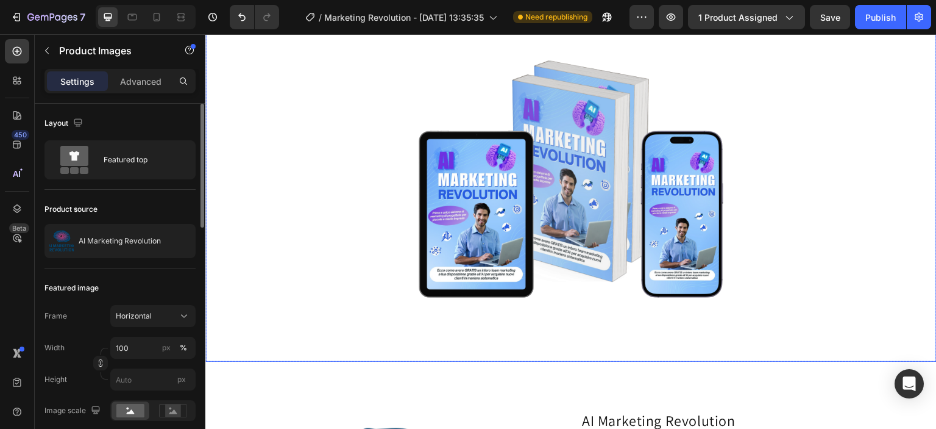
click at [582, 208] on img at bounding box center [571, 179] width 366 height 366
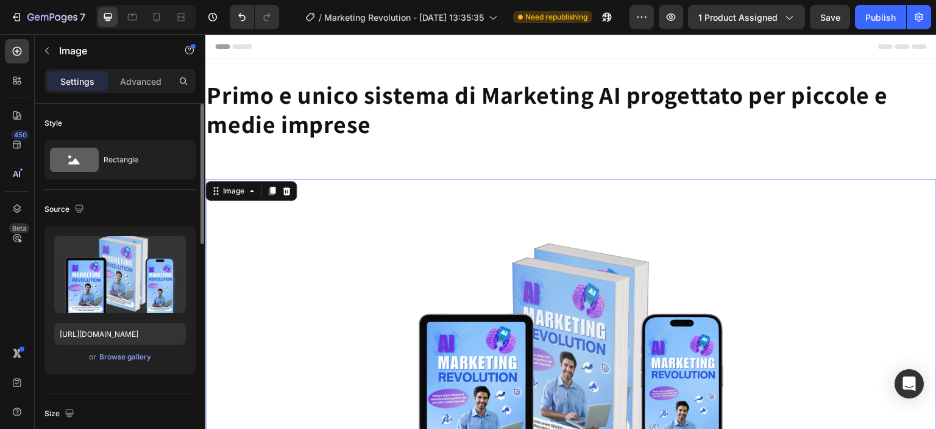
click at [592, 279] on img at bounding box center [571, 362] width 366 height 366
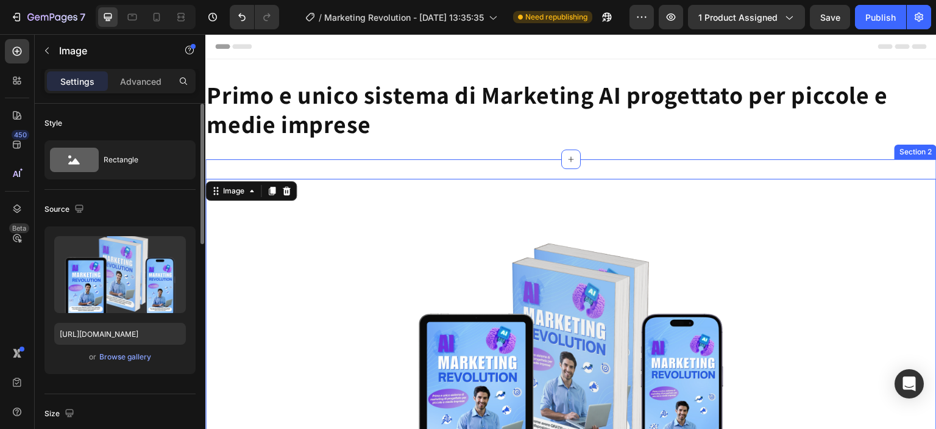
click at [623, 129] on h2 "Primo e unico sistema di Marketing AI progettato per piccole e medie imprese" at bounding box center [571, 109] width 732 height 61
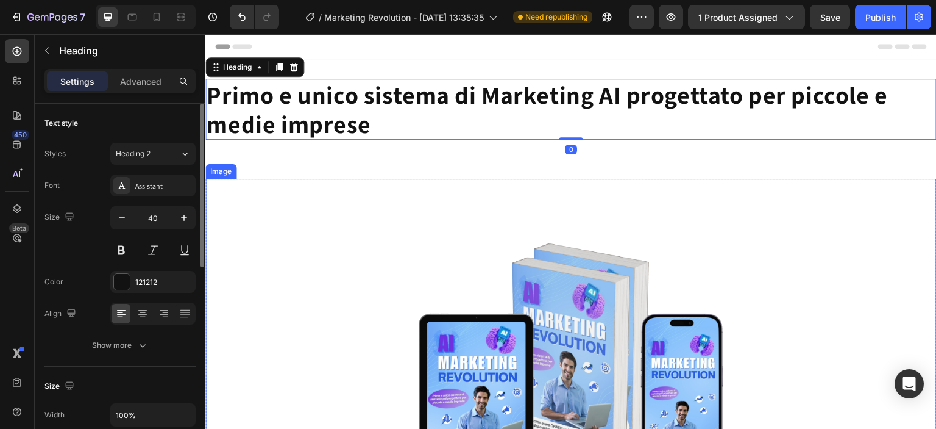
click at [638, 239] on img at bounding box center [571, 362] width 366 height 366
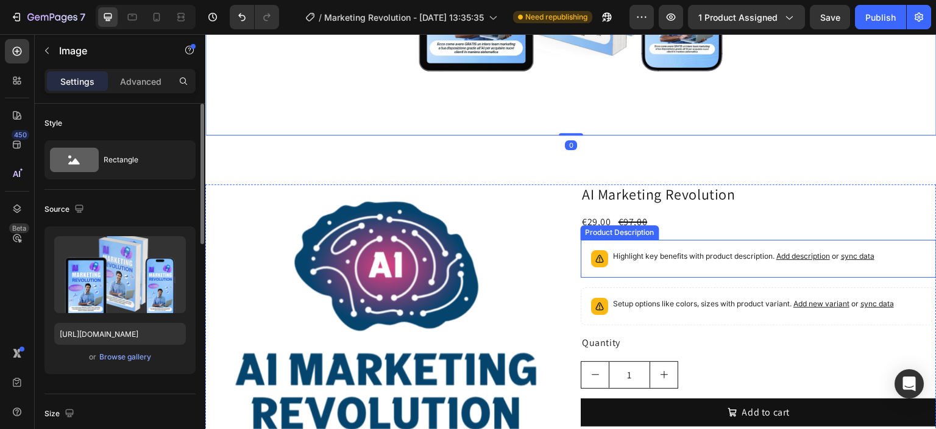
scroll to position [427, 0]
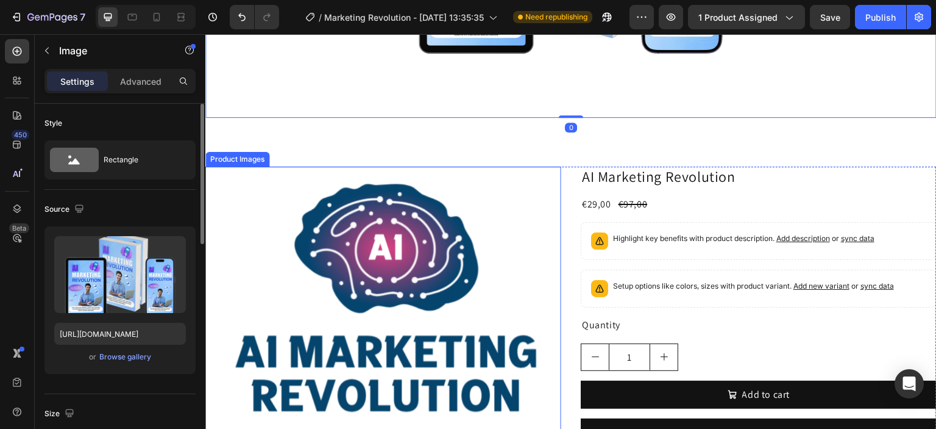
click at [479, 223] on img at bounding box center [383, 299] width 356 height 267
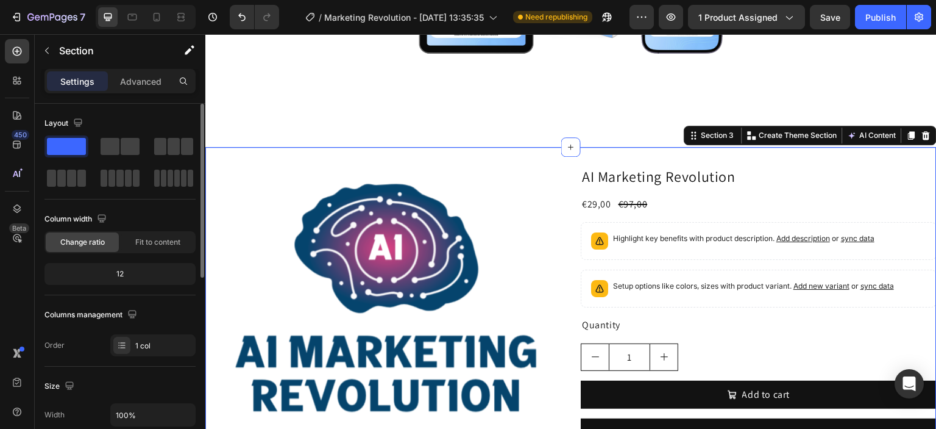
click at [513, 150] on div "Product Images AI Marketing Revolution Product Title €29,00 Product Price Produ…" at bounding box center [571, 311] width 732 height 329
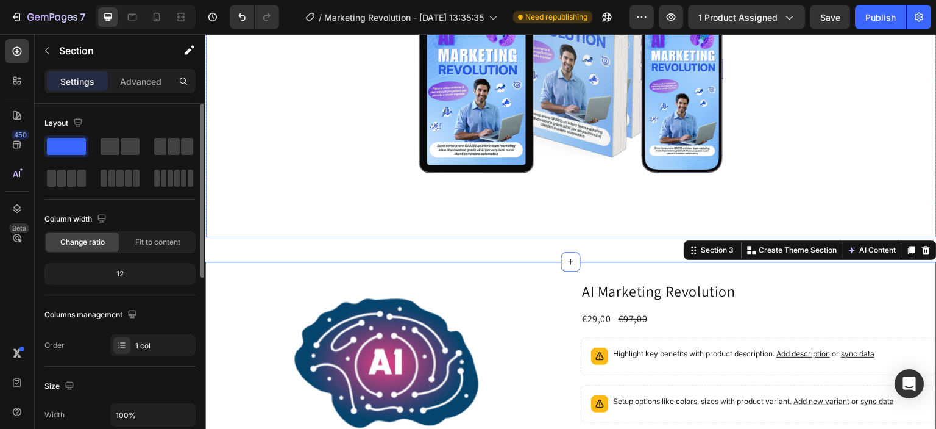
scroll to position [305, 0]
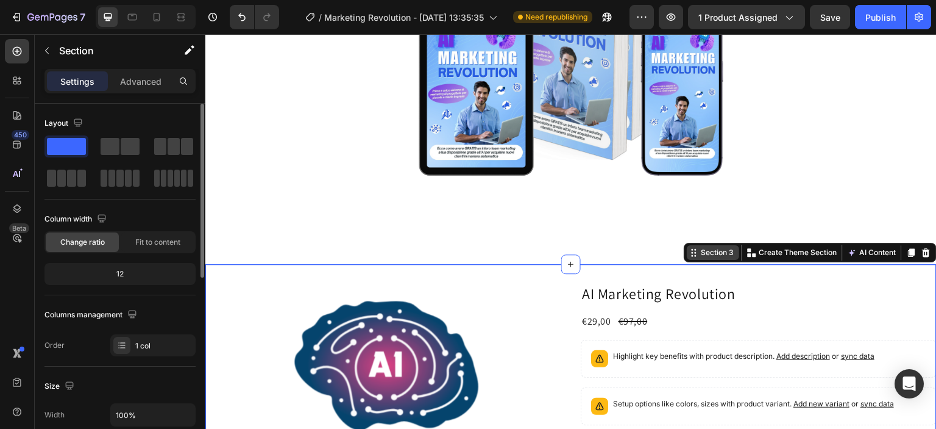
click at [705, 256] on div "Section 3" at bounding box center [718, 252] width 38 height 11
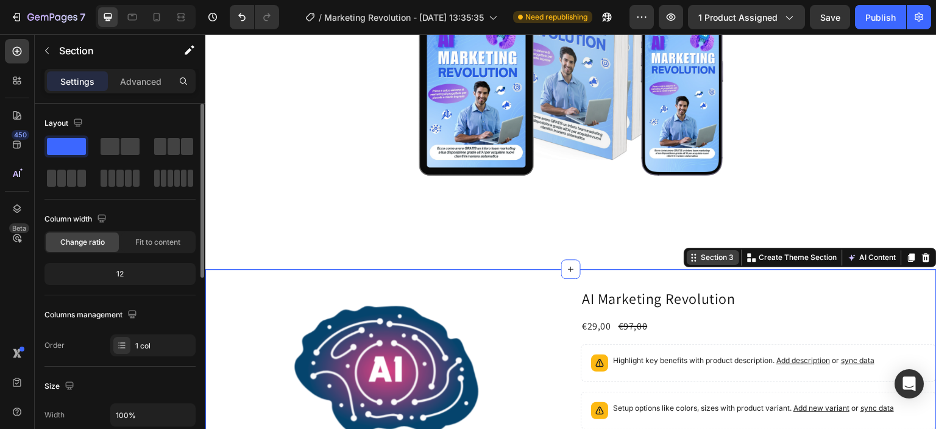
click at [705, 255] on div "Section 3" at bounding box center [718, 257] width 38 height 11
click at [45, 44] on button "button" at bounding box center [47, 51] width 20 height 20
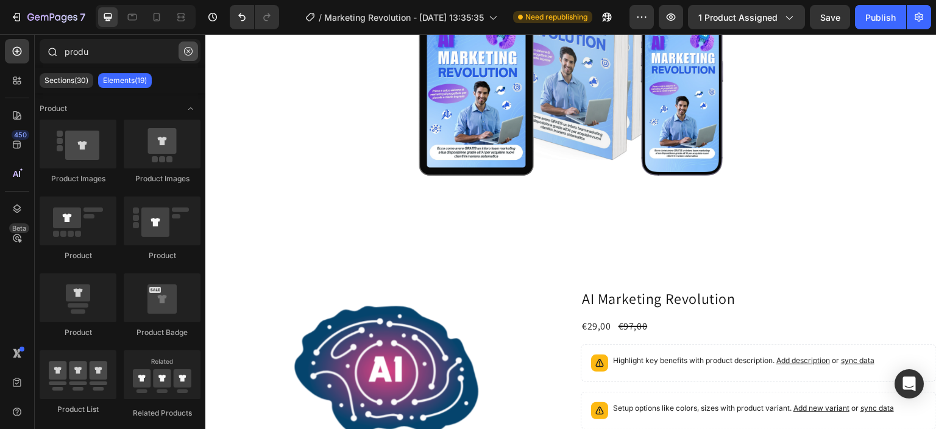
click at [185, 50] on icon "button" at bounding box center [188, 51] width 9 height 9
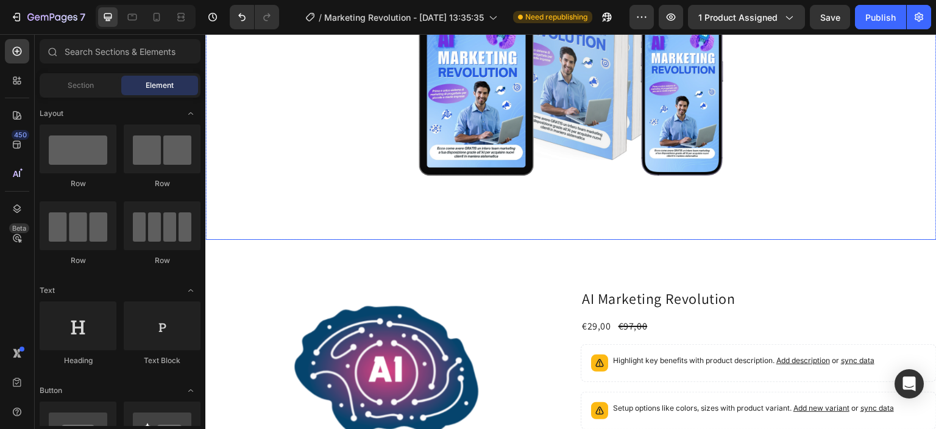
scroll to position [366, 0]
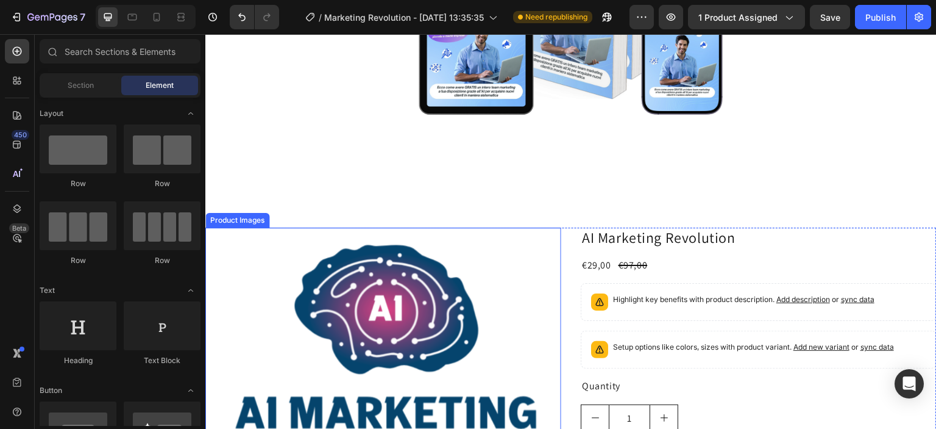
click at [394, 201] on div "Image Row Section 2" at bounding box center [571, 0] width 732 height 415
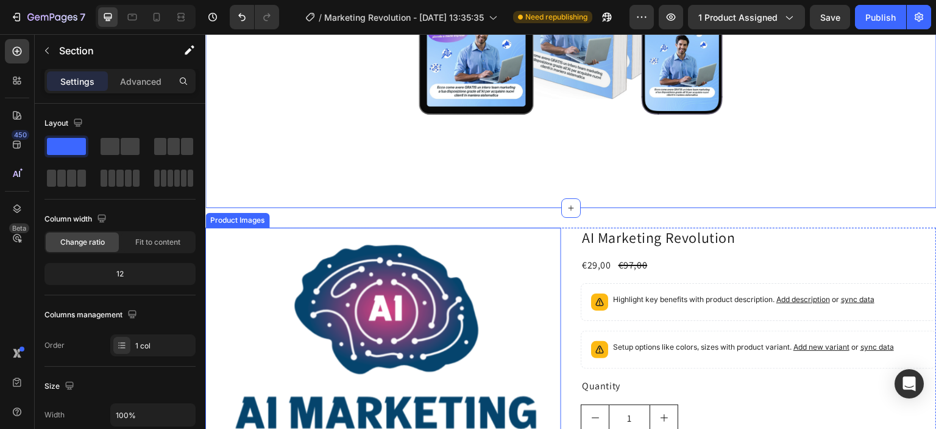
click at [469, 262] on img at bounding box center [383, 360] width 356 height 267
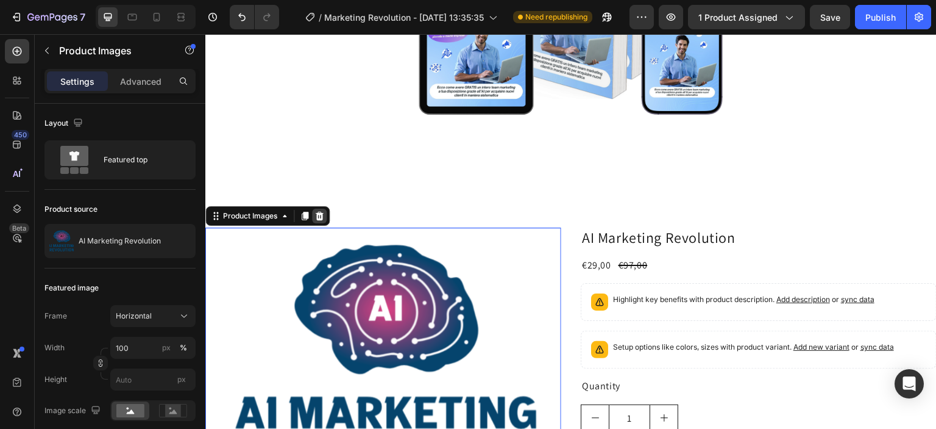
click at [316, 211] on icon at bounding box center [320, 216] width 10 height 10
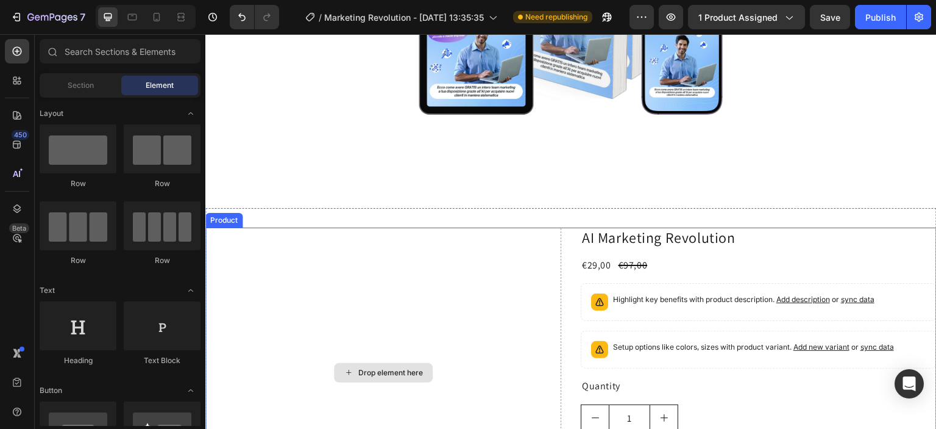
click at [435, 272] on div "Drop element here" at bounding box center [383, 372] width 356 height 290
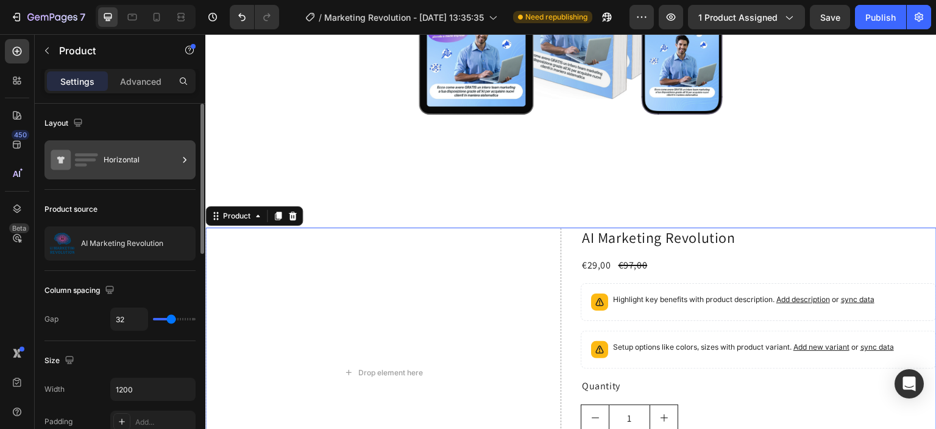
click at [163, 163] on div "Horizontal" at bounding box center [141, 160] width 74 height 28
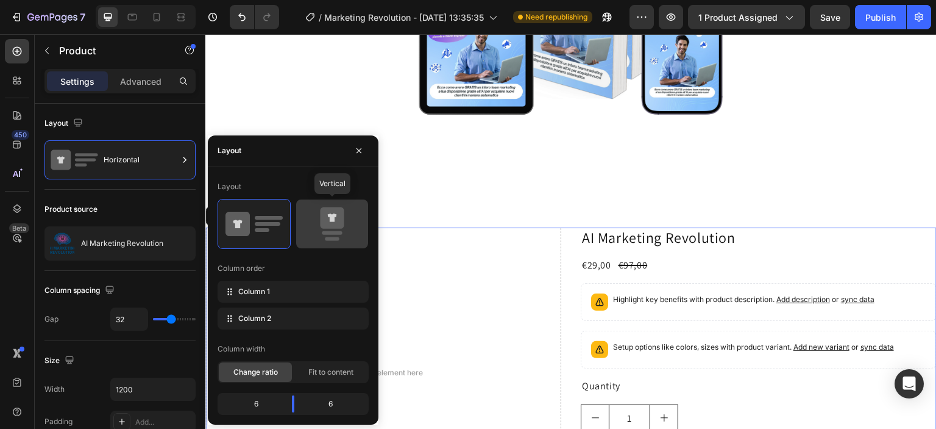
click at [340, 225] on icon at bounding box center [332, 217] width 24 height 21
type input "16"
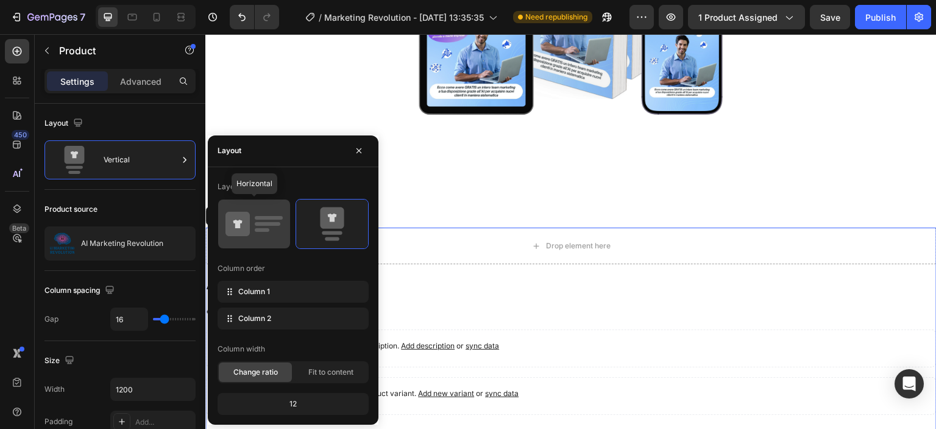
click at [265, 233] on icon at bounding box center [254, 224] width 57 height 34
type input "32"
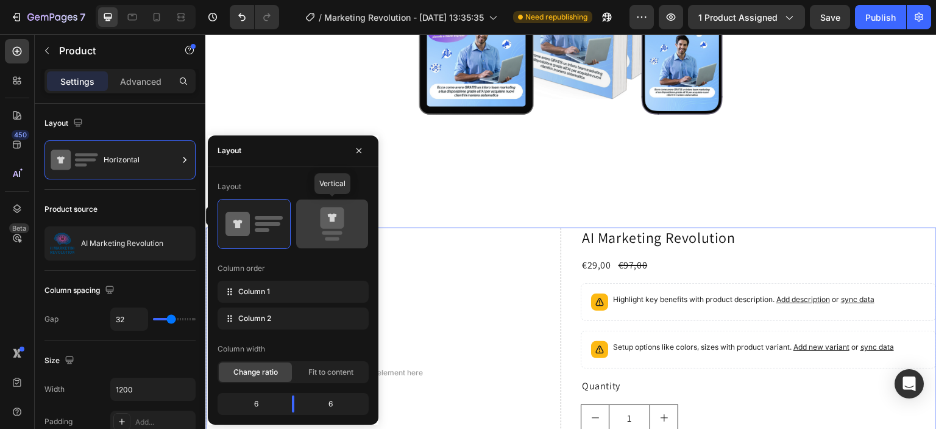
click at [336, 233] on rect at bounding box center [332, 232] width 20 height 4
type input "16"
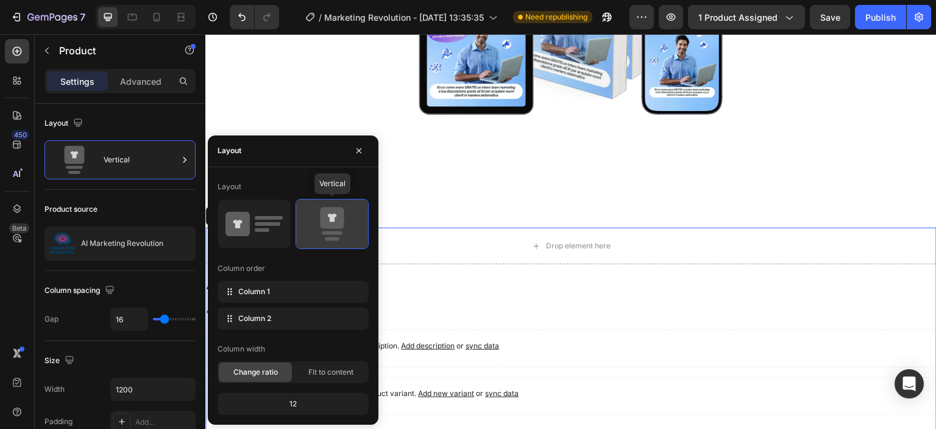
click at [329, 218] on icon at bounding box center [332, 217] width 24 height 21
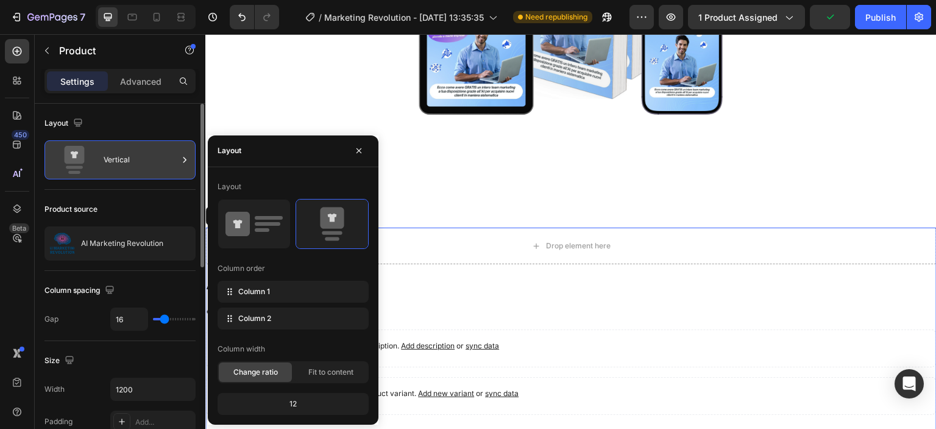
click at [157, 173] on div "Vertical" at bounding box center [141, 160] width 74 height 28
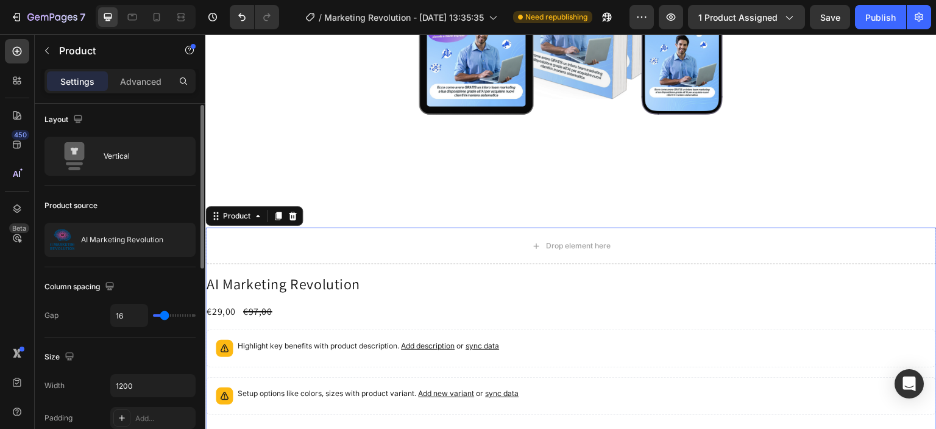
scroll to position [0, 0]
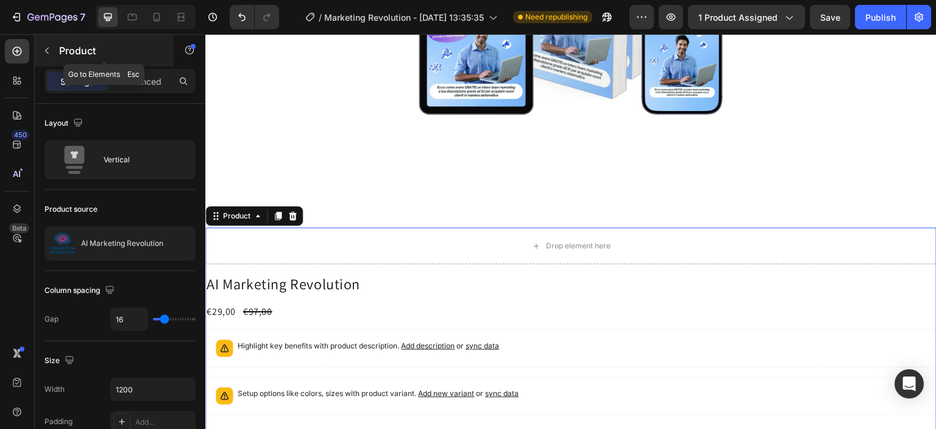
click at [45, 48] on icon "button" at bounding box center [47, 51] width 10 height 10
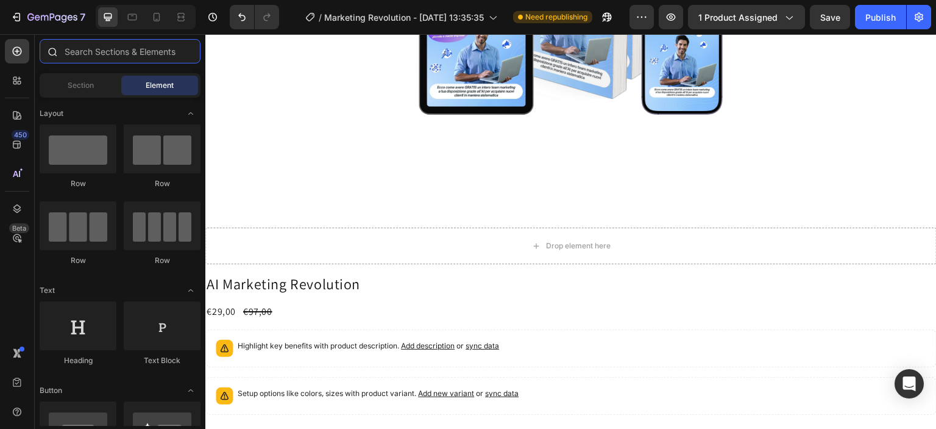
click at [120, 52] on input "text" at bounding box center [120, 51] width 161 height 24
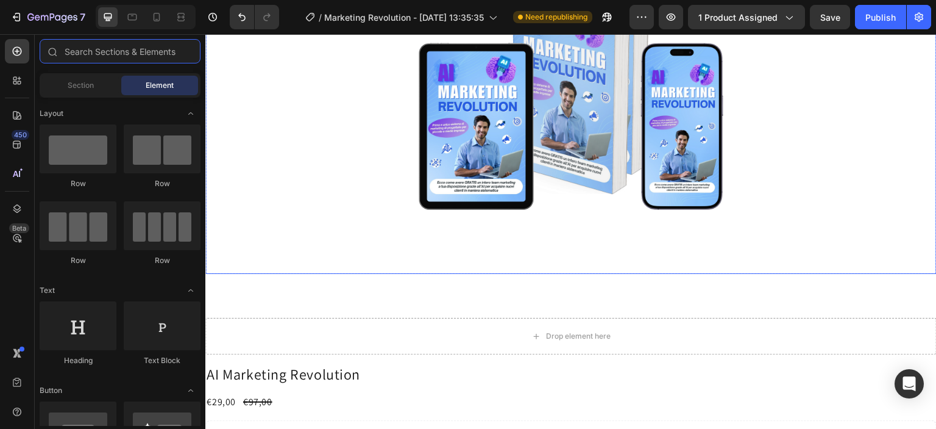
scroll to position [366, 0]
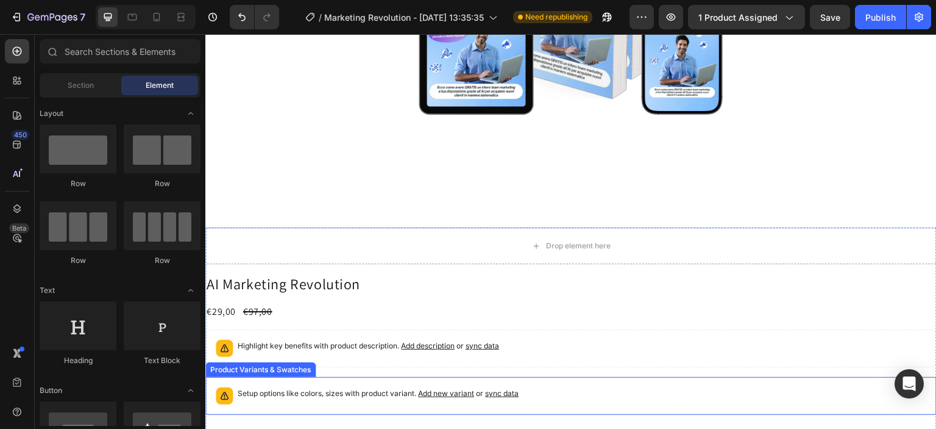
drag, startPoint x: 523, startPoint y: 376, endPoint x: 574, endPoint y: 341, distance: 61.5
click at [525, 377] on div "Setup options like colors, sizes with product variant. Add new variant or sync …" at bounding box center [571, 396] width 732 height 38
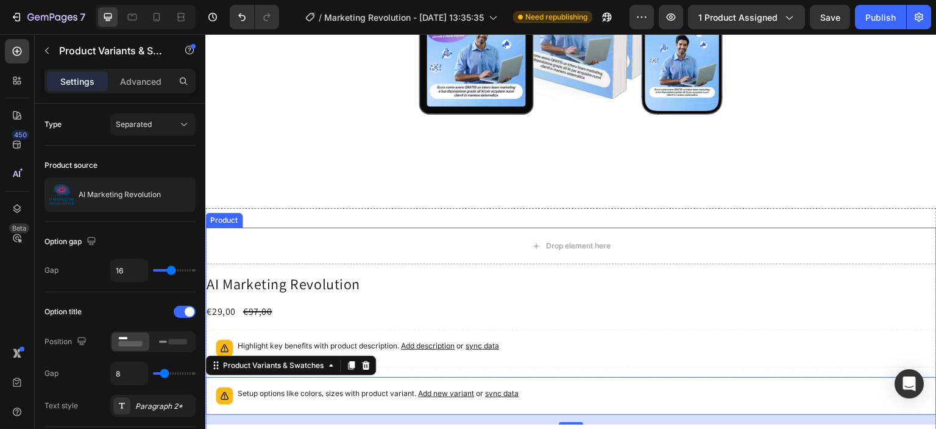
click at [629, 297] on div "AI Marketing Revolution Product Title €29,00 Product Price Product Price €97,00…" at bounding box center [571, 419] width 732 height 290
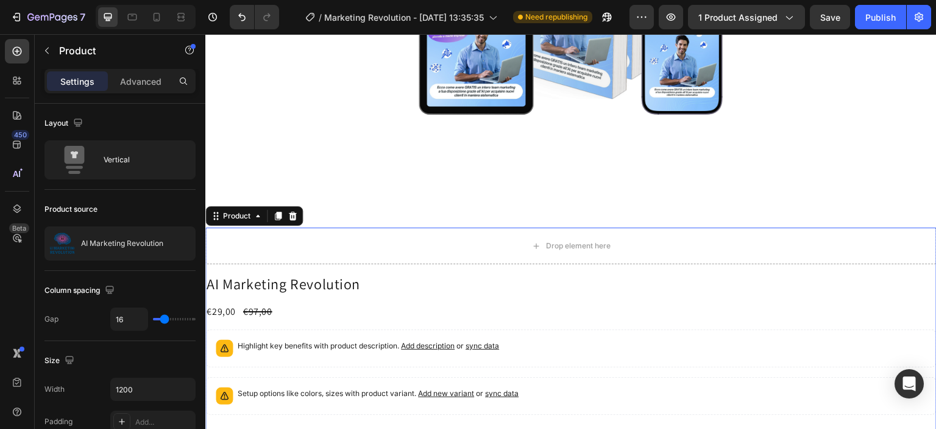
click at [646, 267] on div "Drop element here AI Marketing Revolution Product Title €29,00 Product Price Pr…" at bounding box center [571, 395] width 732 height 336
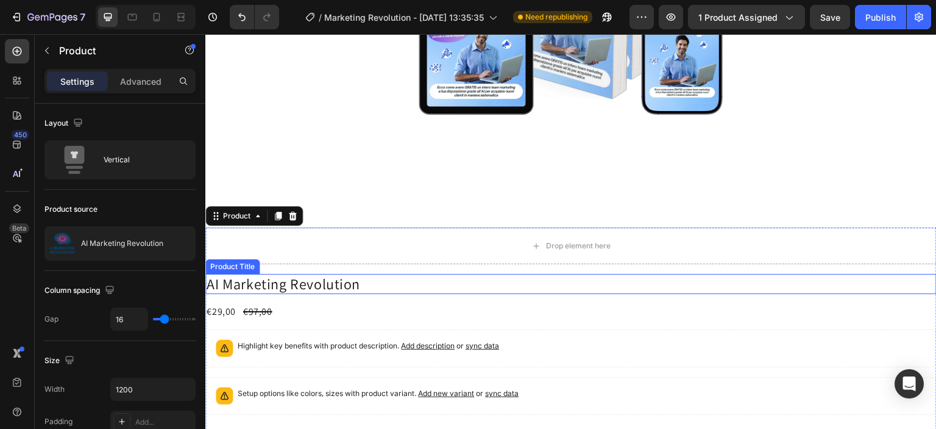
click at [568, 278] on h2 "AI Marketing Revolution" at bounding box center [571, 284] width 732 height 20
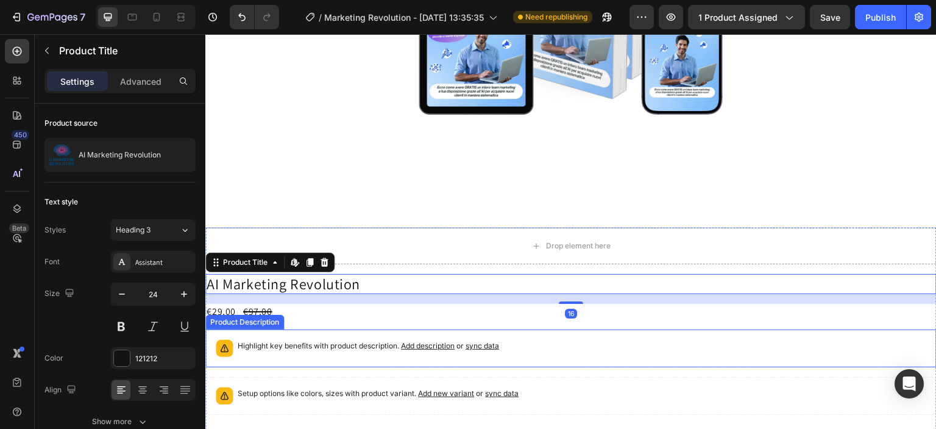
click at [720, 347] on div "Highlight key benefits with product description. Add description or sync data" at bounding box center [571, 348] width 721 height 27
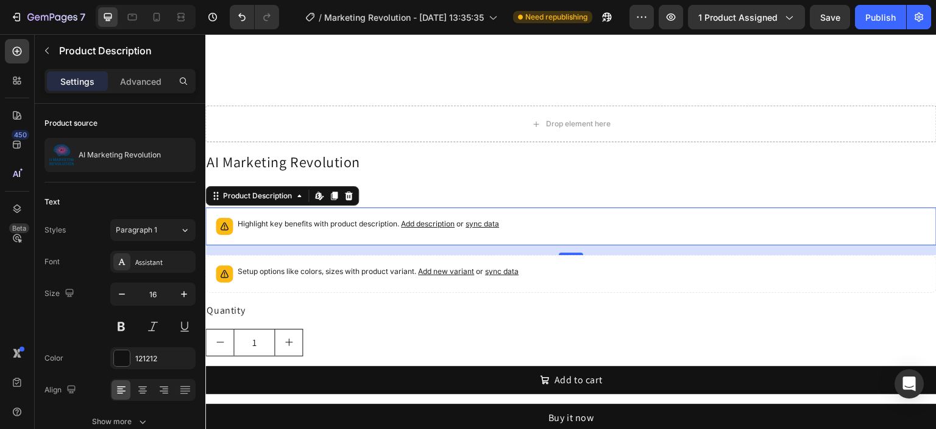
scroll to position [549, 0]
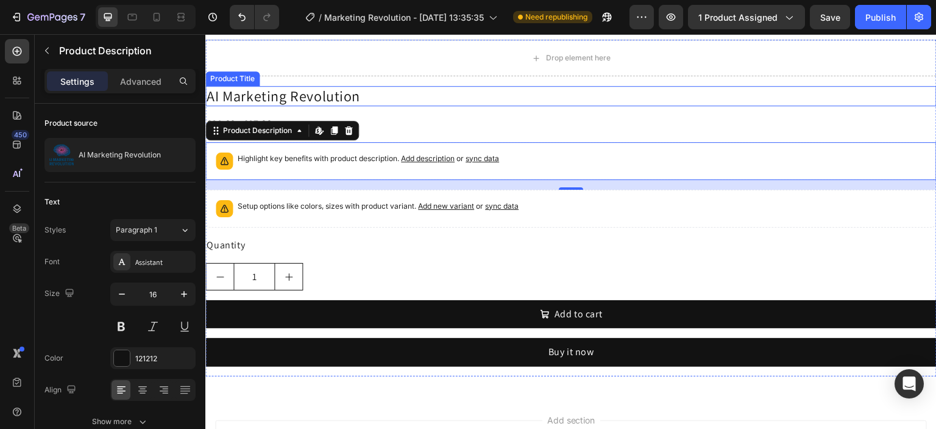
click at [338, 92] on h2 "AI Marketing Revolution" at bounding box center [571, 96] width 732 height 20
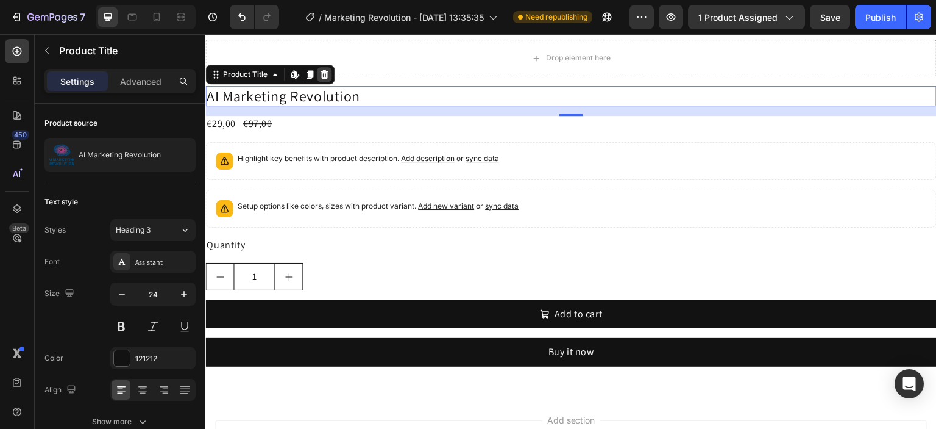
click at [330, 73] on div at bounding box center [324, 74] width 15 height 15
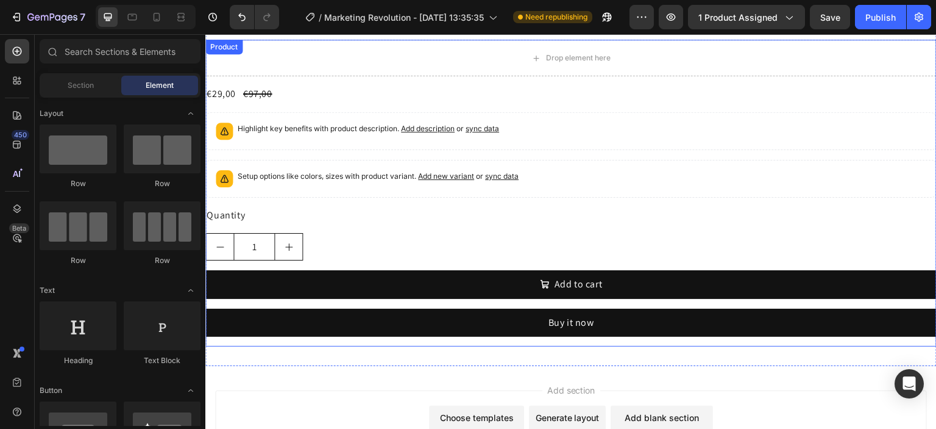
click at [350, 106] on div "€29,00 Product Price Product Price €97,00 Product Price Product Price Row Highl…" at bounding box center [571, 216] width 732 height 260
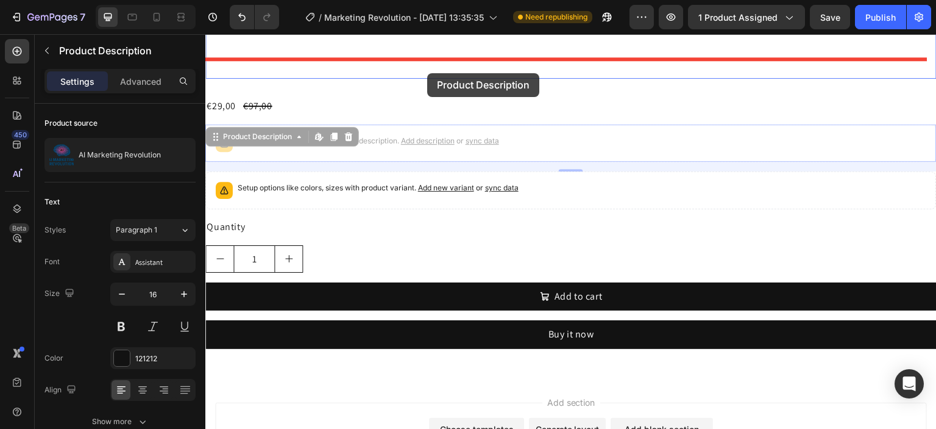
scroll to position [482, 0]
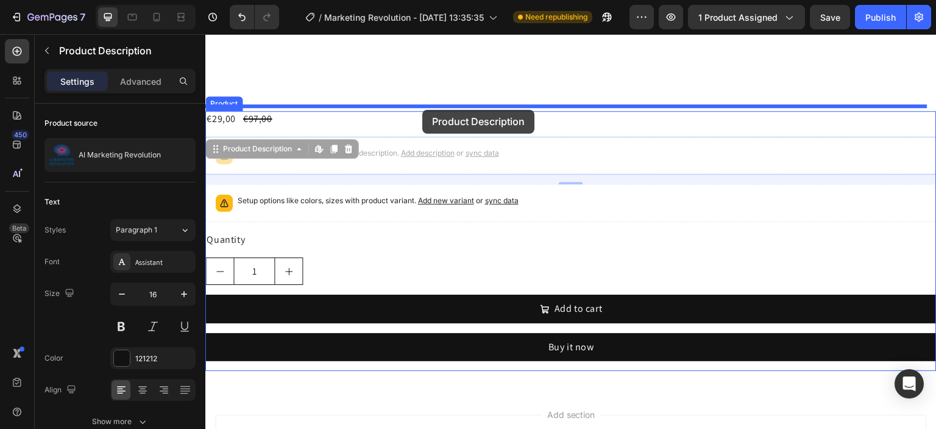
drag, startPoint x: 408, startPoint y: 66, endPoint x: 417, endPoint y: 104, distance: 38.7
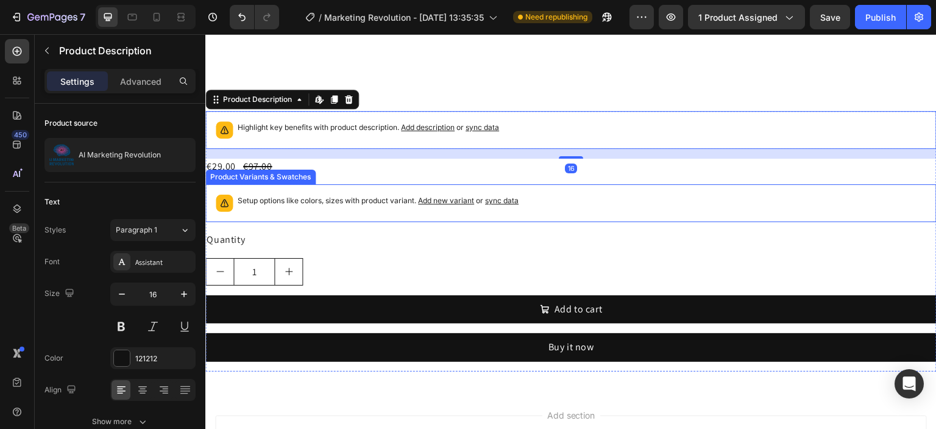
scroll to position [421, 0]
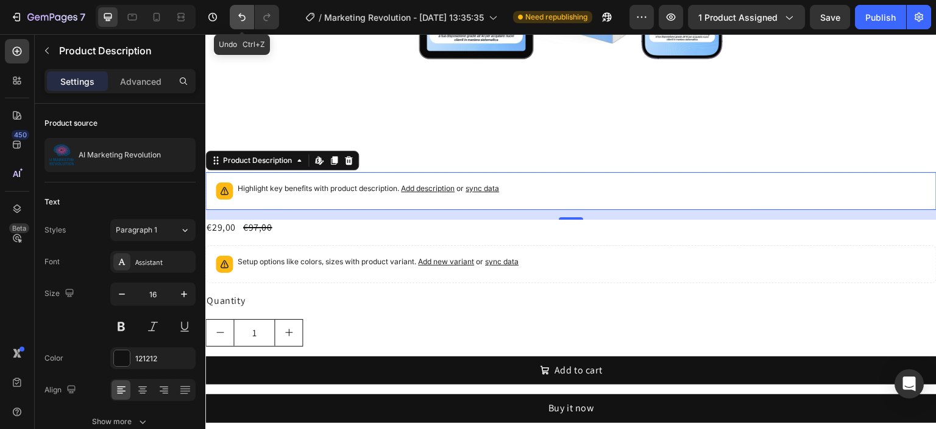
click at [244, 19] on icon "Undo/Redo" at bounding box center [241, 17] width 7 height 8
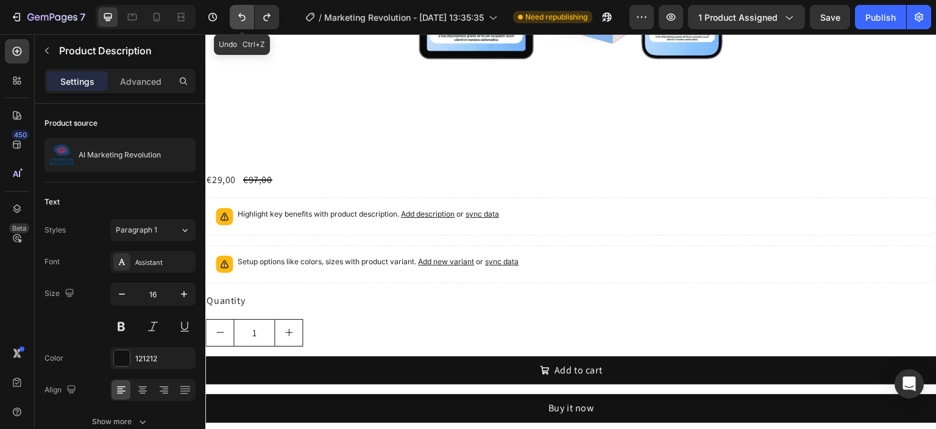
click at [243, 19] on icon "Undo/Redo" at bounding box center [242, 17] width 12 height 12
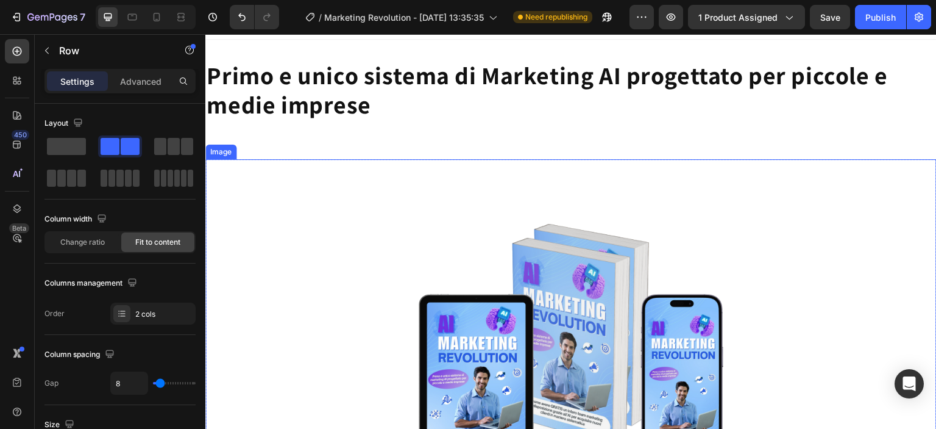
scroll to position [0, 0]
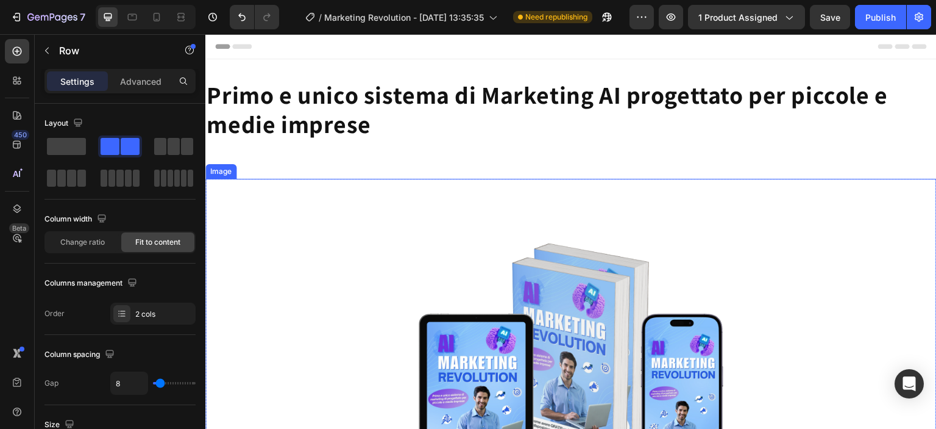
click at [294, 205] on div at bounding box center [571, 362] width 732 height 366
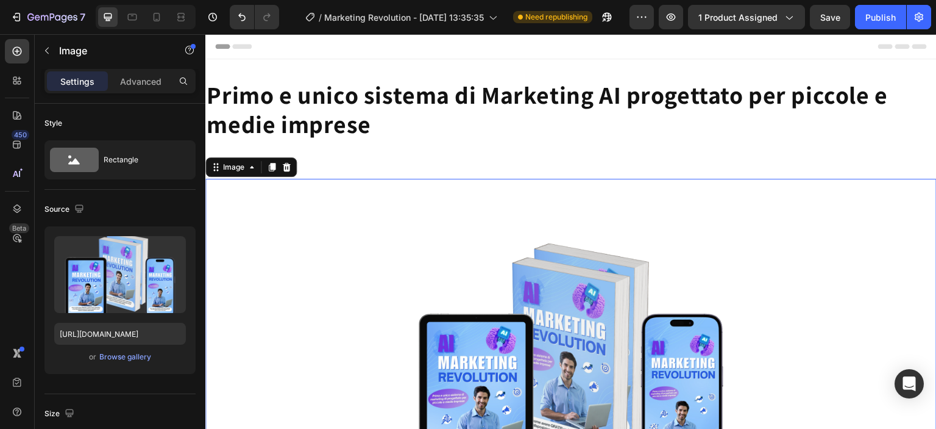
drag, startPoint x: 372, startPoint y: 233, endPoint x: 374, endPoint y: 168, distance: 65.3
click at [376, 176] on div "Image 0 Row Section 2" at bounding box center [571, 366] width 732 height 415
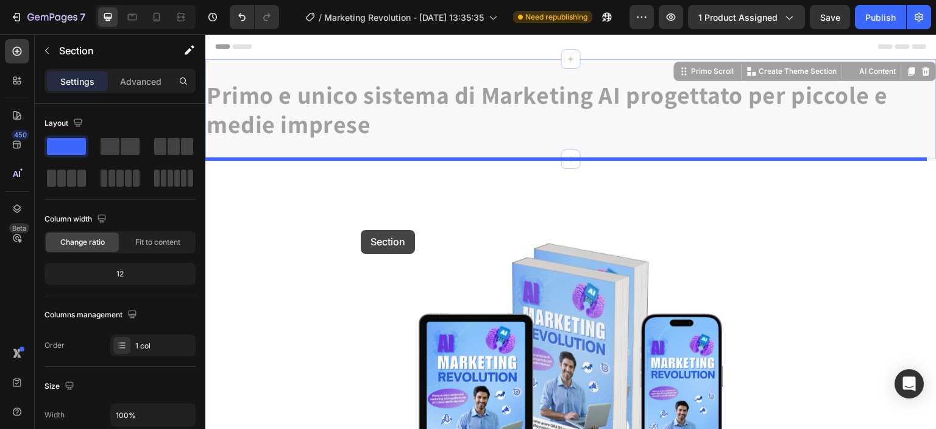
drag, startPoint x: 371, startPoint y: 151, endPoint x: 361, endPoint y: 230, distance: 79.9
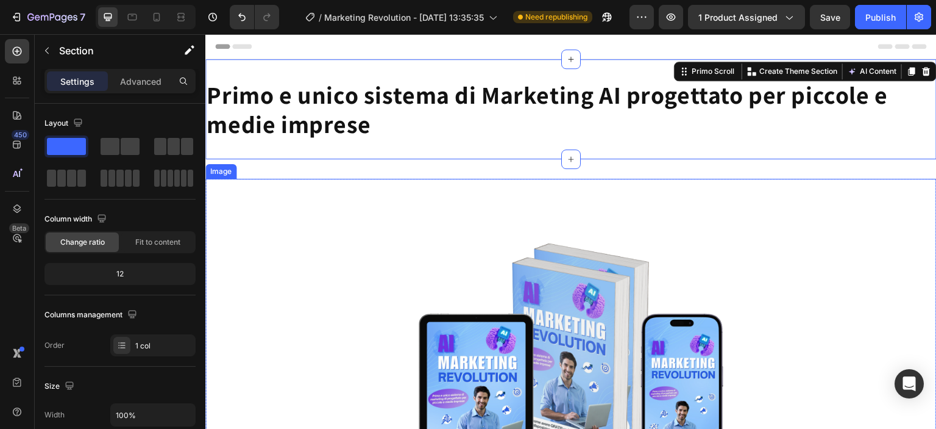
click at [363, 230] on div at bounding box center [571, 362] width 732 height 366
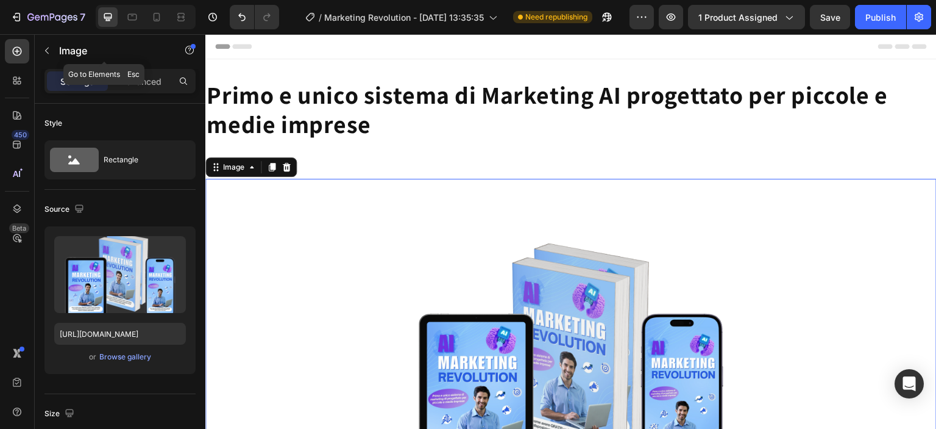
click at [49, 48] on icon "button" at bounding box center [47, 51] width 10 height 10
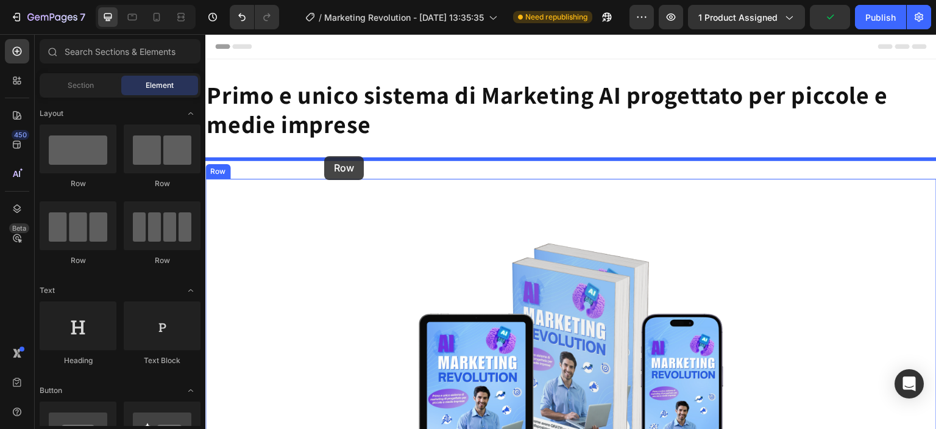
drag, startPoint x: 285, startPoint y: 199, endPoint x: 324, endPoint y: 156, distance: 58.2
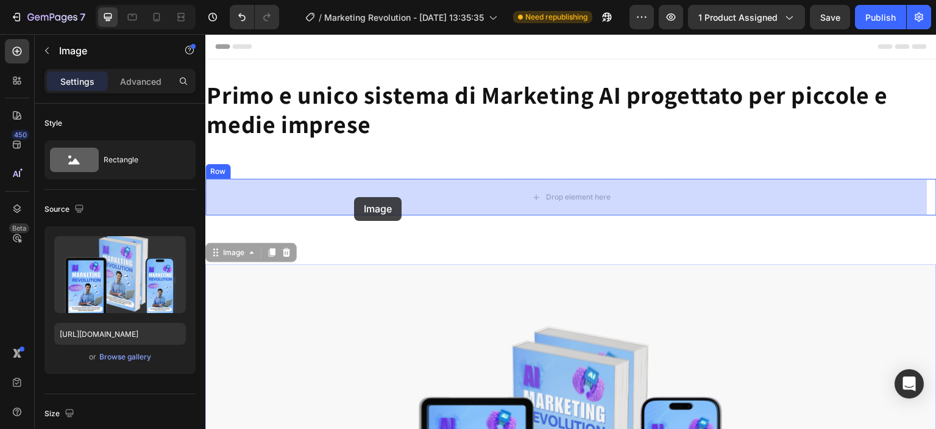
drag, startPoint x: 347, startPoint y: 299, endPoint x: 354, endPoint y: 197, distance: 102.1
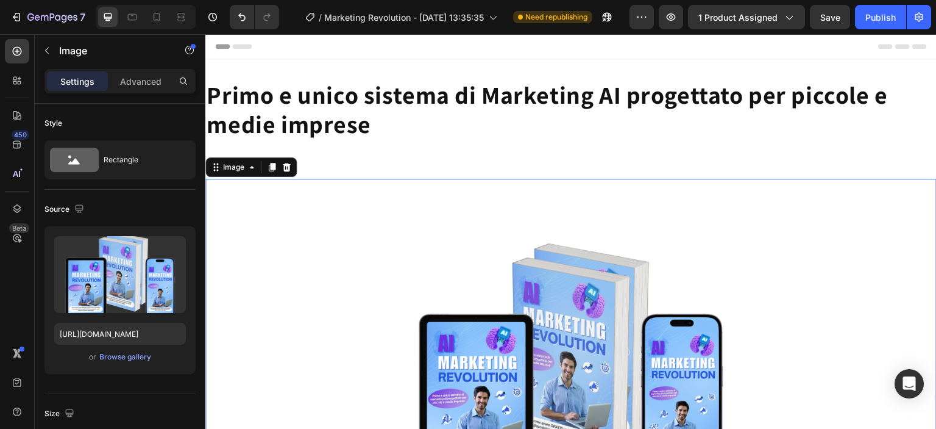
click at [329, 200] on div at bounding box center [571, 362] width 732 height 366
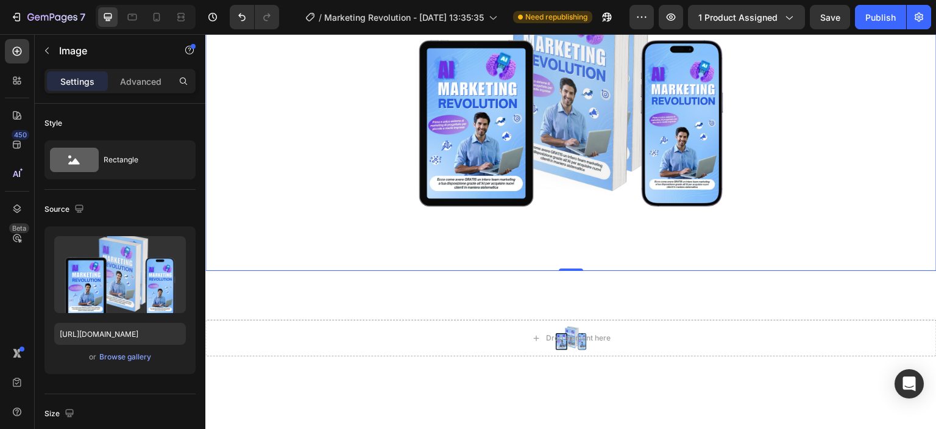
scroll to position [366, 0]
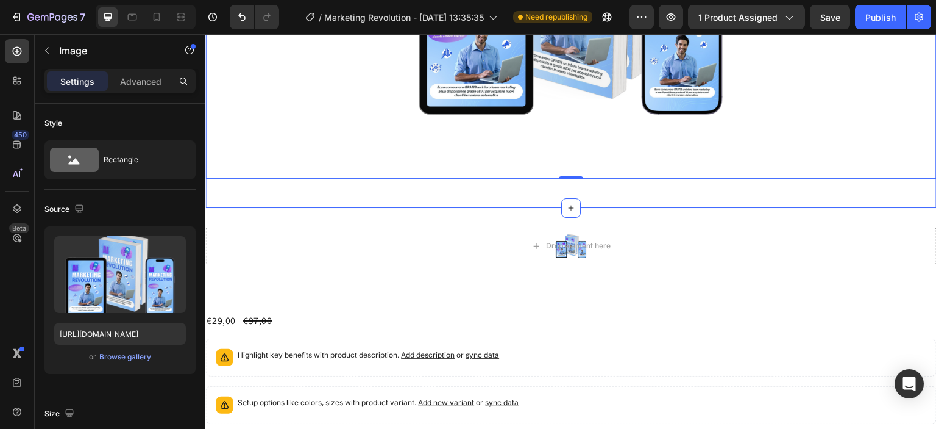
click at [412, 195] on div "Image 0 Row Section 2" at bounding box center [571, 0] width 732 height 415
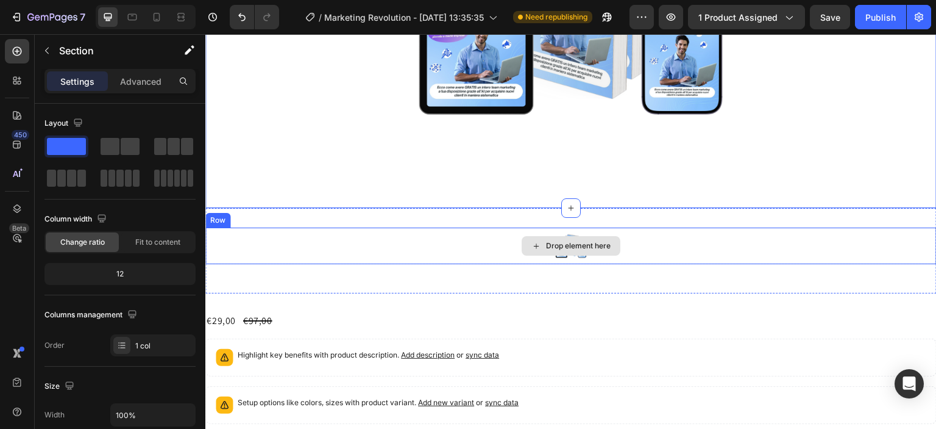
click at [401, 232] on div "Drop element here" at bounding box center [571, 245] width 732 height 37
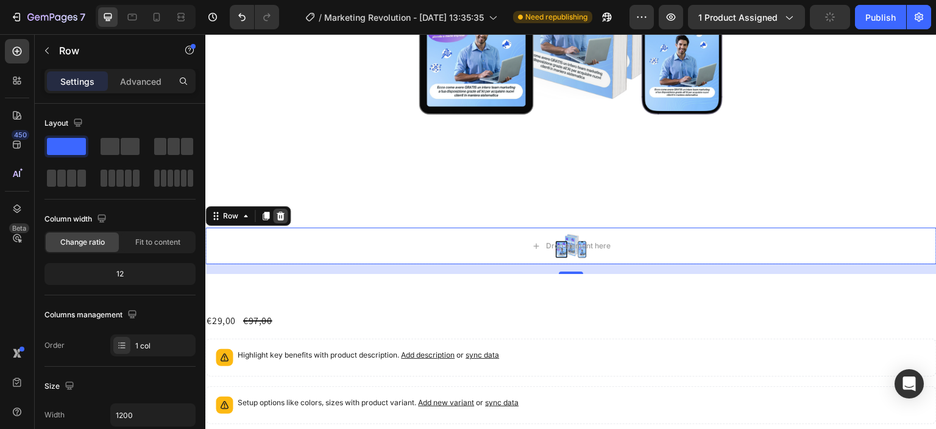
click at [279, 212] on icon at bounding box center [281, 216] width 8 height 9
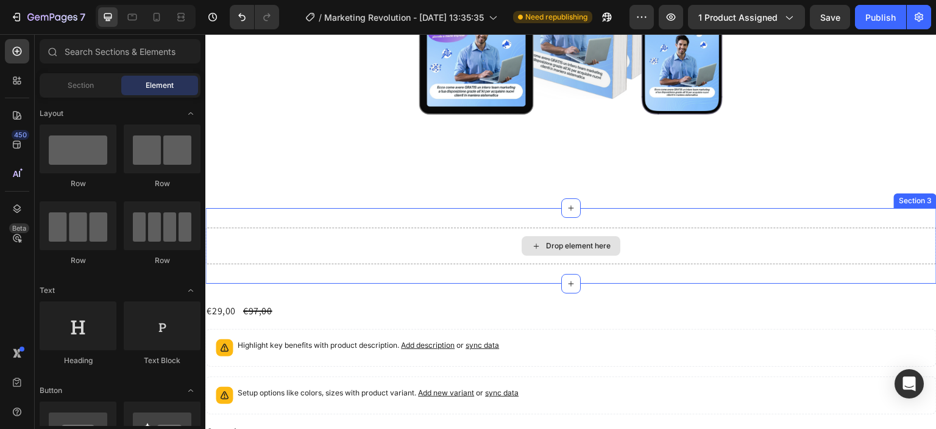
click at [493, 249] on div "Drop element here" at bounding box center [571, 245] width 732 height 37
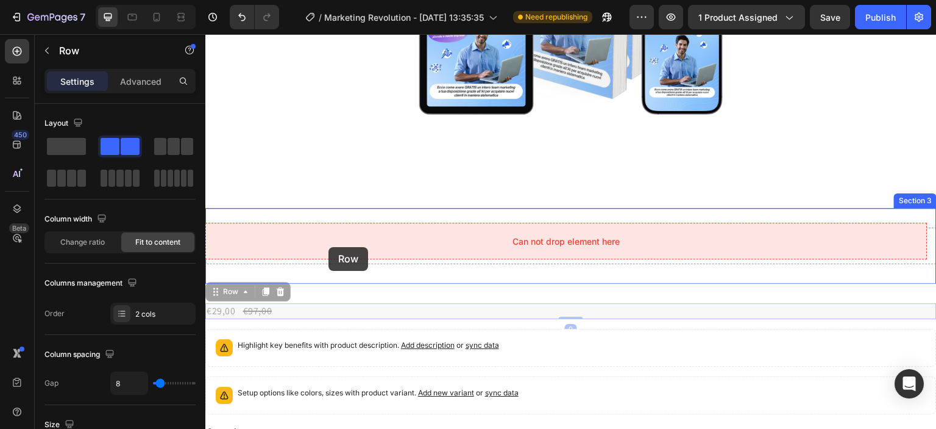
drag, startPoint x: 322, startPoint y: 266, endPoint x: 329, endPoint y: 243, distance: 23.5
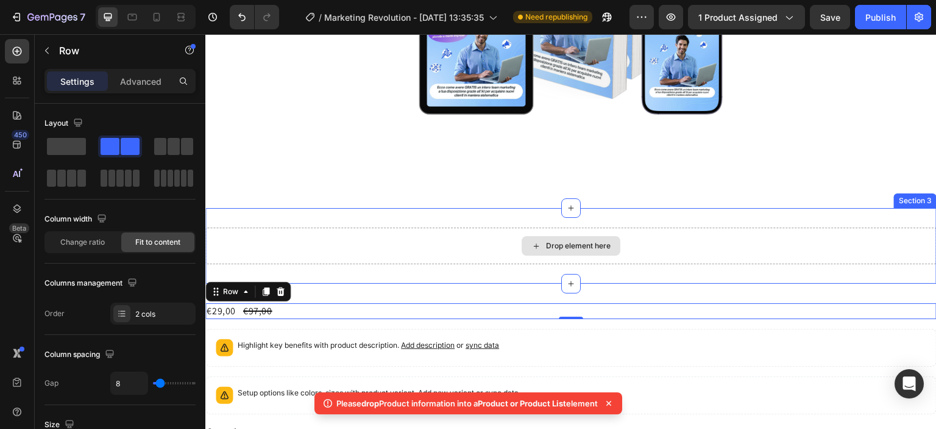
click at [401, 248] on div "Drop element here" at bounding box center [571, 245] width 732 height 37
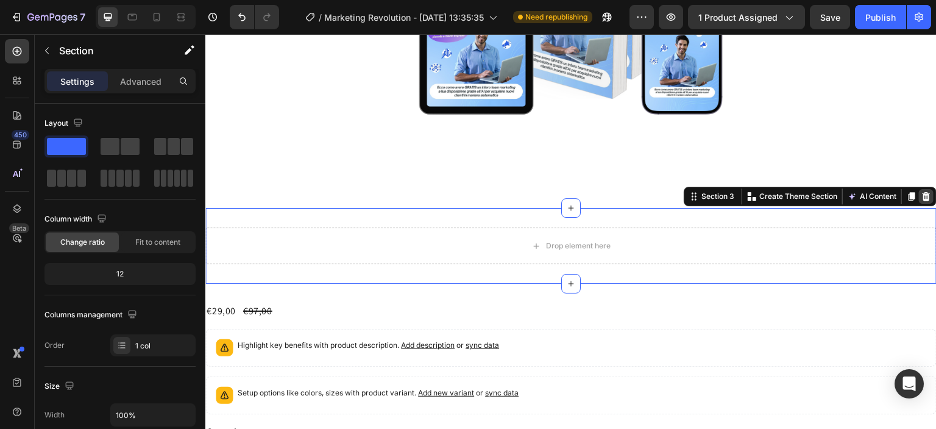
click at [925, 192] on div "Section 3 You can create reusable sections Create Theme Section AI Content Writ…" at bounding box center [810, 197] width 253 height 20
click at [922, 191] on icon at bounding box center [927, 196] width 10 height 10
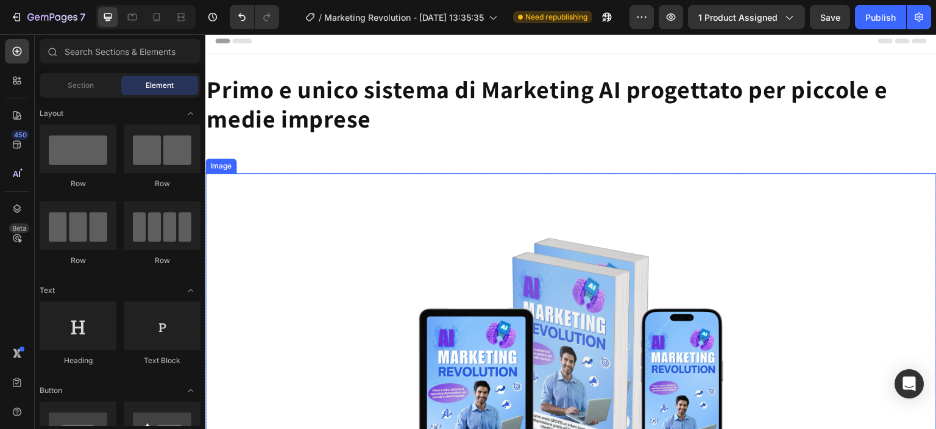
scroll to position [0, 0]
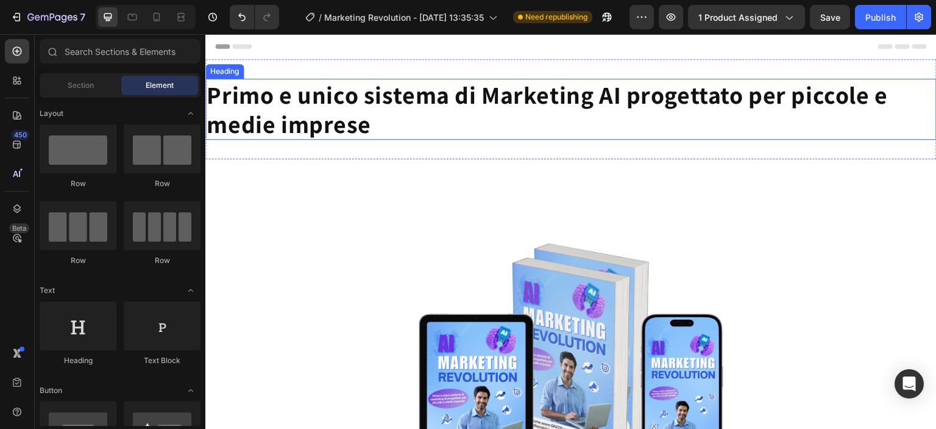
click at [593, 127] on h2 "Primo e unico sistema di Marketing AI progettato per piccole e medie imprese" at bounding box center [571, 109] width 732 height 61
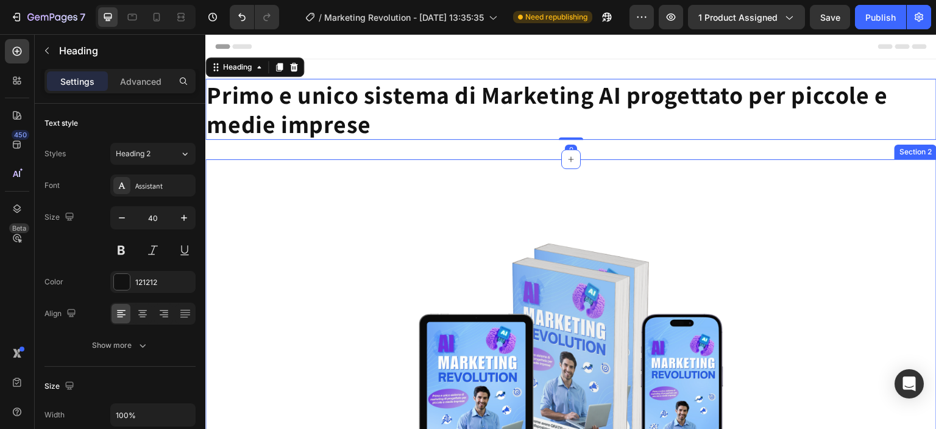
click at [531, 159] on div "Image Row Section 2" at bounding box center [571, 366] width 732 height 415
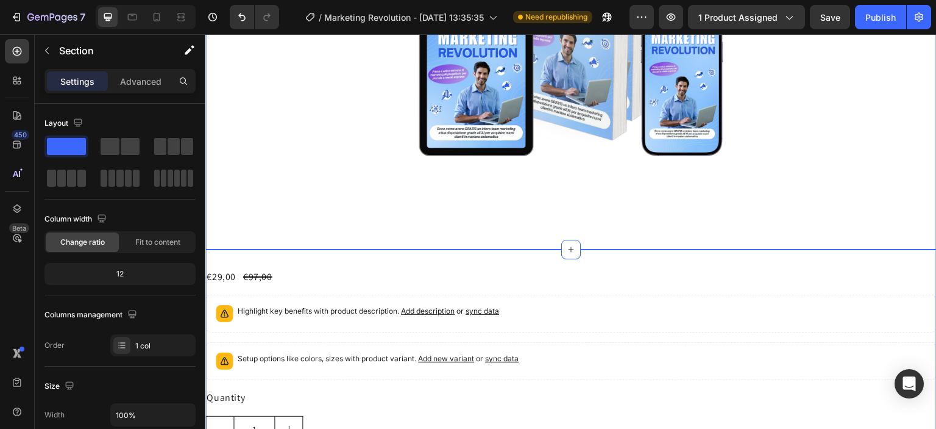
scroll to position [427, 0]
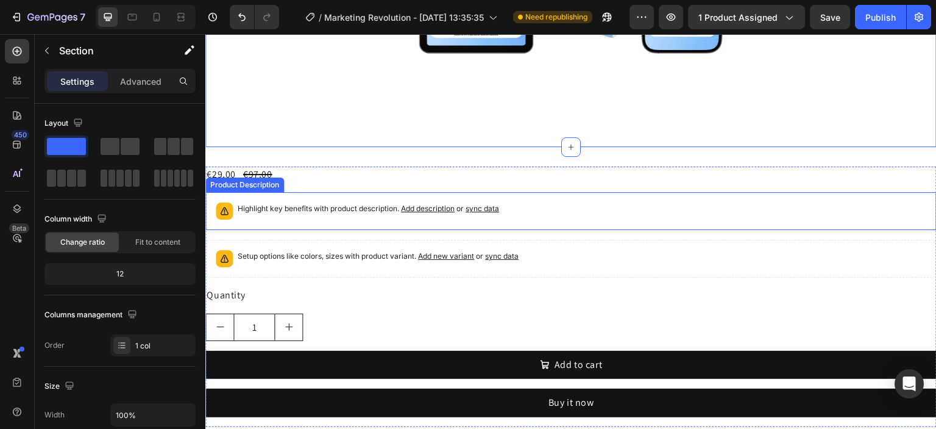
click at [568, 208] on div "Highlight key benefits with product description. Add description or sync data" at bounding box center [571, 211] width 721 height 27
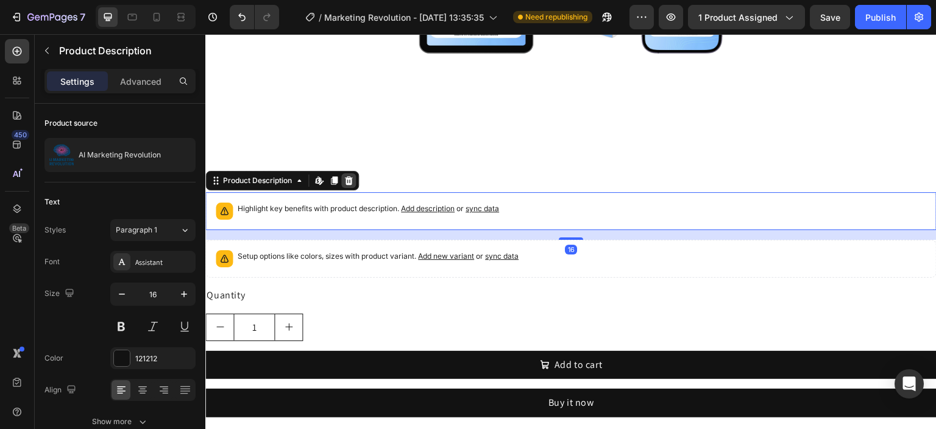
click at [353, 176] on icon at bounding box center [349, 181] width 10 height 10
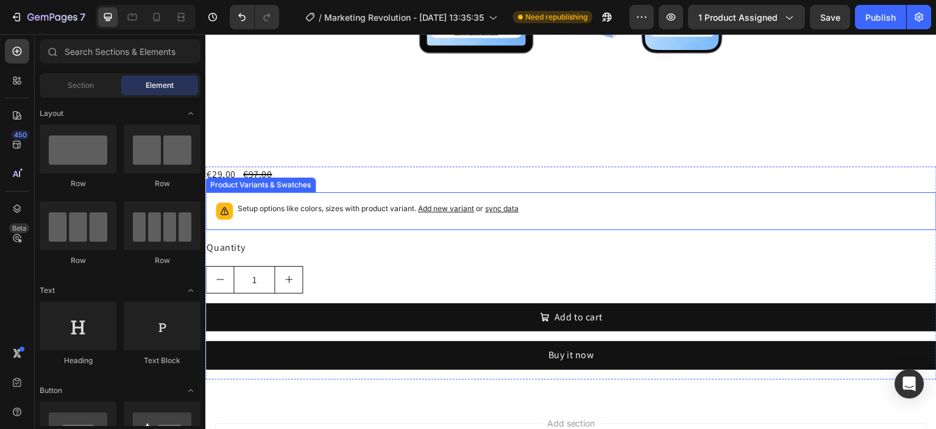
click at [383, 218] on div "Setup options like colors, sizes with product variant. Add new variant or sync …" at bounding box center [571, 211] width 721 height 27
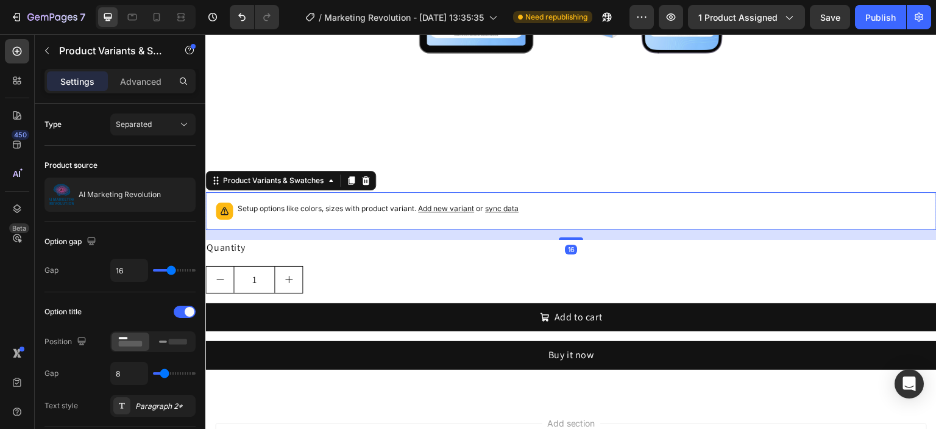
click at [366, 177] on icon at bounding box center [366, 181] width 10 height 10
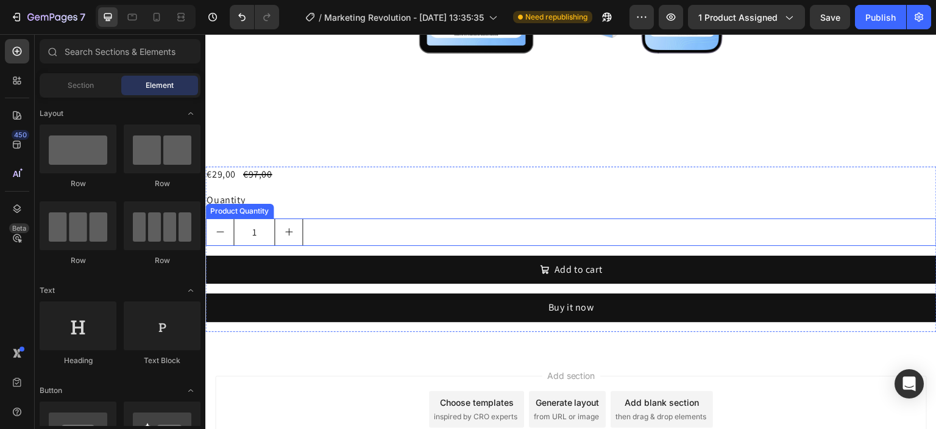
click at [338, 218] on div "1" at bounding box center [571, 231] width 732 height 27
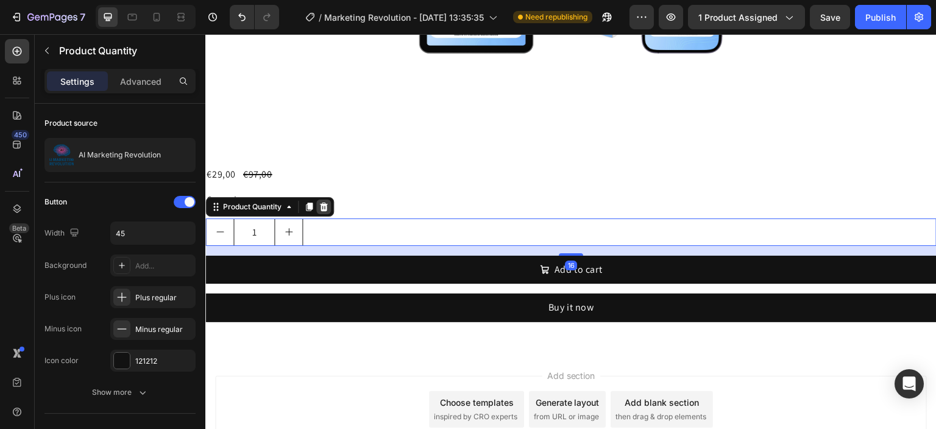
click at [324, 204] on icon at bounding box center [324, 206] width 8 height 9
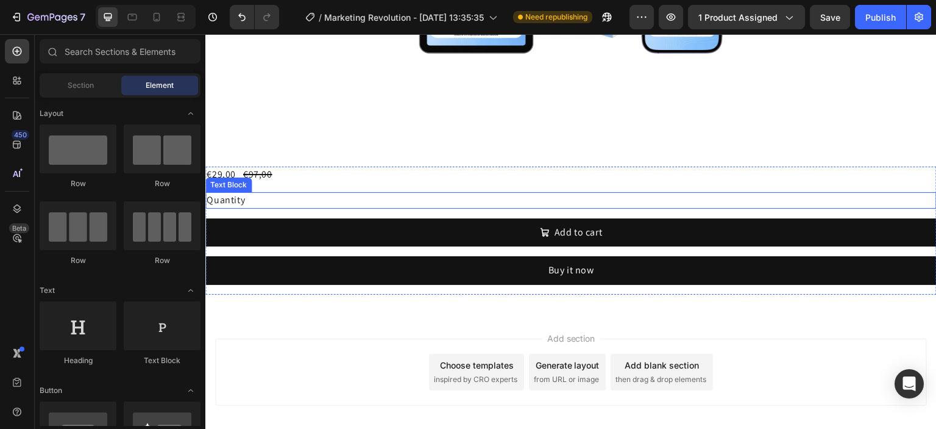
click at [312, 199] on div "Quantity" at bounding box center [571, 200] width 732 height 16
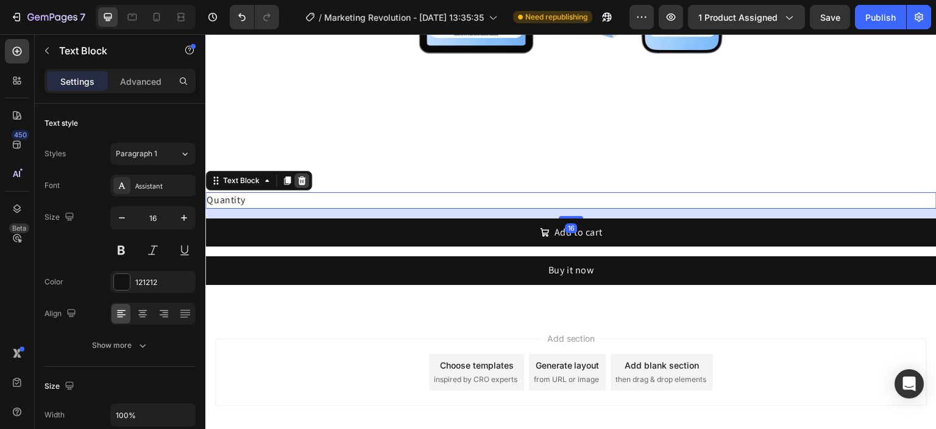
click at [301, 179] on icon at bounding box center [302, 180] width 8 height 9
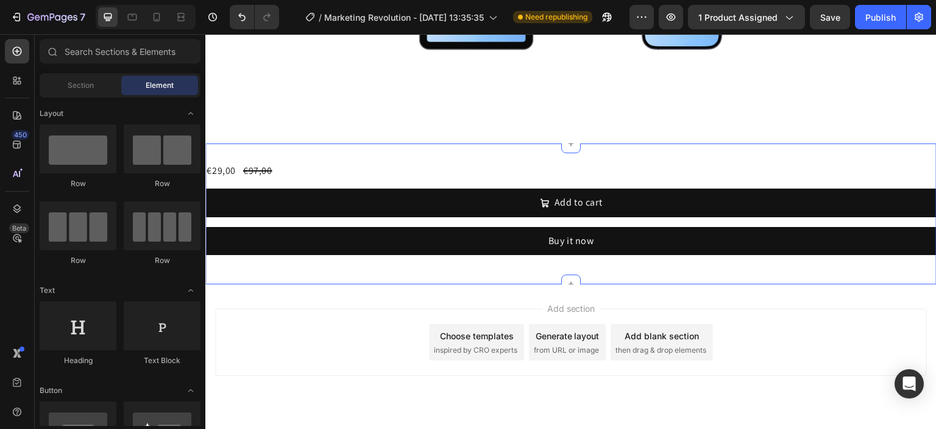
scroll to position [456, 0]
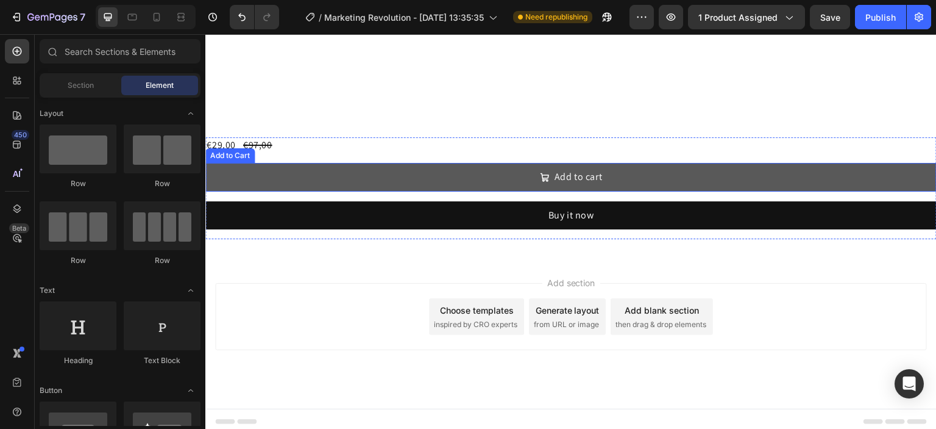
click at [471, 168] on button "Add to cart" at bounding box center [571, 177] width 732 height 28
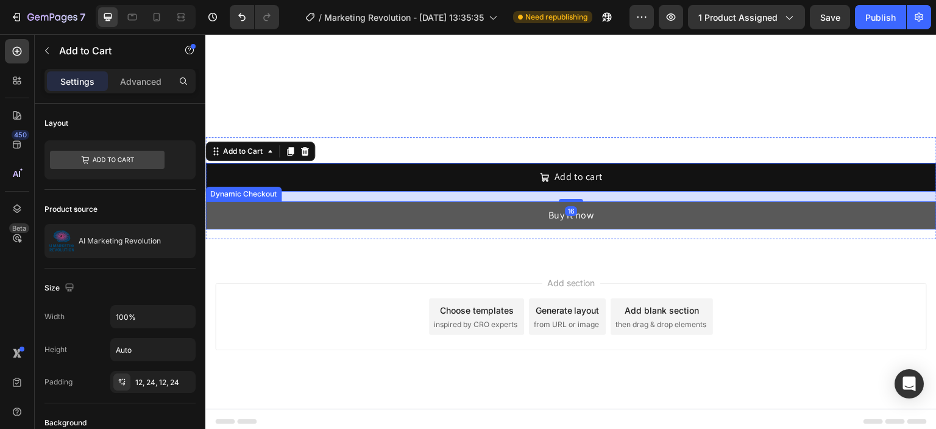
click at [479, 205] on button "Buy it now" at bounding box center [571, 215] width 732 height 28
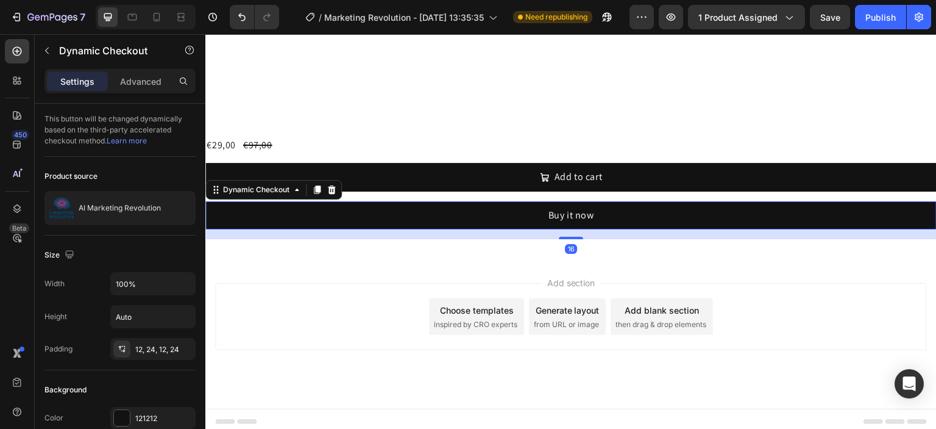
click at [344, 188] on div "Add to cart Add to Cart" at bounding box center [571, 182] width 732 height 38
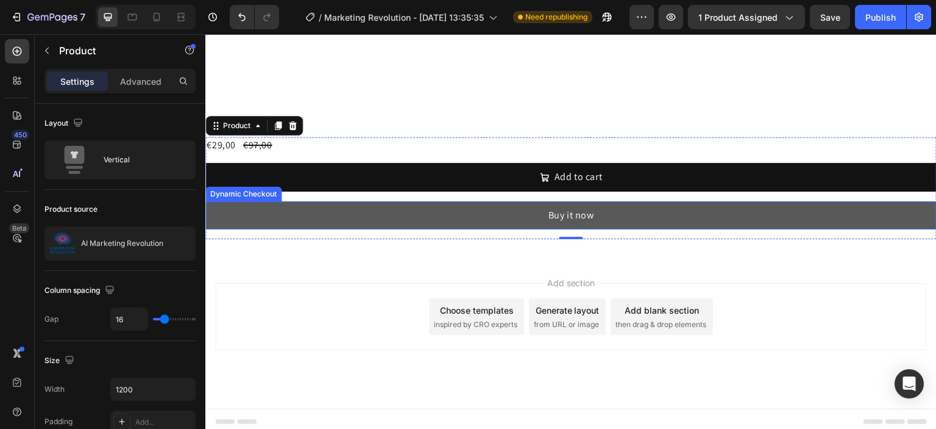
click at [343, 208] on button "Buy it now" at bounding box center [571, 215] width 732 height 28
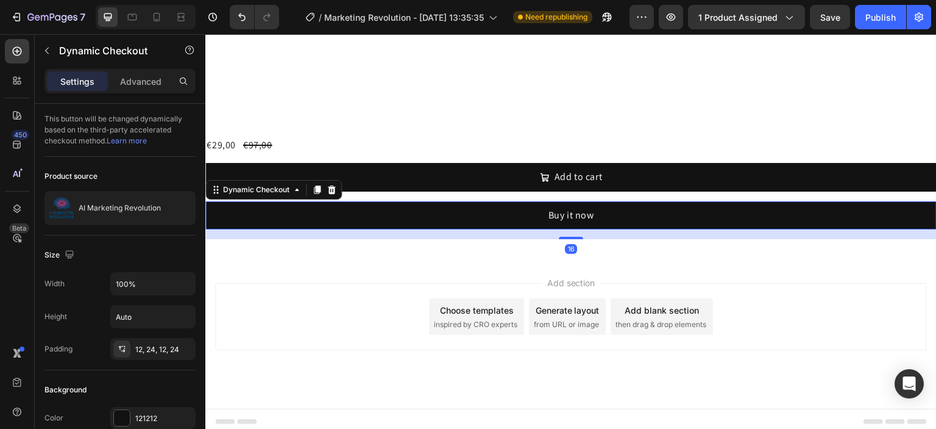
click at [330, 188] on icon at bounding box center [332, 189] width 8 height 9
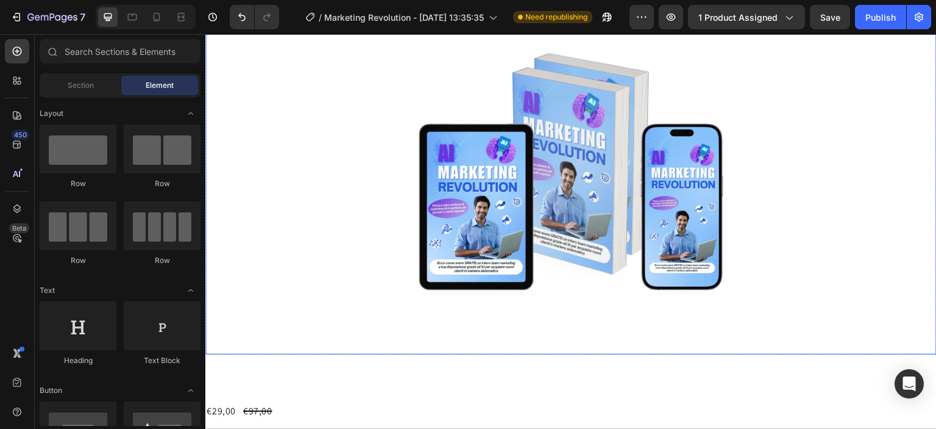
scroll to position [408, 0]
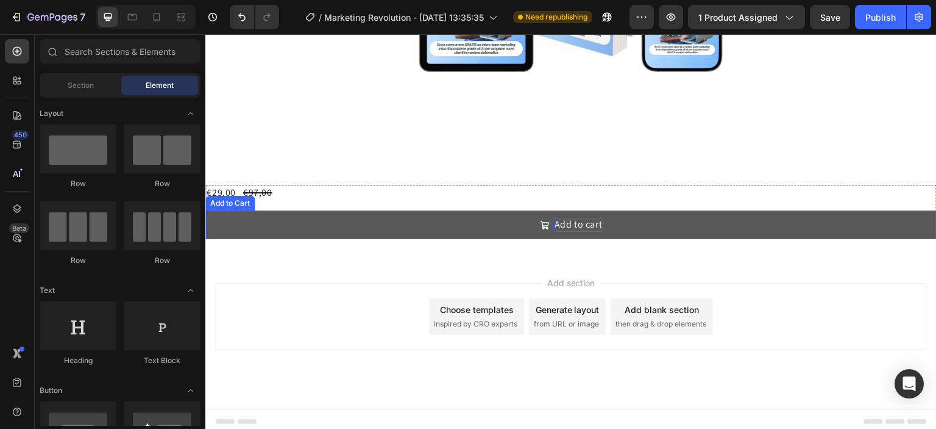
click at [562, 221] on div "Add to cart" at bounding box center [579, 224] width 48 height 13
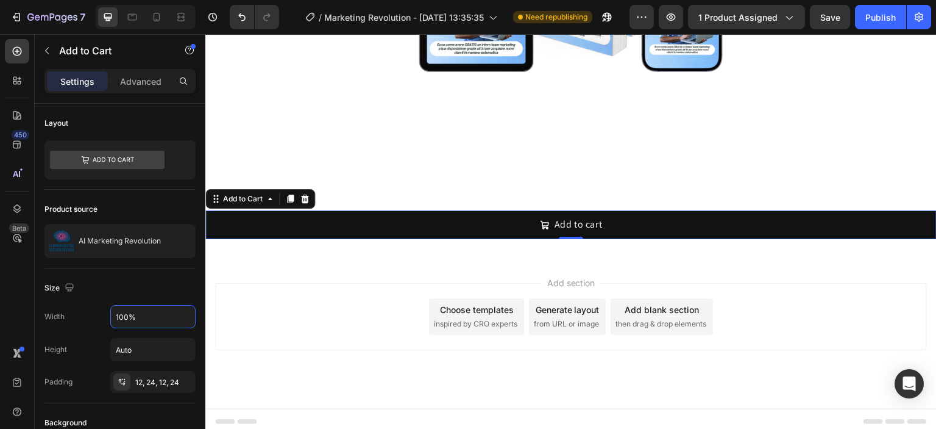
drag, startPoint x: 47, startPoint y: 292, endPoint x: 0, endPoint y: 283, distance: 47.8
click at [0, 285] on div "450 Beta Sections(30) Elements(84) Section Element Hero Section Product Detail …" at bounding box center [102, 231] width 205 height 394
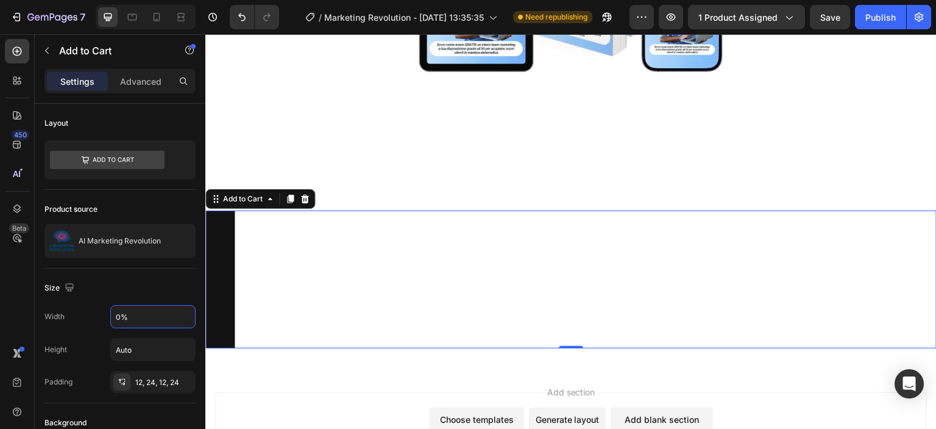
type input "%"
click at [247, 18] on icon "Undo/Redo" at bounding box center [242, 17] width 12 height 12
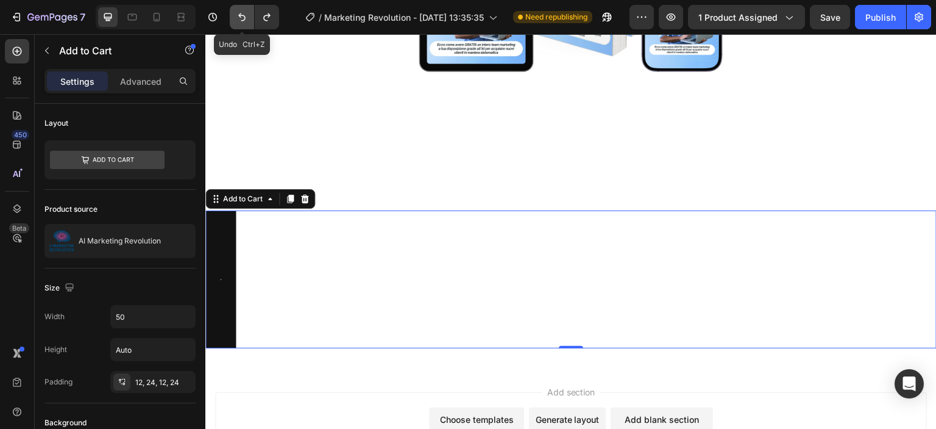
click at [244, 18] on icon "Undo/Redo" at bounding box center [241, 17] width 7 height 8
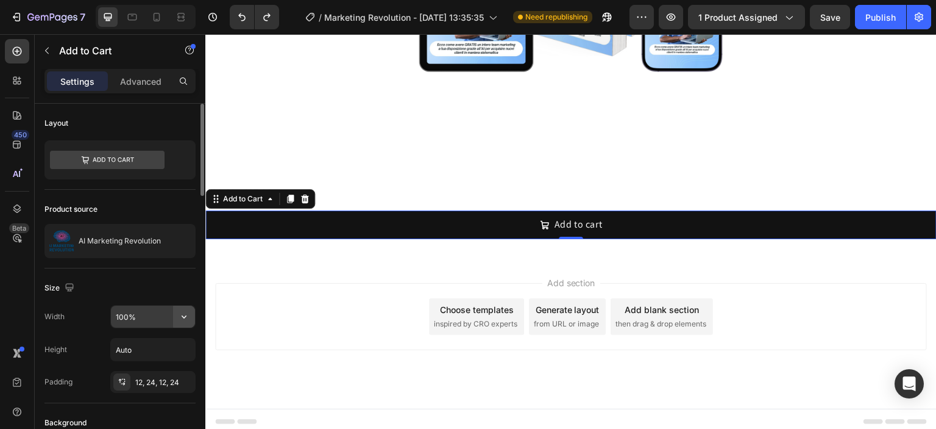
click at [187, 321] on icon "button" at bounding box center [184, 316] width 12 height 12
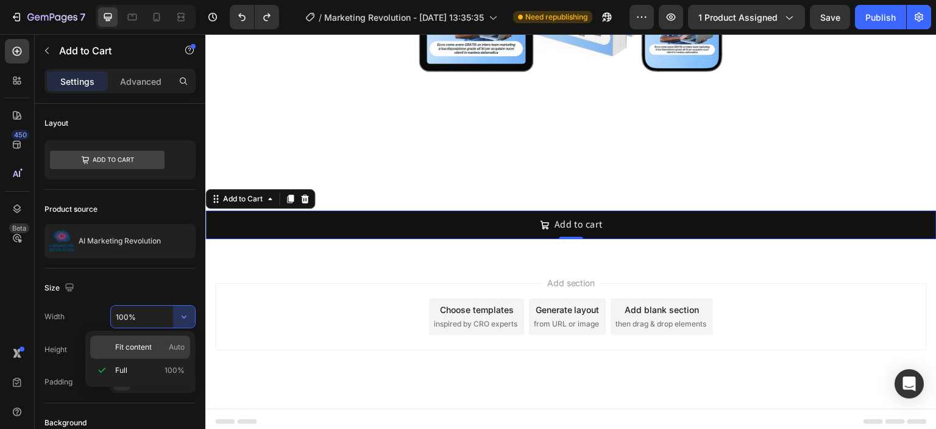
click at [182, 343] on span "Auto" at bounding box center [177, 346] width 16 height 11
type input "Auto"
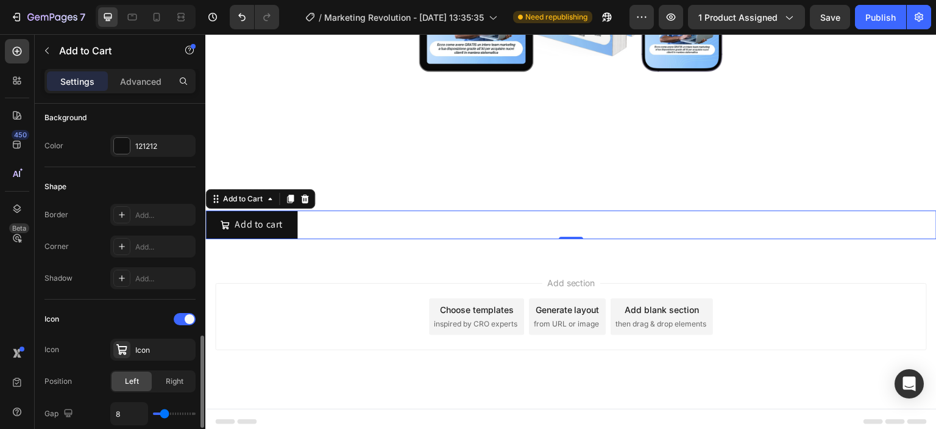
scroll to position [427, 0]
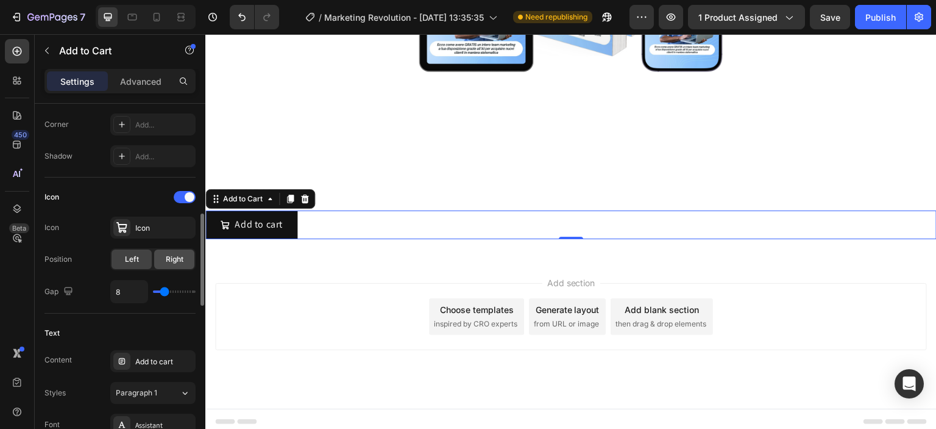
click at [173, 257] on span "Right" at bounding box center [175, 259] width 18 height 11
click at [137, 265] on div "Left" at bounding box center [132, 259] width 40 height 20
click at [172, 257] on span "Right" at bounding box center [175, 259] width 18 height 11
click at [141, 251] on div "Left" at bounding box center [132, 259] width 40 height 20
click at [175, 288] on div "8" at bounding box center [152, 291] width 85 height 23
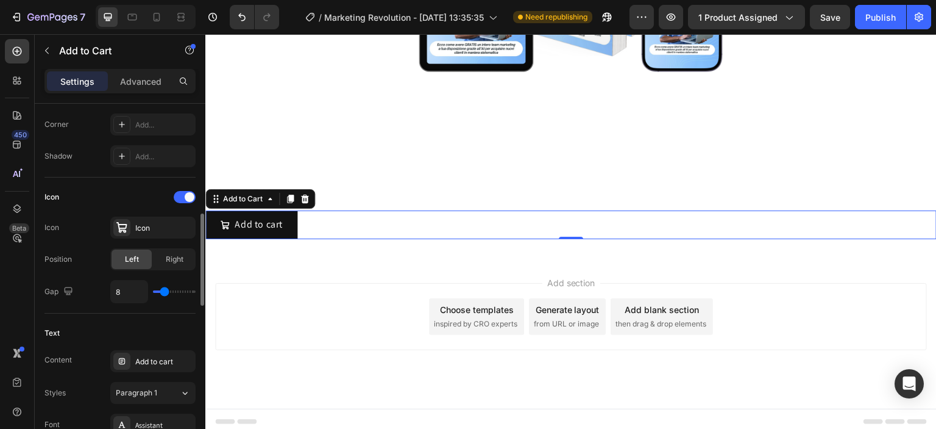
type input "16"
type input "18"
type input "29"
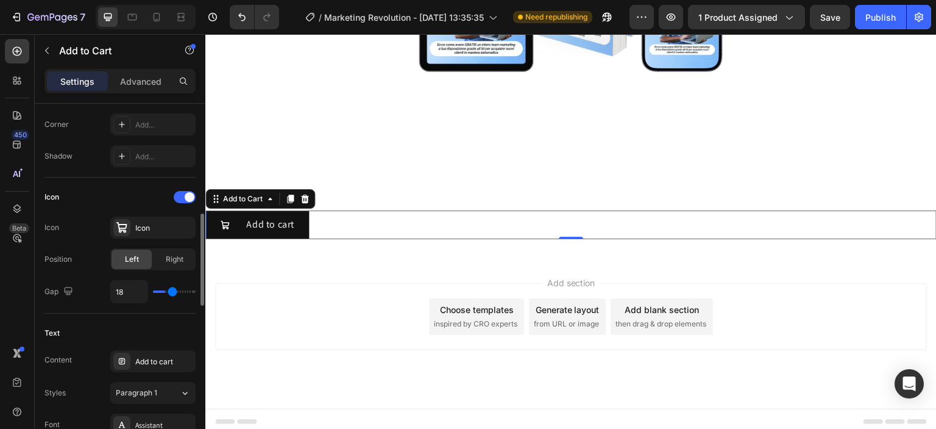
type input "29"
type input "30"
type input "32"
click at [183, 293] on input "range" at bounding box center [174, 291] width 43 height 2
type input "21"
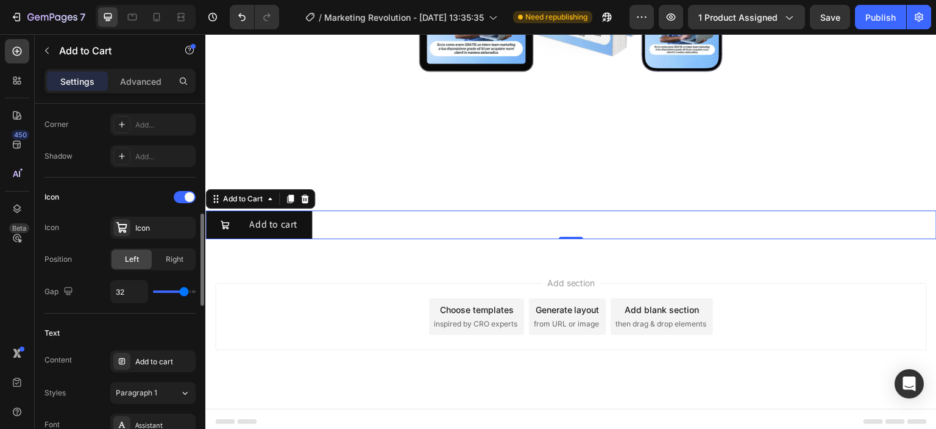
type input "21"
type input "22"
type input "30"
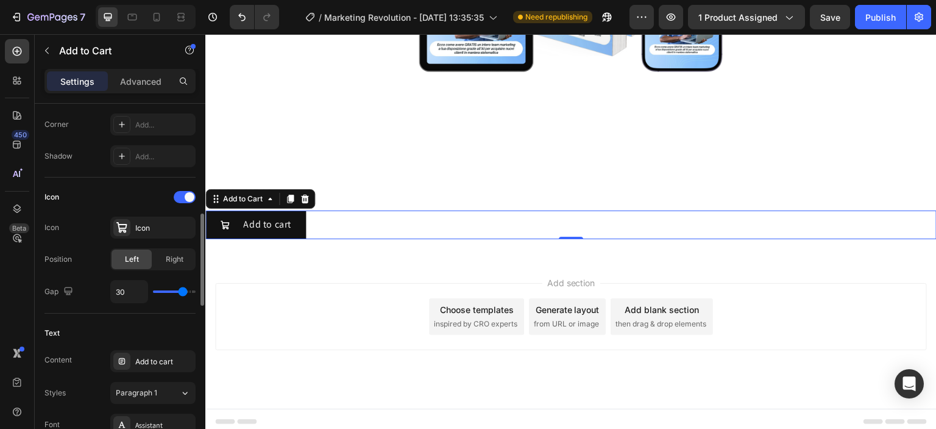
type input "29"
type input "30"
type input "32"
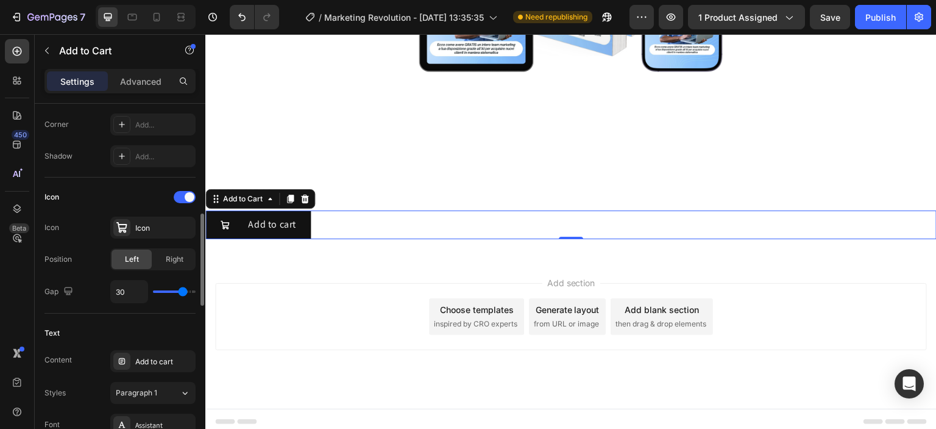
type input "32"
type input "33"
type input "35"
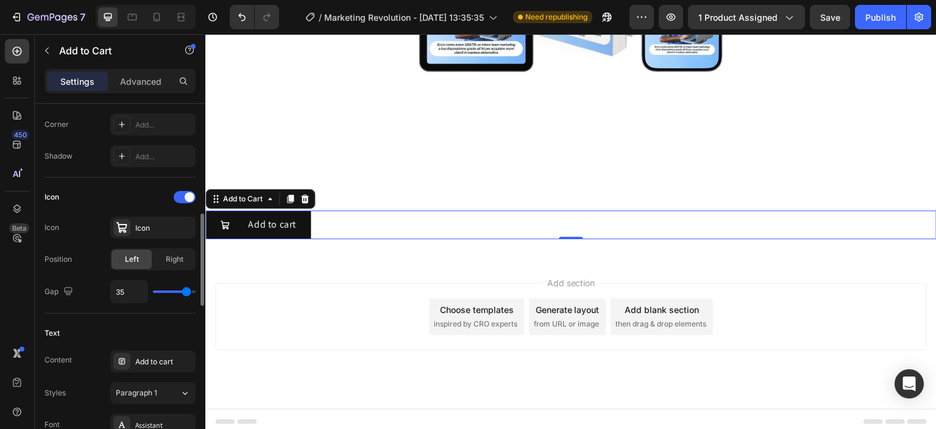
type input "38"
type input "40"
drag, startPoint x: 173, startPoint y: 290, endPoint x: 227, endPoint y: 295, distance: 54.5
type input "40"
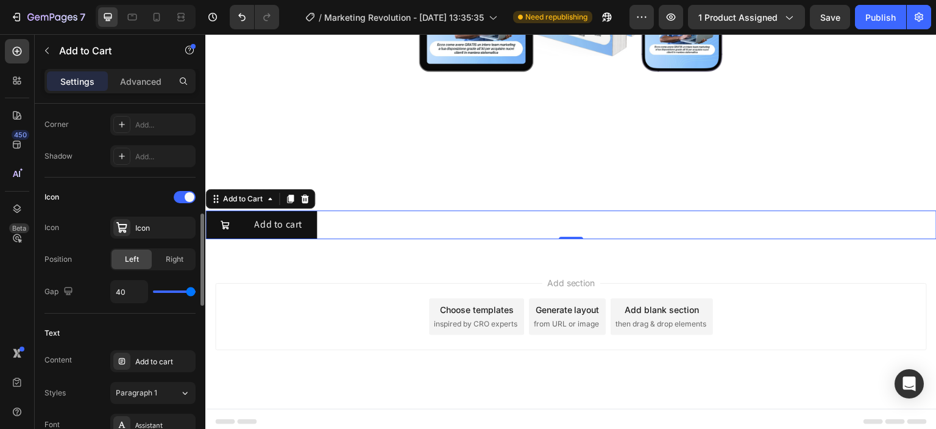
click at [196, 293] on input "range" at bounding box center [174, 291] width 43 height 2
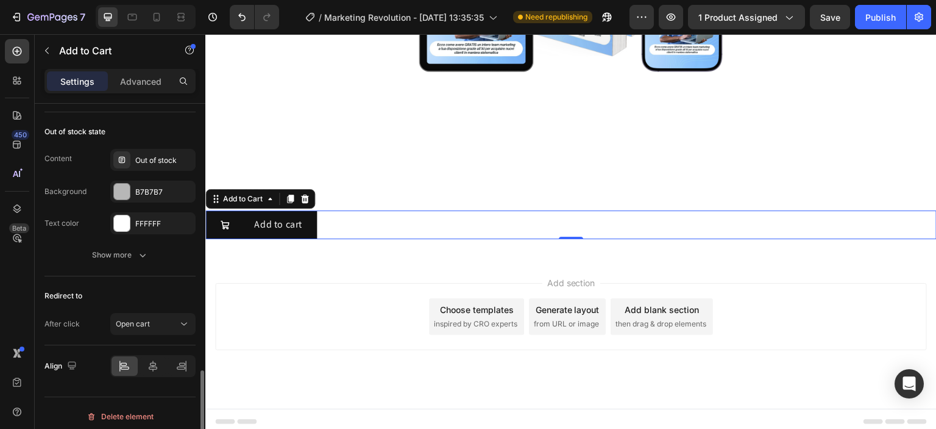
scroll to position [1040, 0]
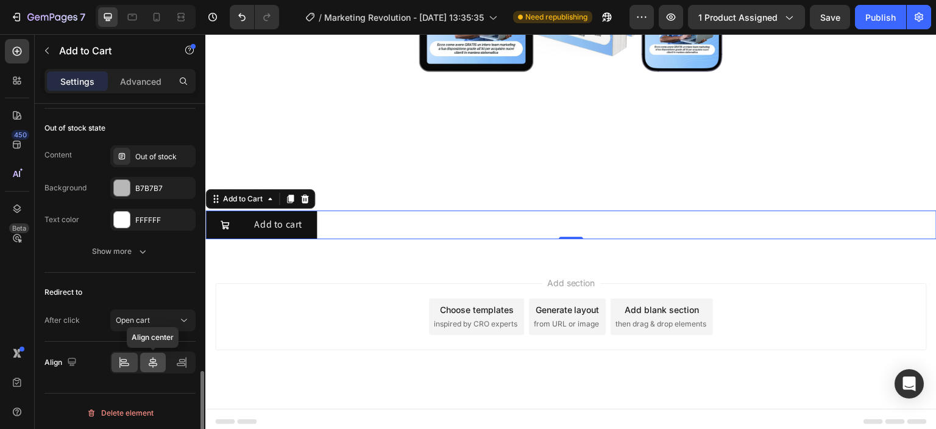
click at [159, 357] on div at bounding box center [153, 362] width 26 height 20
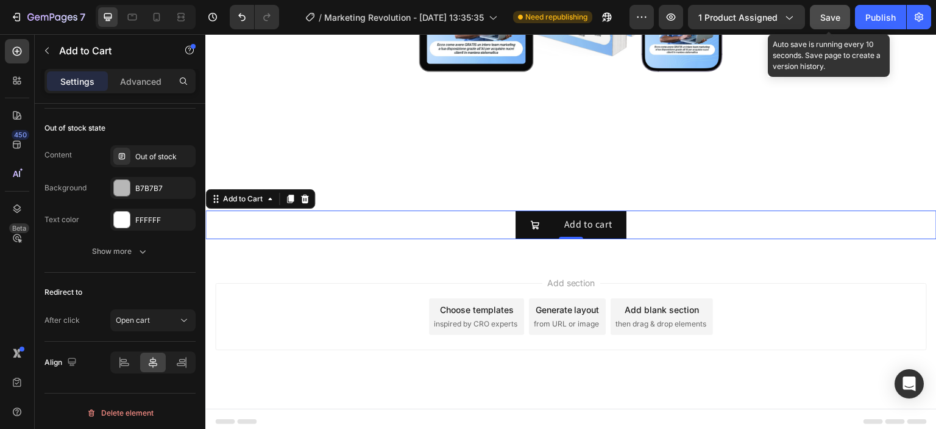
click at [820, 22] on button "Save" at bounding box center [830, 17] width 40 height 24
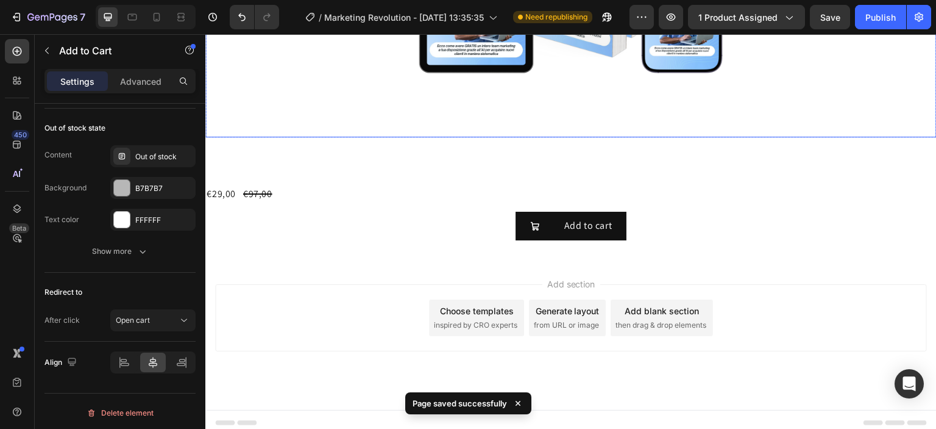
scroll to position [408, 0]
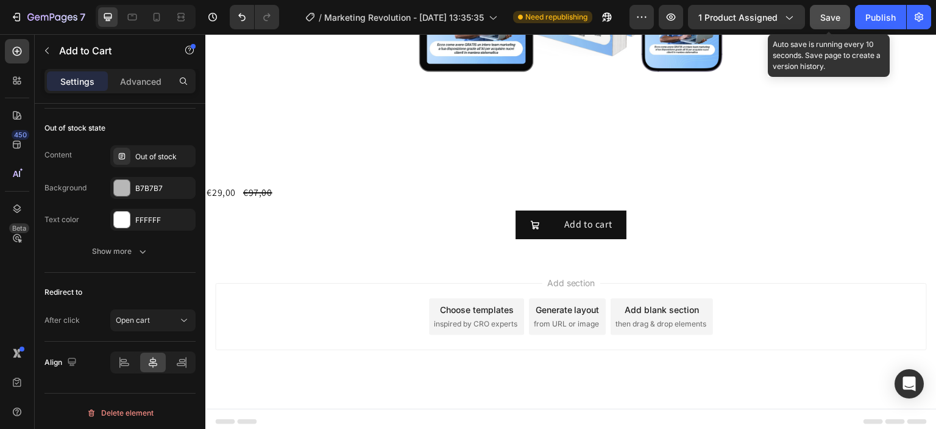
click at [827, 15] on span "Save" at bounding box center [831, 17] width 20 height 10
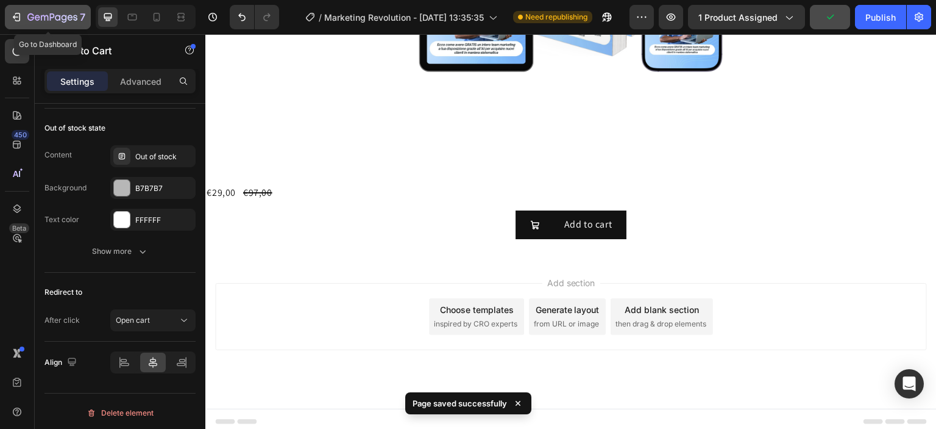
click at [48, 16] on icon "button" at bounding box center [52, 18] width 50 height 10
